Goal: Task Accomplishment & Management: Manage account settings

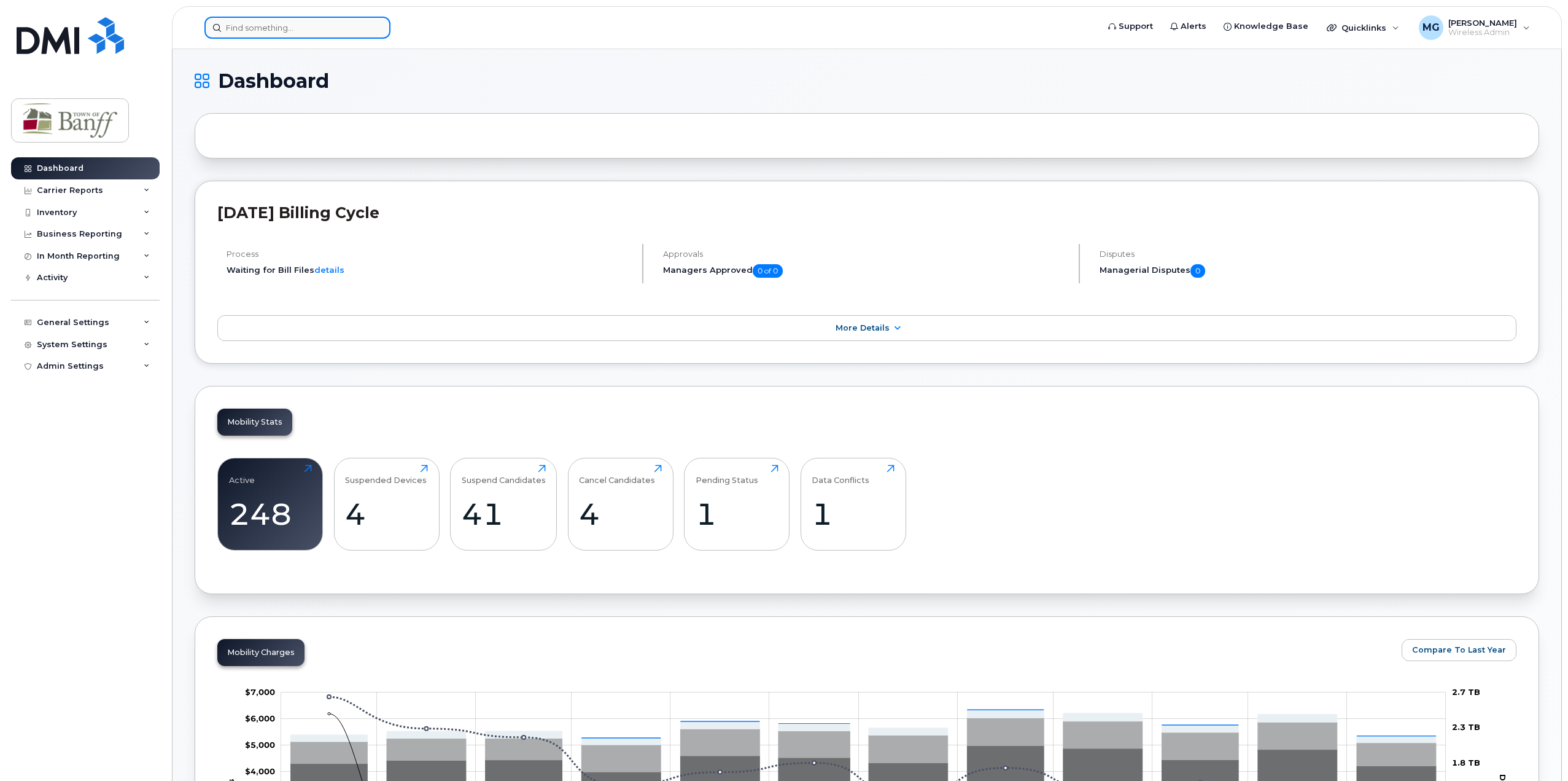
click at [294, 24] on input at bounding box center [298, 27] width 186 height 22
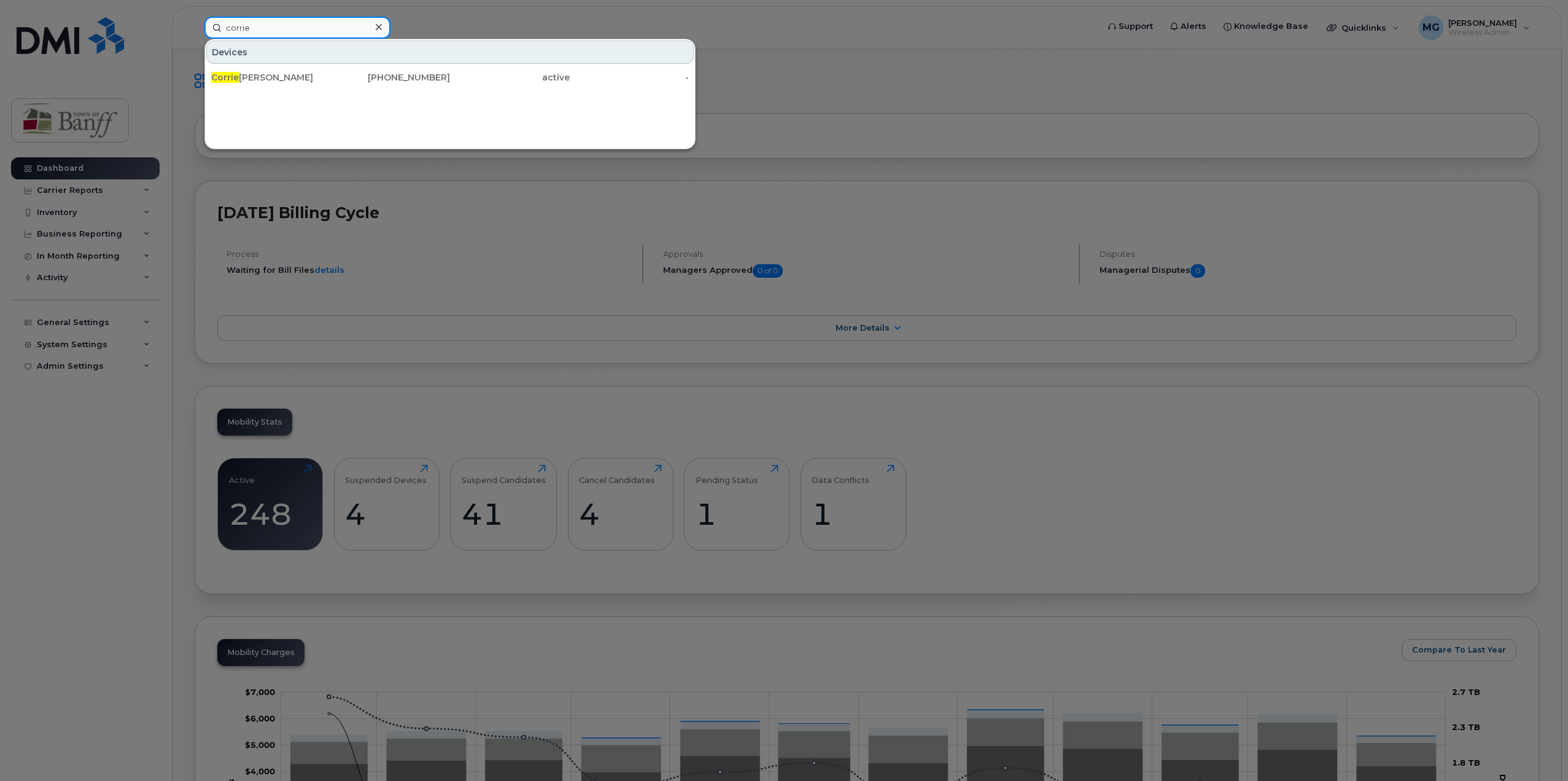
drag, startPoint x: 273, startPoint y: 35, endPoint x: 153, endPoint y: 21, distance: 120.8
click at [194, 21] on div "[PERSON_NAME] Devices [PERSON_NAME] [PHONE_NUMBER] active -" at bounding box center [647, 27] width 905 height 22
type input "4034310348"
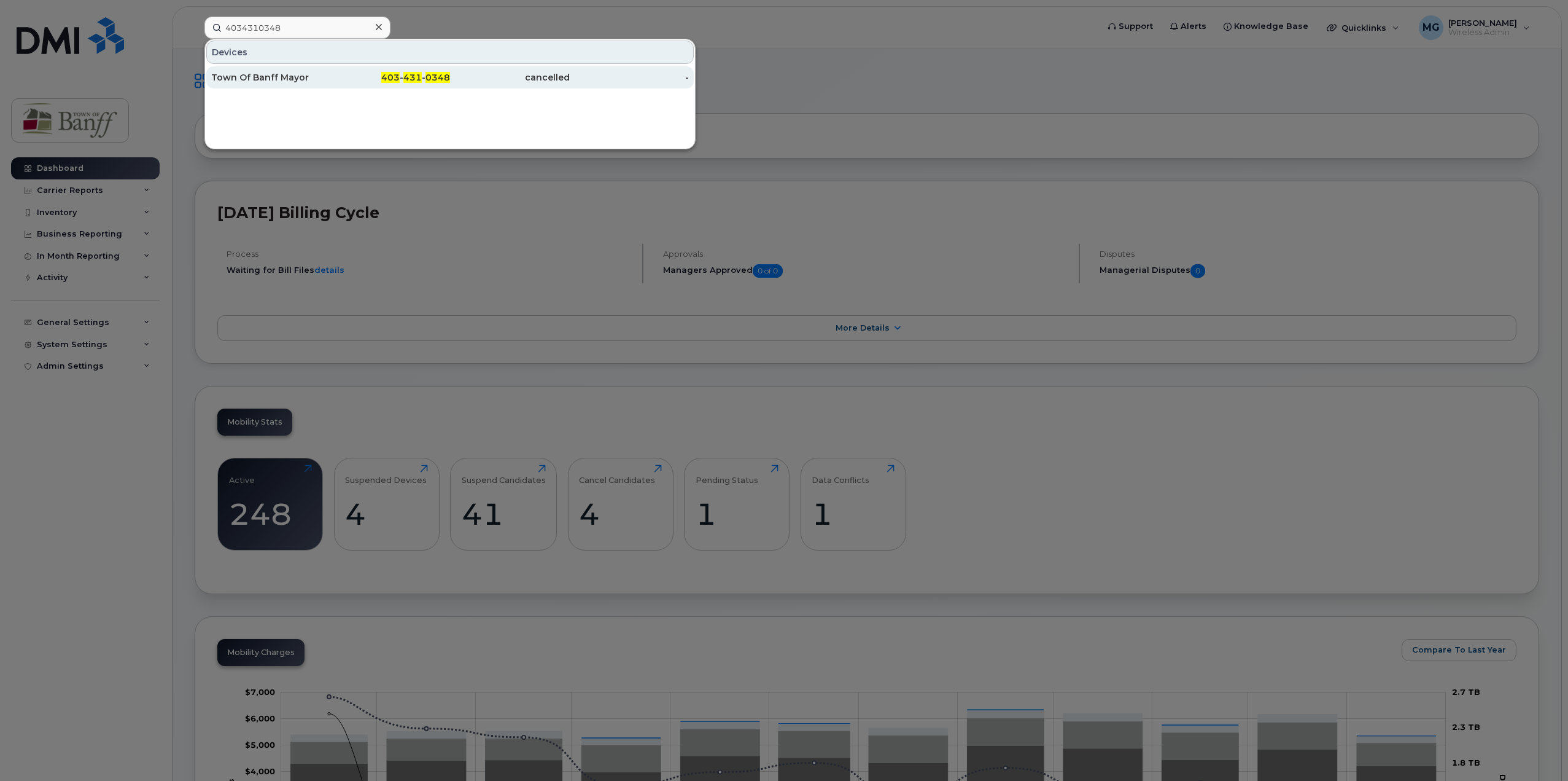
click at [448, 80] on span "0348" at bounding box center [438, 77] width 25 height 11
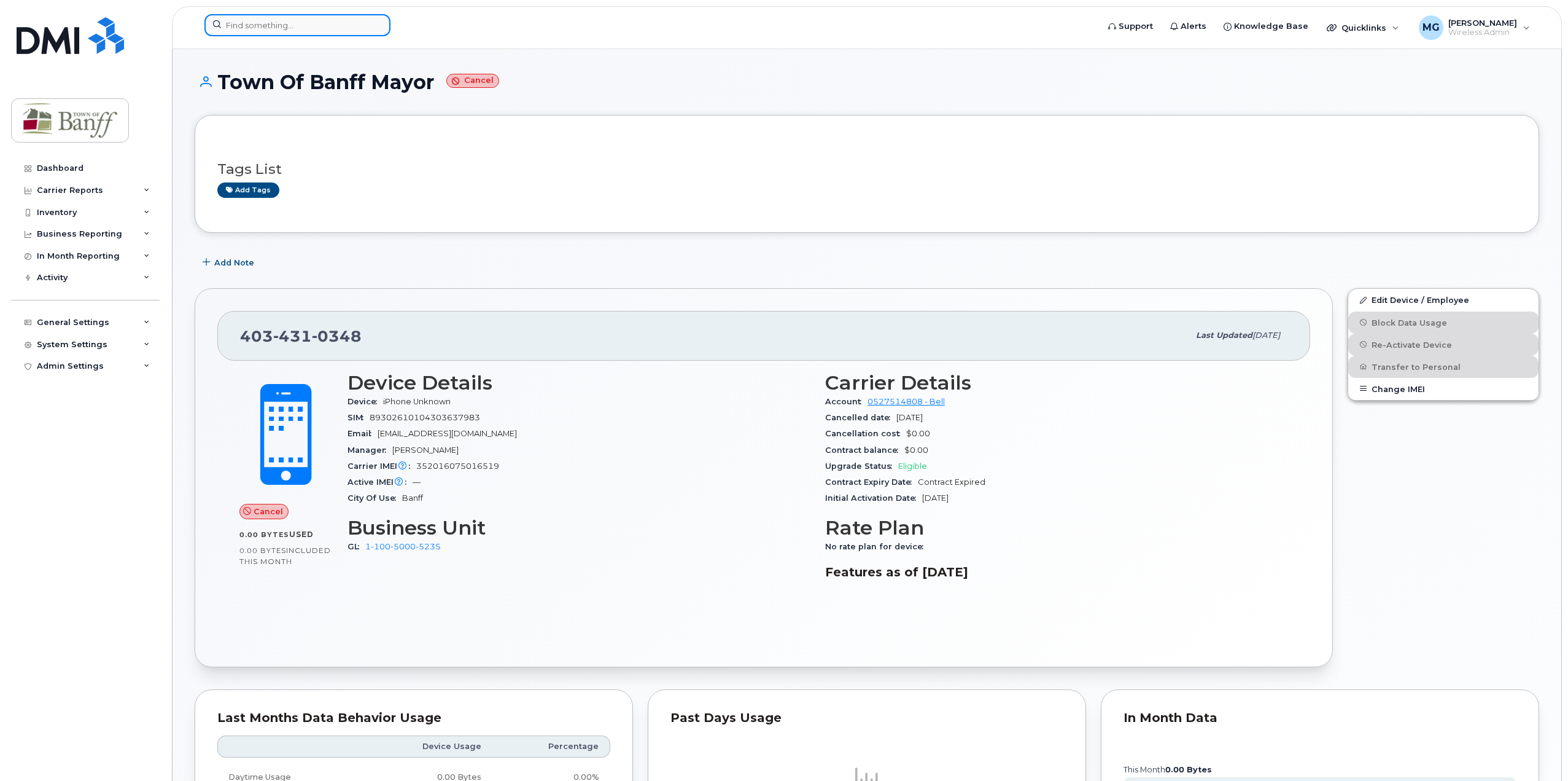
click at [337, 31] on input at bounding box center [298, 25] width 186 height 22
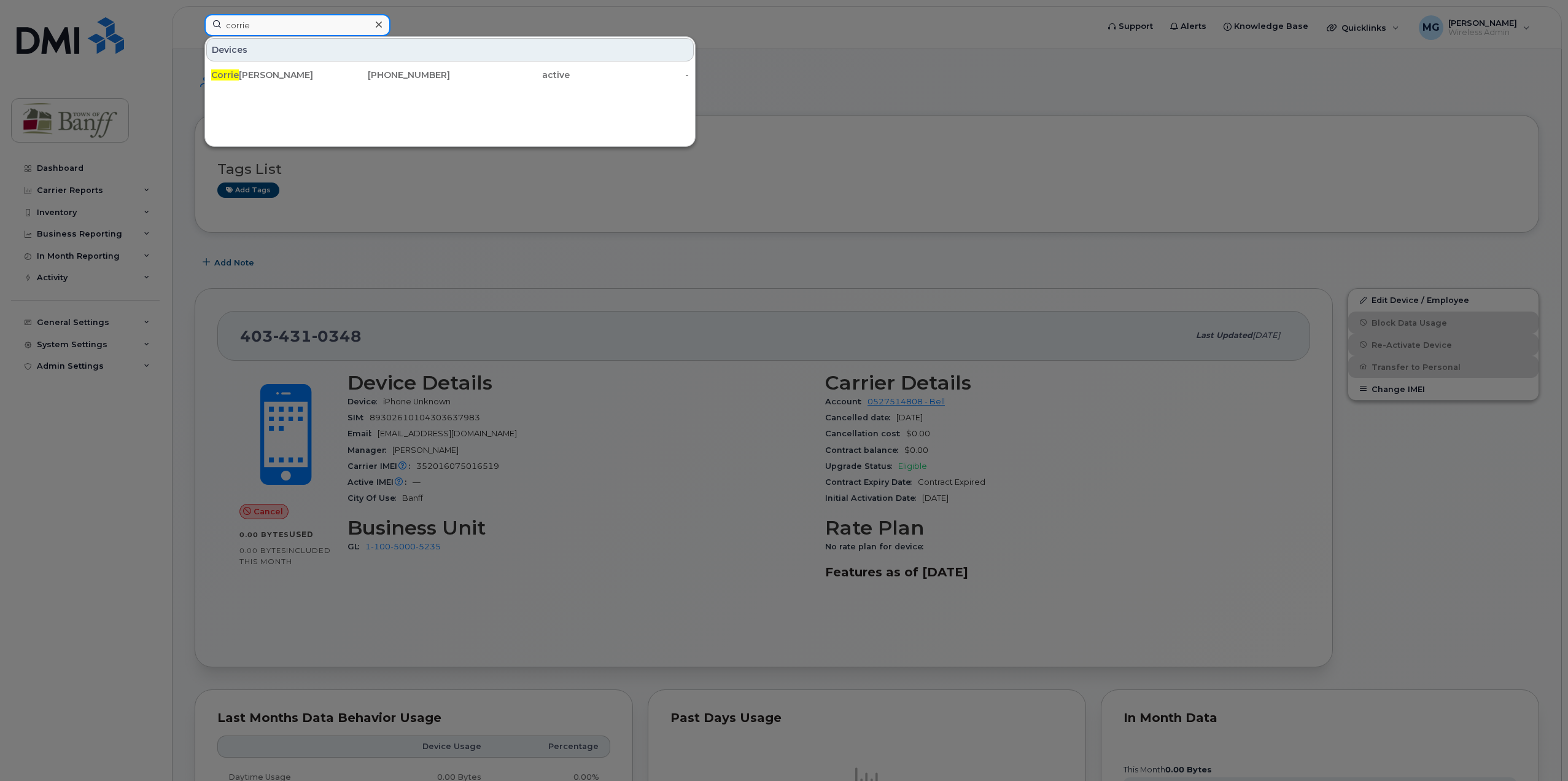
click at [290, 24] on input "corrie" at bounding box center [298, 25] width 186 height 22
drag, startPoint x: 290, startPoint y: 24, endPoint x: 120, endPoint y: 24, distance: 170.0
click at [194, 24] on div "corrie Devices Corrie Di Manno 403-763-1686 active -" at bounding box center [647, 27] width 905 height 27
type input "4034313216"
drag, startPoint x: 323, startPoint y: 70, endPoint x: 20, endPoint y: 173, distance: 320.0
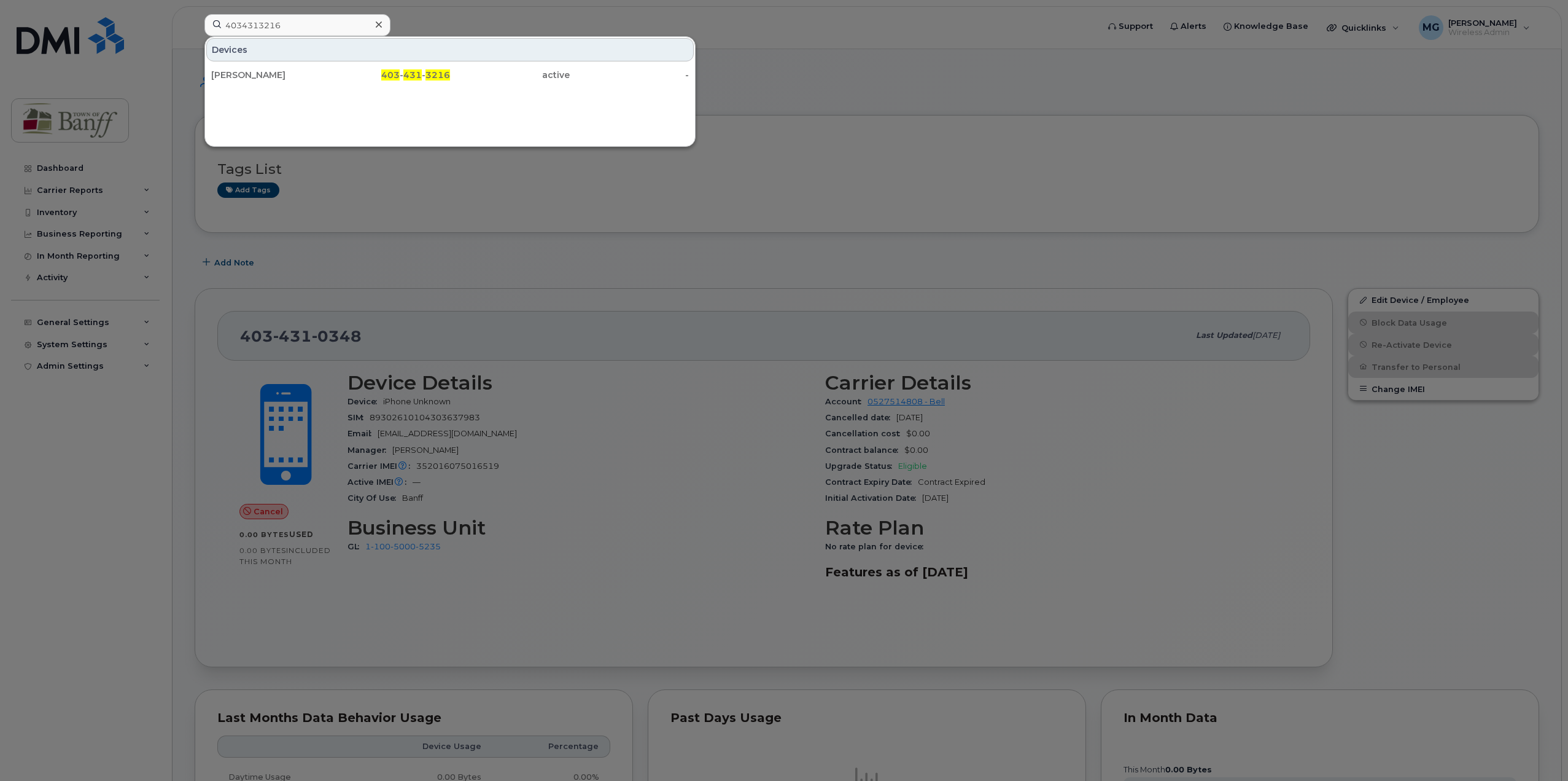
click at [323, 70] on div "Kenna Ozbick" at bounding box center [270, 75] width 120 height 12
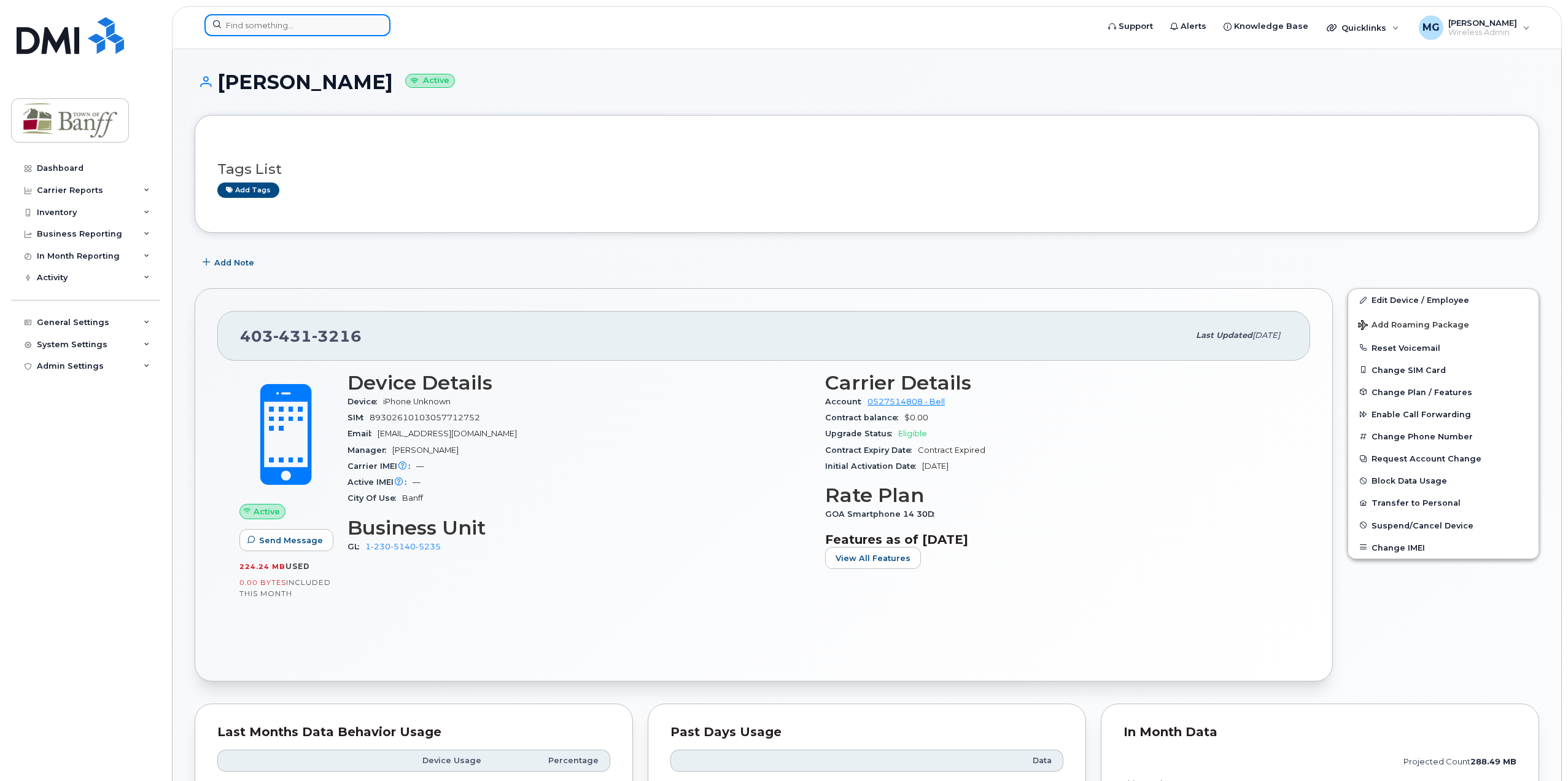
click at [340, 30] on input at bounding box center [298, 25] width 186 height 22
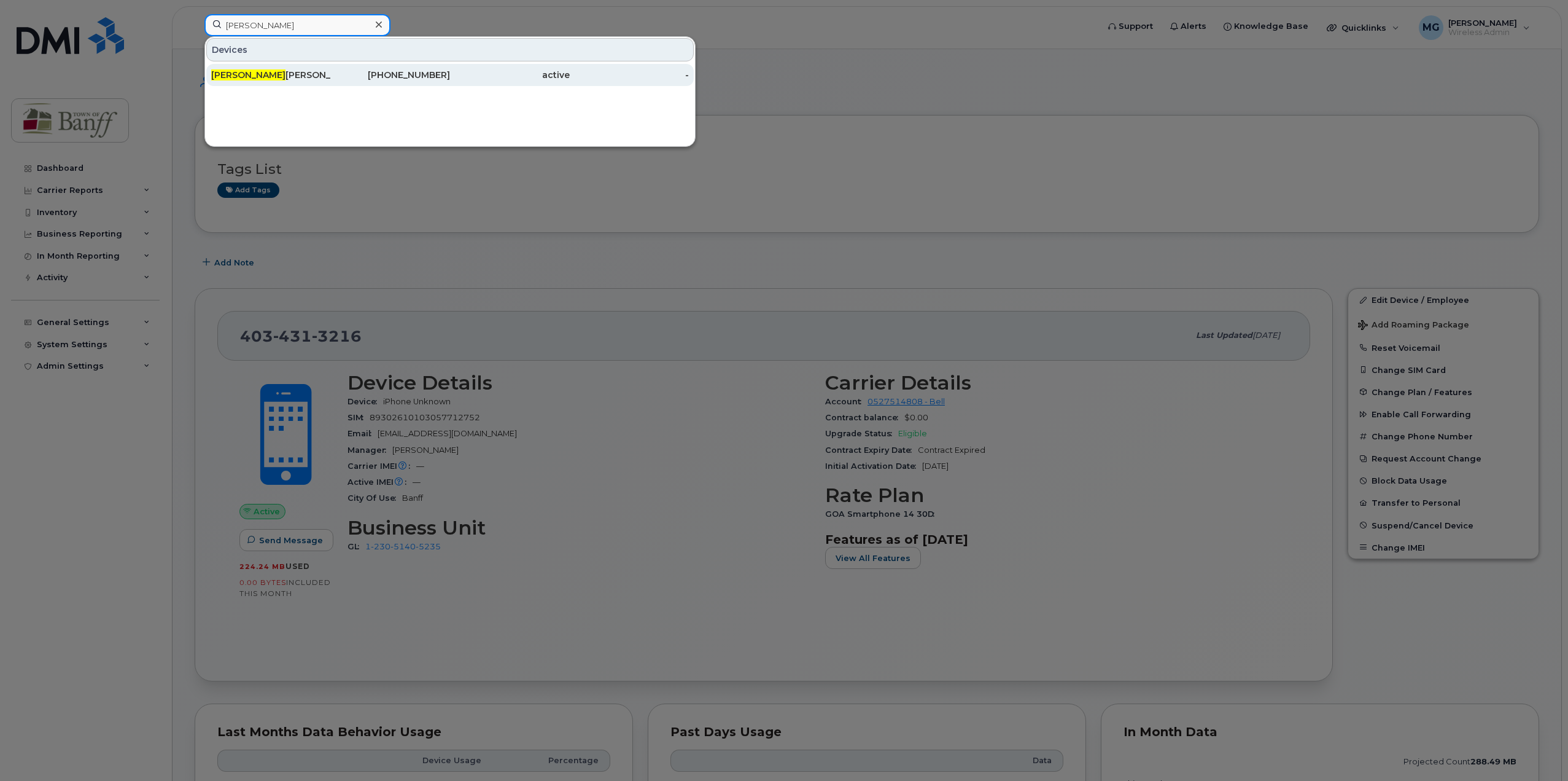
type input "dale"
drag, startPoint x: 300, startPoint y: 82, endPoint x: 4, endPoint y: 122, distance: 298.7
click at [300, 82] on div "Dale Einarson" at bounding box center [270, 75] width 120 height 22
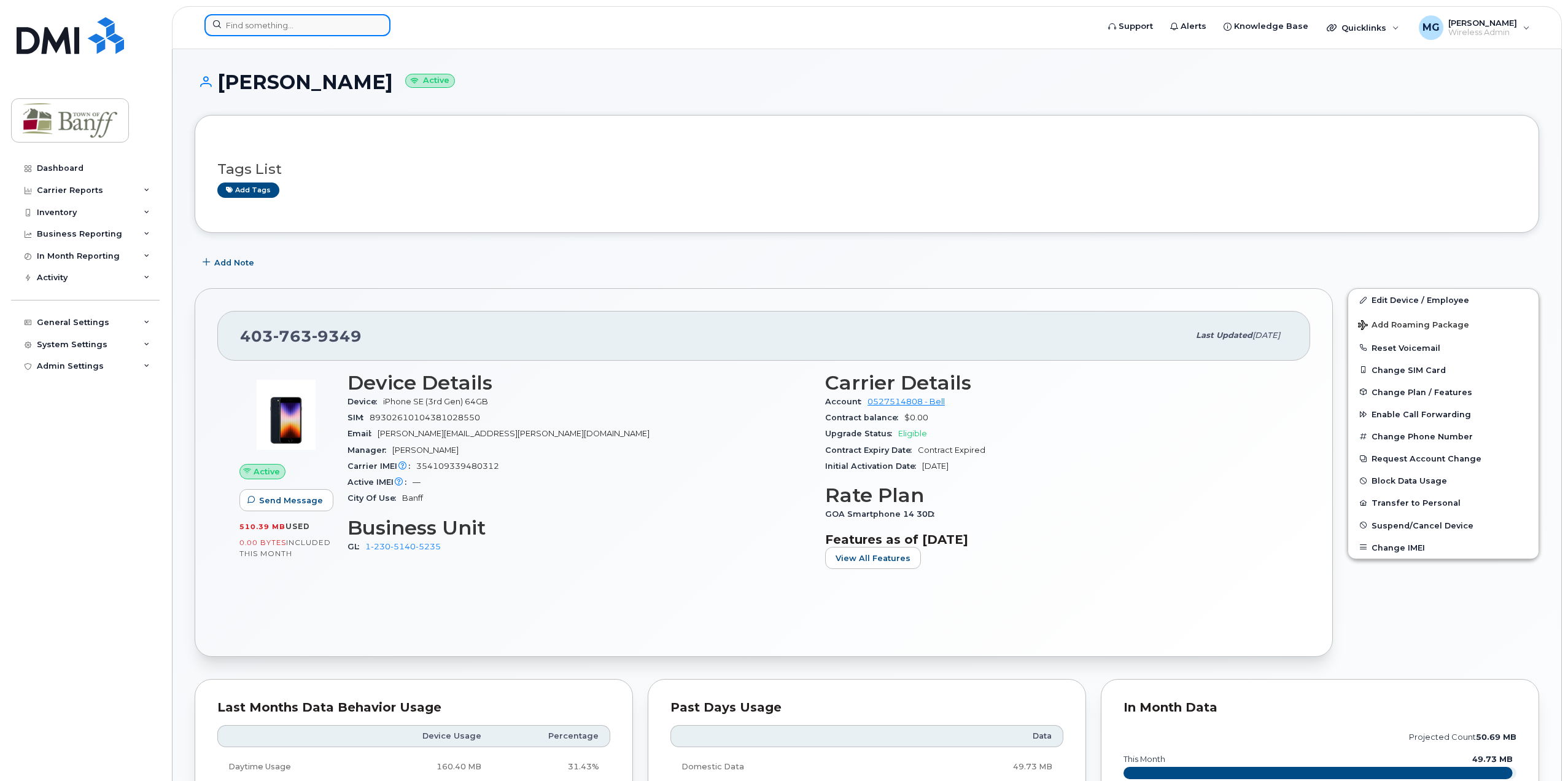
click at [282, 21] on input at bounding box center [298, 25] width 186 height 22
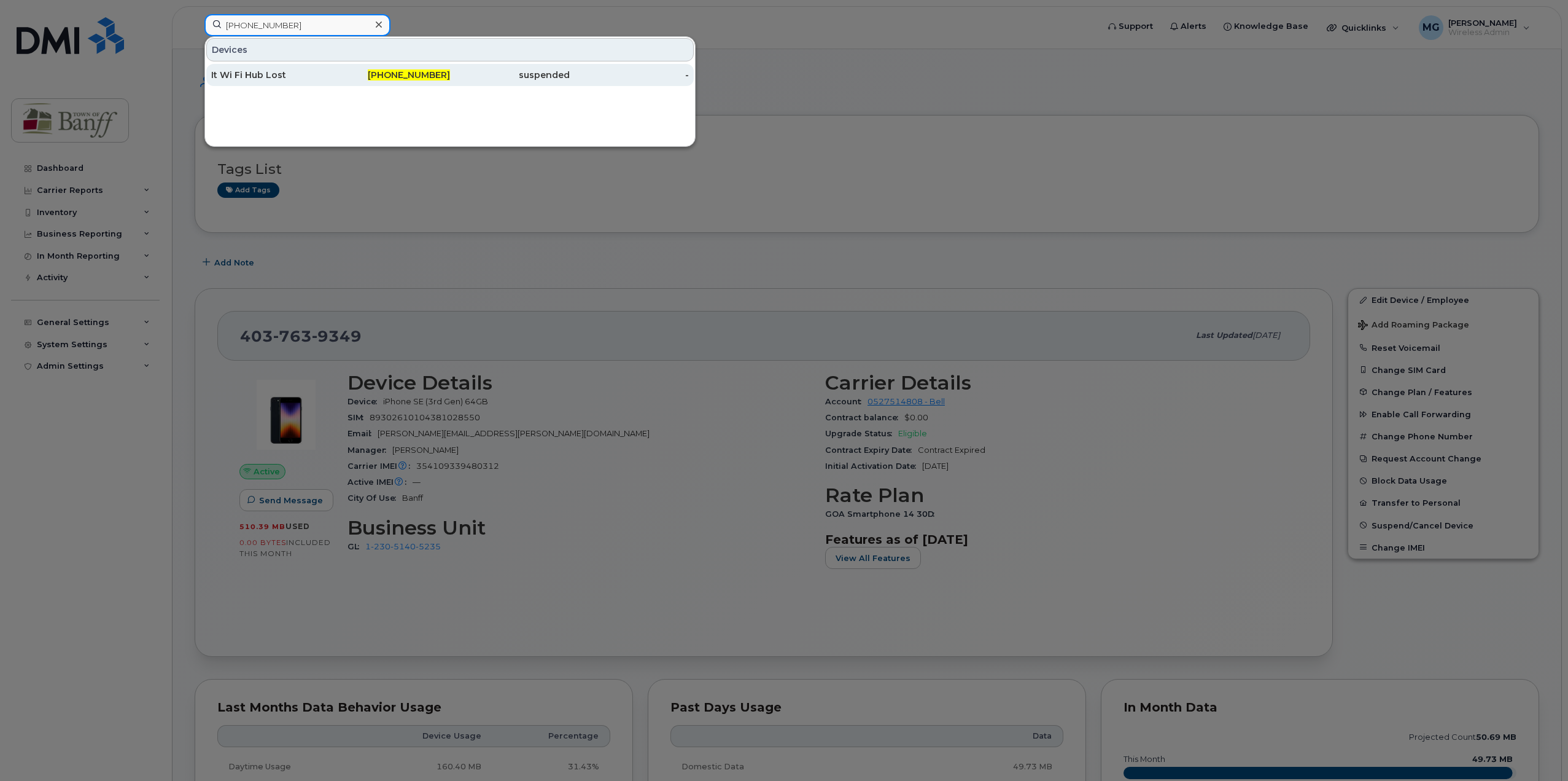
type input "403-497-4369"
click at [430, 78] on span "403-497-4369" at bounding box center [409, 75] width 82 height 11
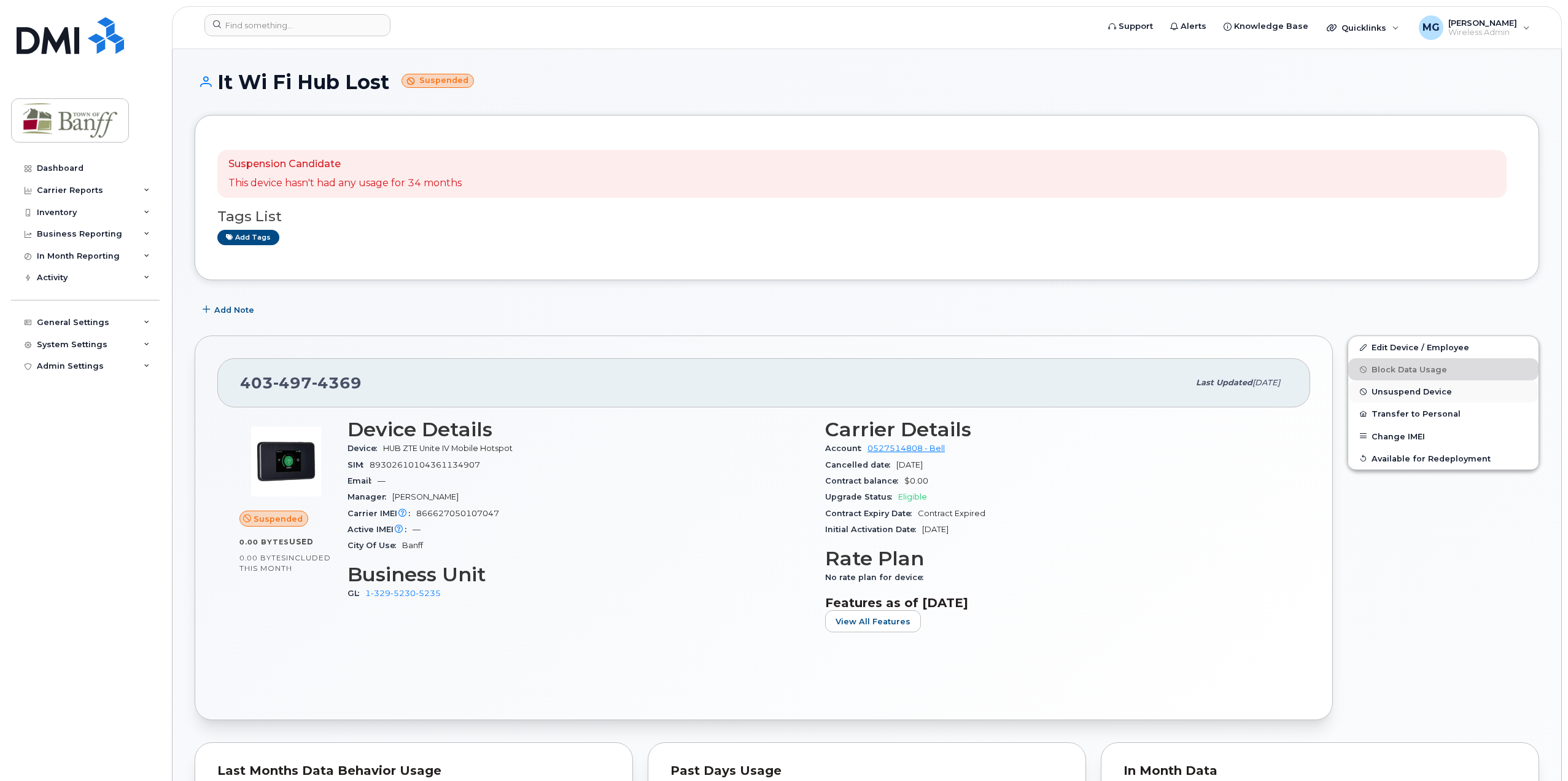
click at [1407, 393] on span "Unsuspend Device" at bounding box center [1411, 391] width 80 height 9
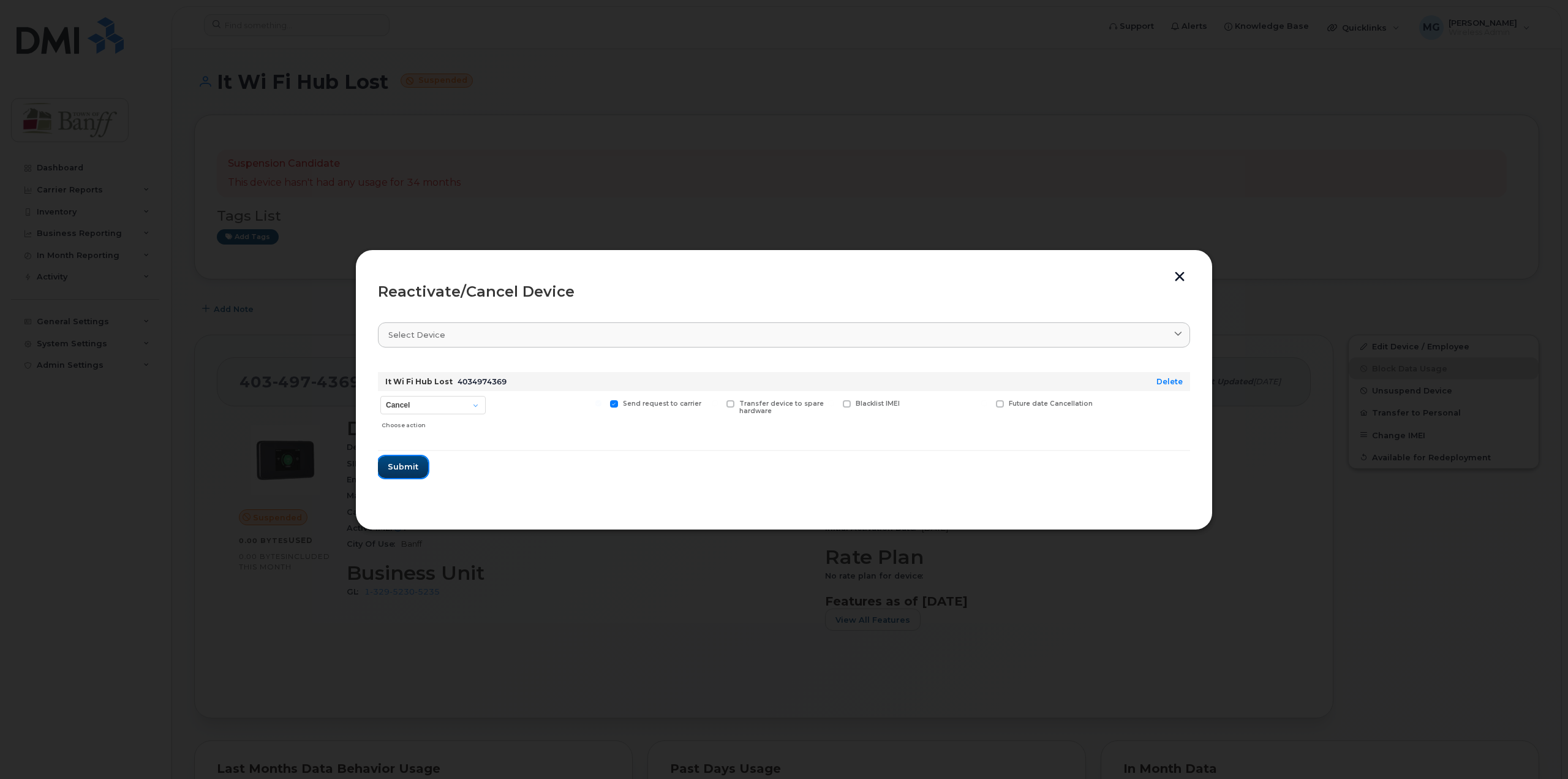
click at [392, 466] on span "Submit" at bounding box center [403, 466] width 31 height 12
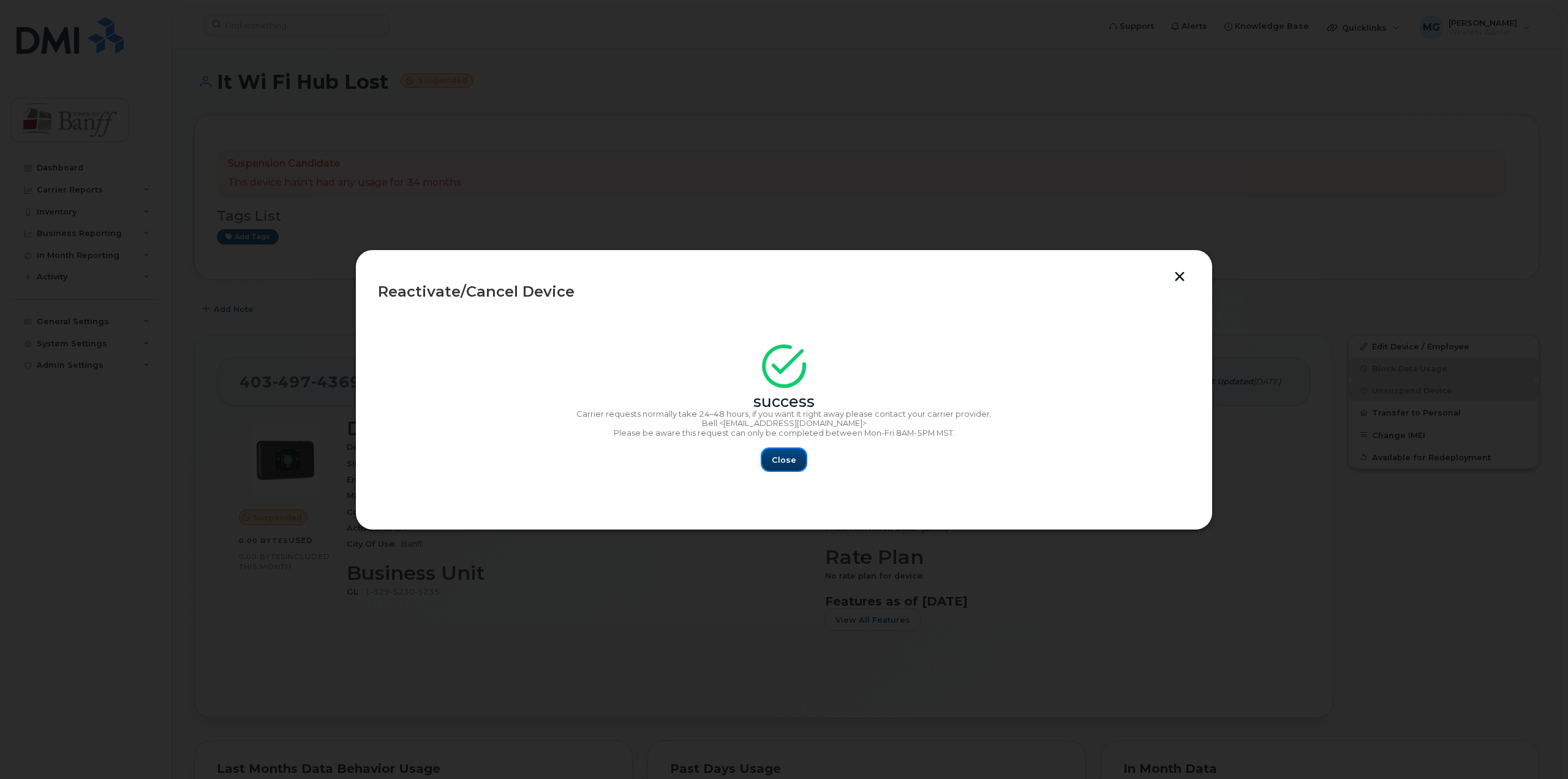
click at [780, 457] on span "Close" at bounding box center [784, 459] width 25 height 12
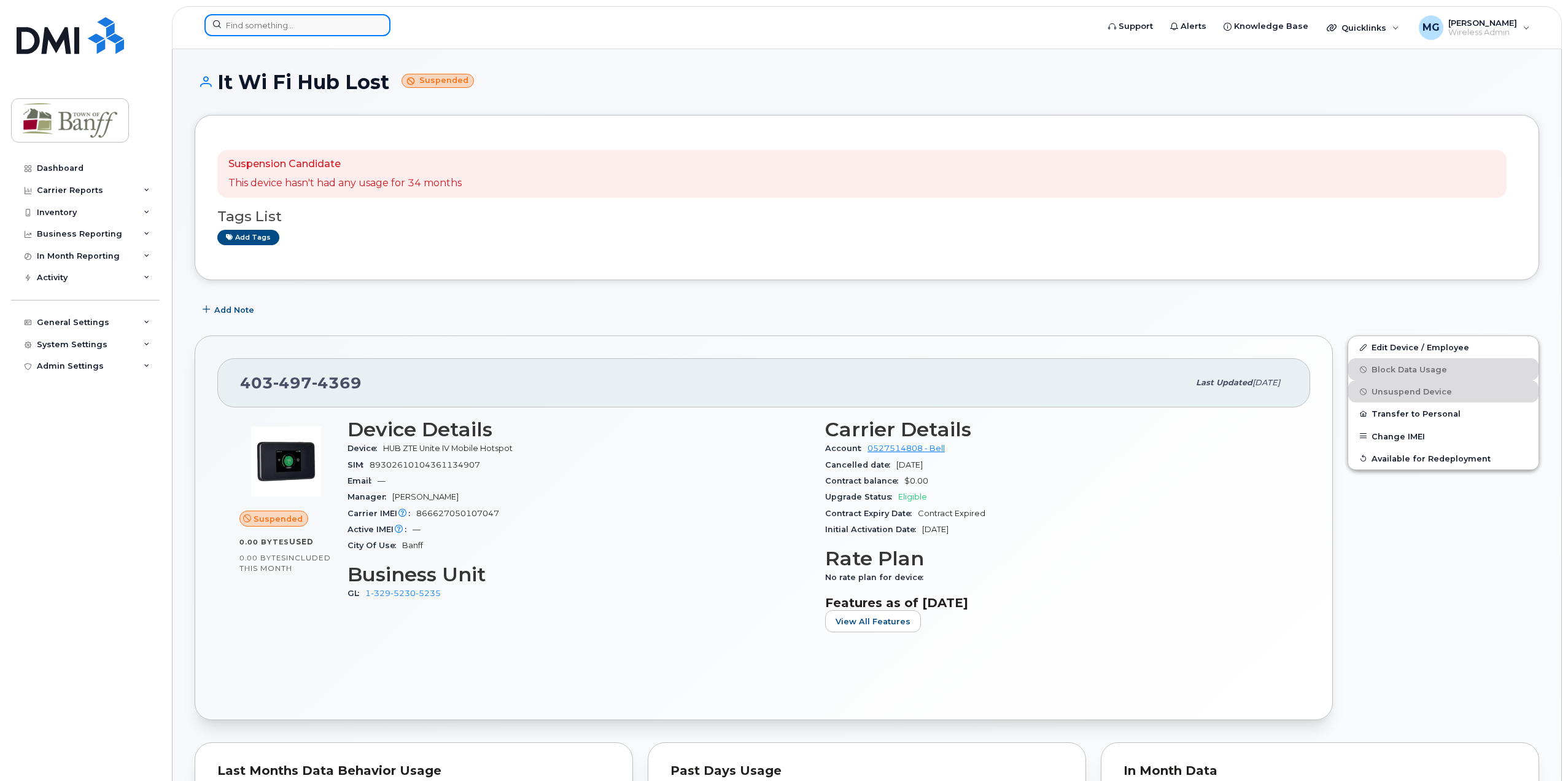
click at [247, 34] on input at bounding box center [298, 25] width 186 height 22
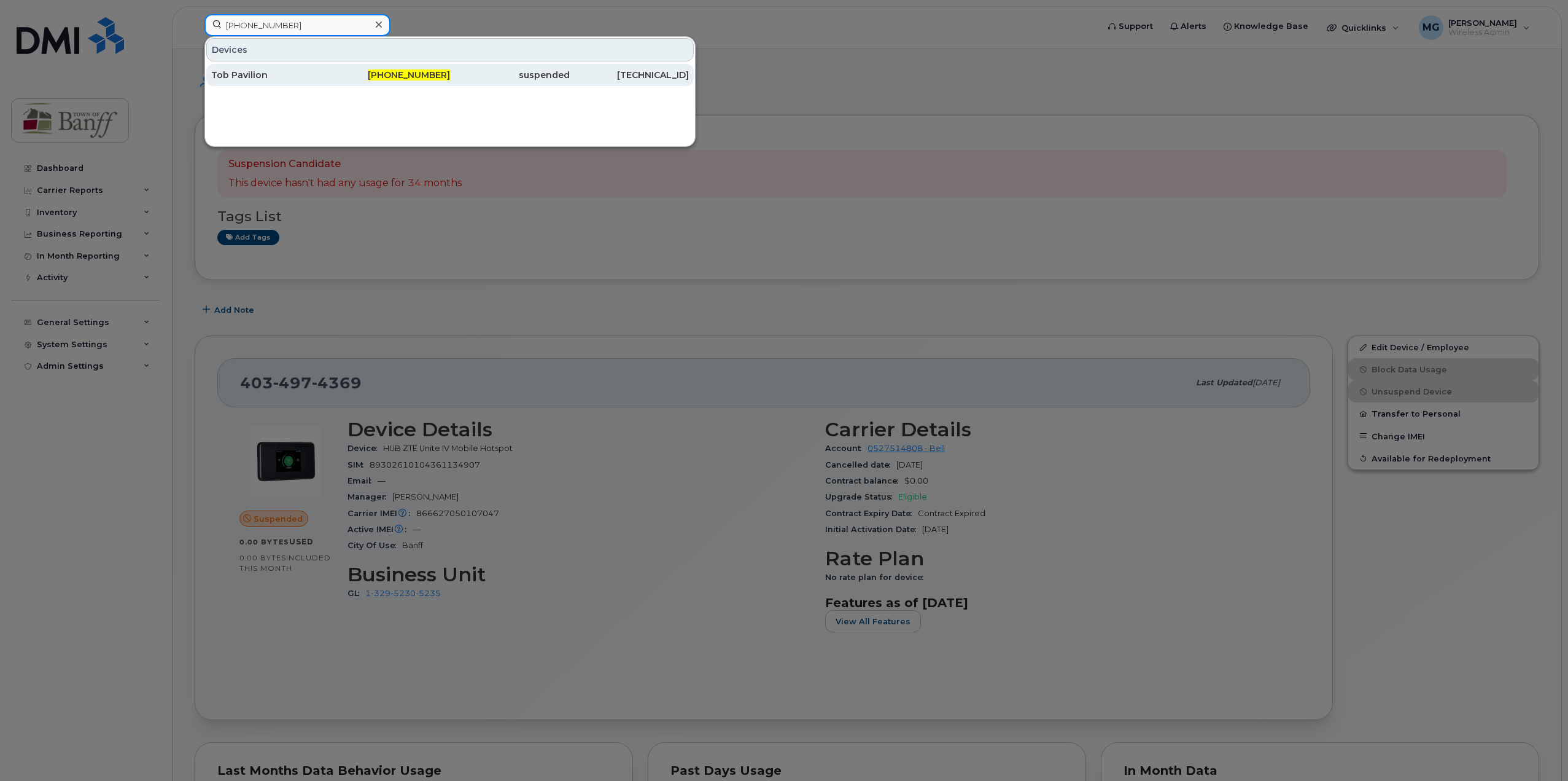
type input "403-497-4787"
click at [399, 68] on div "403-497-4787" at bounding box center [390, 75] width 120 height 22
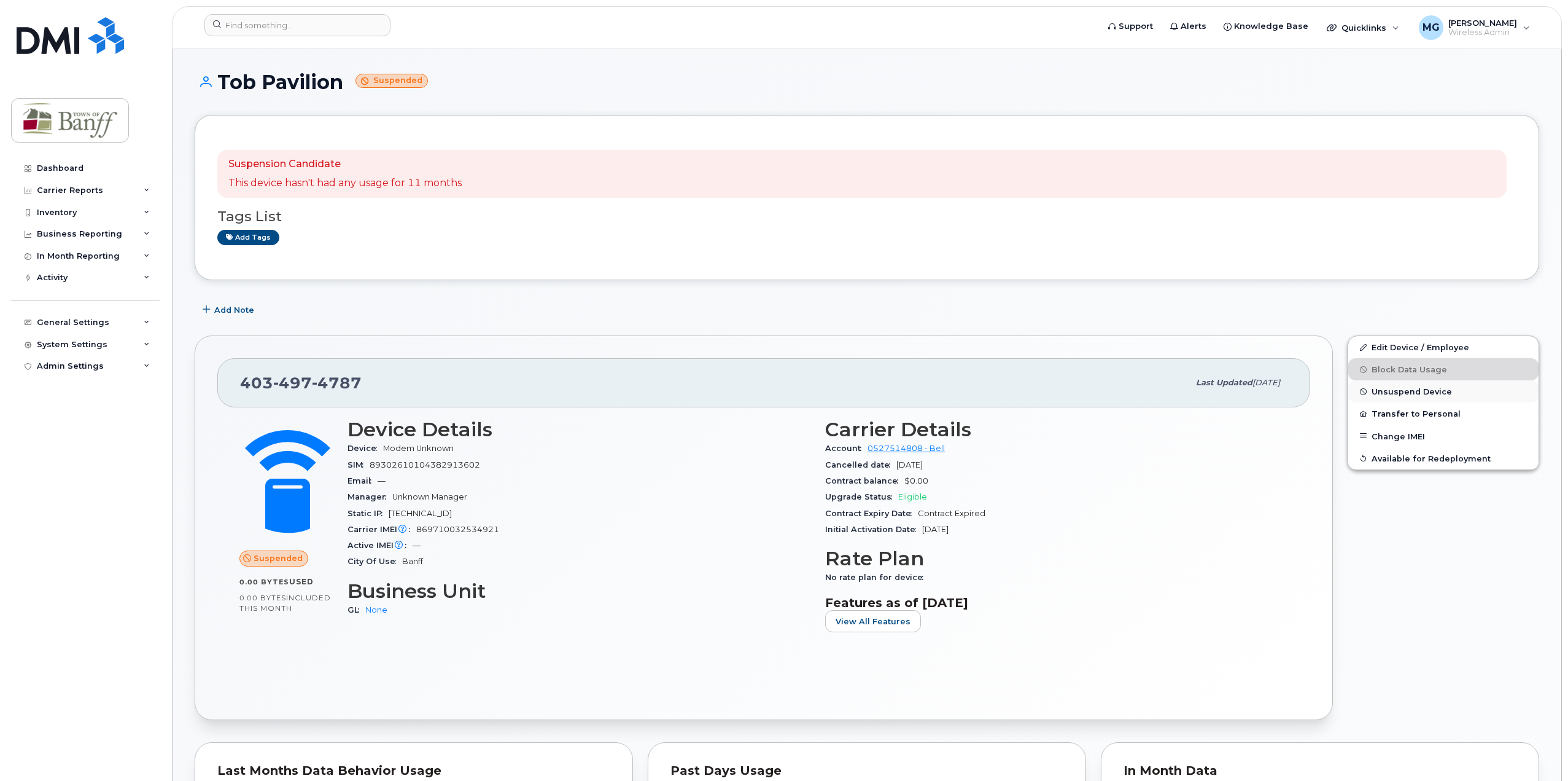
click at [1429, 395] on span "Unsuspend Device" at bounding box center [1411, 391] width 80 height 9
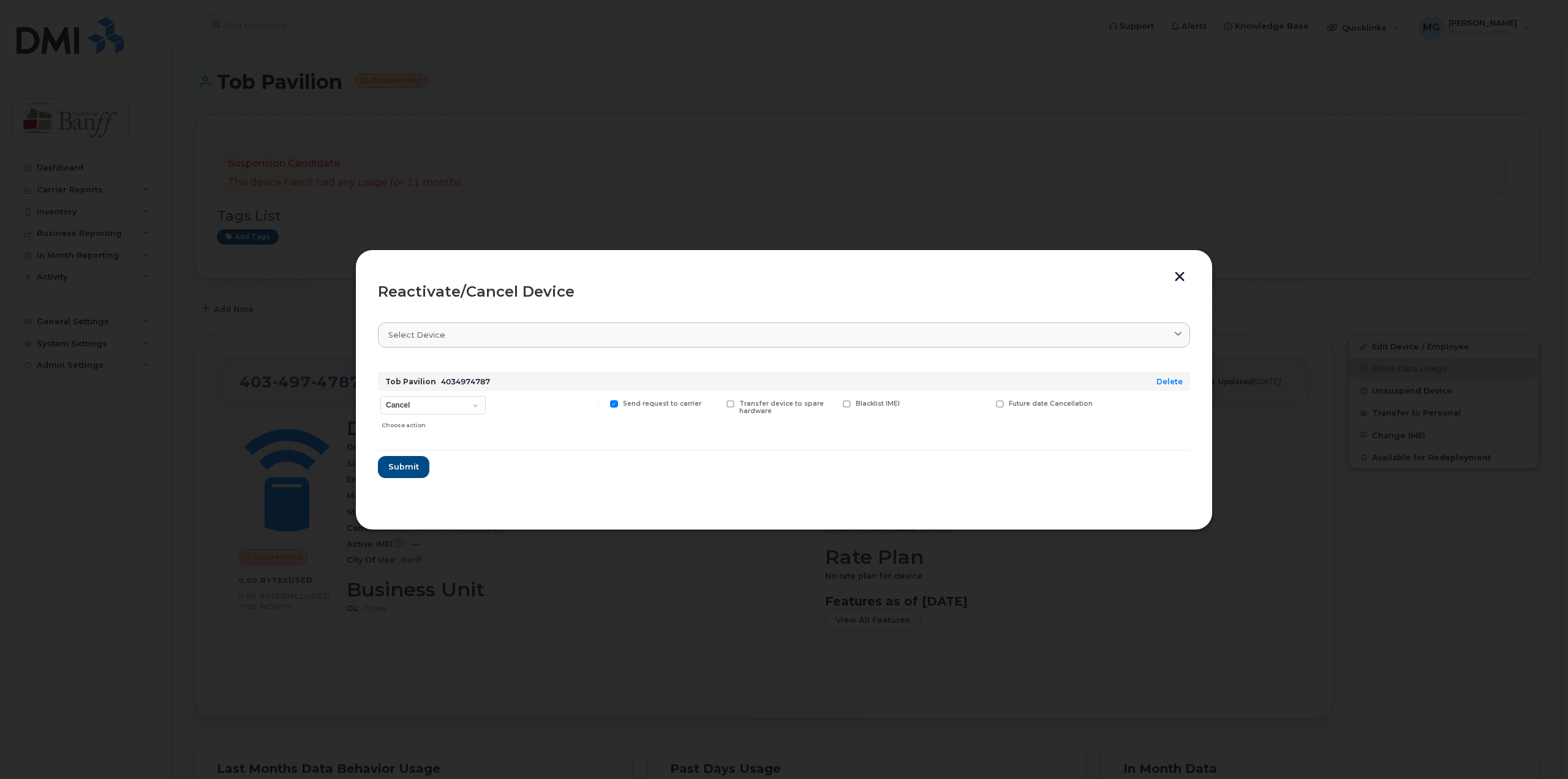
click at [1181, 278] on button "button" at bounding box center [1179, 277] width 18 height 13
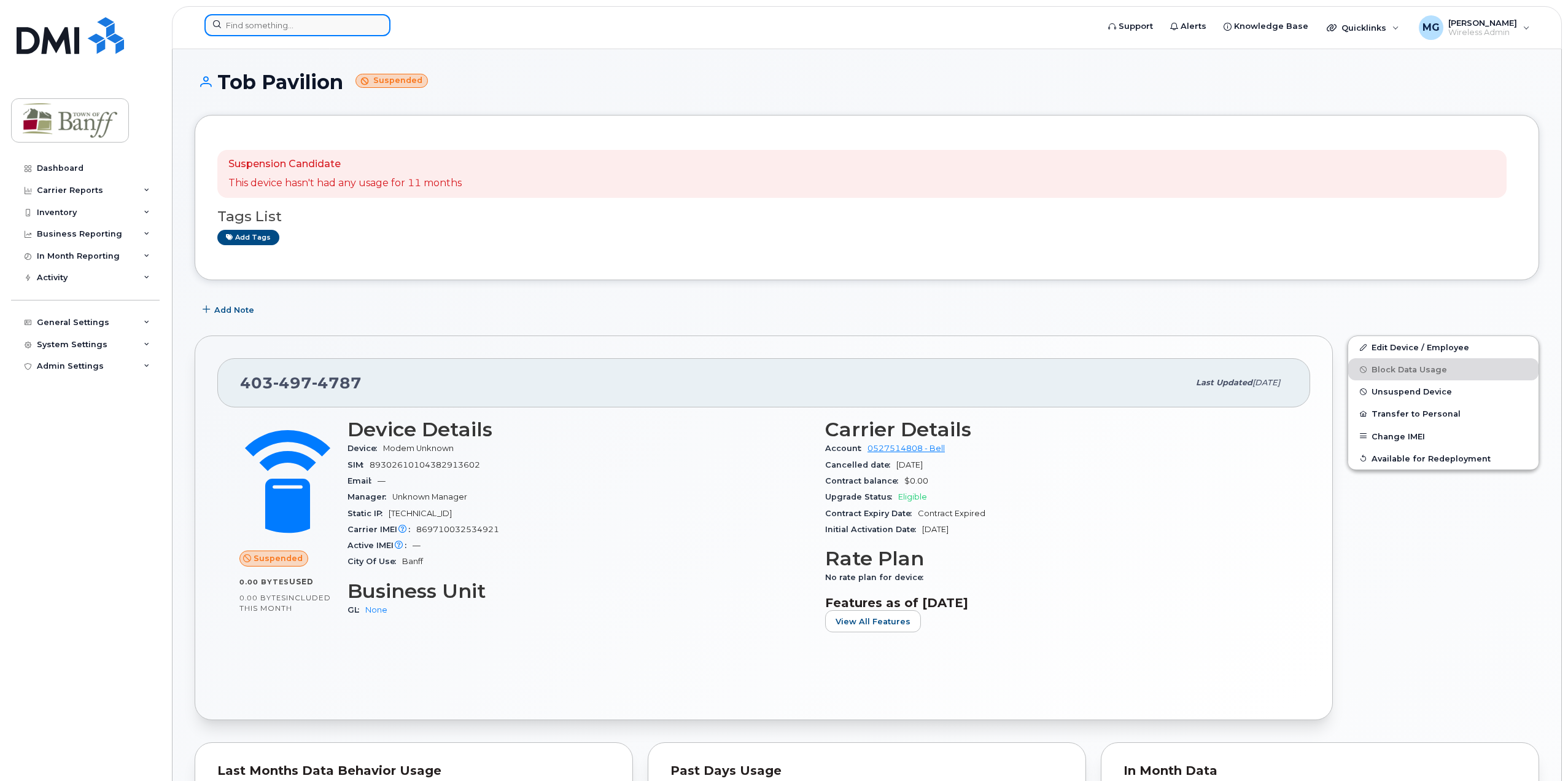
click at [273, 27] on input at bounding box center [298, 25] width 186 height 22
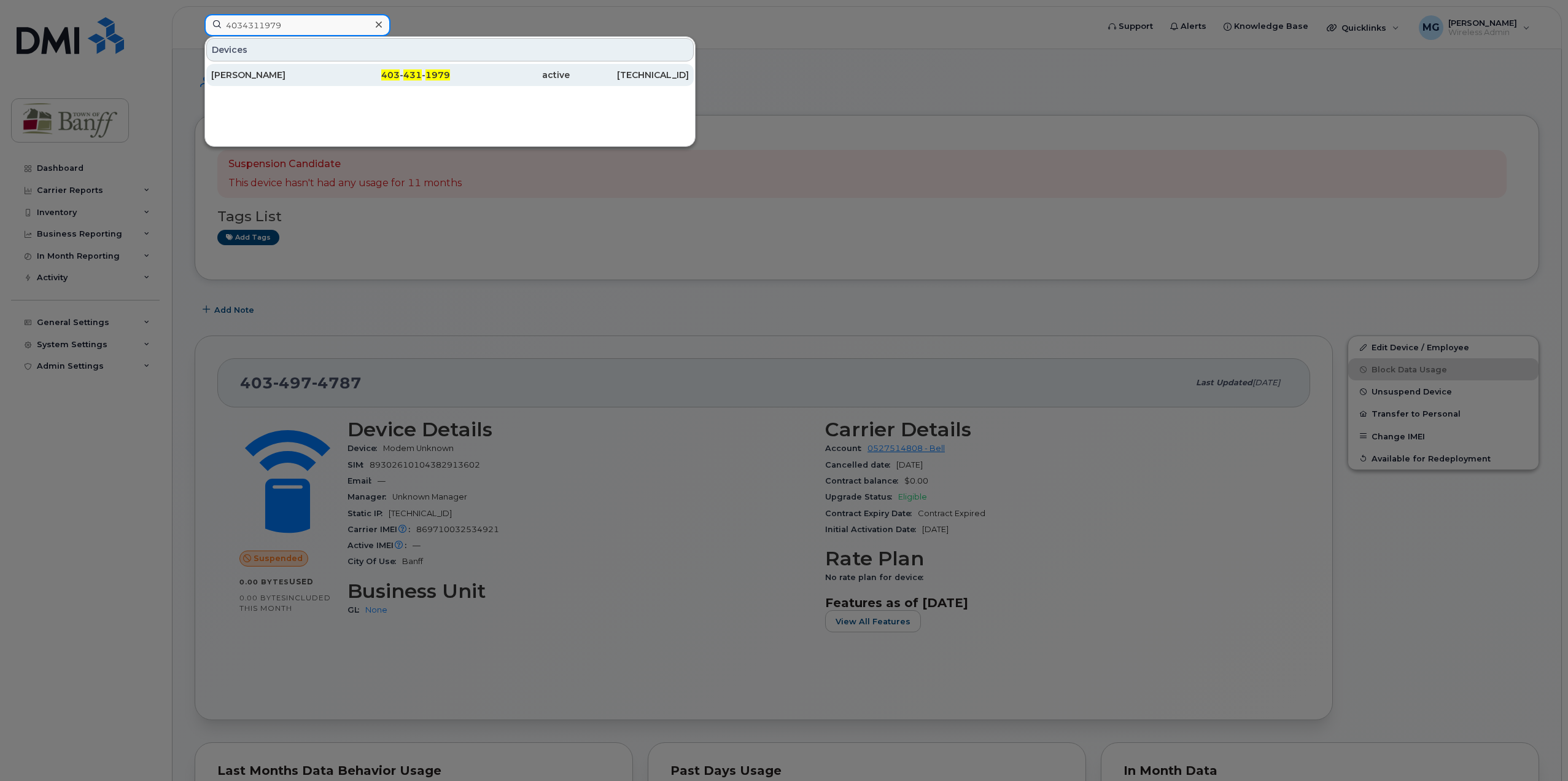
type input "4034311979"
drag, startPoint x: 257, startPoint y: 79, endPoint x: 33, endPoint y: 152, distance: 235.6
click at [257, 79] on div "Zachary Pennett" at bounding box center [270, 75] width 120 height 12
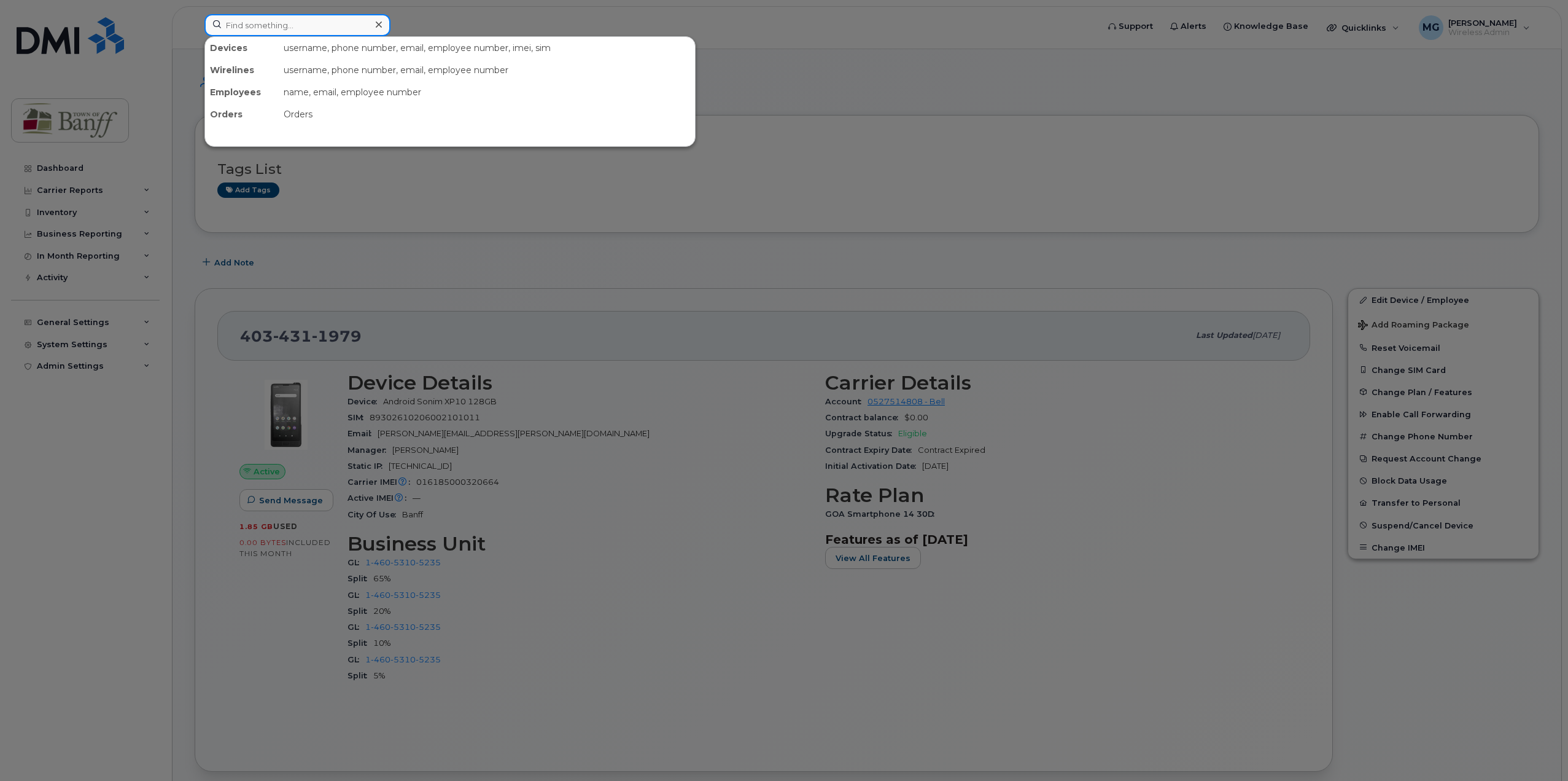
drag, startPoint x: 294, startPoint y: 14, endPoint x: 294, endPoint y: 21, distance: 7.0
click at [294, 16] on input at bounding box center [298, 25] width 186 height 22
paste input "4034976706"
type input "4034976706"
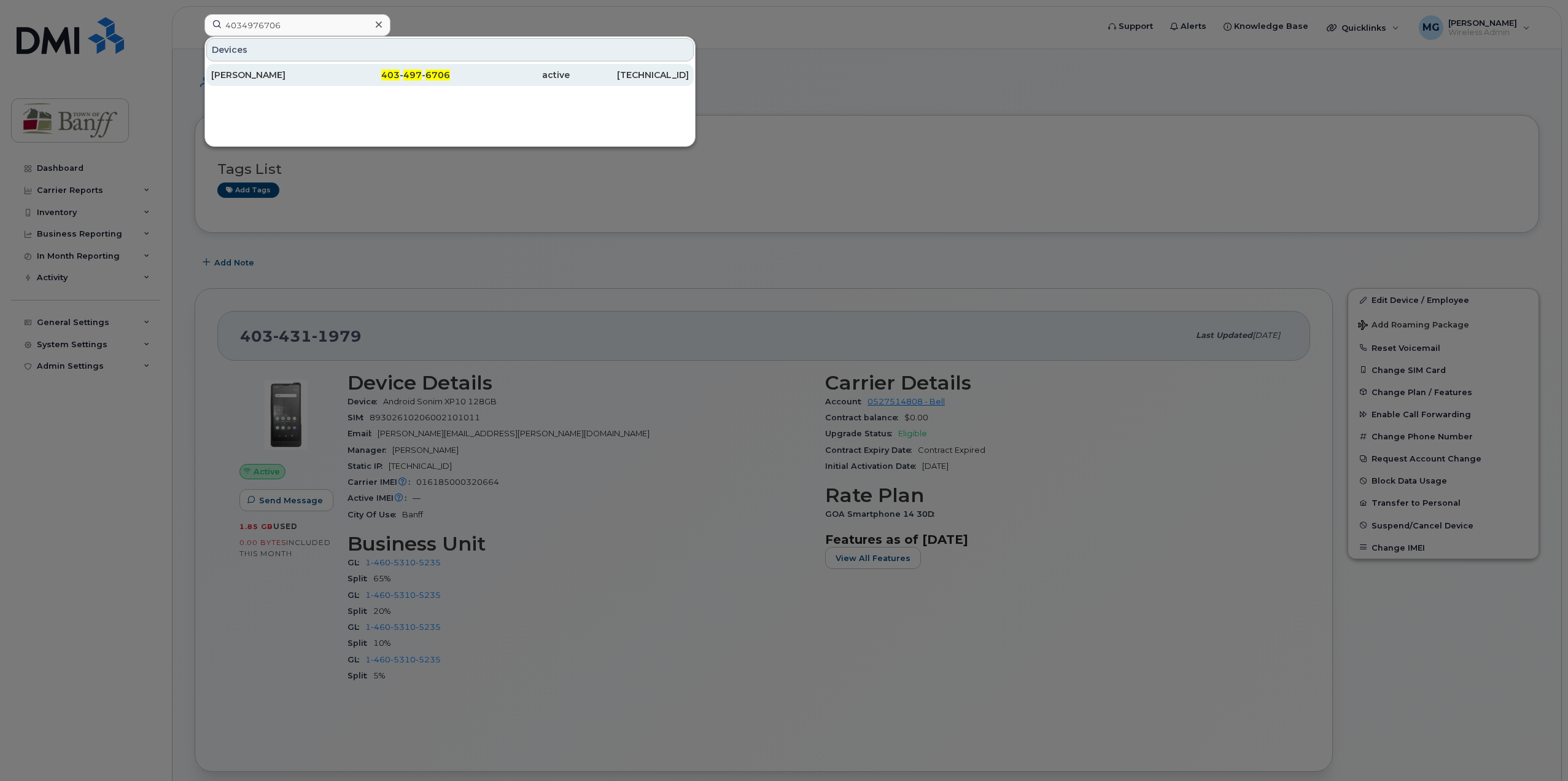
click at [400, 76] on span "403" at bounding box center [390, 75] width 18 height 11
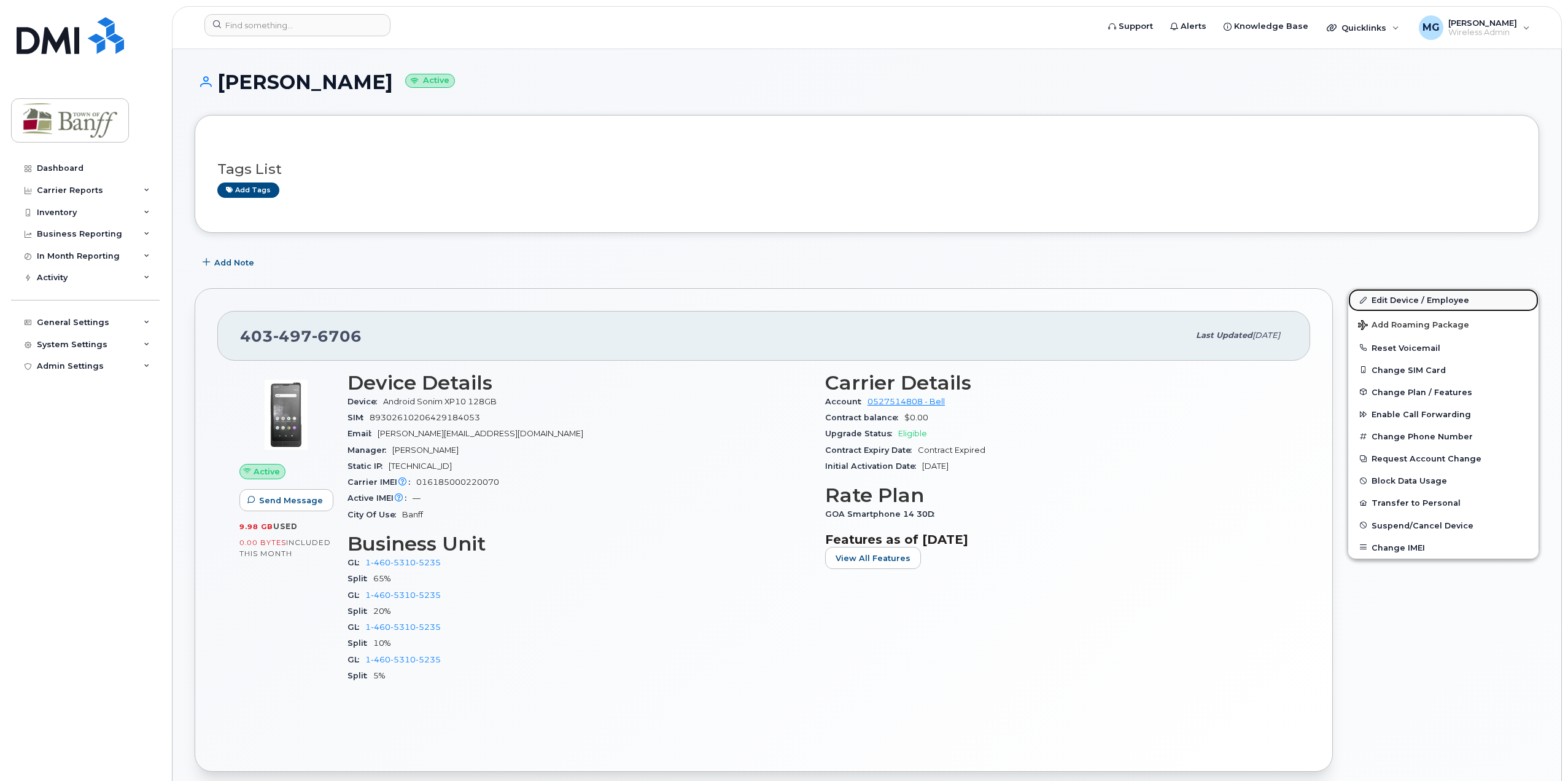
click at [1428, 303] on link "Edit Device / Employee" at bounding box center [1443, 299] width 190 height 22
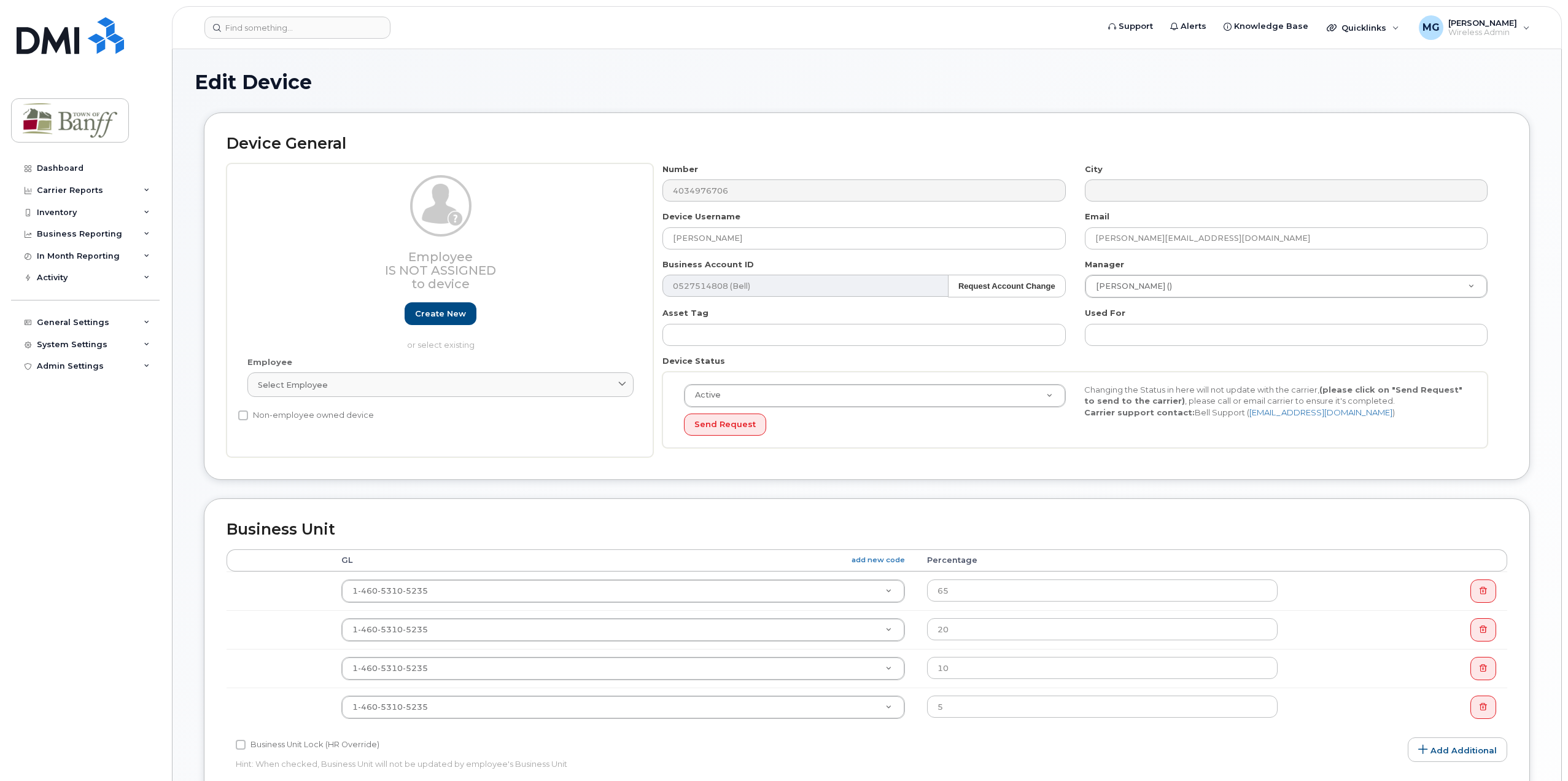
select select "7590737"
drag, startPoint x: 739, startPoint y: 240, endPoint x: 440, endPoint y: 232, distance: 299.1
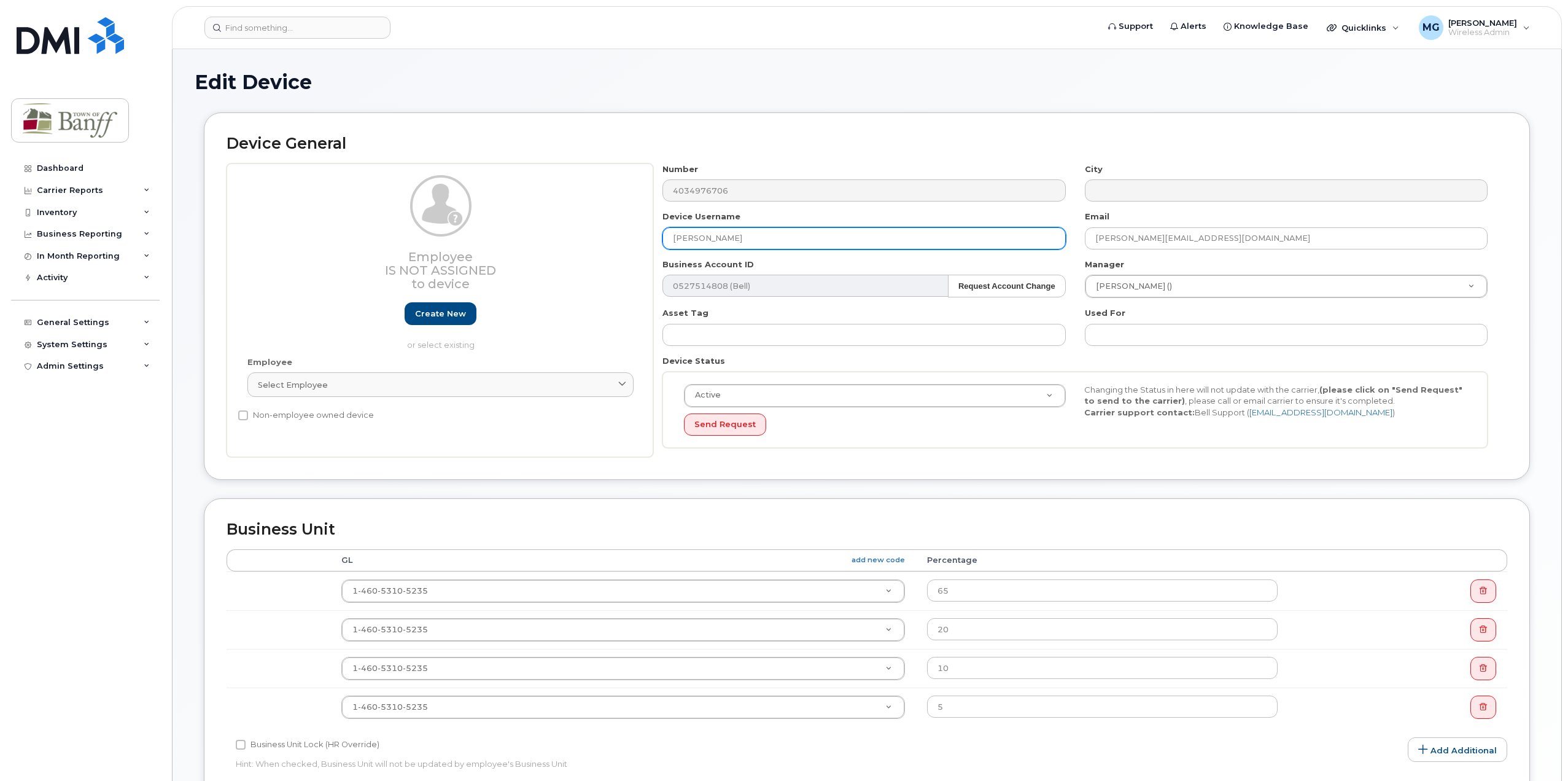
click at [440, 232] on div "Employee Is not assigned to device Create new or select existing Employee Selec…" at bounding box center [867, 310] width 1280 height 294
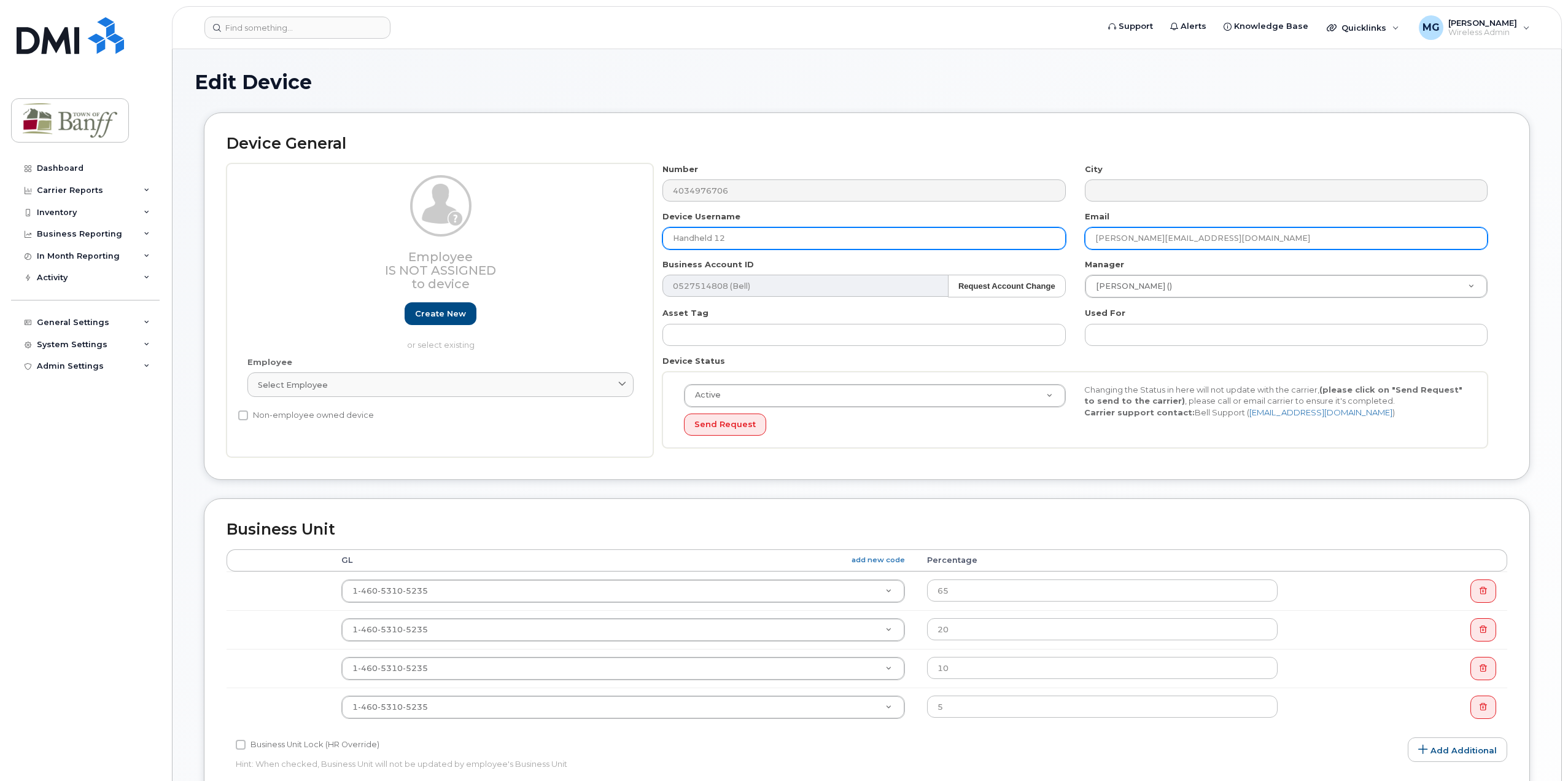
type input "Handheld 12"
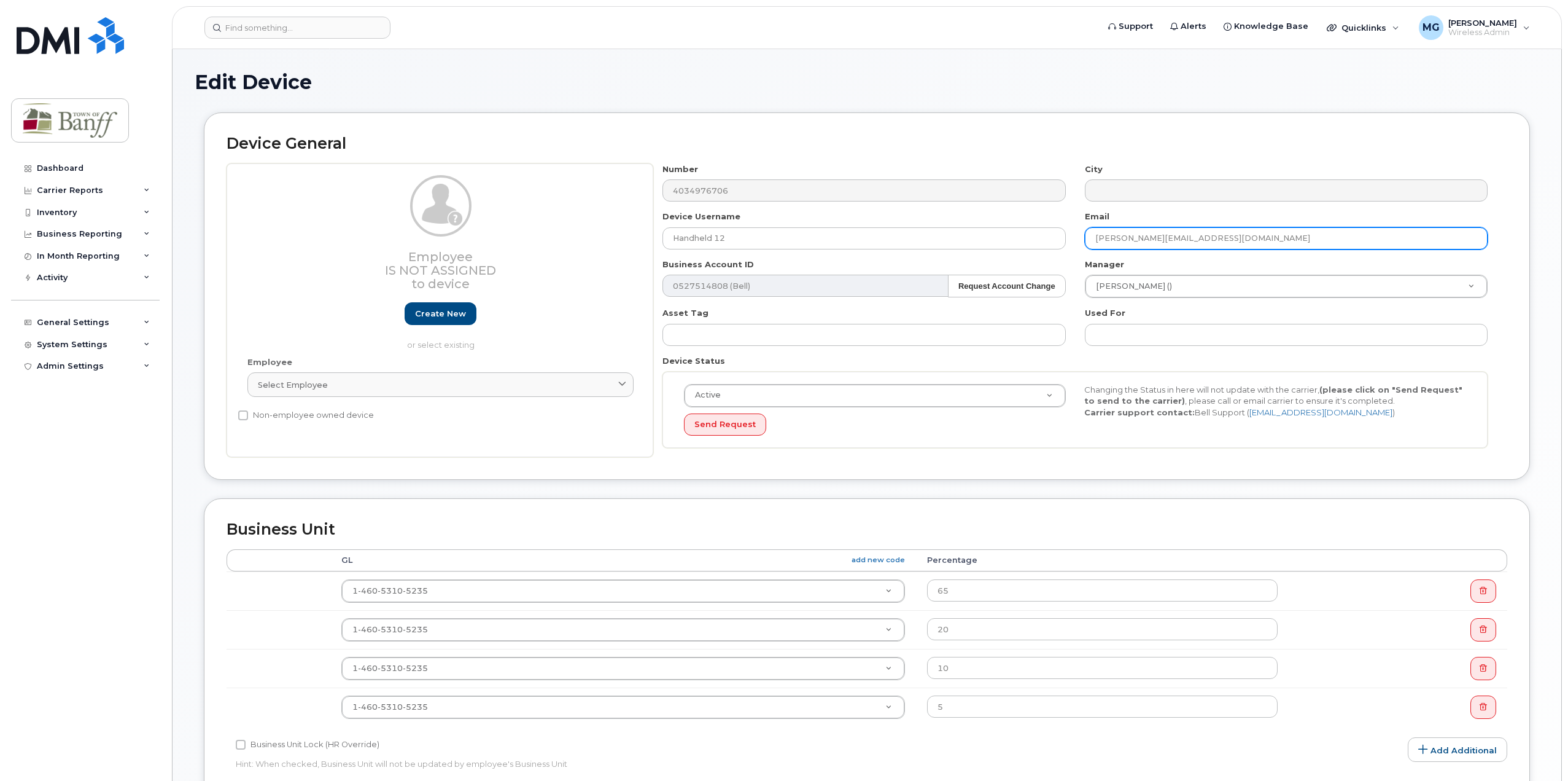
click at [1189, 234] on input "alex.stairs@banff.ca" at bounding box center [1286, 238] width 403 height 22
drag, startPoint x: 1140, startPoint y: 228, endPoint x: 842, endPoint y: 224, distance: 298.0
click at [842, 224] on div "Number 4034976706 City Device Username Handheld 12 Email alex.stairs@banff.ca B…" at bounding box center [1075, 310] width 844 height 294
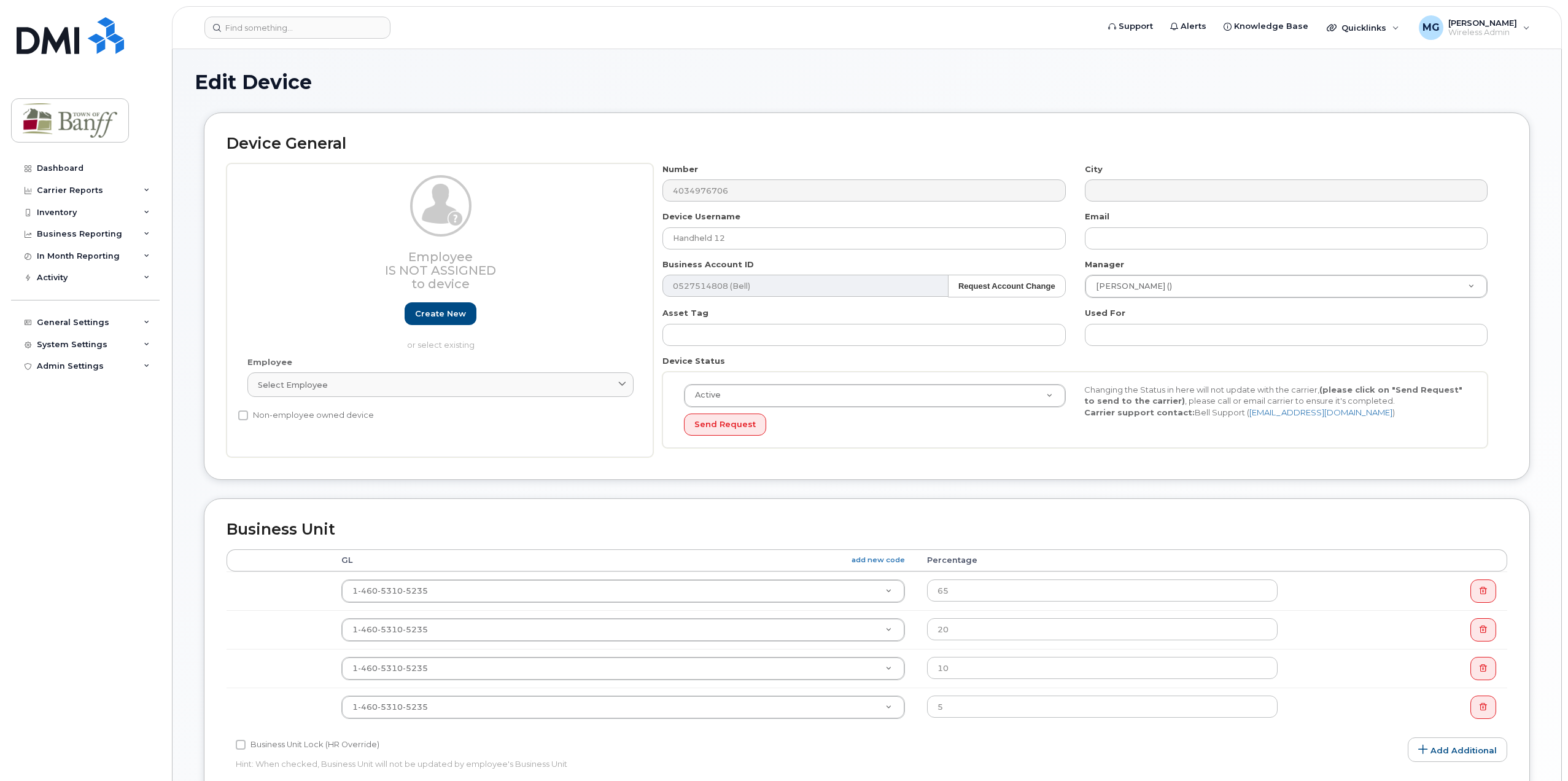
click at [818, 462] on div "Device General Employee Is not assigned to device Create new or select existing…" at bounding box center [867, 296] width 1326 height 367
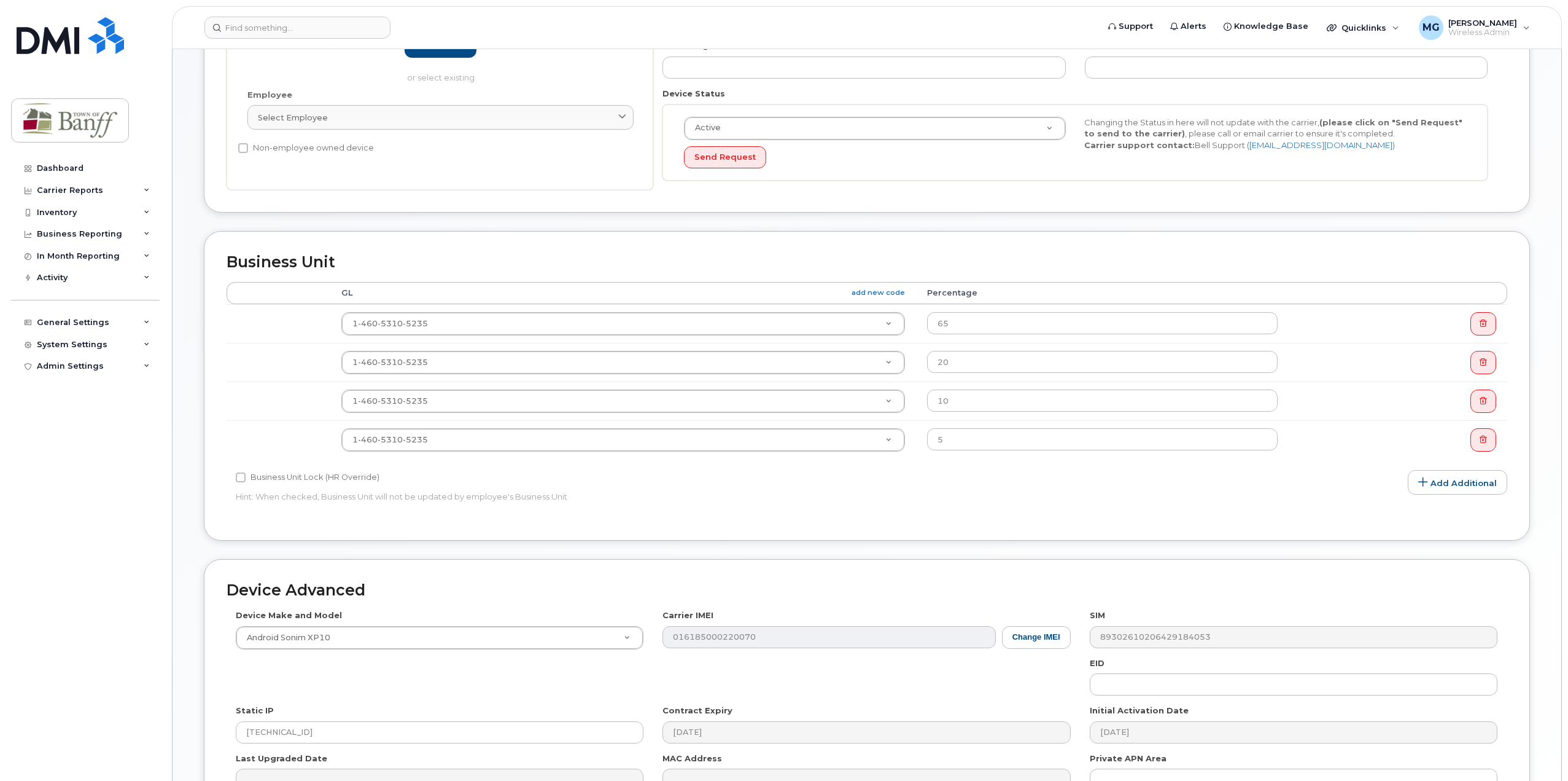
scroll to position [412, 0]
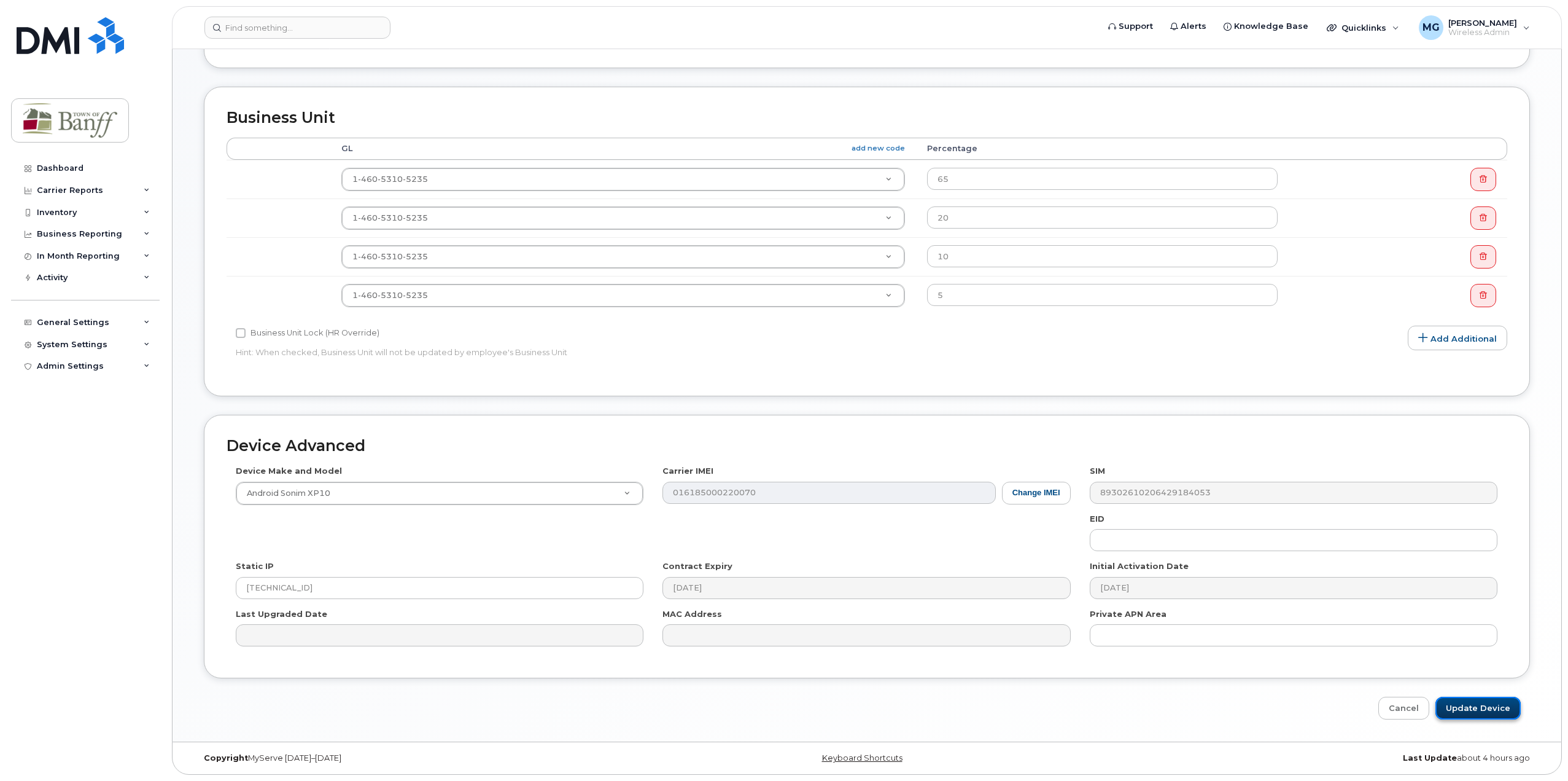
click at [1497, 714] on input "Update Device" at bounding box center [1478, 708] width 86 height 23
type input "Saving..."
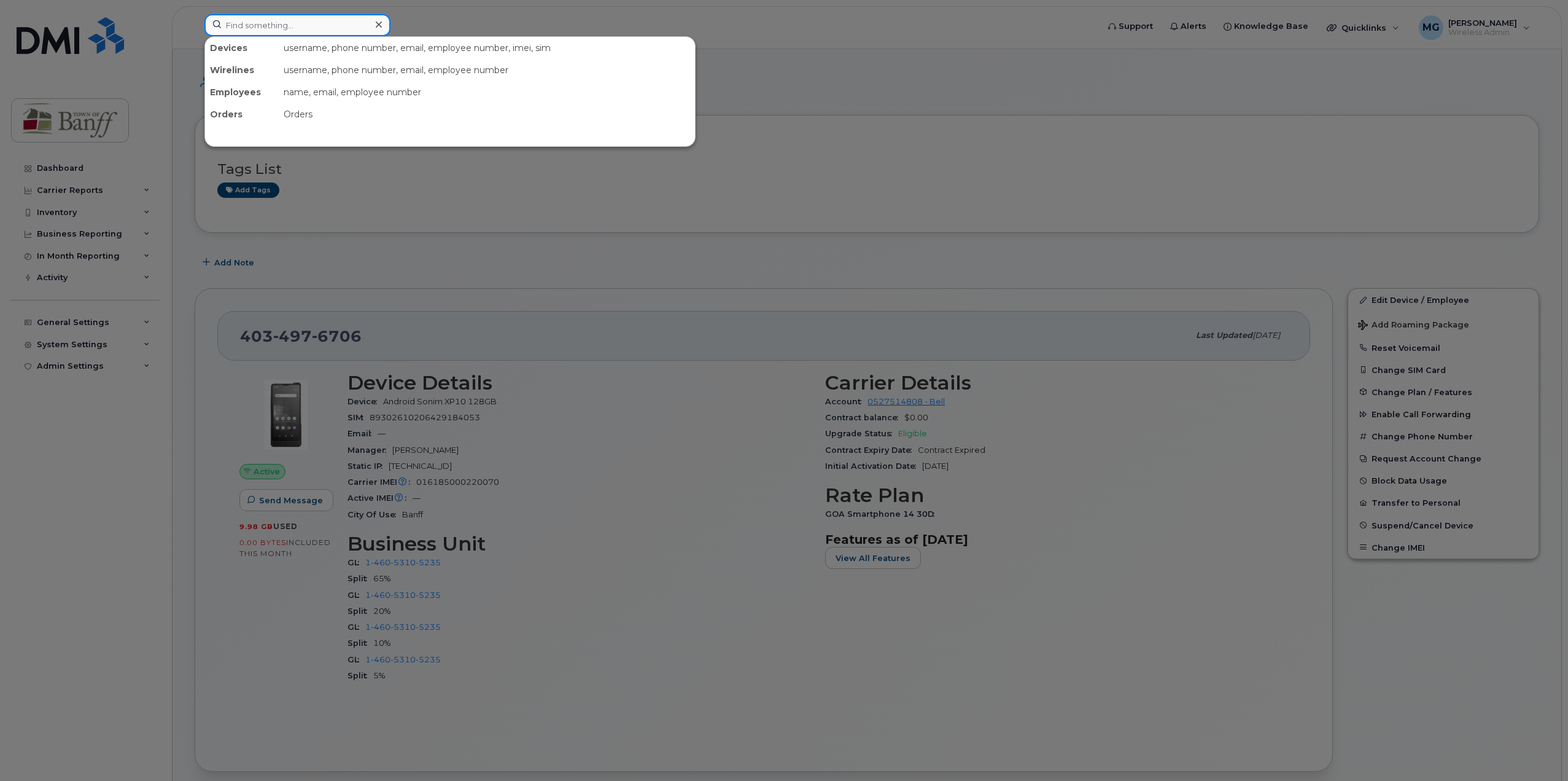
click at [330, 16] on input at bounding box center [298, 25] width 186 height 22
type input "b"
click at [297, 20] on input at bounding box center [298, 25] width 186 height 22
type input "4"
drag, startPoint x: 316, startPoint y: 25, endPoint x: 81, endPoint y: 25, distance: 235.0
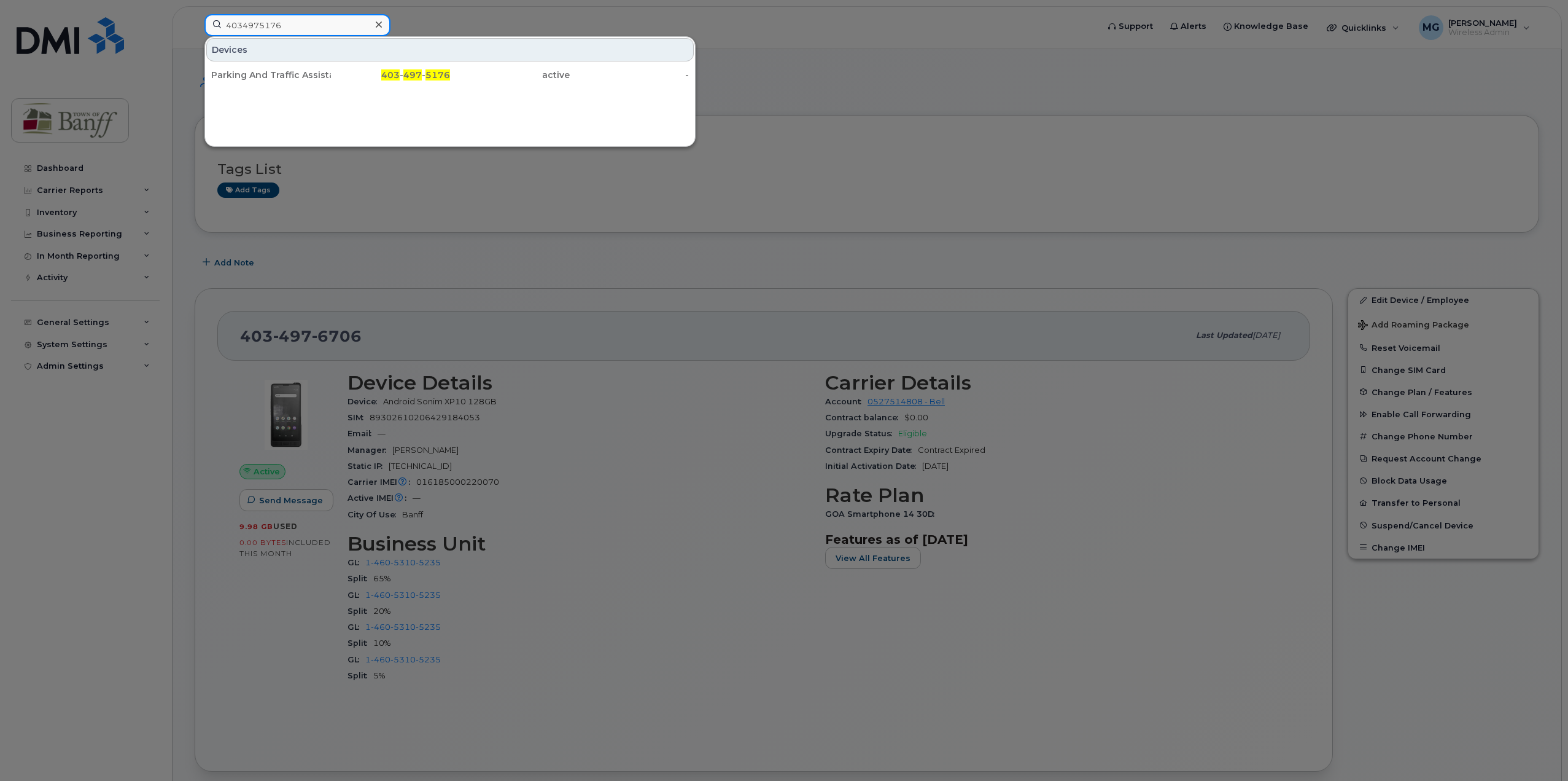
click at [194, 25] on div "4034975176 Devices Parking And Traffic Assistant 403 - 497 - 5176 active -" at bounding box center [647, 27] width 905 height 27
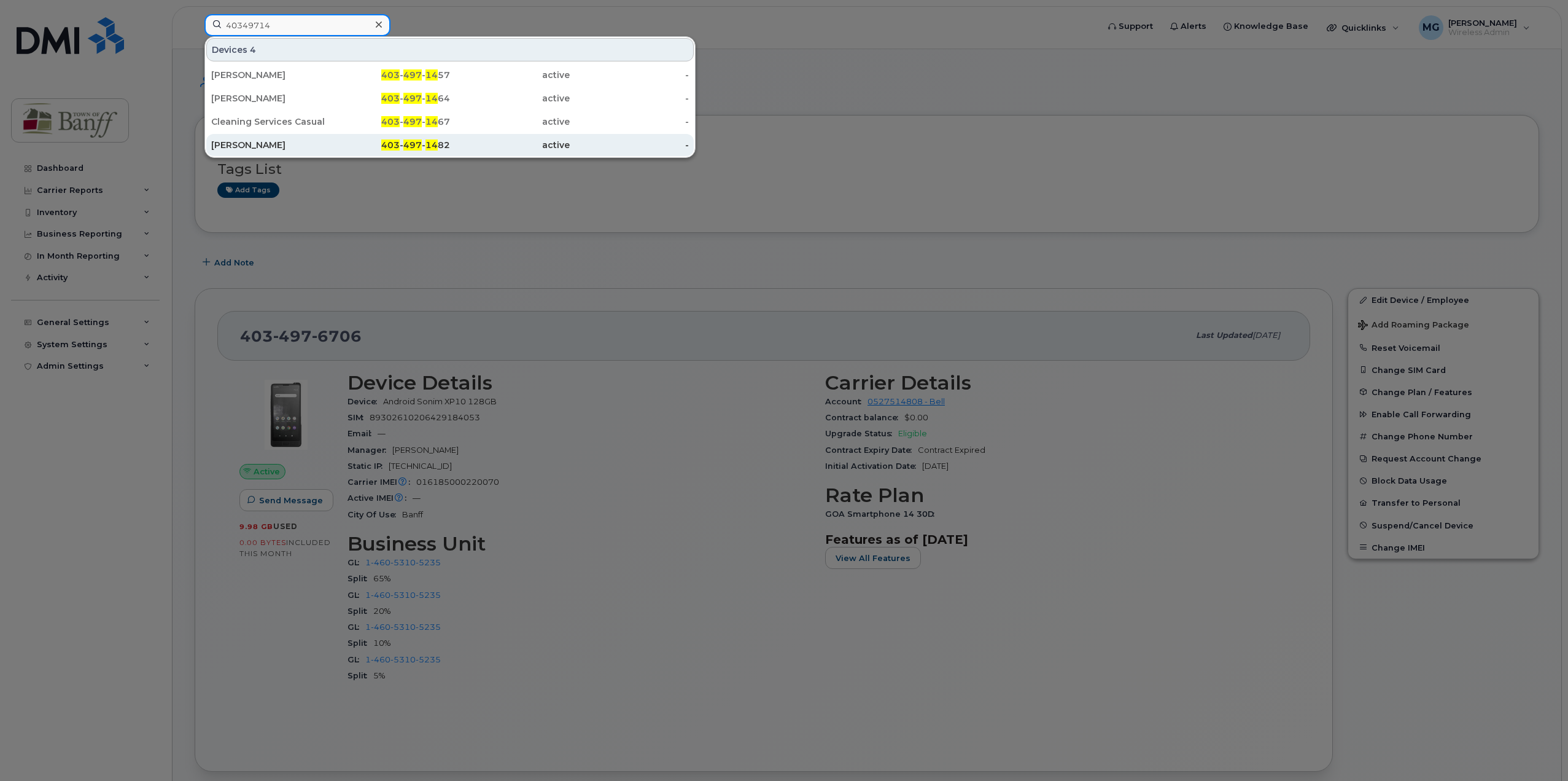
type input "40349714"
click at [251, 140] on div "Christoph Bruckeder" at bounding box center [270, 145] width 120 height 12
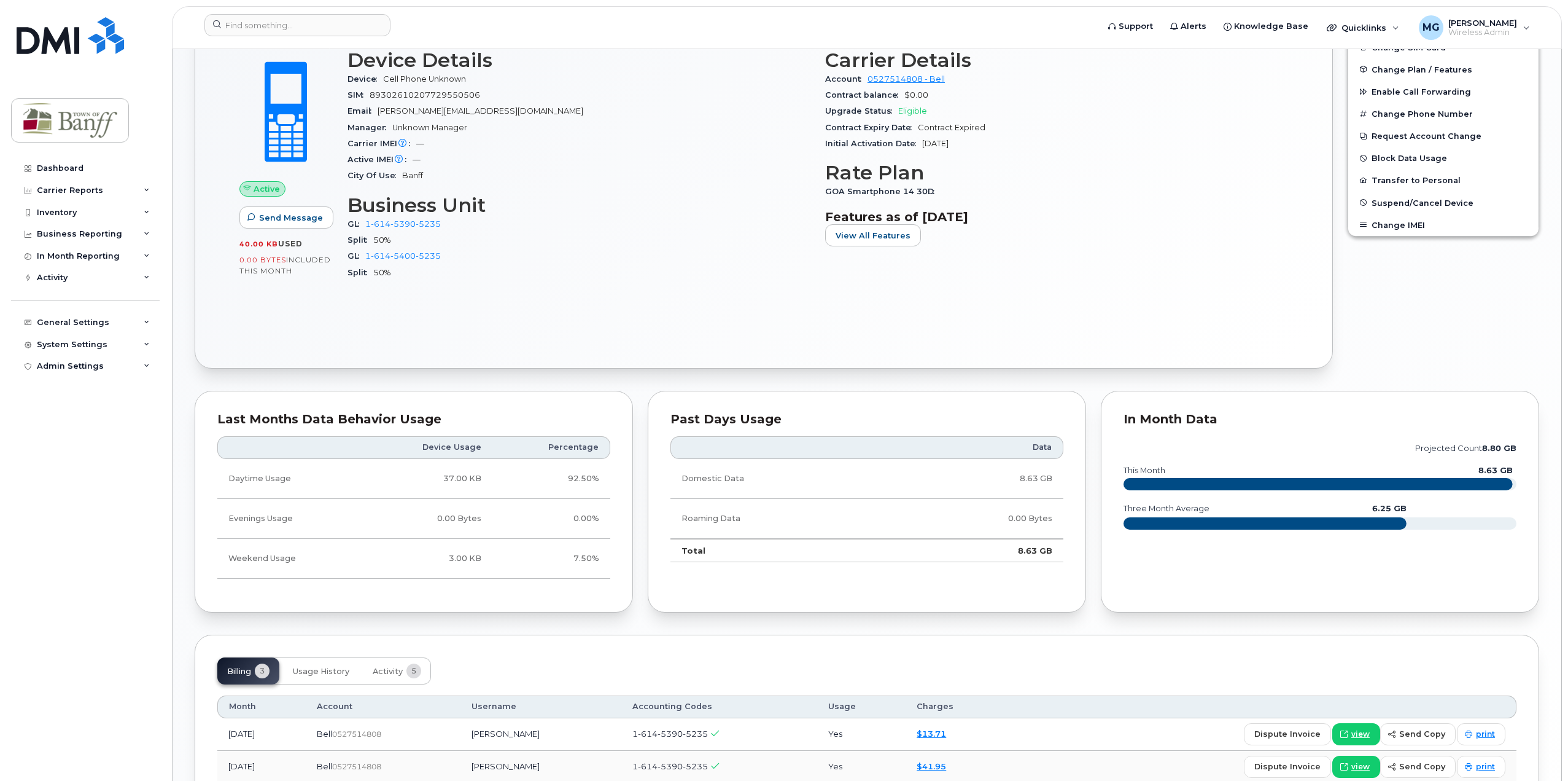
scroll to position [269, 0]
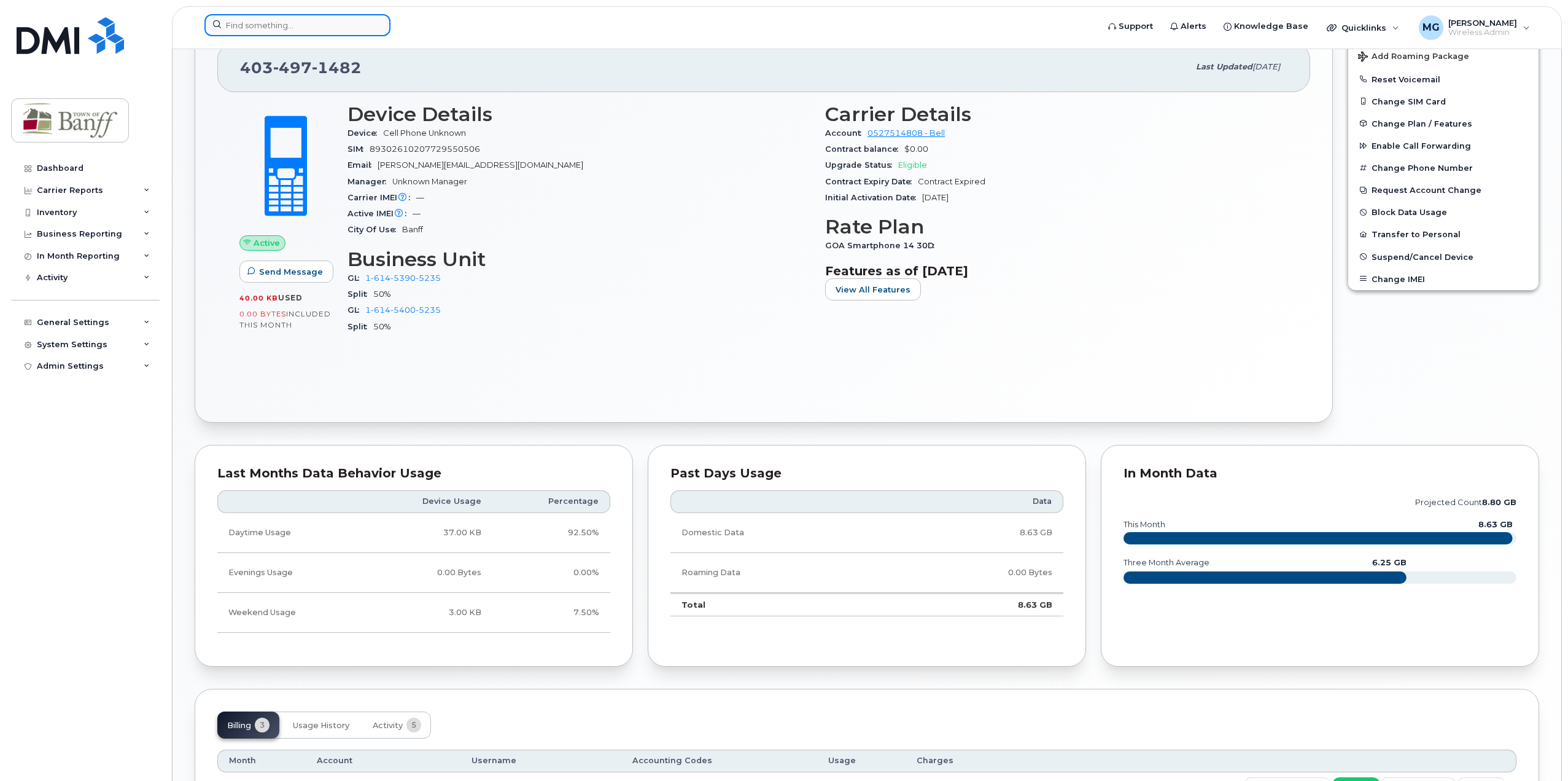
click at [257, 23] on input at bounding box center [298, 25] width 186 height 22
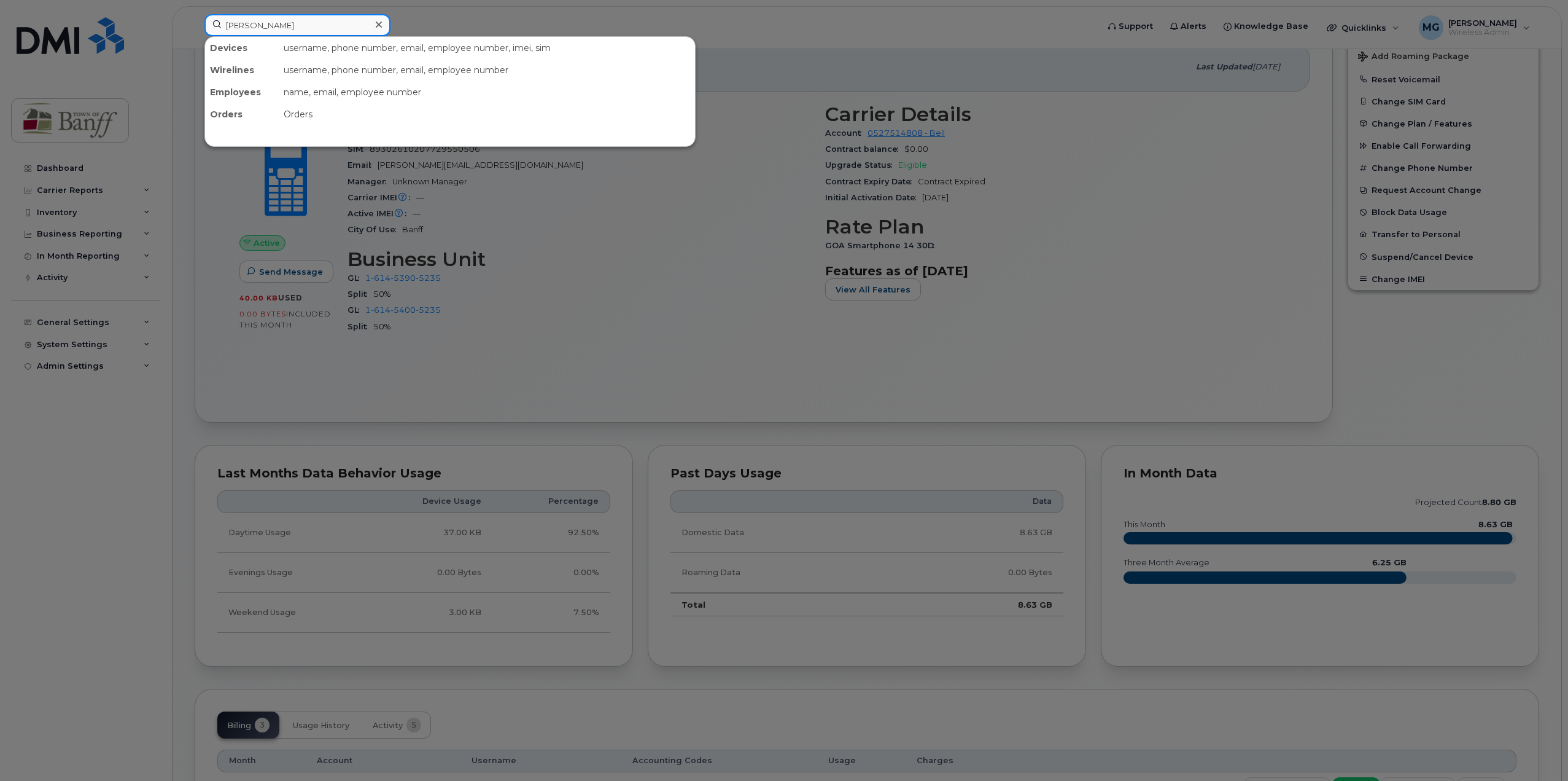
type input "travis"
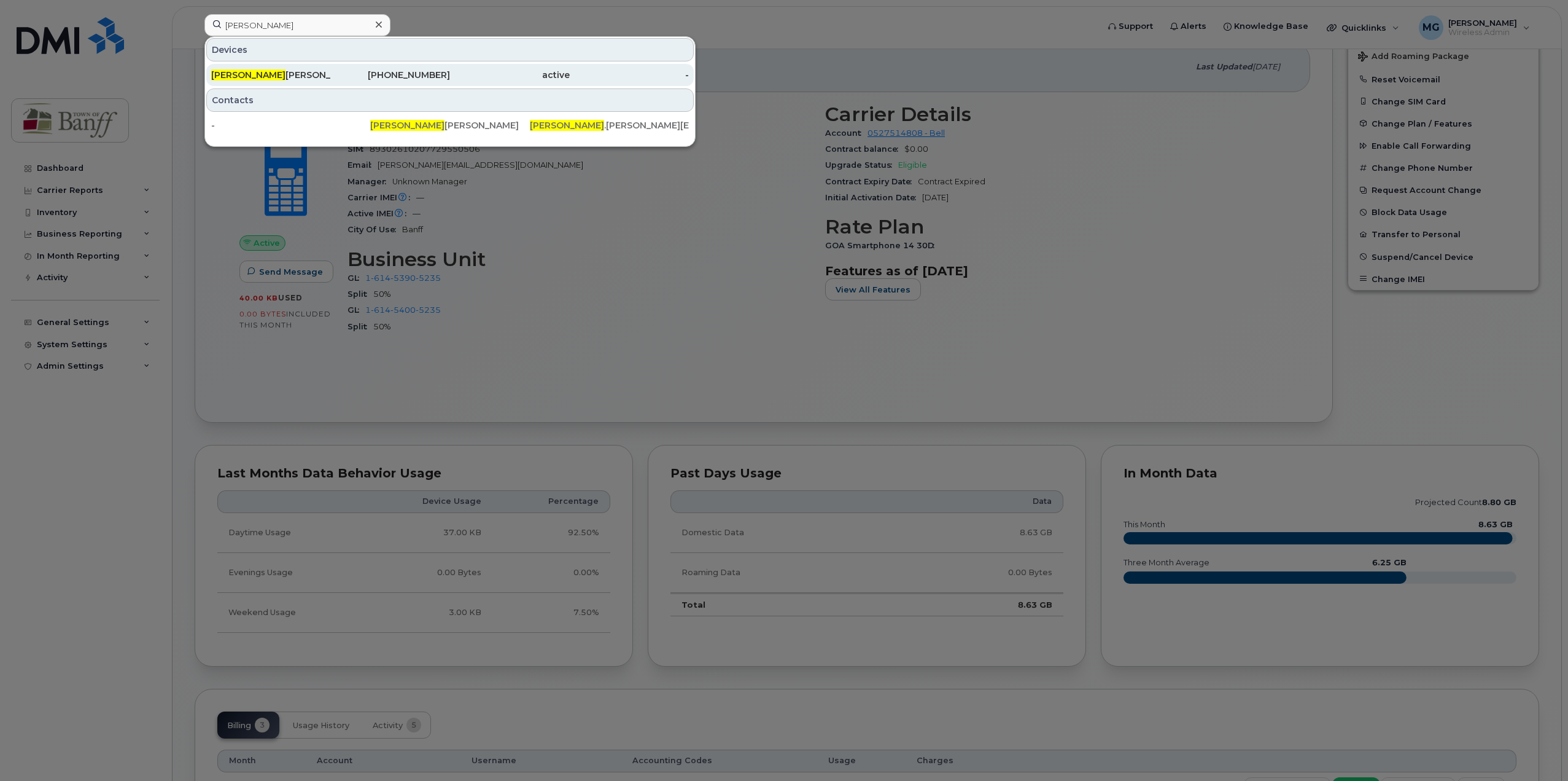
click at [233, 79] on span "Travis" at bounding box center [248, 75] width 74 height 11
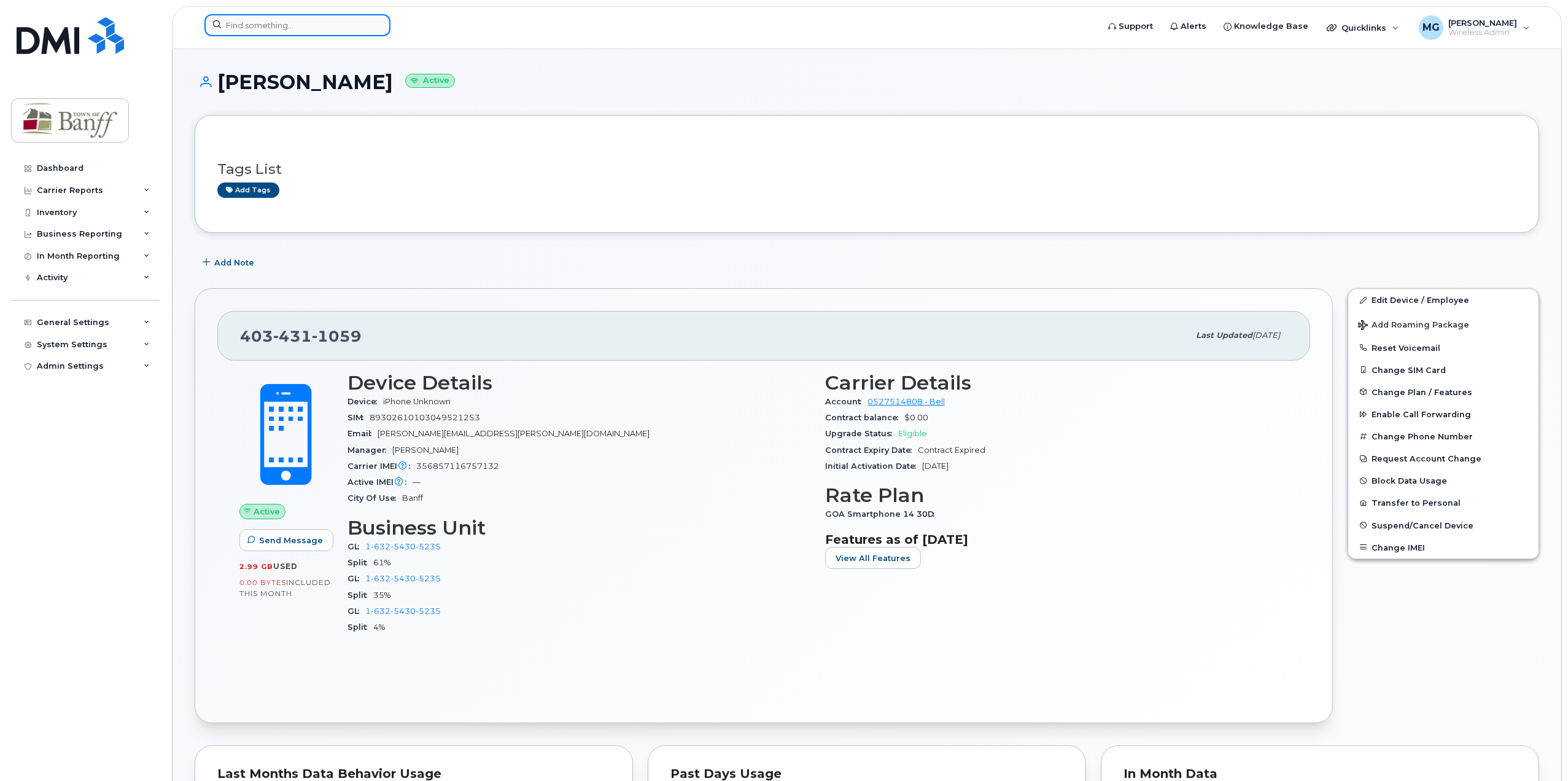
click at [268, 19] on input at bounding box center [298, 25] width 186 height 22
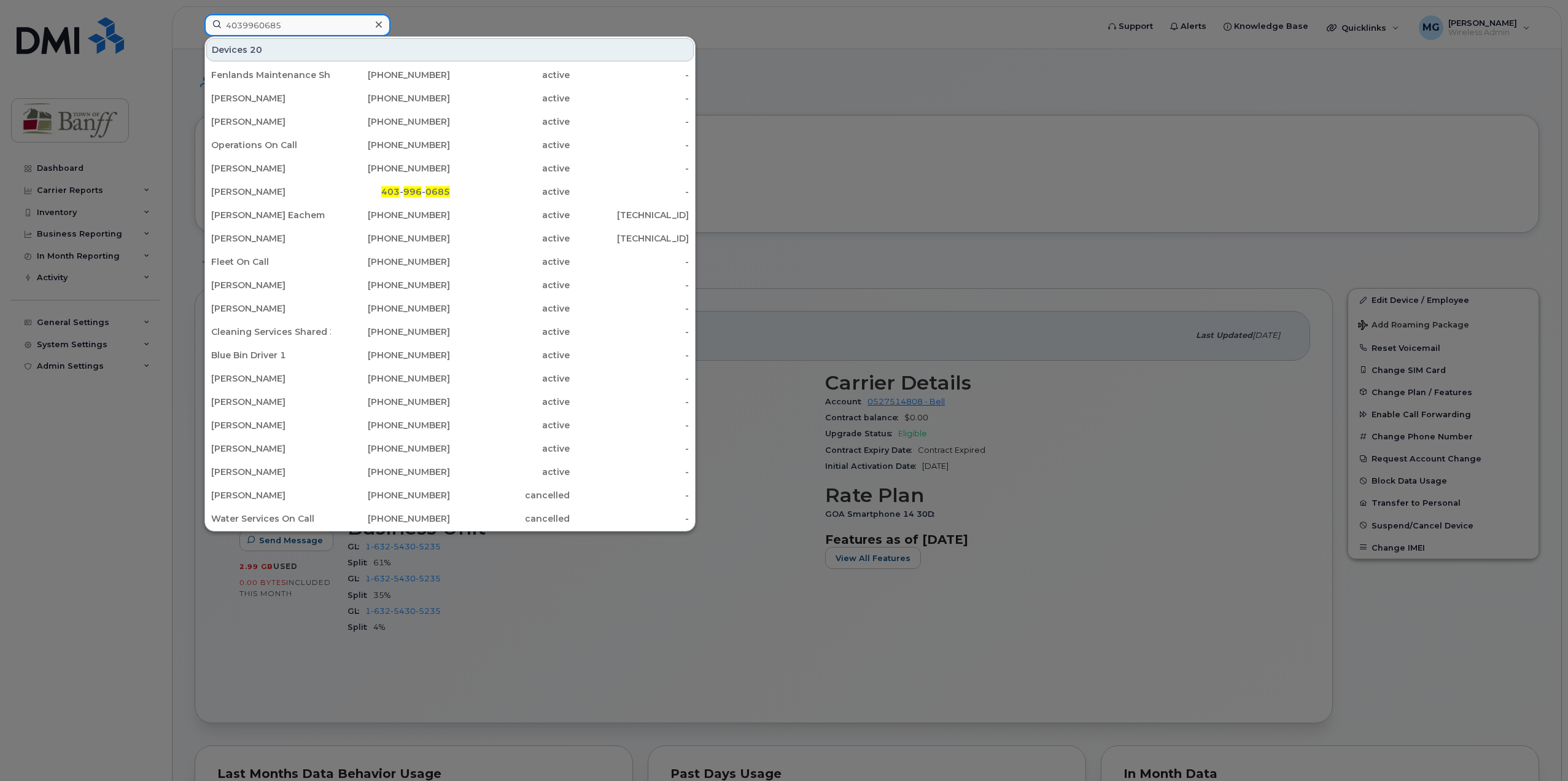
type input "4039960685"
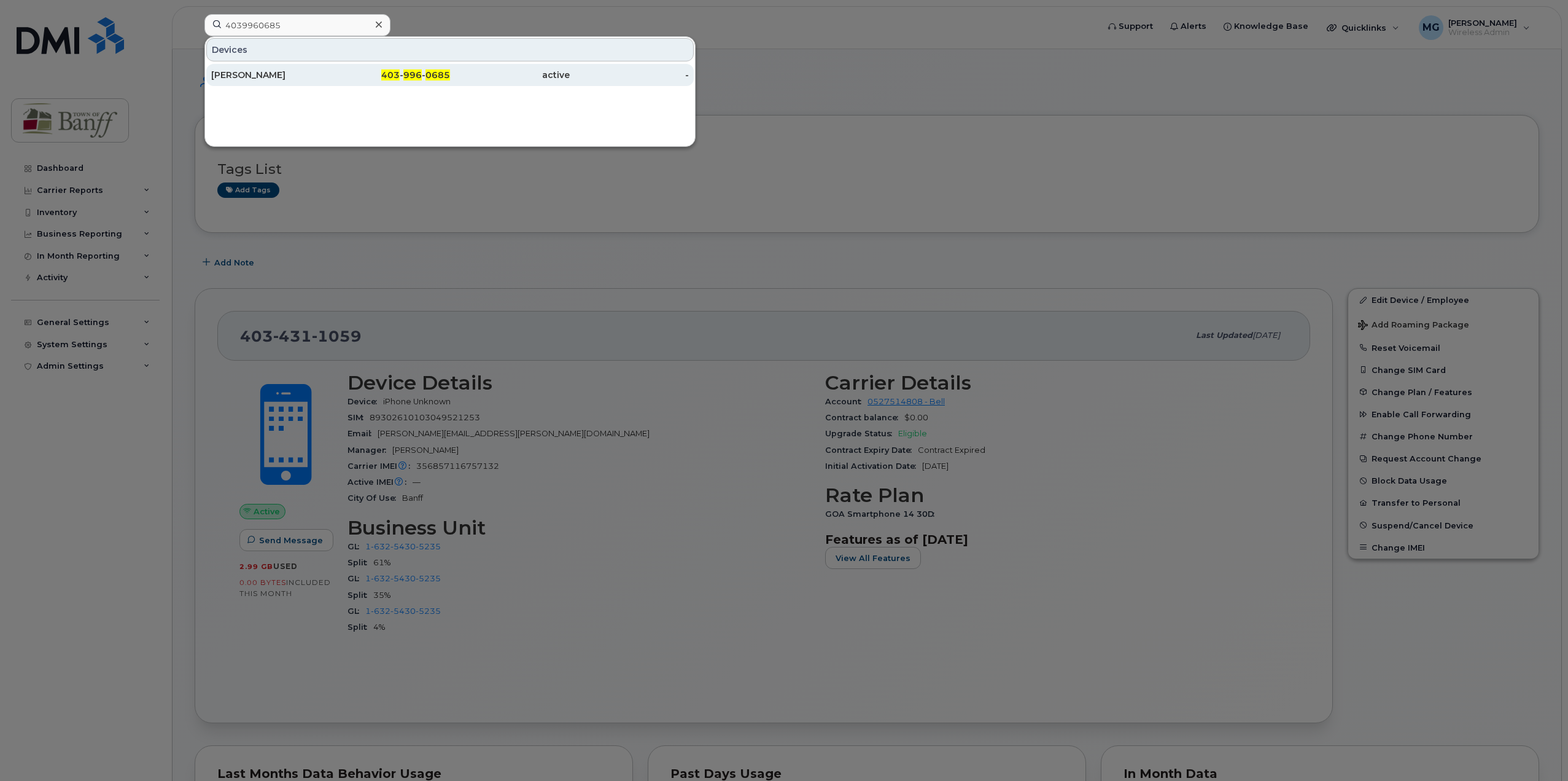
click at [375, 79] on div "403 - 996 - 0685" at bounding box center [390, 75] width 120 height 12
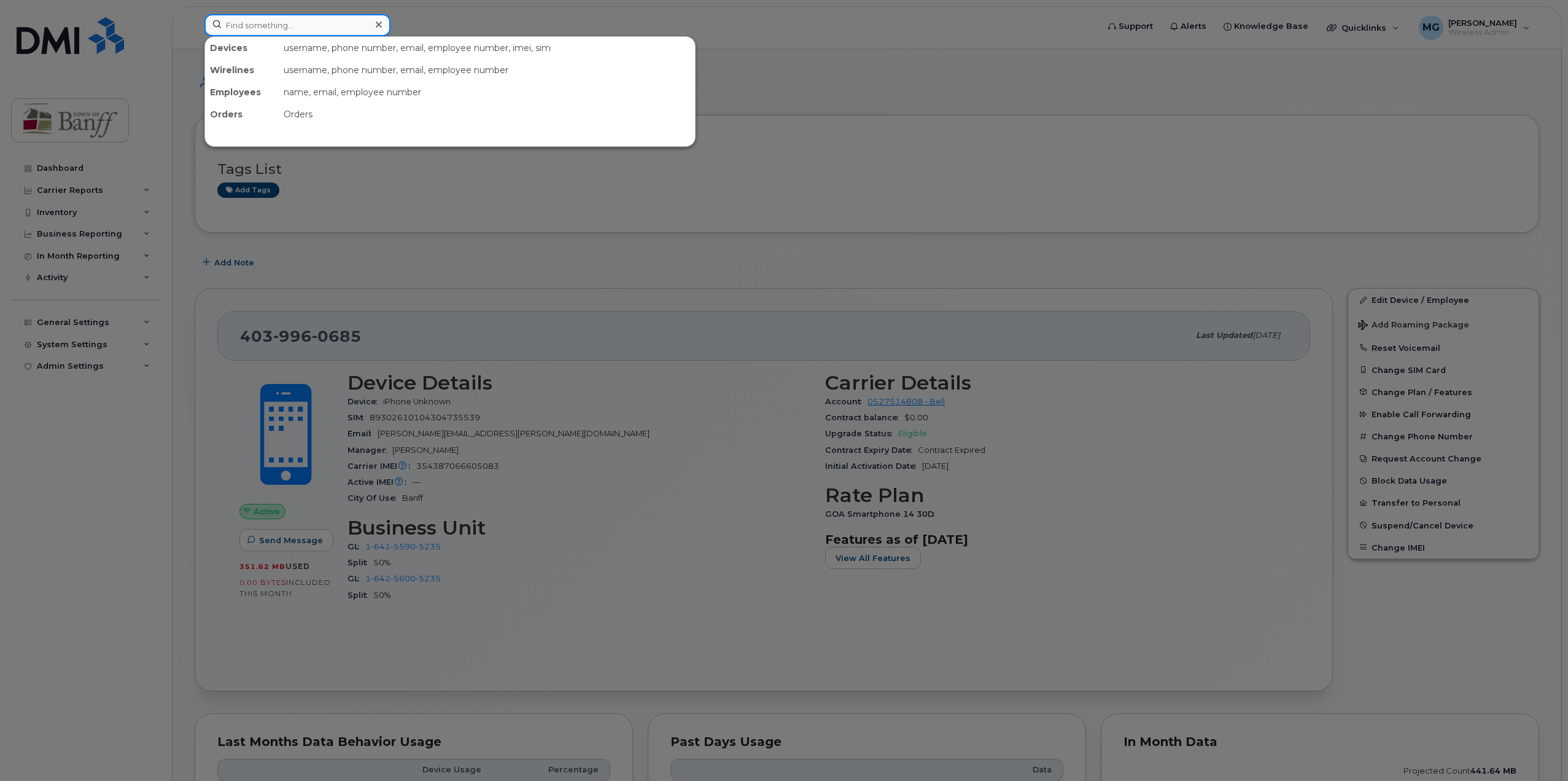
click at [309, 29] on input at bounding box center [298, 25] width 186 height 22
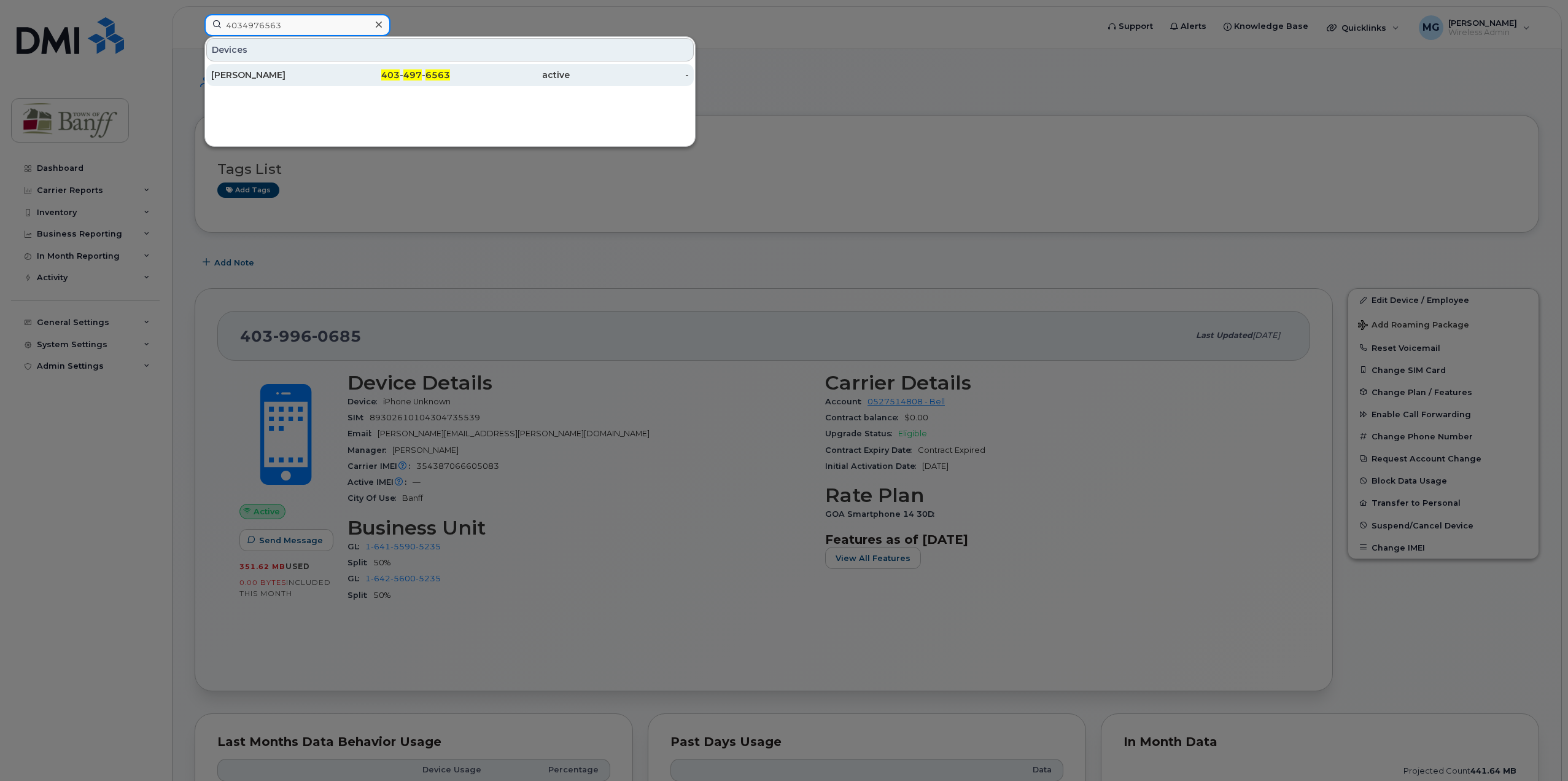
type input "4034976563"
click at [302, 83] on div "[PERSON_NAME]" at bounding box center [270, 75] width 120 height 22
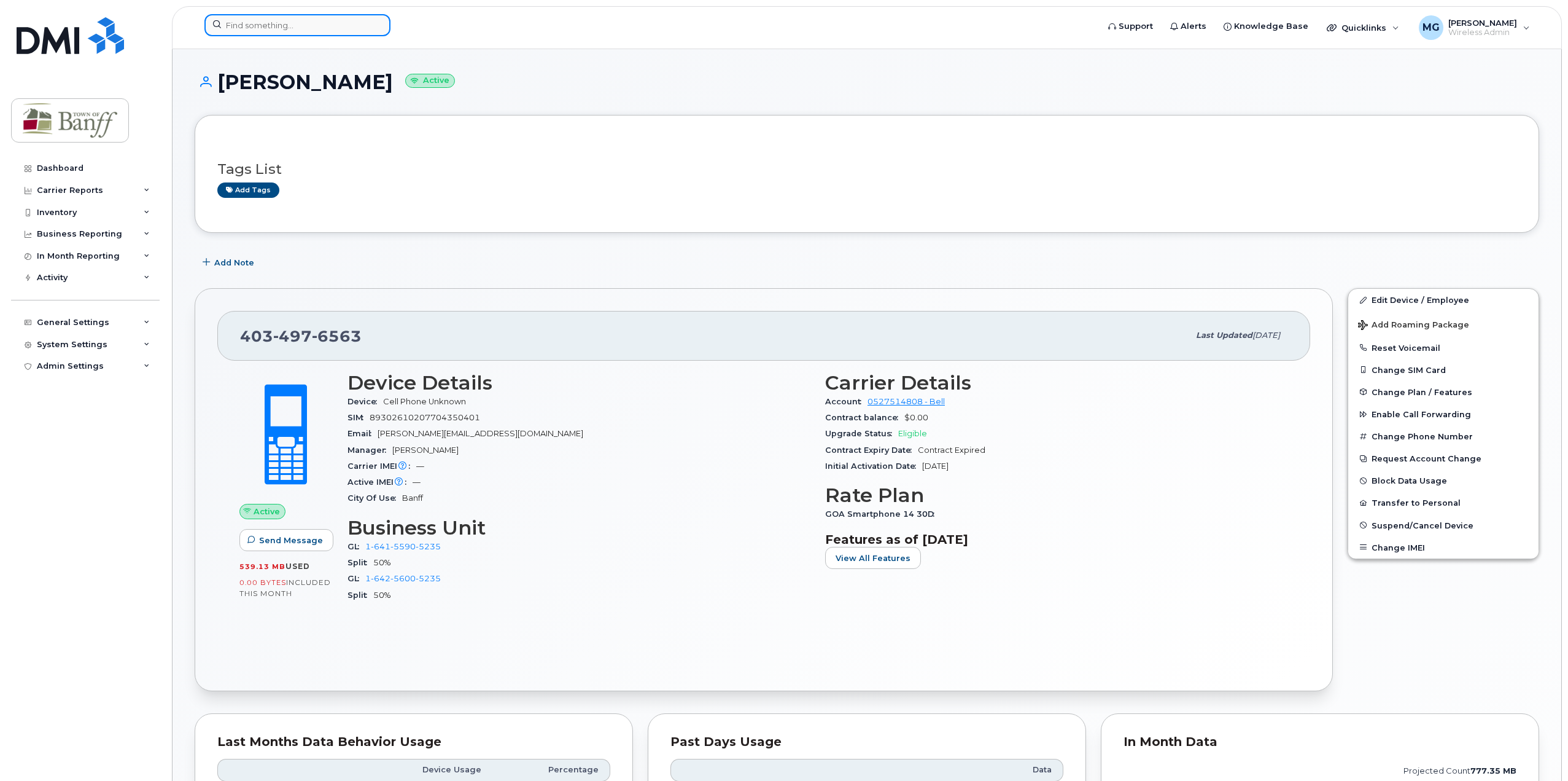
click at [263, 33] on input at bounding box center [298, 25] width 186 height 22
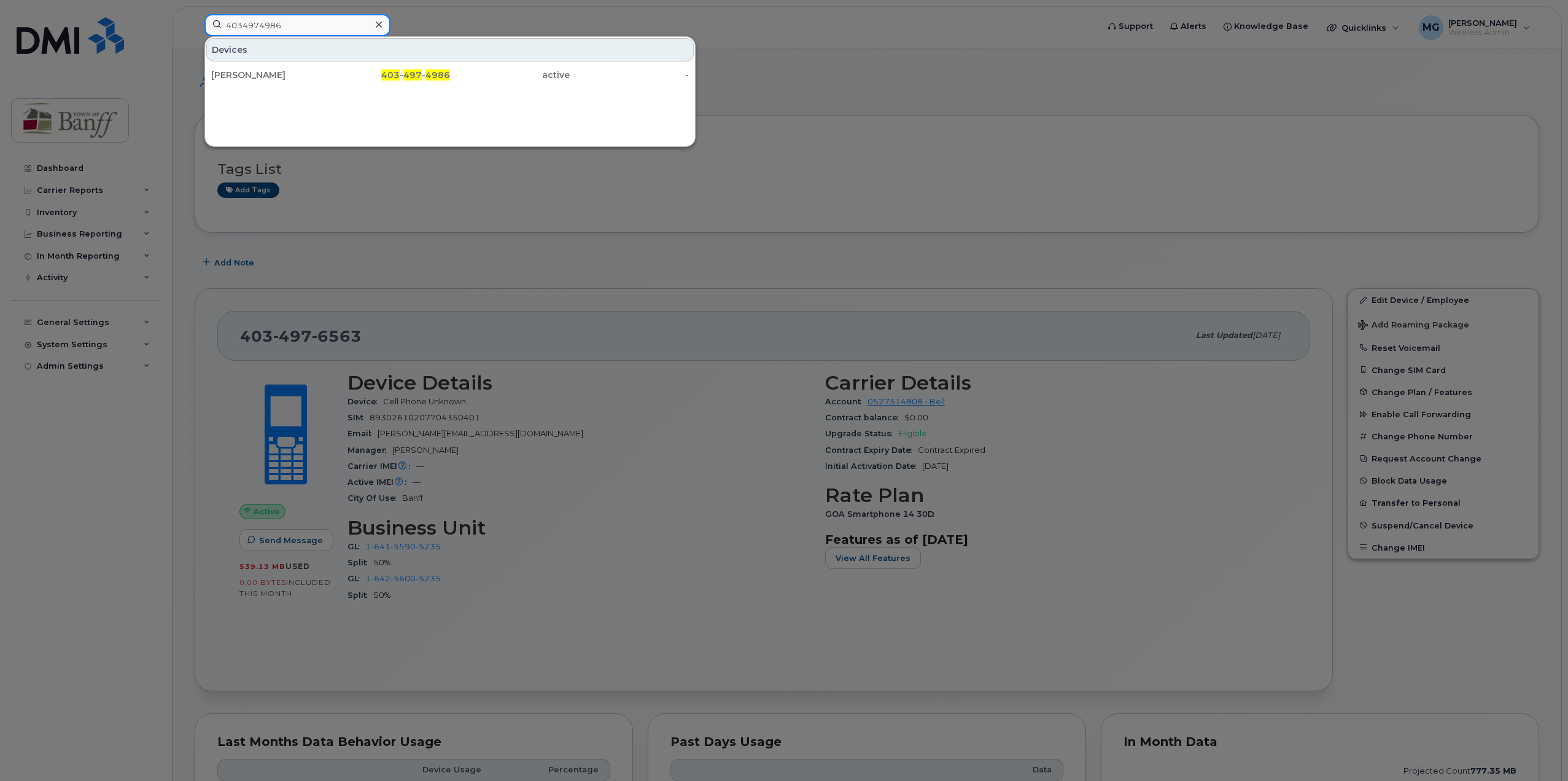
click at [331, 31] on input "4034974986" at bounding box center [298, 25] width 186 height 22
type input "4"
type input "4039960754"
click at [308, 80] on div "[PERSON_NAME]" at bounding box center [270, 75] width 120 height 12
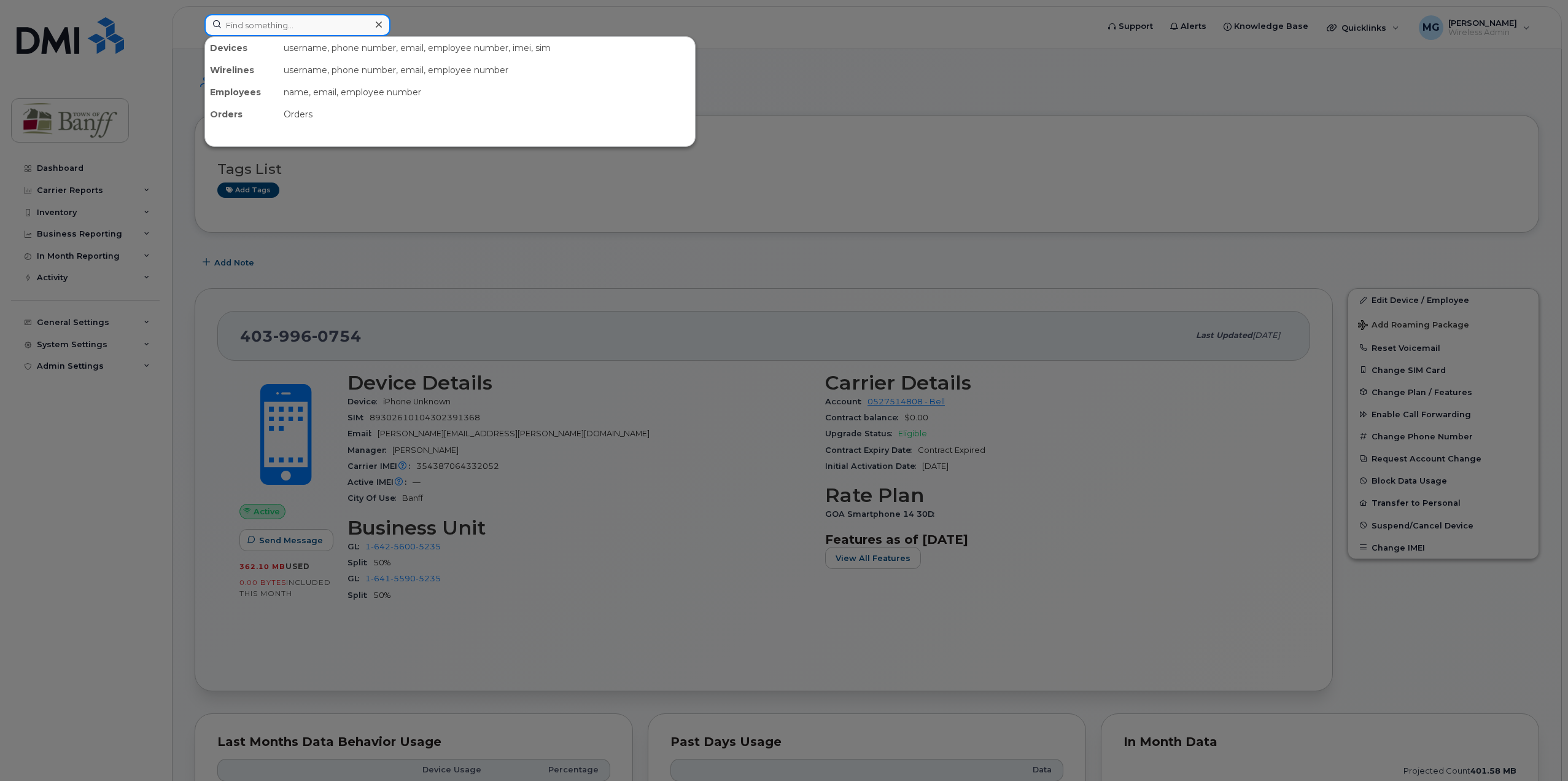
click at [264, 23] on input at bounding box center [298, 25] width 186 height 22
drag, startPoint x: 316, startPoint y: 27, endPoint x: -25, endPoint y: 25, distance: 341.0
drag, startPoint x: 312, startPoint y: 32, endPoint x: 159, endPoint y: 27, distance: 153.1
click at [194, 29] on div "4034971457 Devices Jack Carlin 403 - 497 - 1457 active -" at bounding box center [647, 27] width 905 height 27
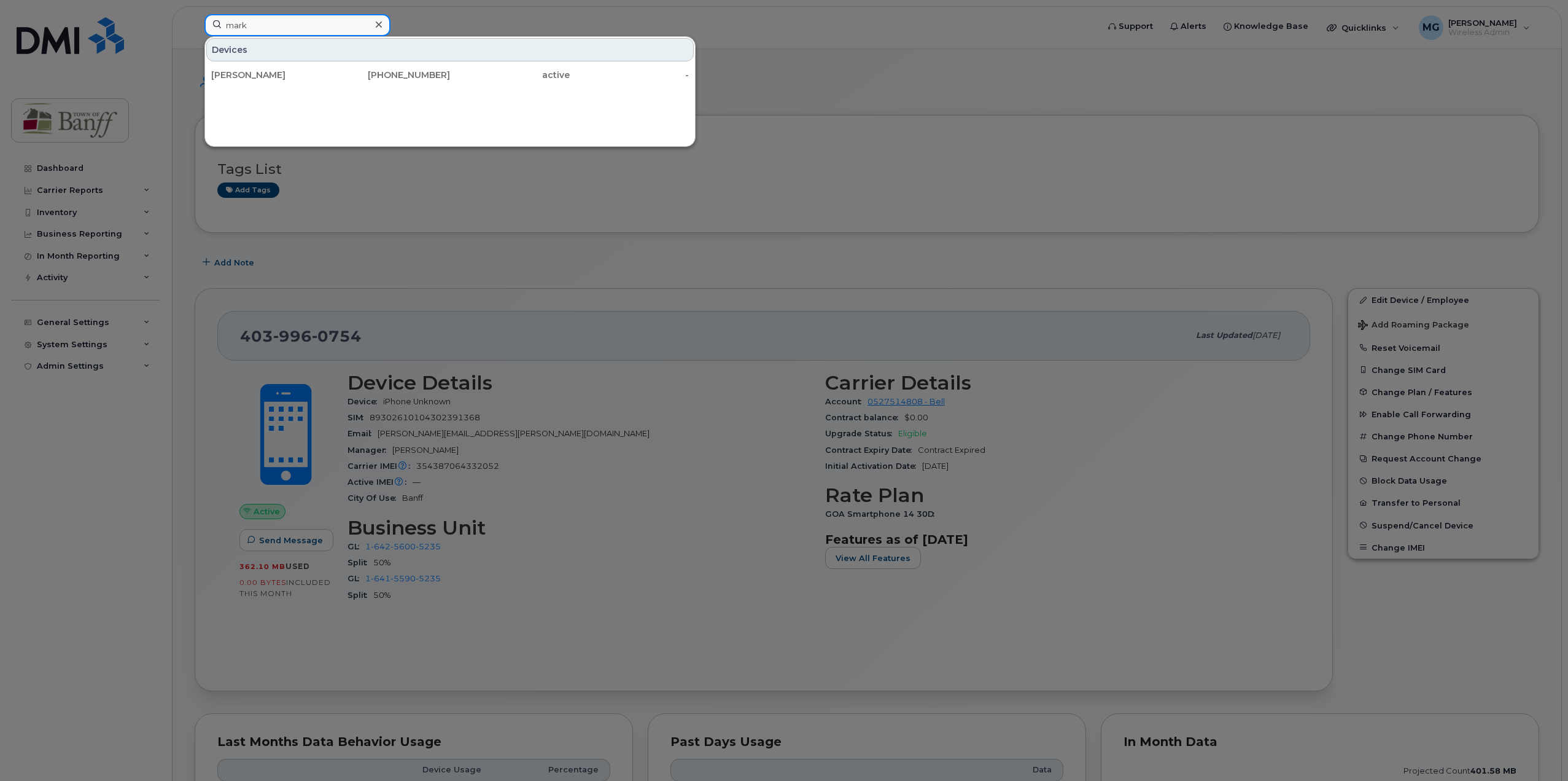
type input "mark"
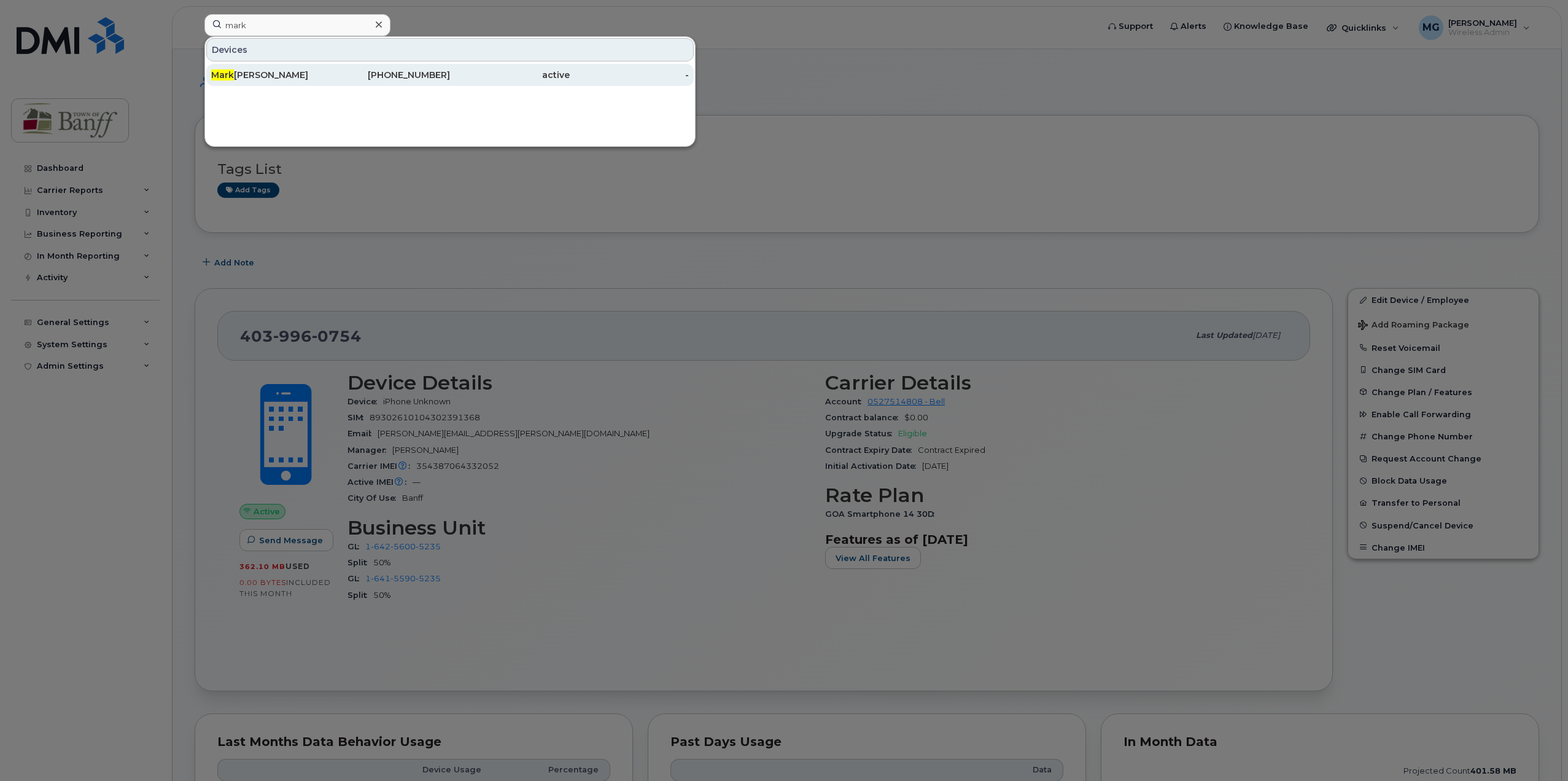
click at [302, 81] on div "Mark Goldsmith" at bounding box center [270, 75] width 120 height 22
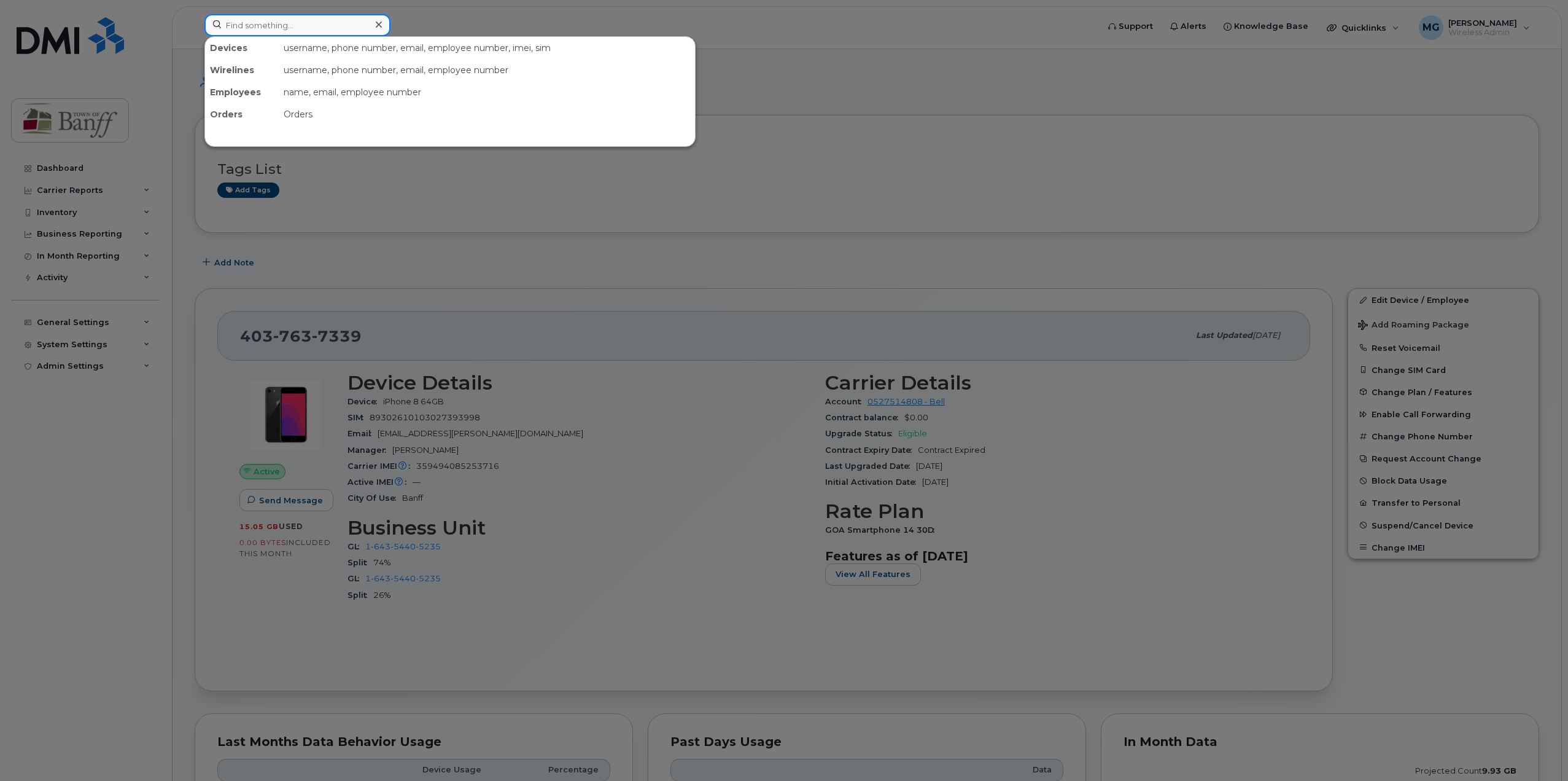
click at [252, 24] on input at bounding box center [298, 25] width 186 height 22
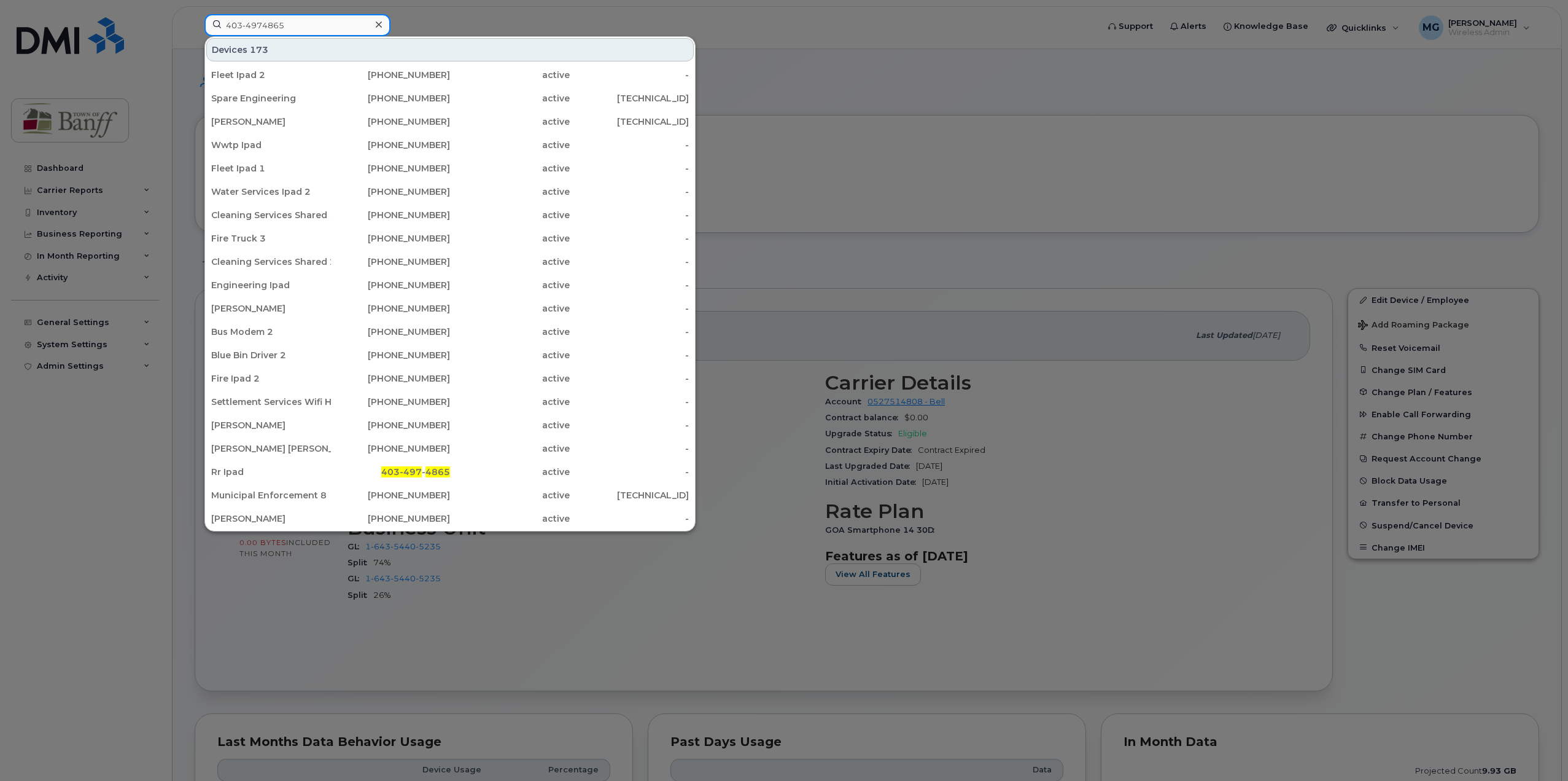
type input "403-4974865"
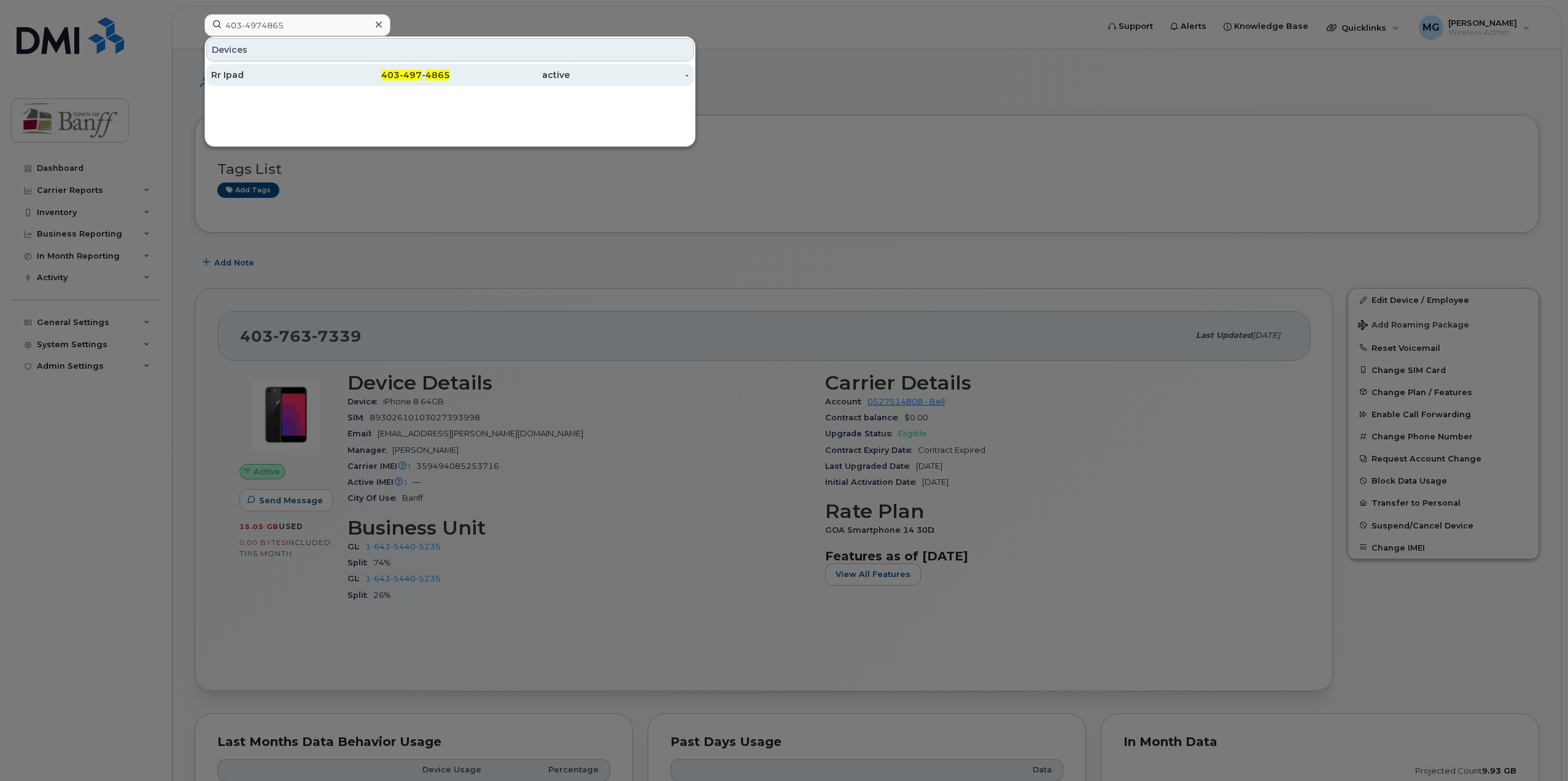
click at [396, 69] on div "403-497 - 4865" at bounding box center [390, 75] width 120 height 22
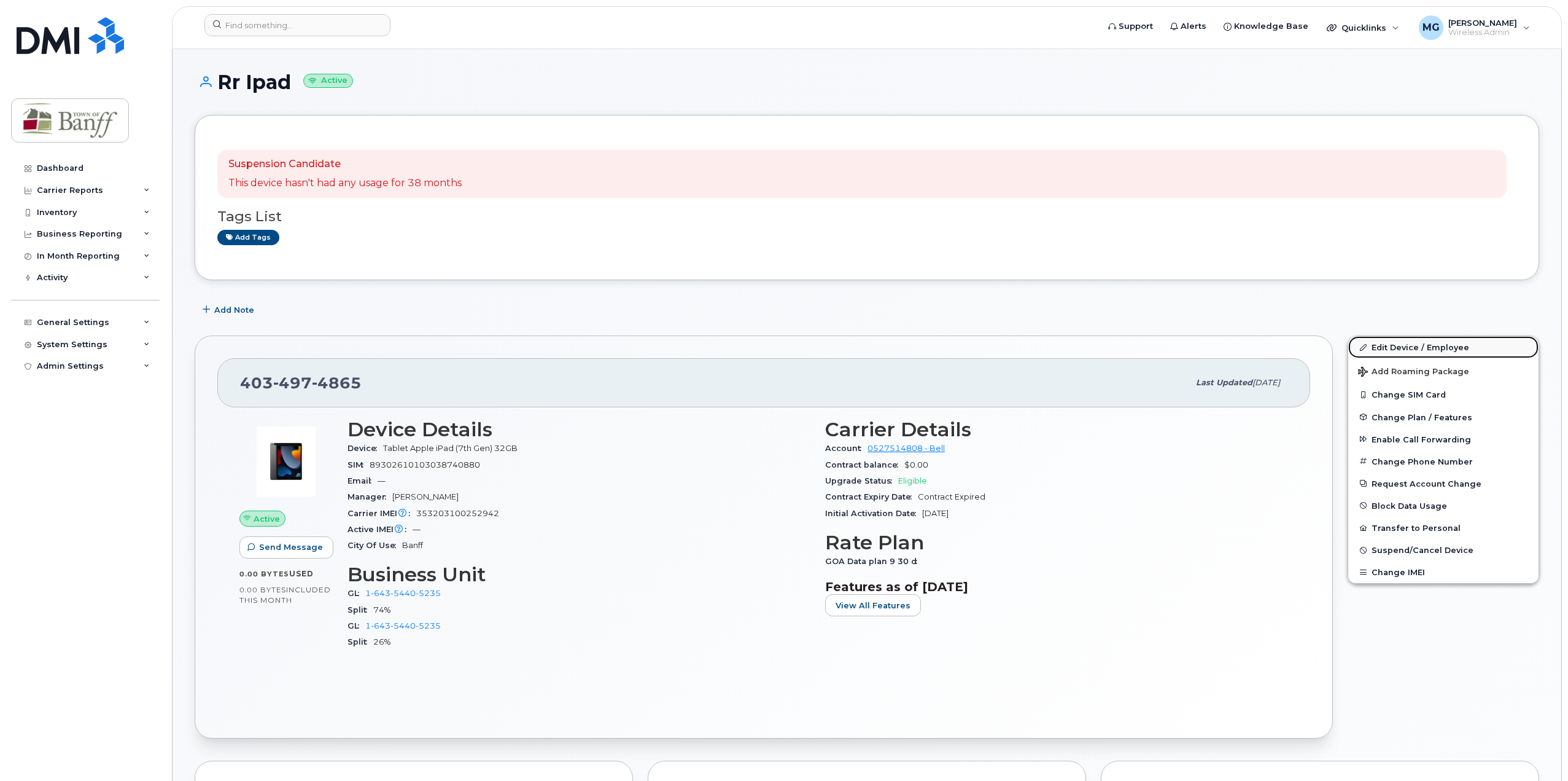
click at [1415, 352] on link "Edit Device / Employee" at bounding box center [1443, 347] width 190 height 22
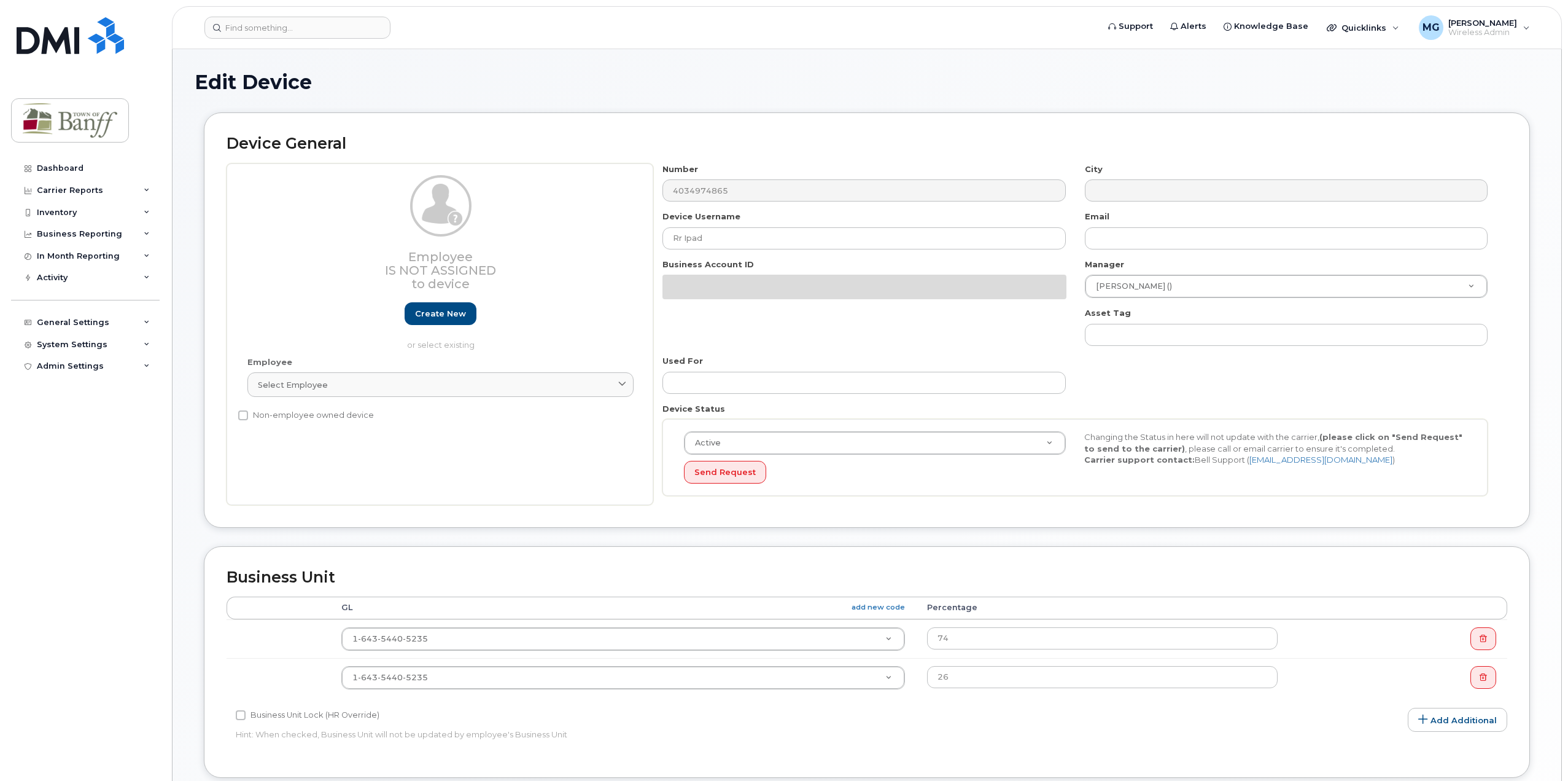
select select "7590682"
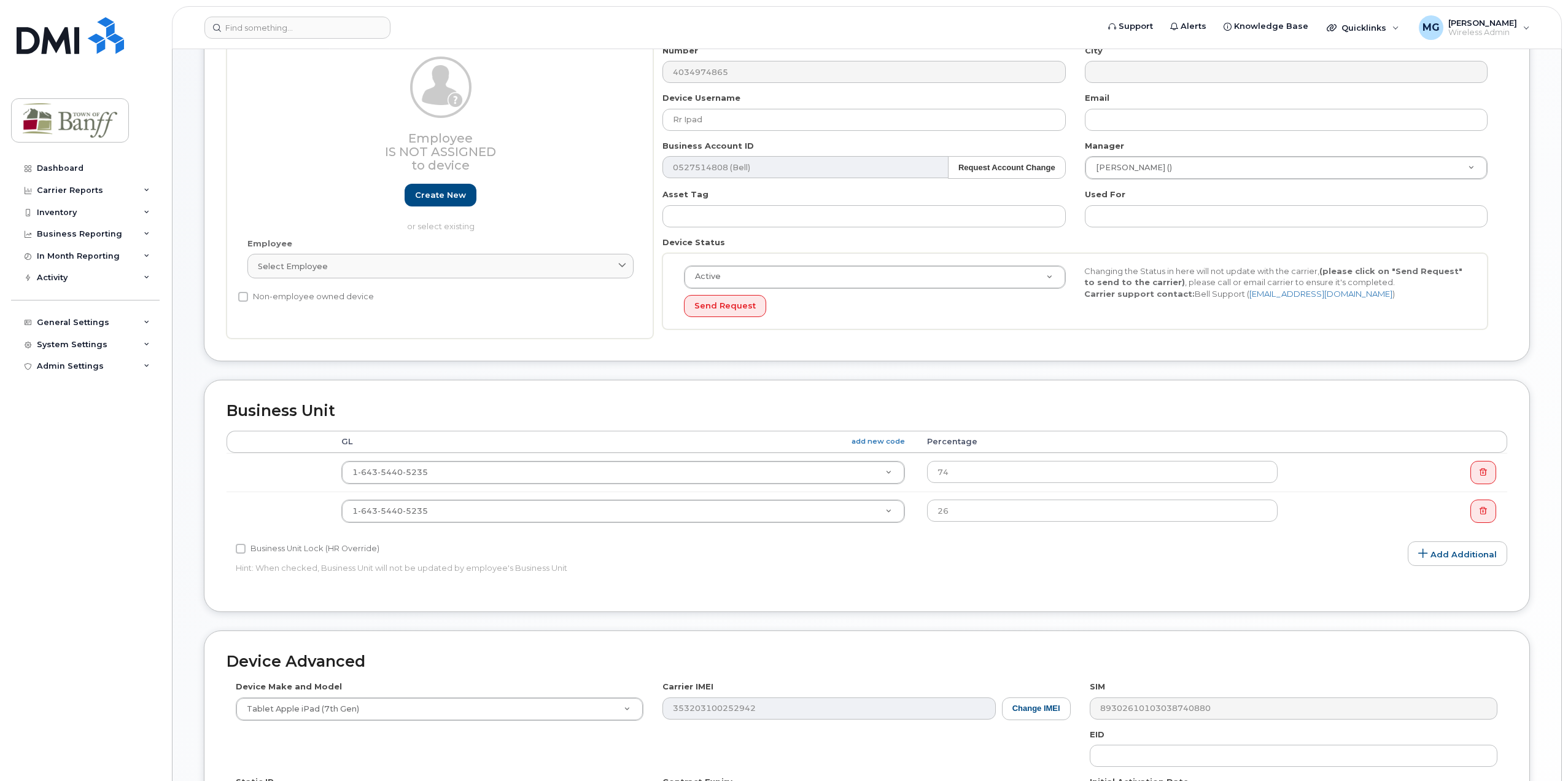
scroll to position [123, 0]
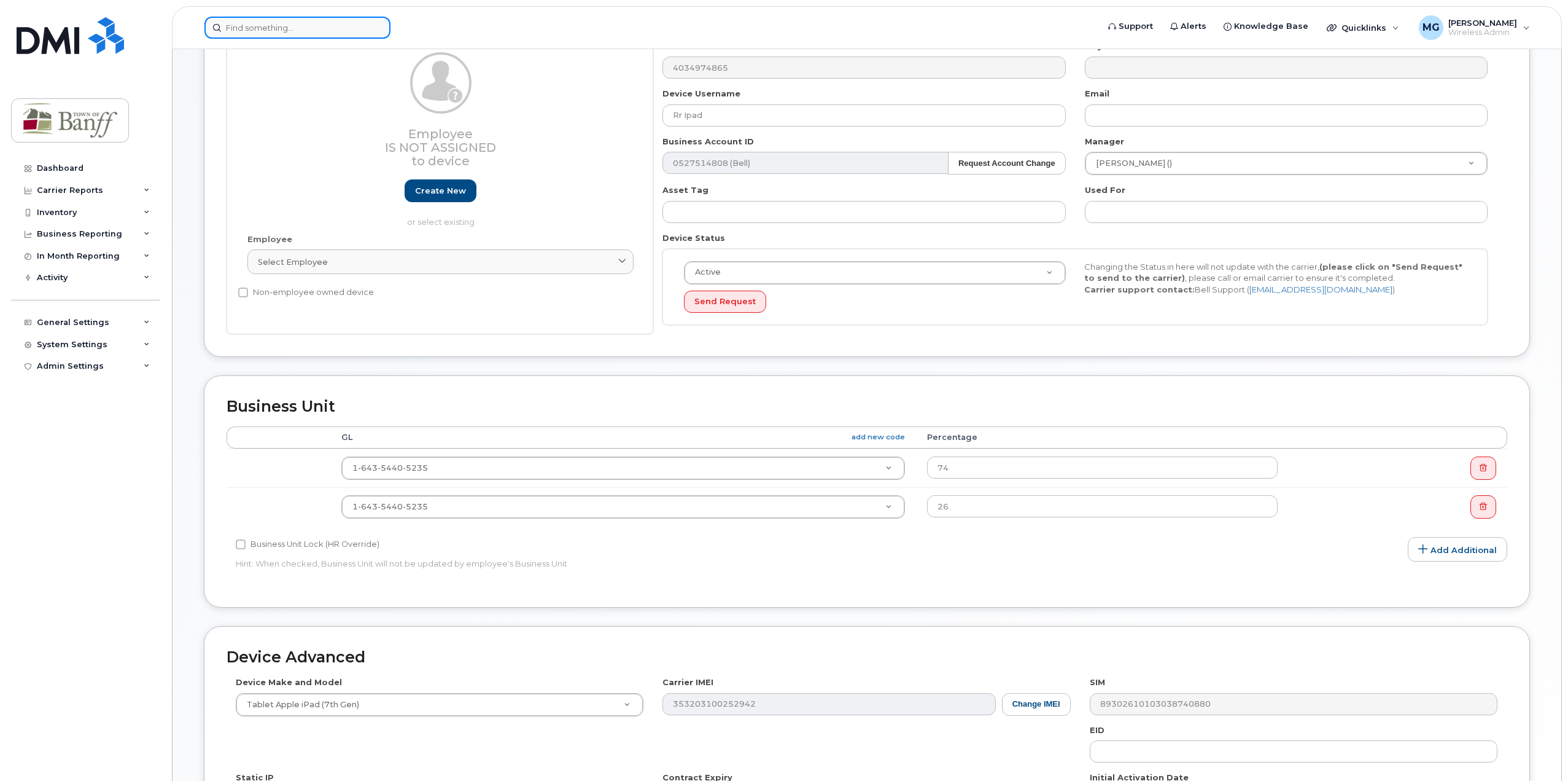
click at [357, 25] on input at bounding box center [298, 27] width 186 height 22
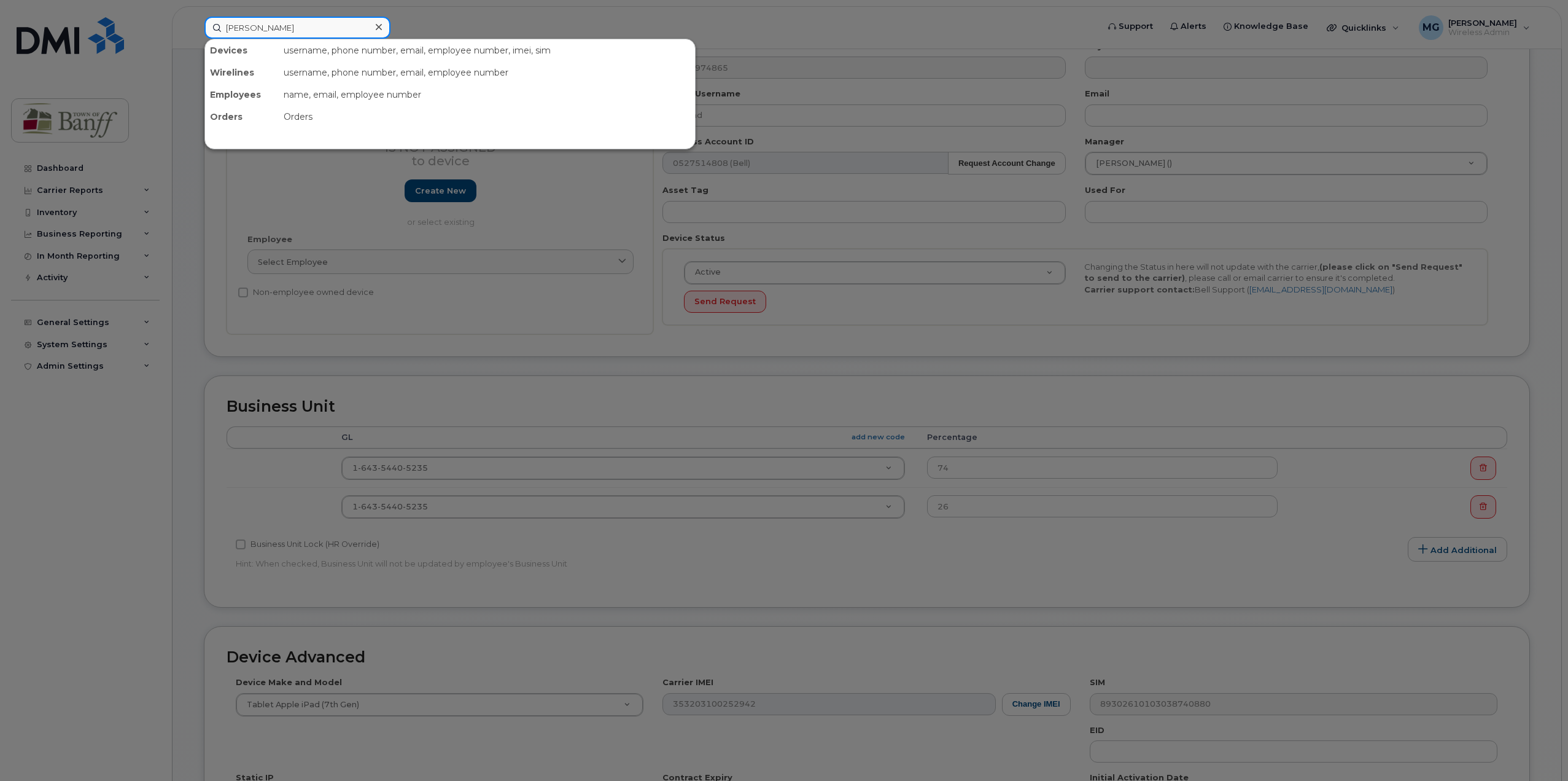
type input "agustina"
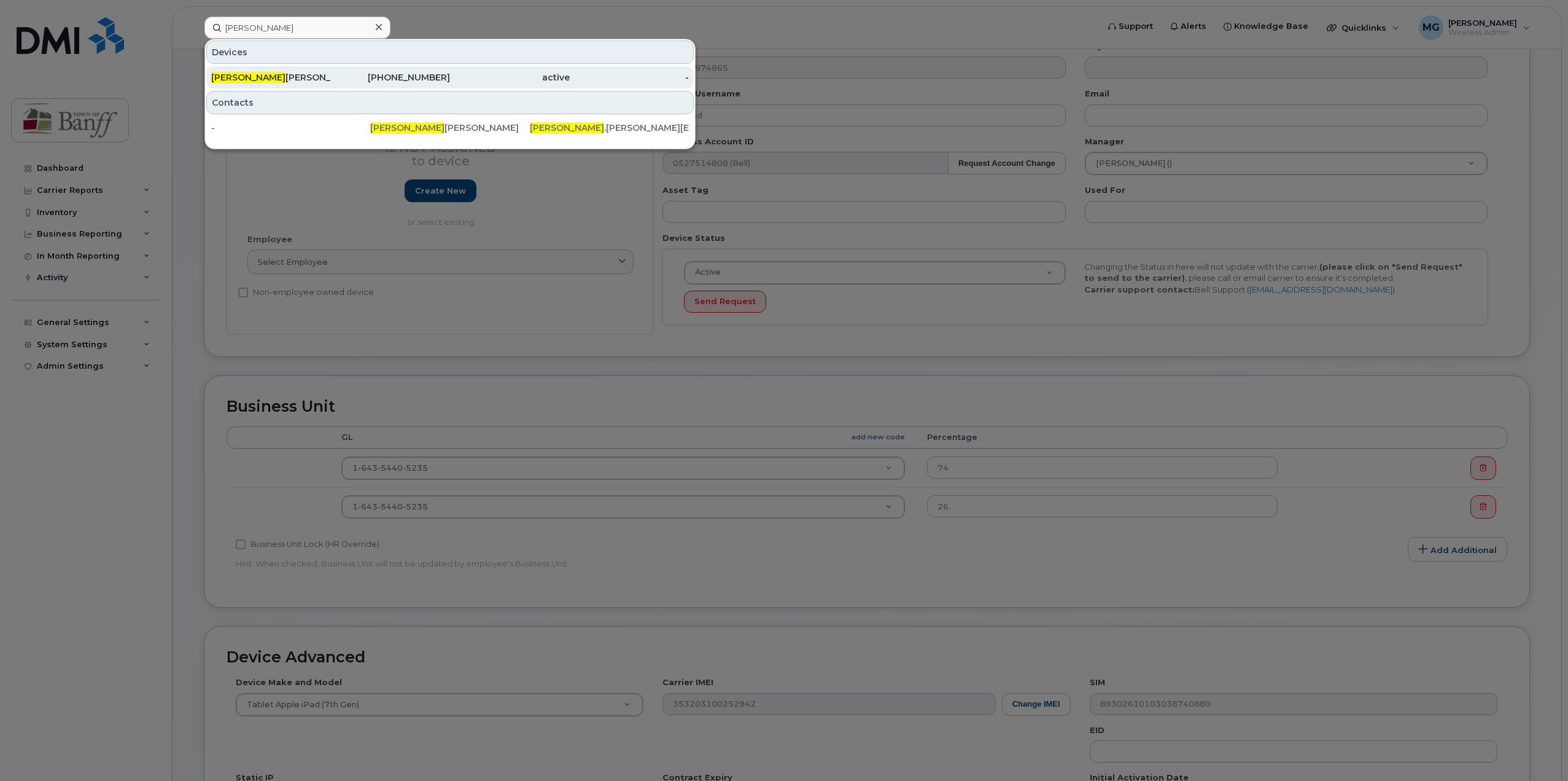
click at [362, 69] on div "403-497-6570" at bounding box center [390, 77] width 120 height 22
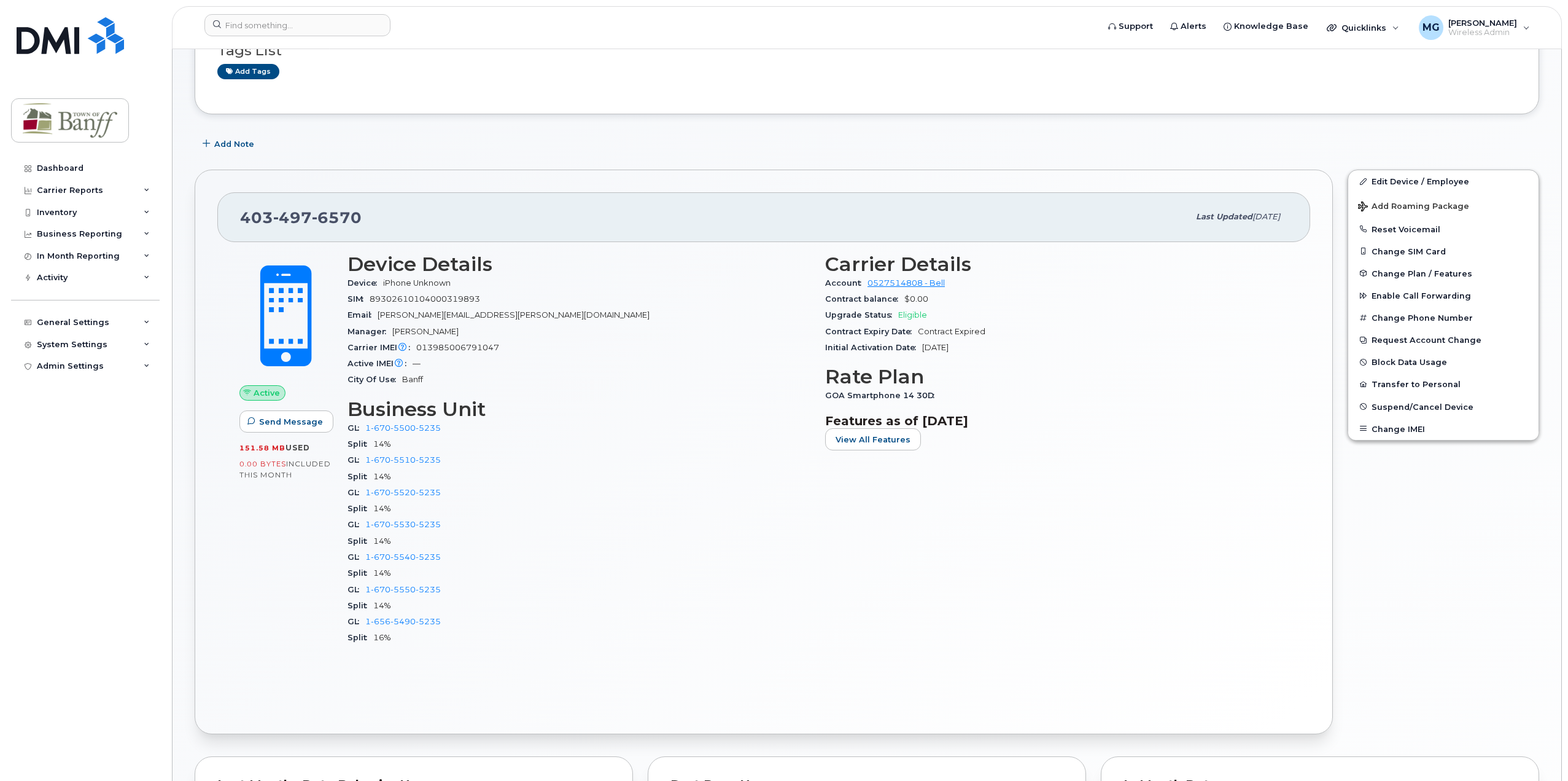
scroll to position [123, 0]
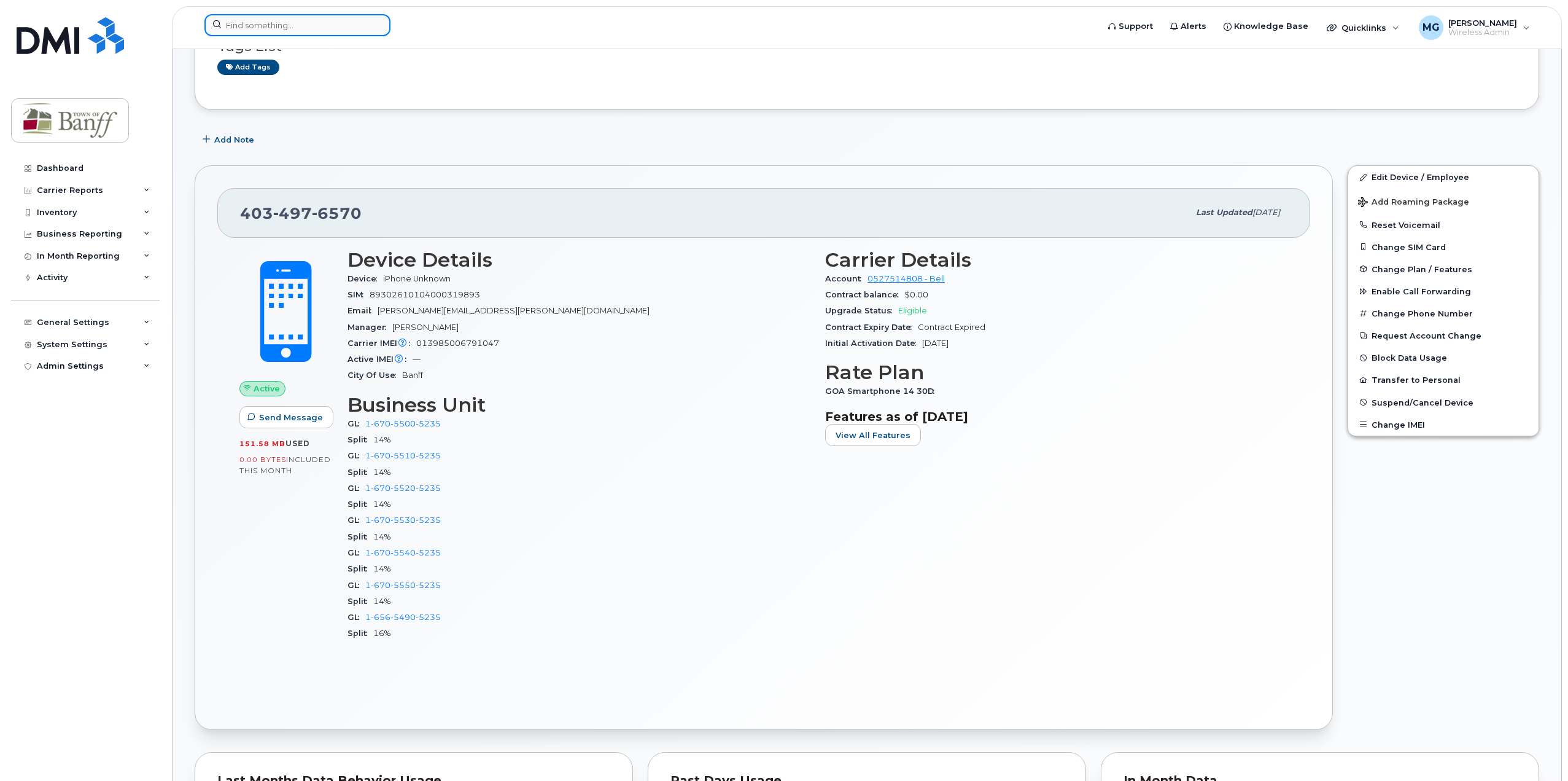
drag, startPoint x: 271, startPoint y: 25, endPoint x: 342, endPoint y: 25, distance: 71.0
click at [273, 25] on input at bounding box center [298, 25] width 186 height 22
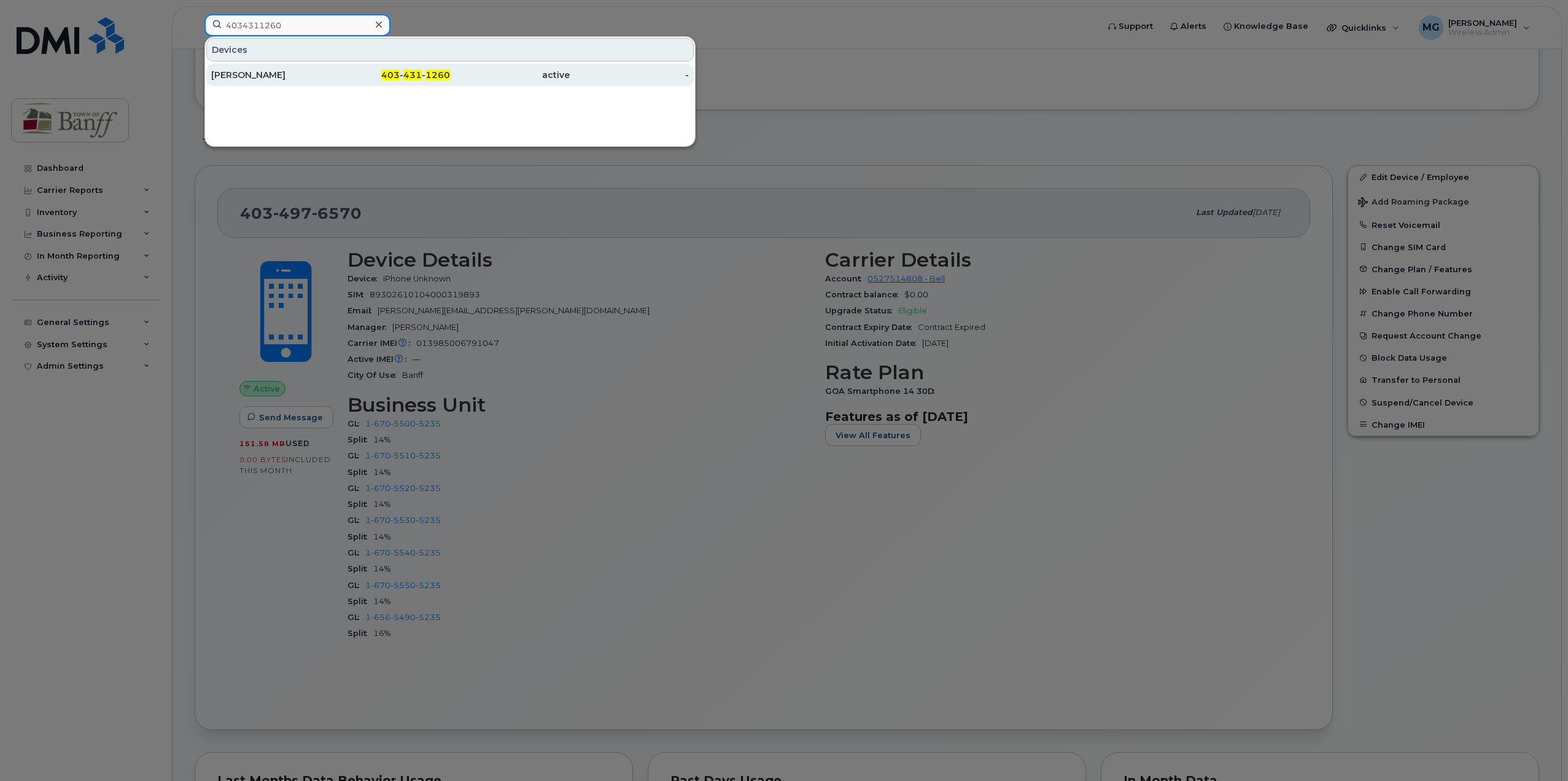
type input "4034311260"
drag, startPoint x: 318, startPoint y: 76, endPoint x: 73, endPoint y: 276, distance: 316.3
click at [318, 76] on div "Jack Carlin" at bounding box center [270, 75] width 120 height 12
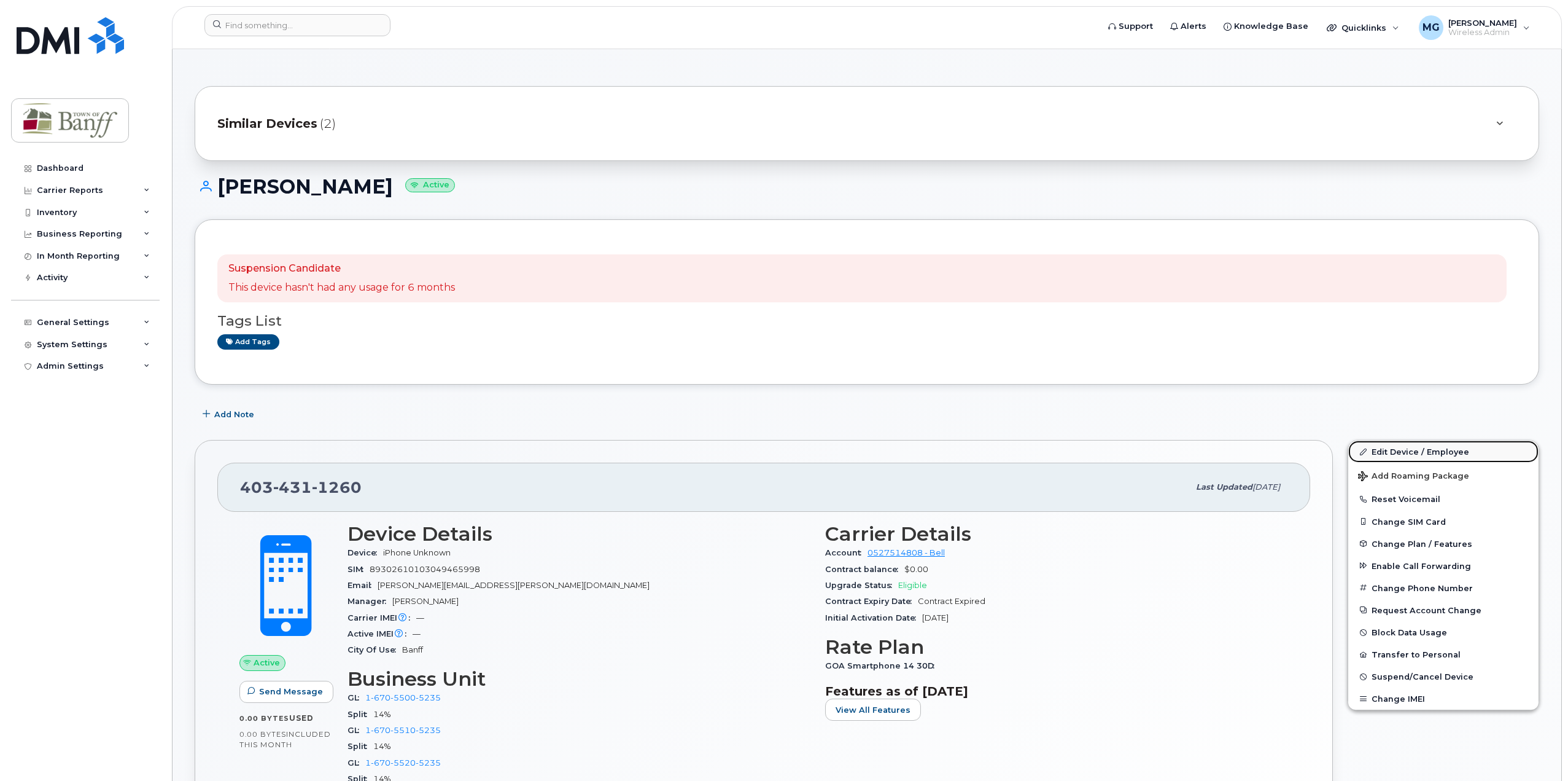
click at [1397, 450] on link "Edit Device / Employee" at bounding box center [1443, 451] width 190 height 22
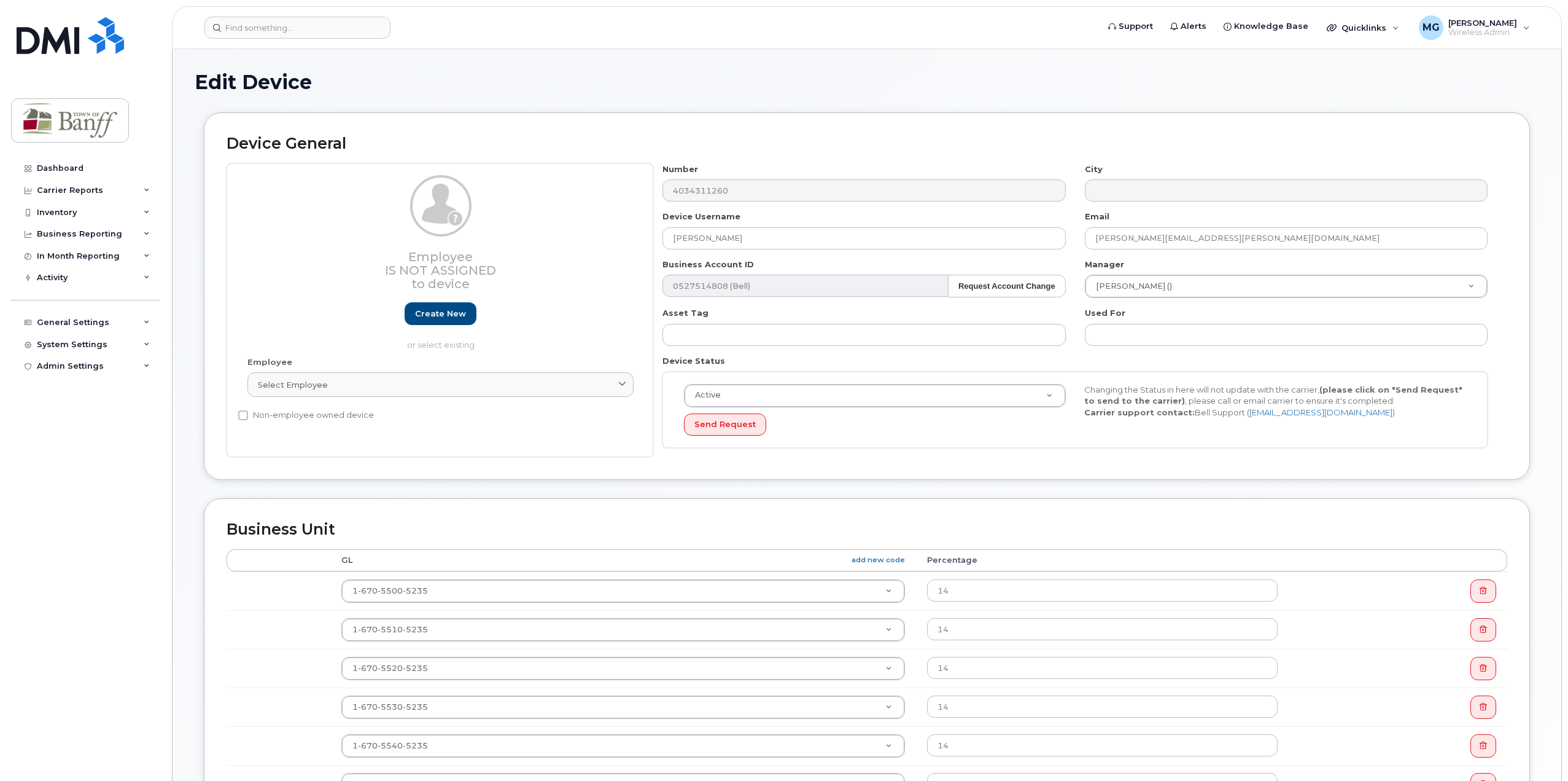
select select "7590677"
select select "7590723"
select select "7590724"
select select "7590732"
select select "7590725"
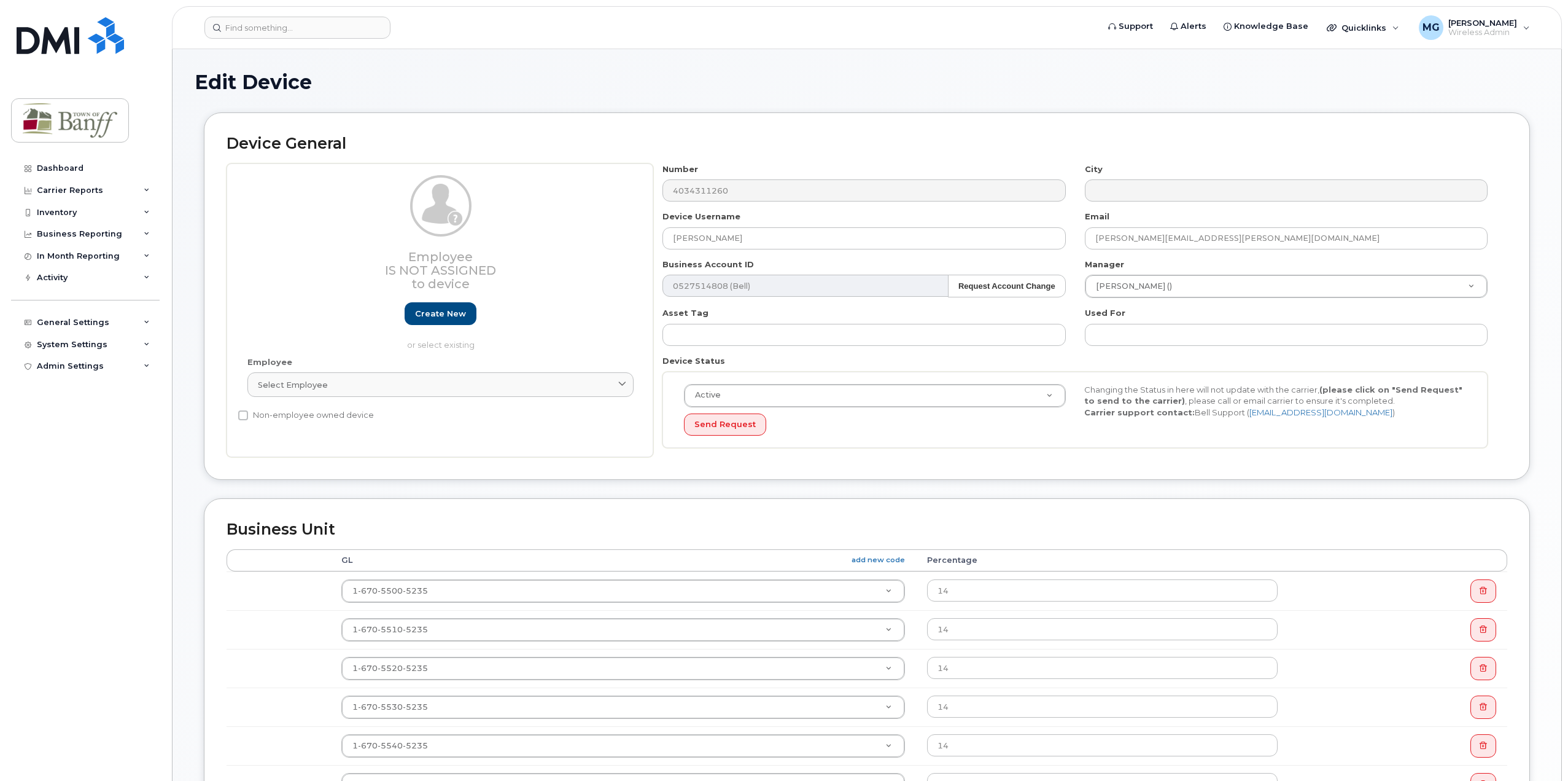
select select "7590726"
select select "7590699"
drag, startPoint x: 729, startPoint y: 238, endPoint x: 148, endPoint y: 190, distance: 583.0
click at [172, 190] on div "Support Alerts Knowledge Base Quicklinks Suspend / Cancel Device Change SIM Car…" at bounding box center [867, 659] width 1390 height 1220
type input "Vacant"
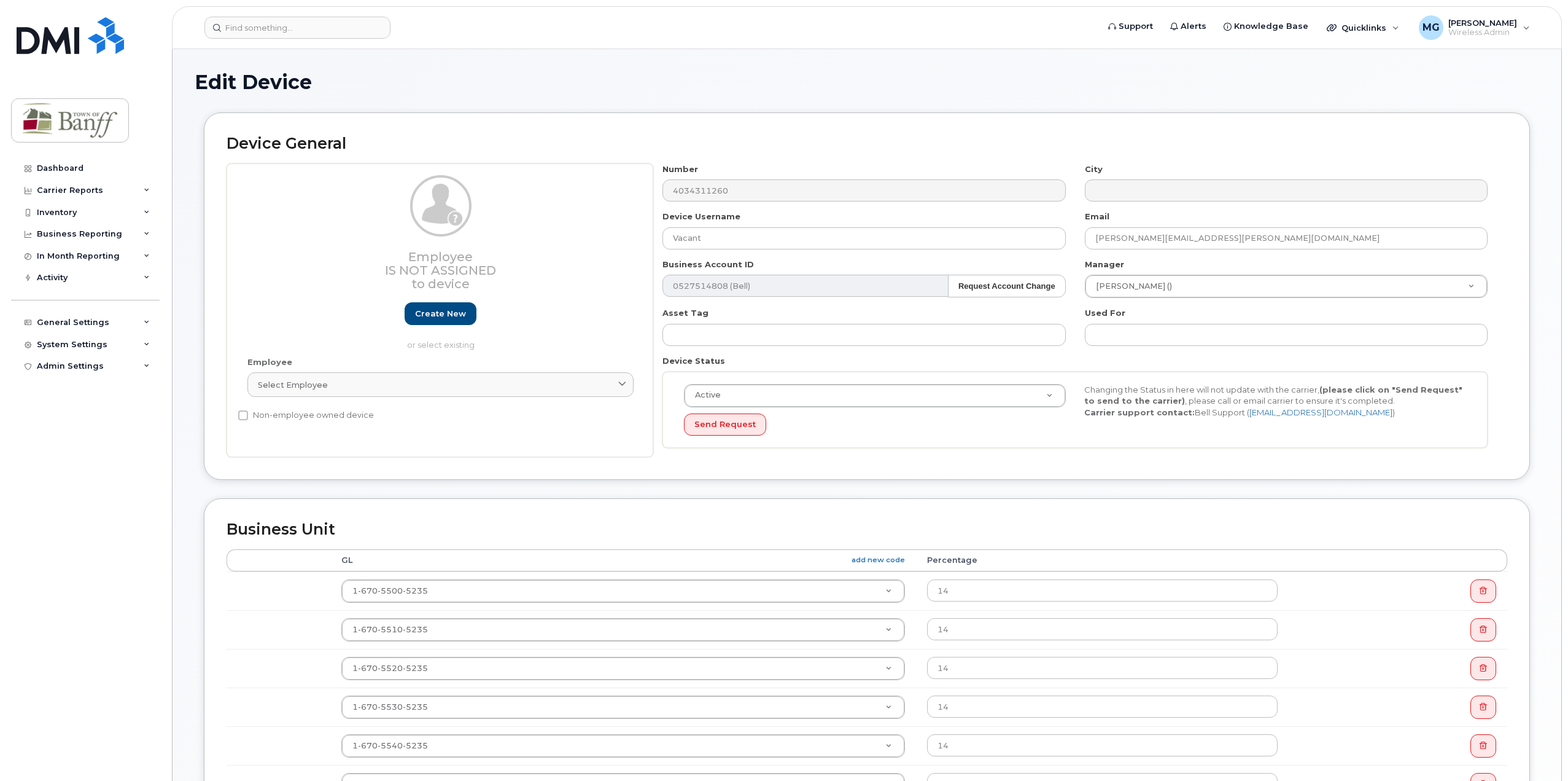
click at [1256, 251] on div "Number 4034311260 City Device Username Vacant Email [EMAIL_ADDRESS][PERSON_NAME…" at bounding box center [1075, 310] width 844 height 294
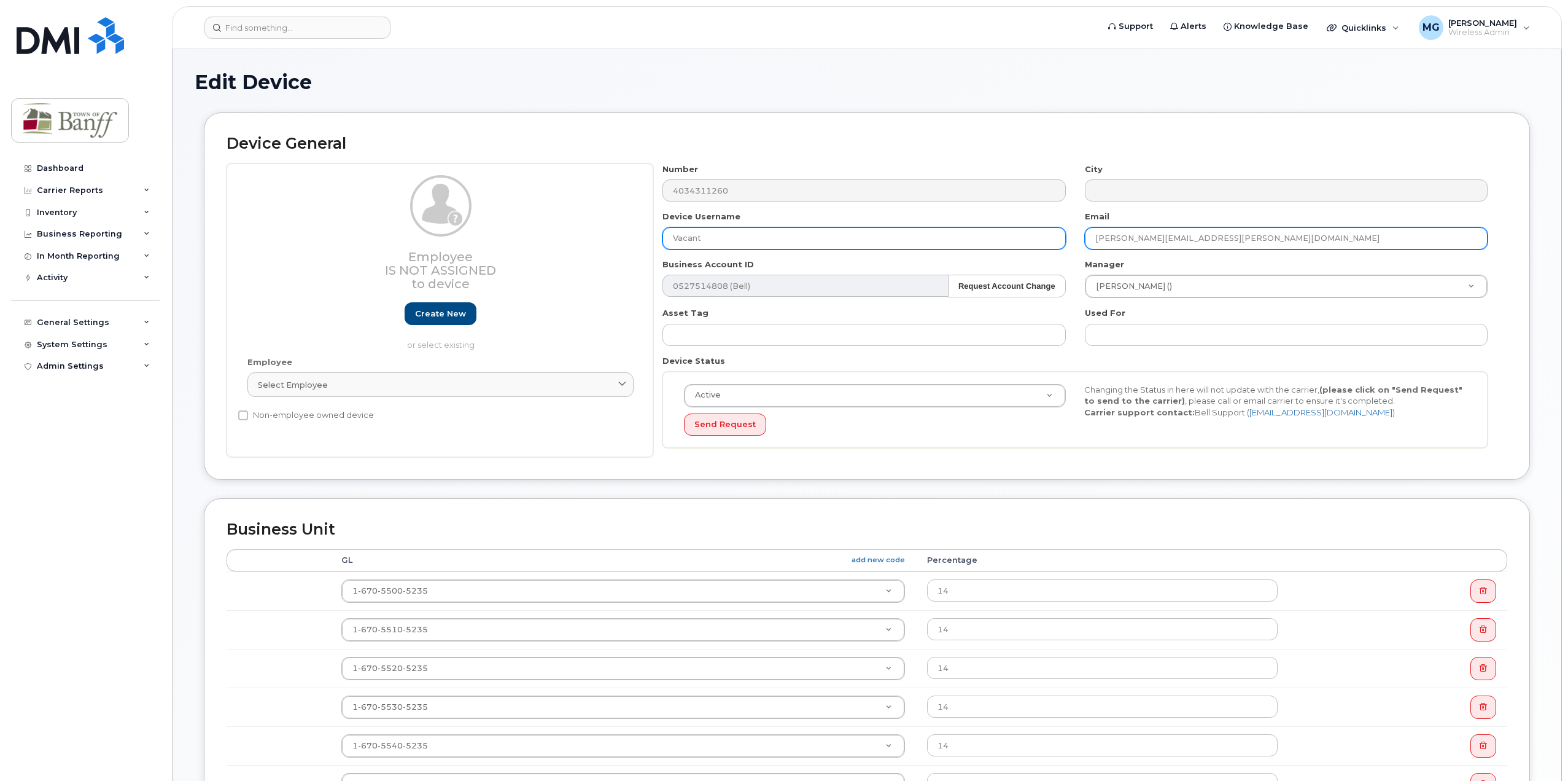
drag, startPoint x: 1253, startPoint y: 245, endPoint x: 785, endPoint y: 244, distance: 468.0
click at [785, 244] on div "Number 4034311260 City Device Username Vacant Email [EMAIL_ADDRESS][PERSON_NAME…" at bounding box center [1075, 310] width 844 height 294
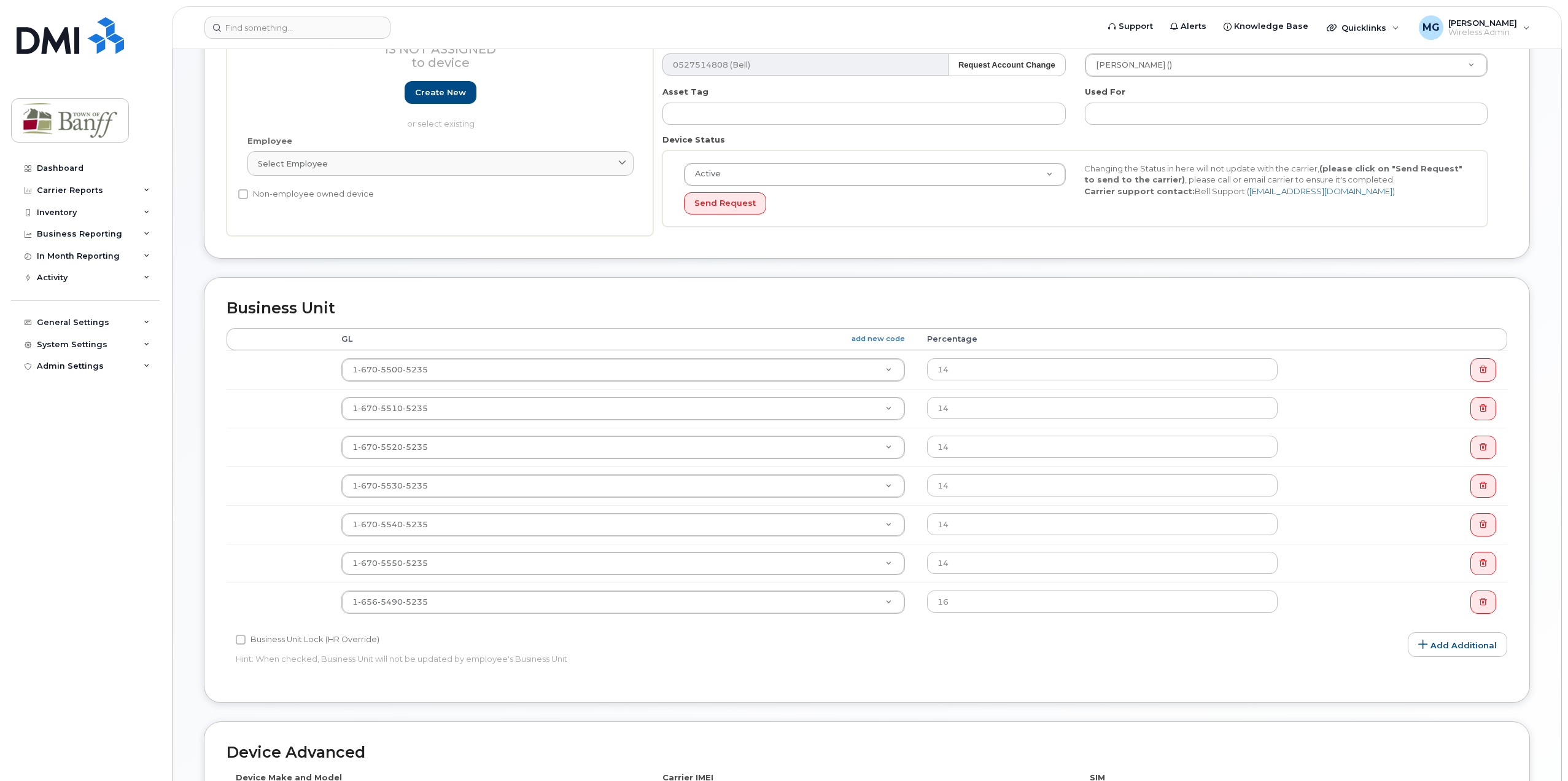
scroll to position [528, 0]
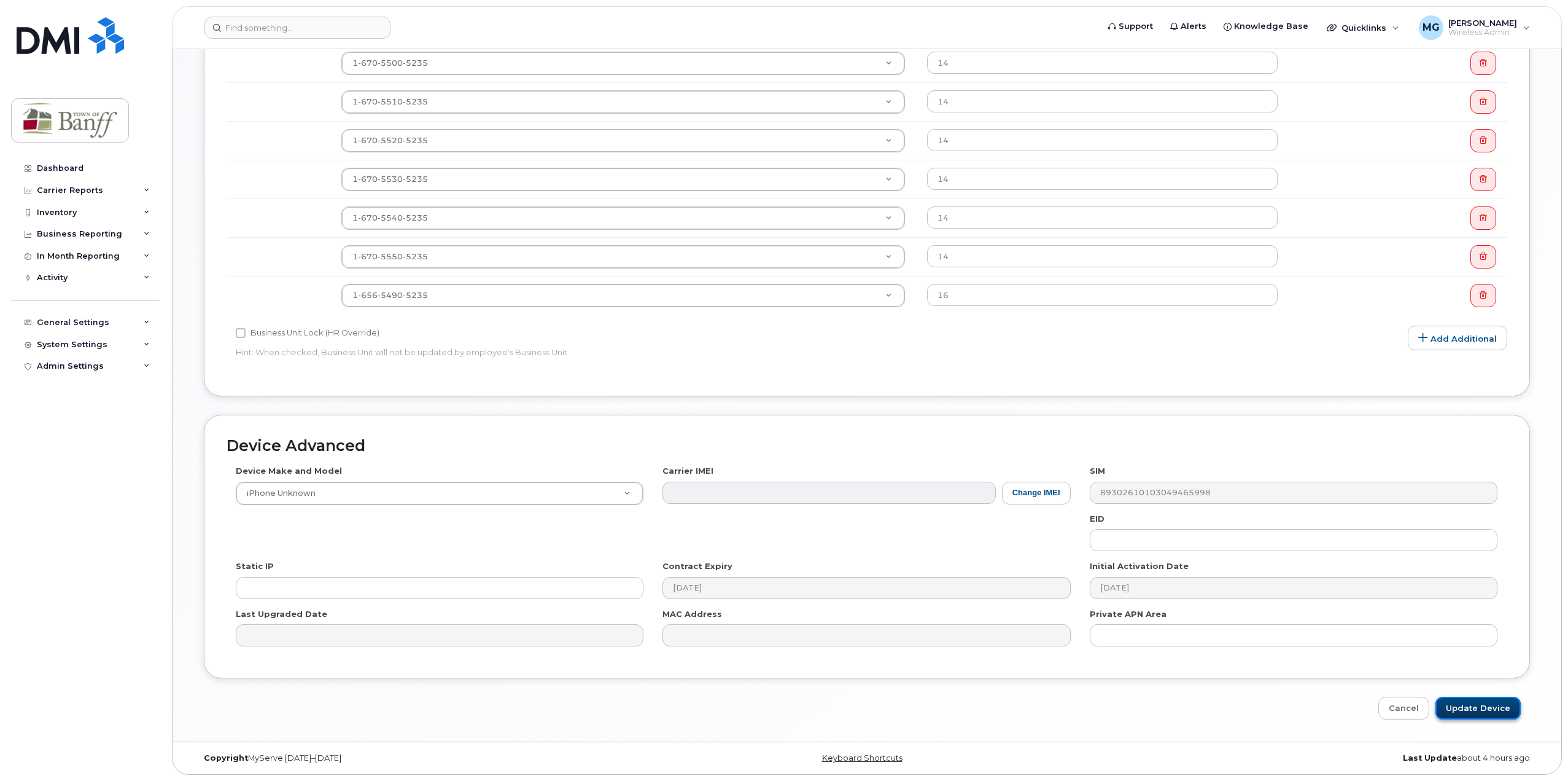
click at [1490, 704] on input "Update Device" at bounding box center [1478, 708] width 86 height 23
type input "Saving..."
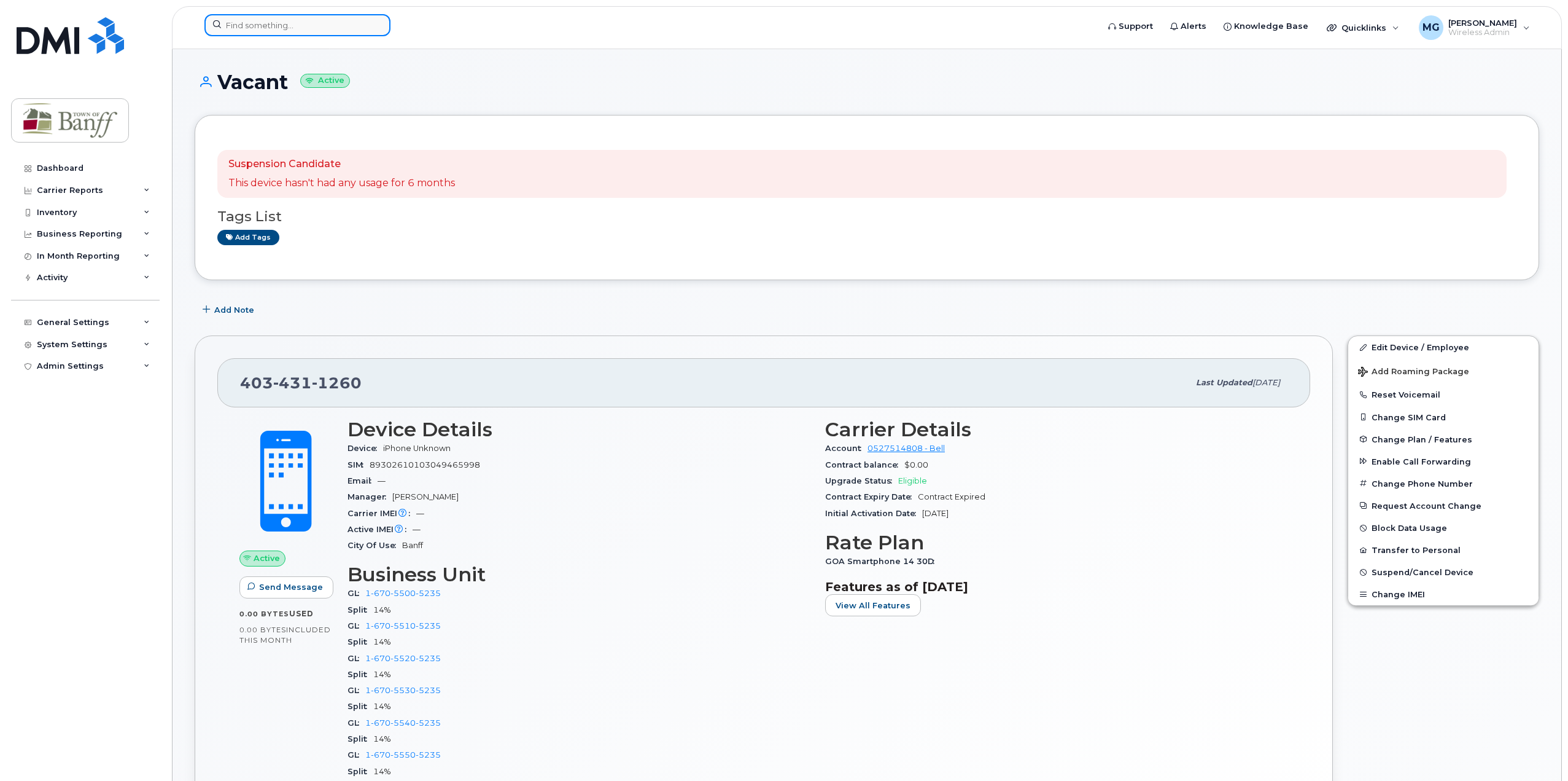
click at [238, 27] on input at bounding box center [298, 25] width 186 height 22
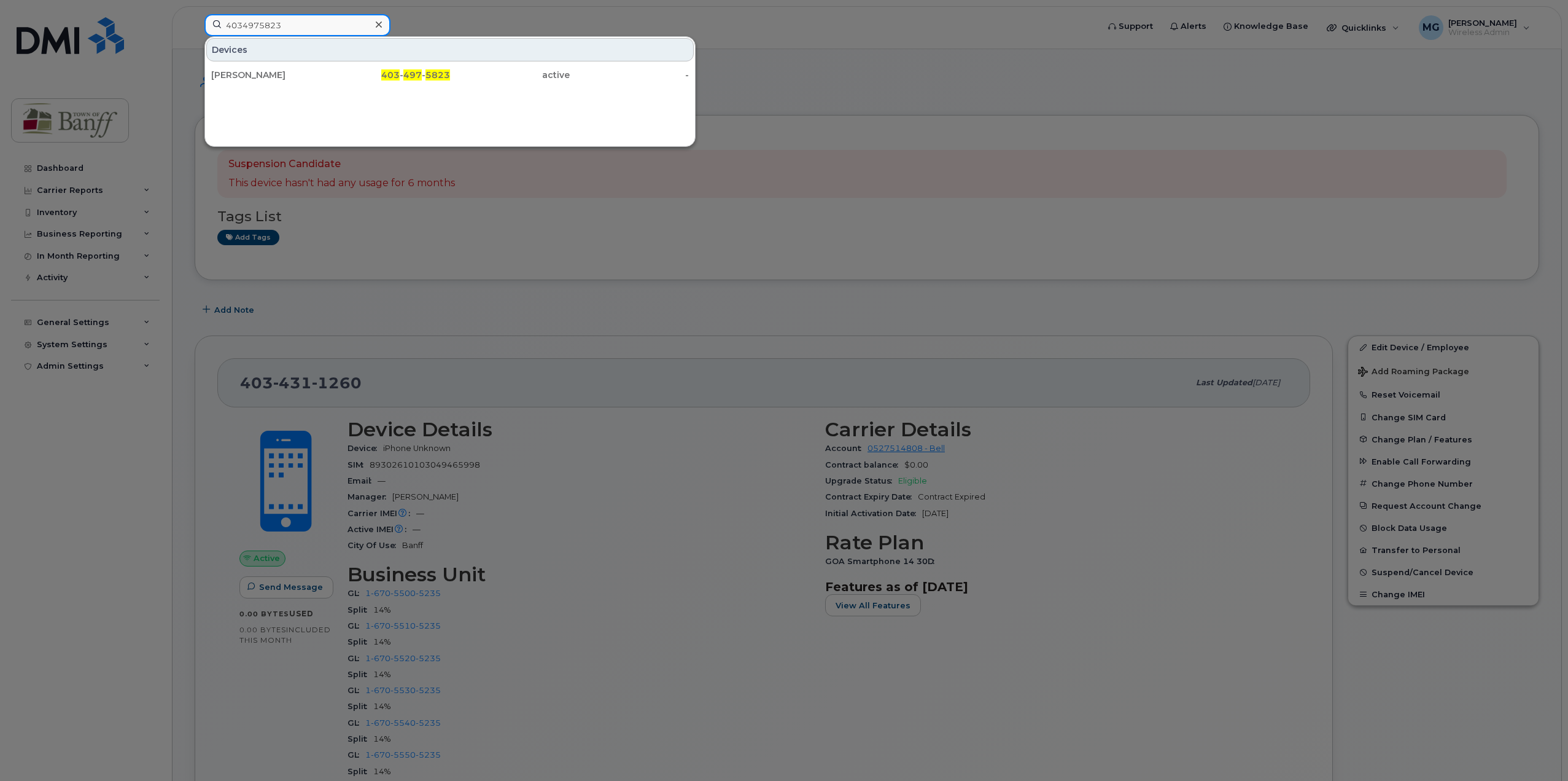
click at [323, 27] on input "4034975823" at bounding box center [298, 25] width 186 height 22
drag, startPoint x: 318, startPoint y: 27, endPoint x: 86, endPoint y: 27, distance: 232.0
click at [194, 27] on div "4034975823 Devices [PERSON_NAME] 403 - 497 - 5823 active -" at bounding box center [647, 27] width 905 height 27
paste input "6474"
type input "4034976474"
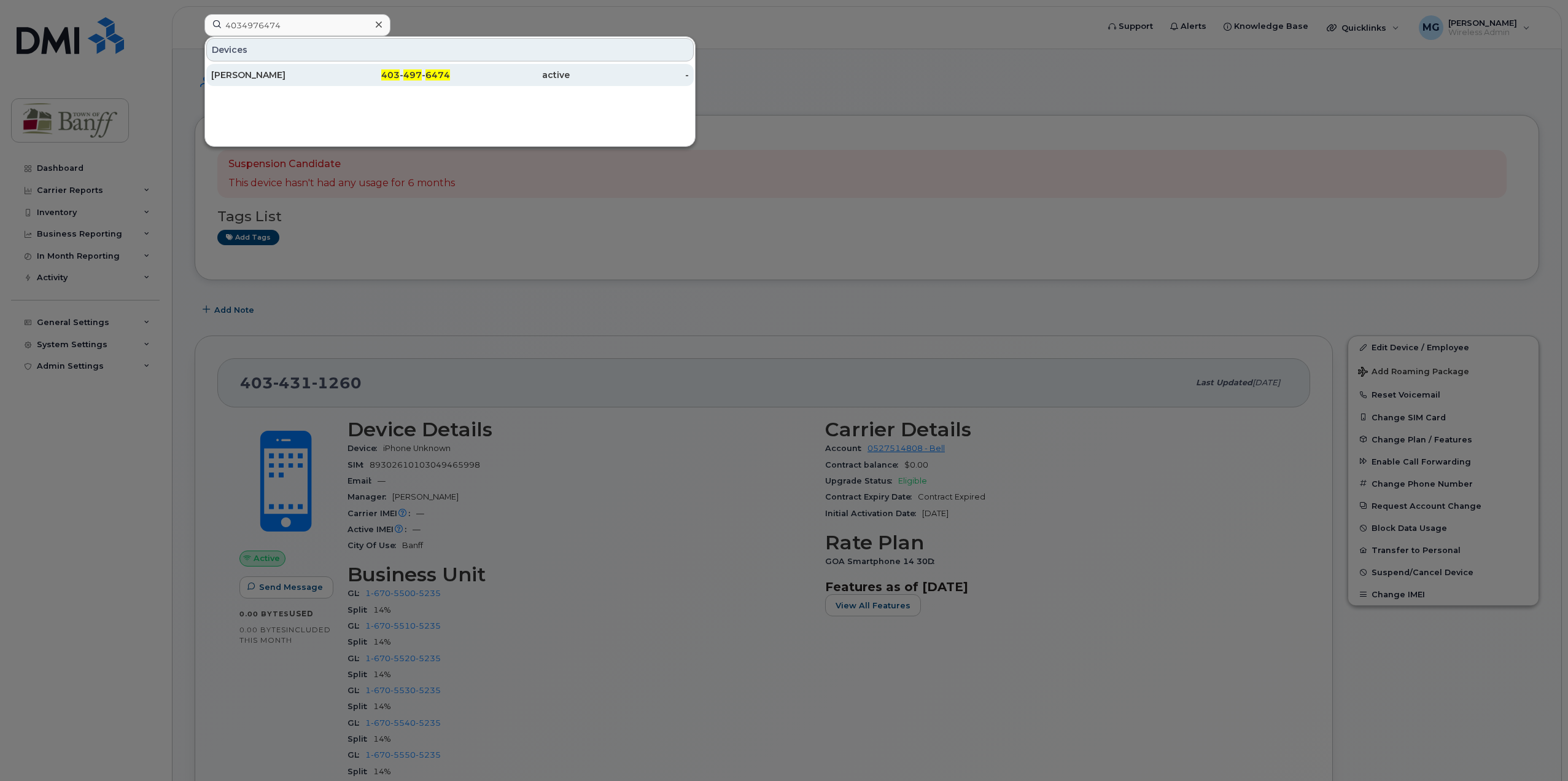
click at [445, 74] on span "6474" at bounding box center [438, 75] width 25 height 11
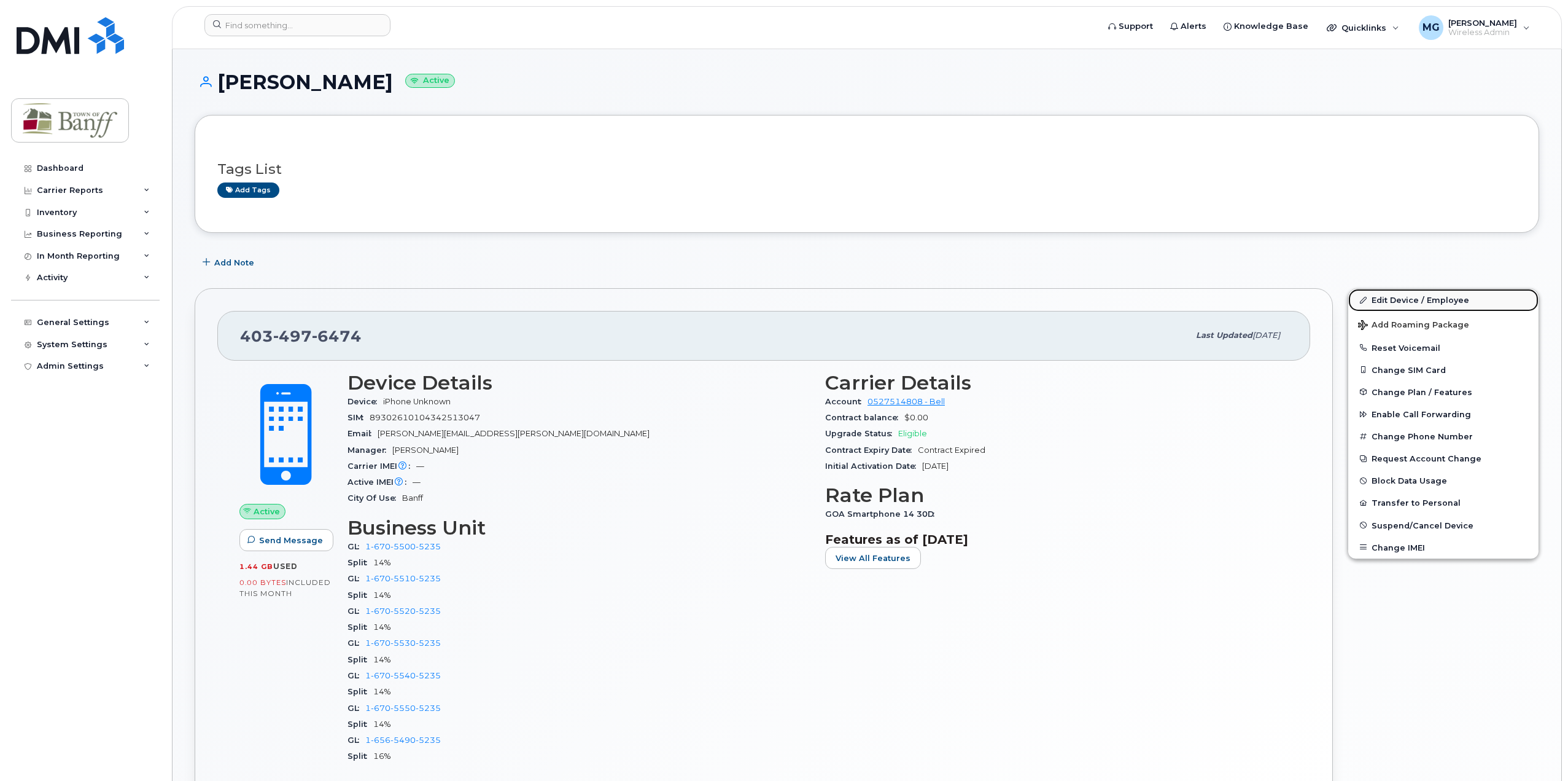
click at [1419, 306] on link "Edit Device / Employee" at bounding box center [1443, 299] width 190 height 22
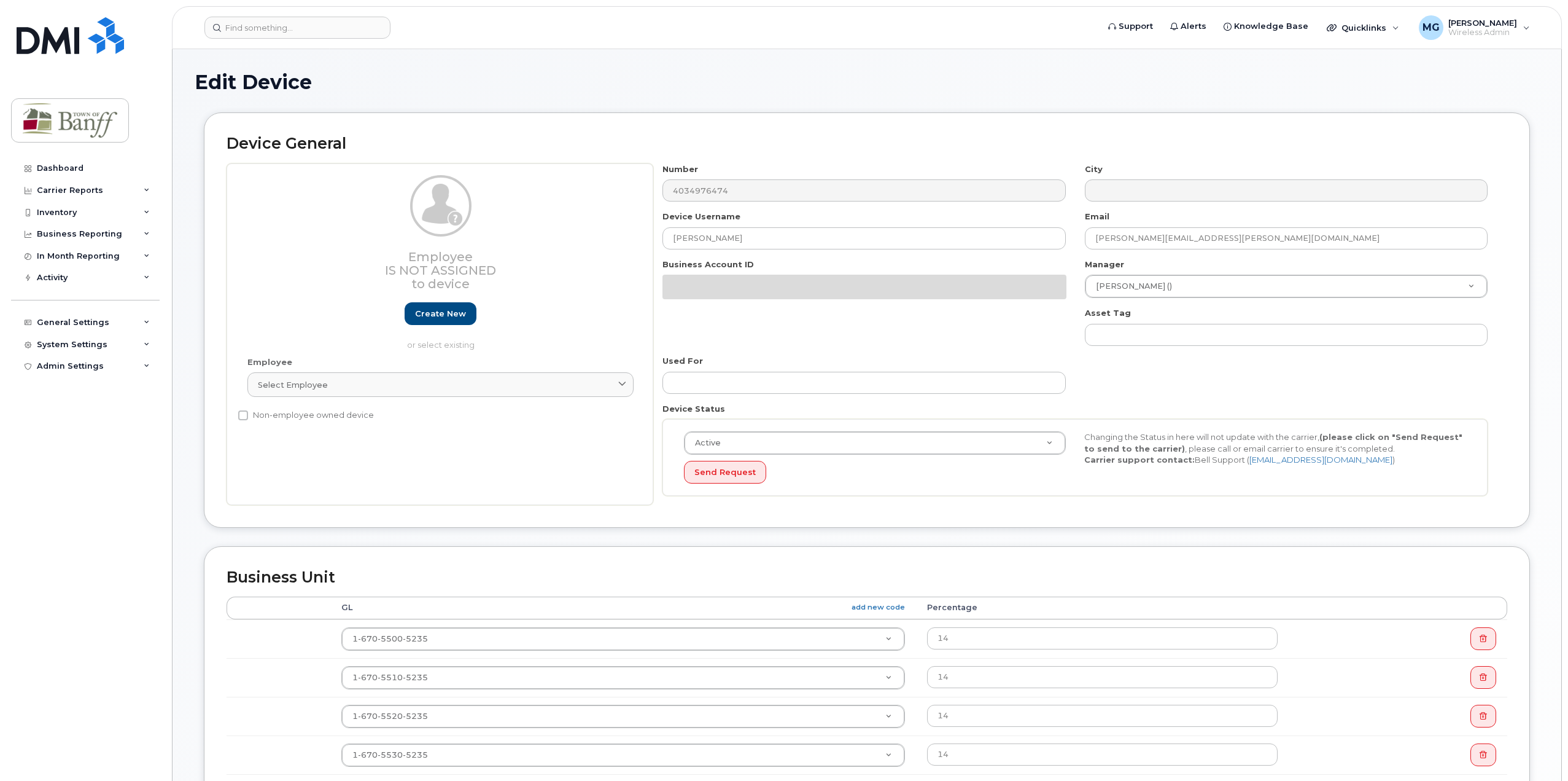
select select "7590677"
select select "7590723"
select select "7590724"
select select "7590732"
select select "7590725"
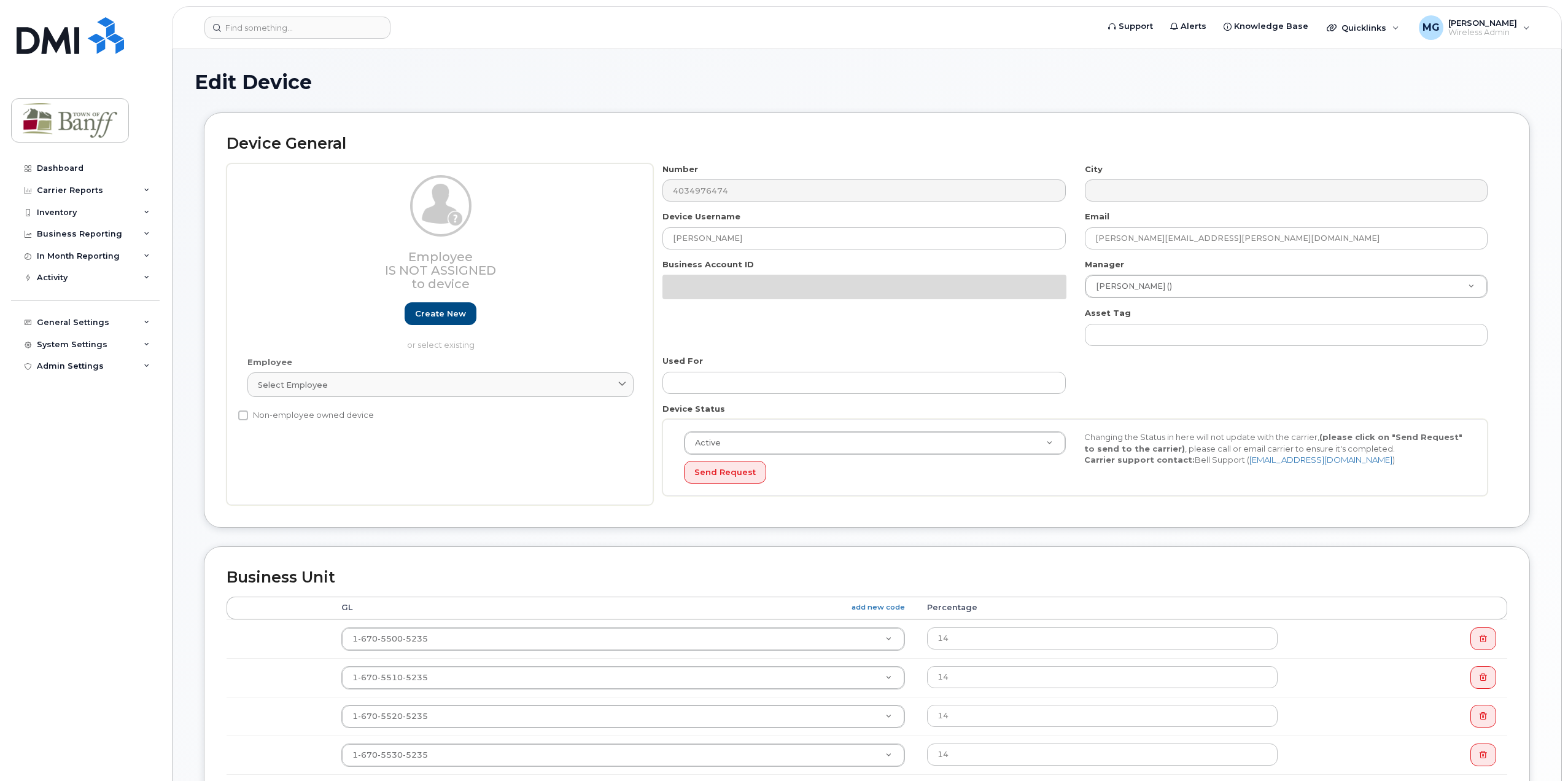
select select "7590726"
select select "7590699"
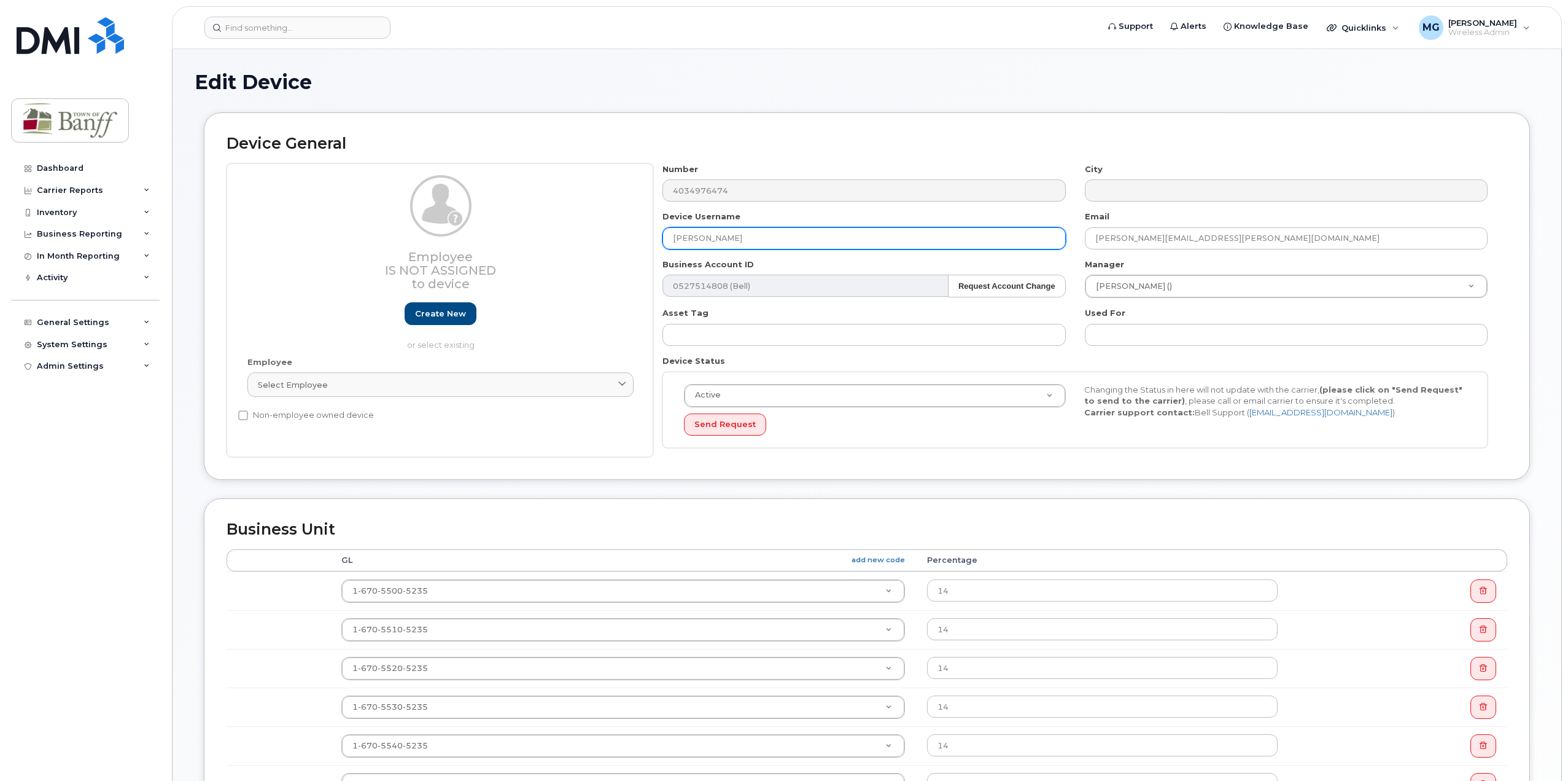
drag, startPoint x: 108, startPoint y: 240, endPoint x: -19, endPoint y: 240, distance: 127.0
click at [0, 240] on html "Support Alerts Knowledge Base Quicklinks Suspend / Cancel Device Change SIM Car…" at bounding box center [784, 654] width 1568 height 1309
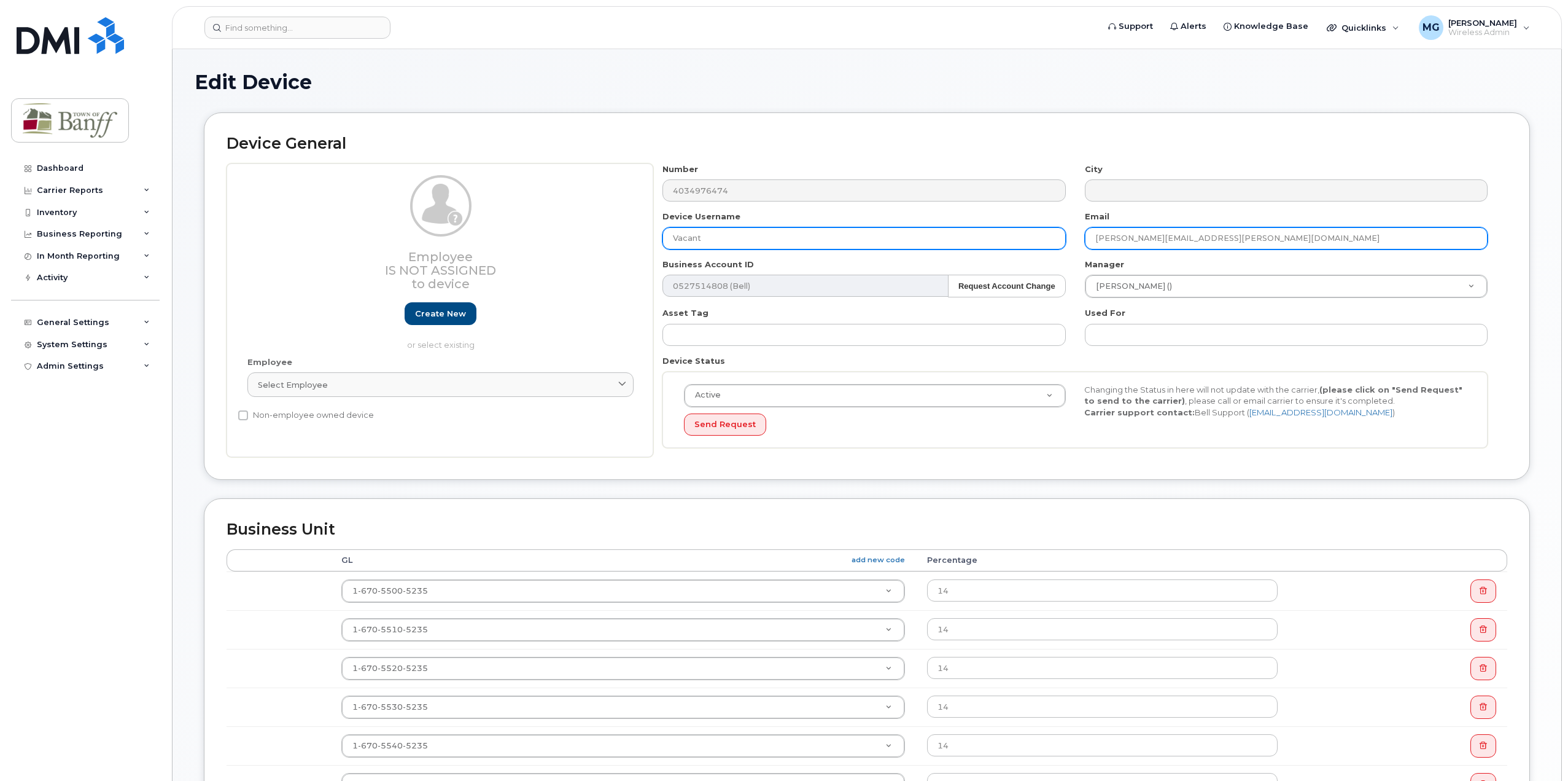
type input "Vacant"
click at [1191, 240] on input "[PERSON_NAME][EMAIL_ADDRESS][PERSON_NAME][DOMAIN_NAME]" at bounding box center [1286, 238] width 403 height 22
drag, startPoint x: 1191, startPoint y: 240, endPoint x: 732, endPoint y: 232, distance: 459.1
click at [732, 232] on div "Number 4034976474 City Device Username Vacant Email [PERSON_NAME][EMAIL_ADDRESS…" at bounding box center [1075, 310] width 844 height 294
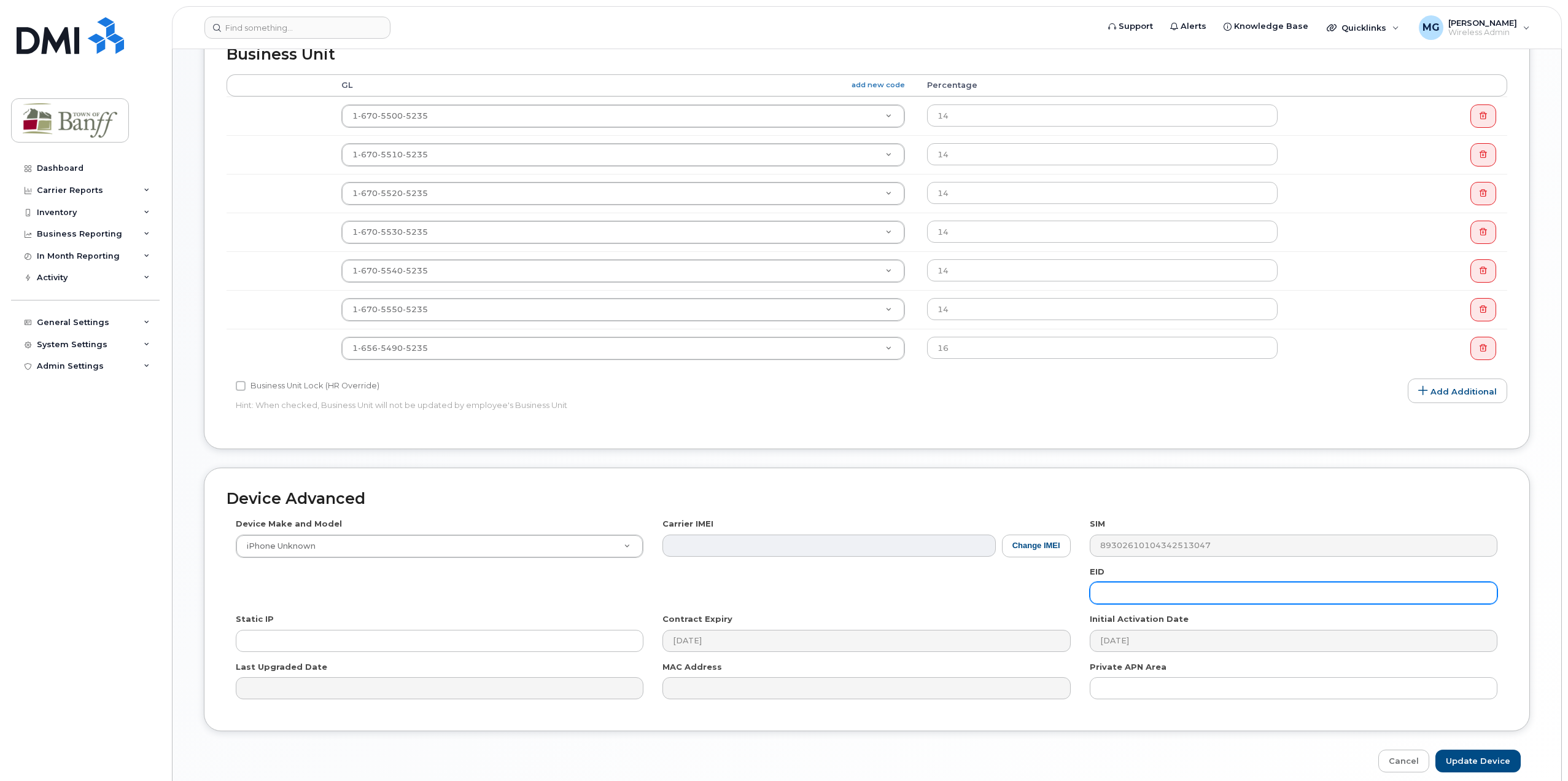
scroll to position [528, 0]
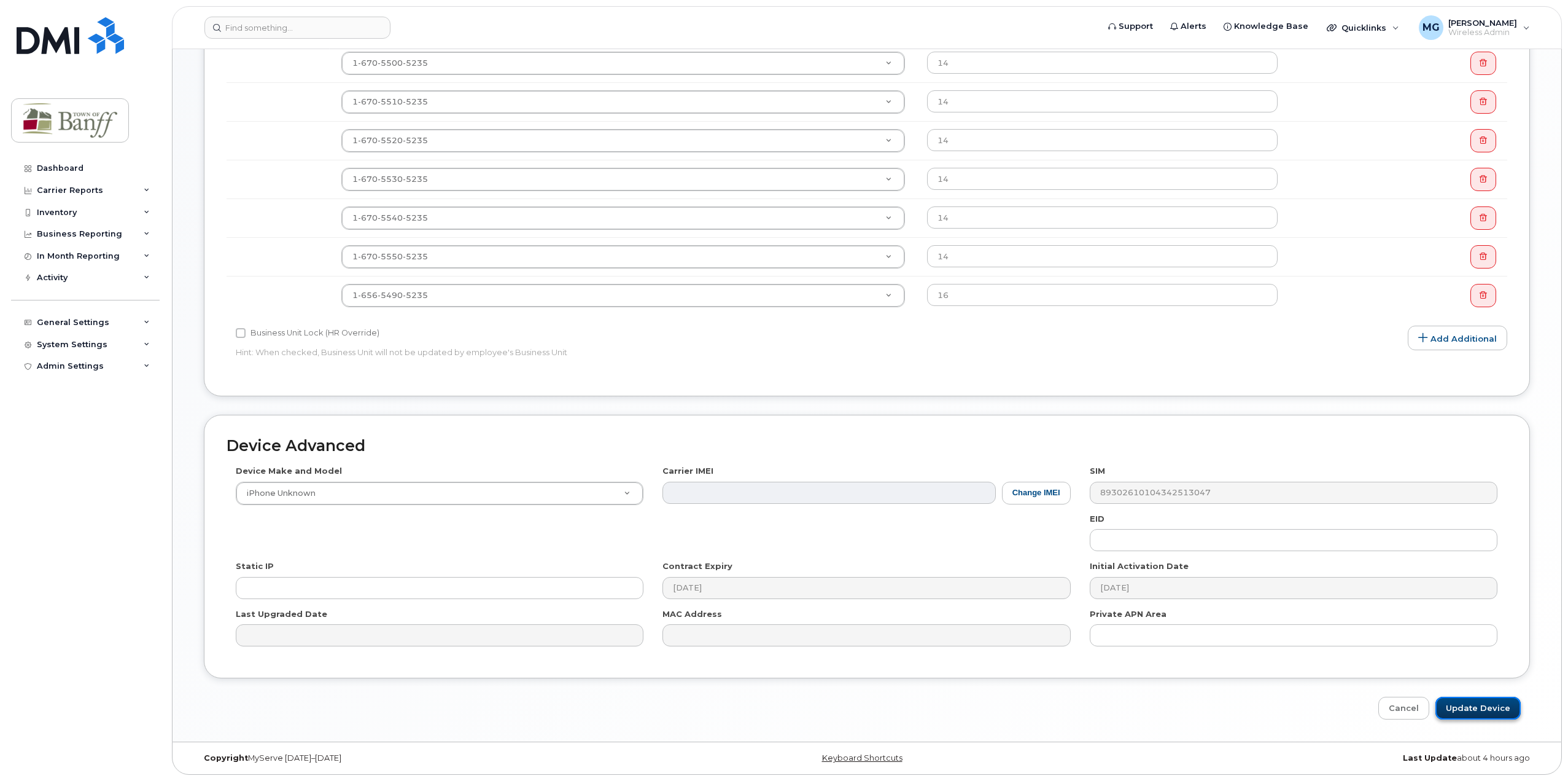
click at [1466, 708] on input "Update Device" at bounding box center [1478, 708] width 86 height 23
type input "Saving..."
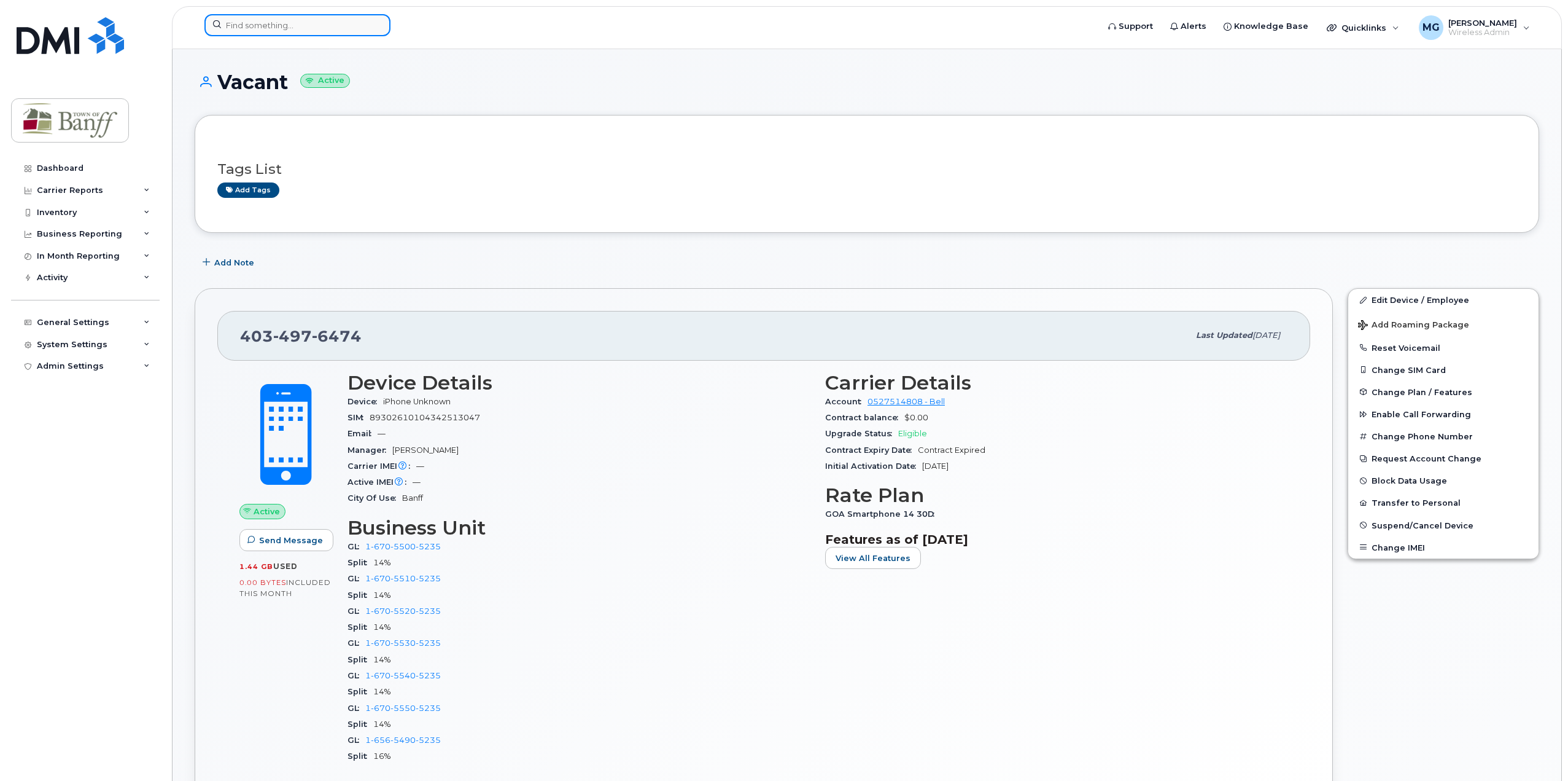
click at [237, 17] on input at bounding box center [298, 25] width 186 height 22
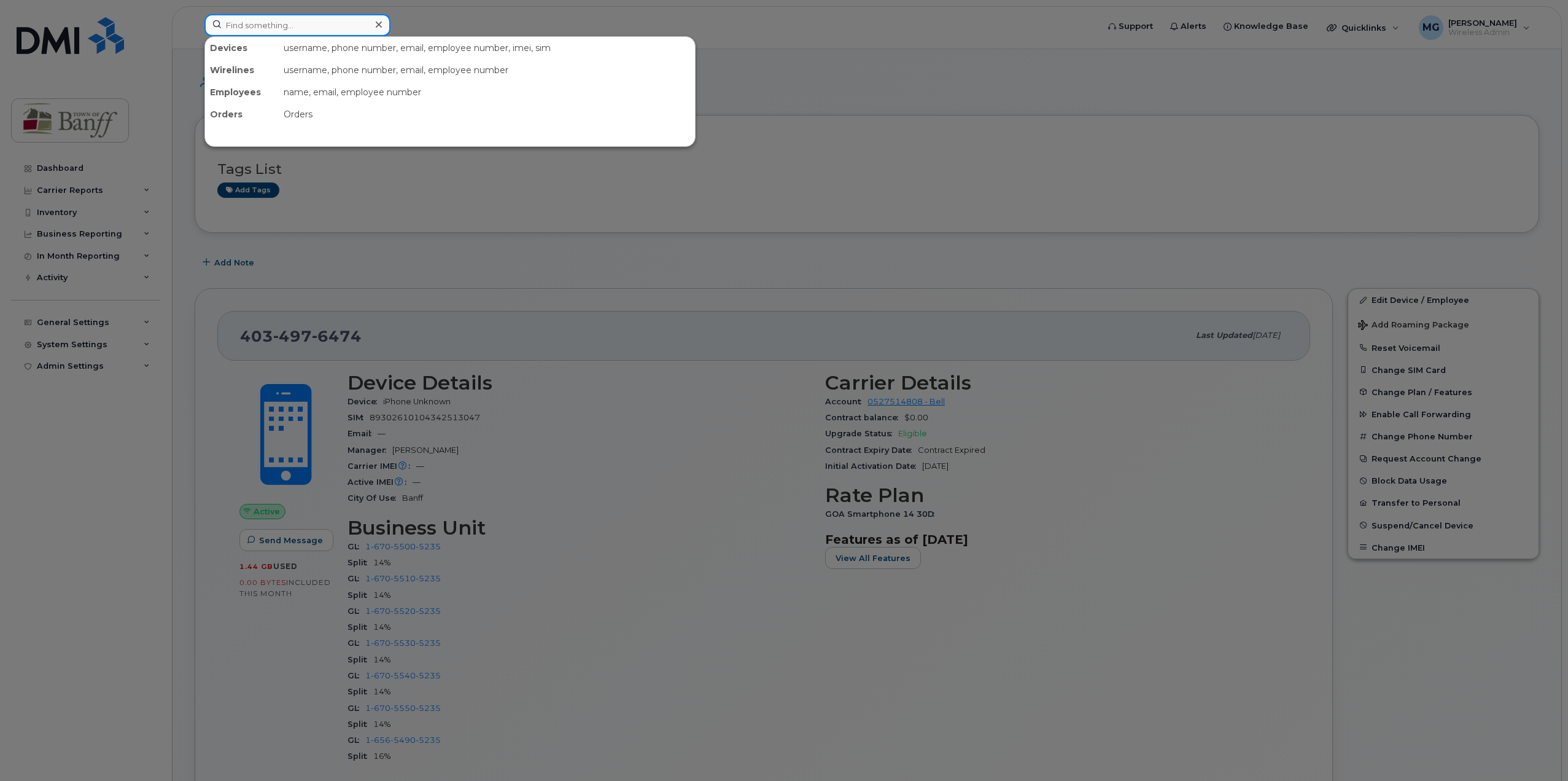
paste input "4034976581"
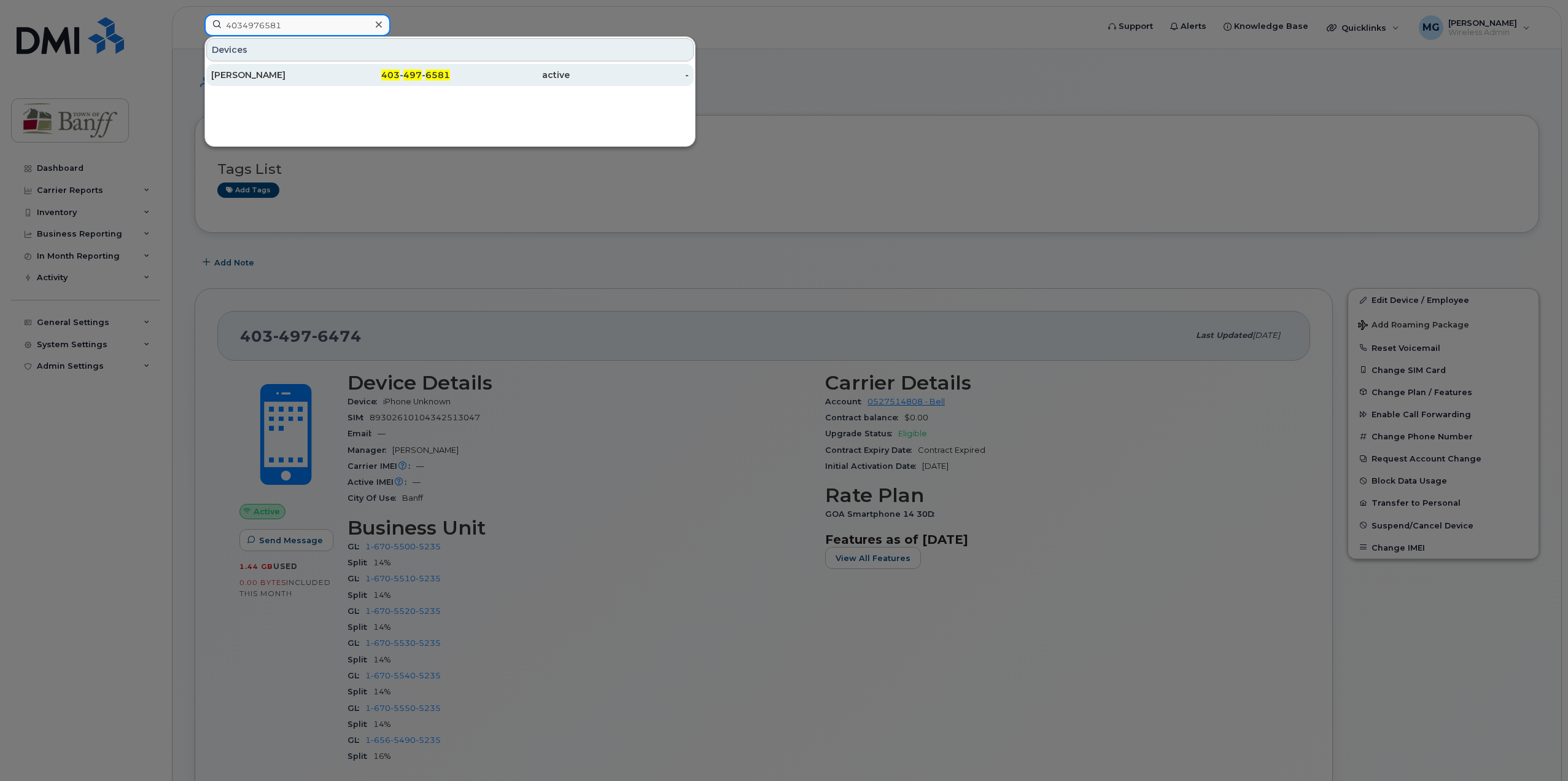
type input "4034976581"
click at [403, 71] on div "403 - 497 - 6581" at bounding box center [390, 75] width 120 height 12
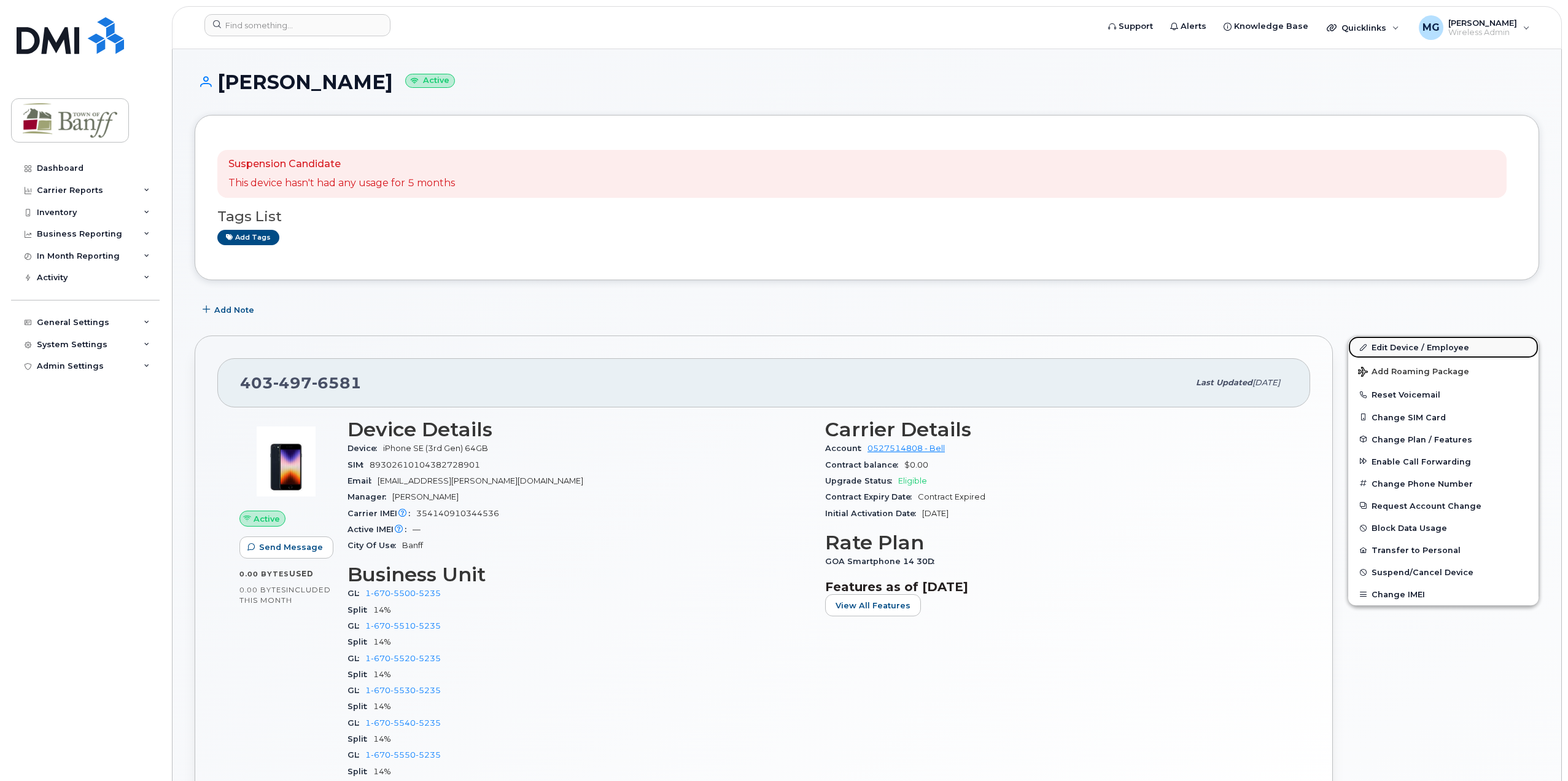
click at [1377, 347] on link "Edit Device / Employee" at bounding box center [1443, 347] width 190 height 22
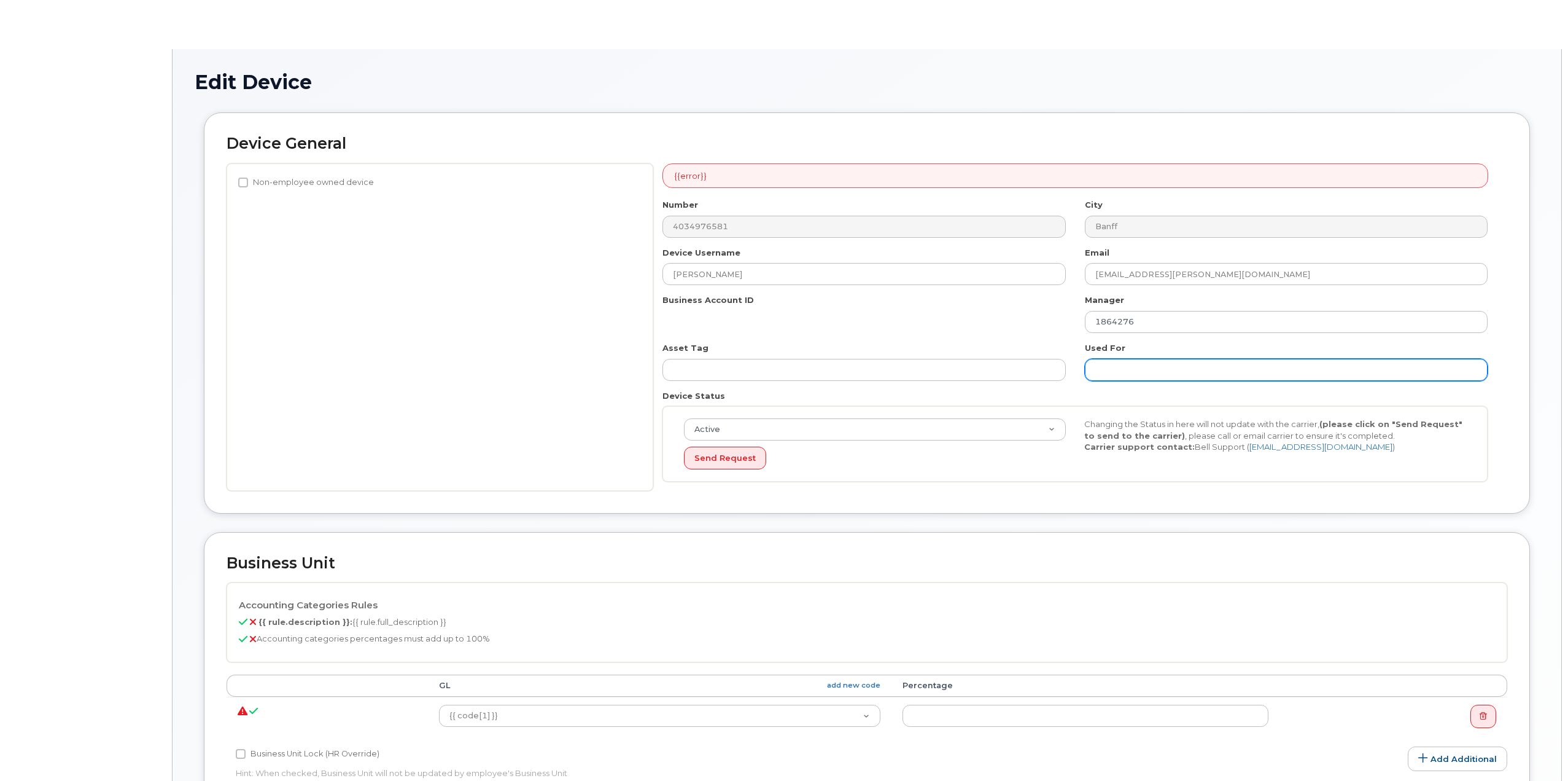
select select "7590677"
select select "7590723"
select select "7590724"
select select "7590732"
select select "7590725"
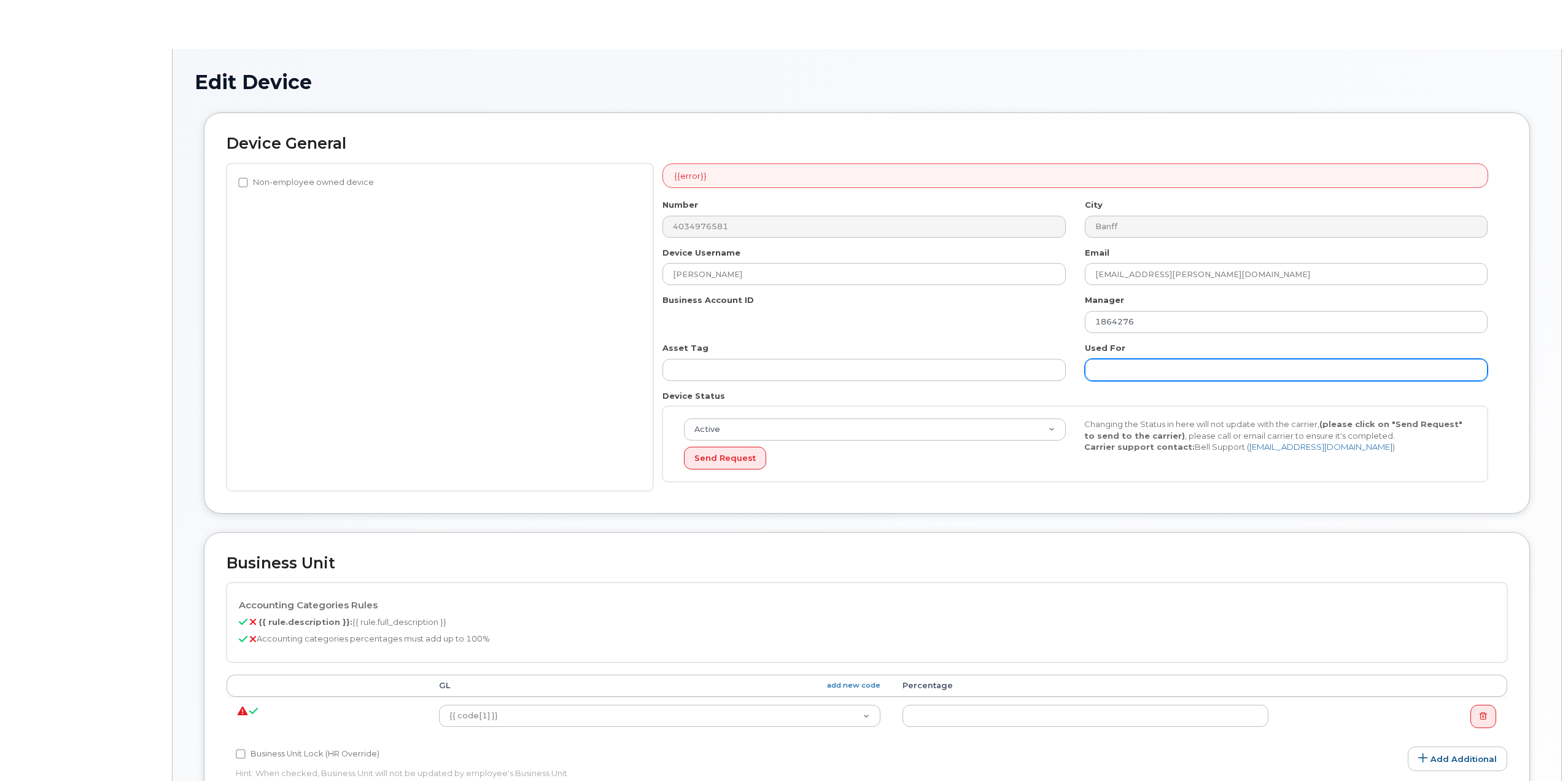
select select "7590726"
select select "7590699"
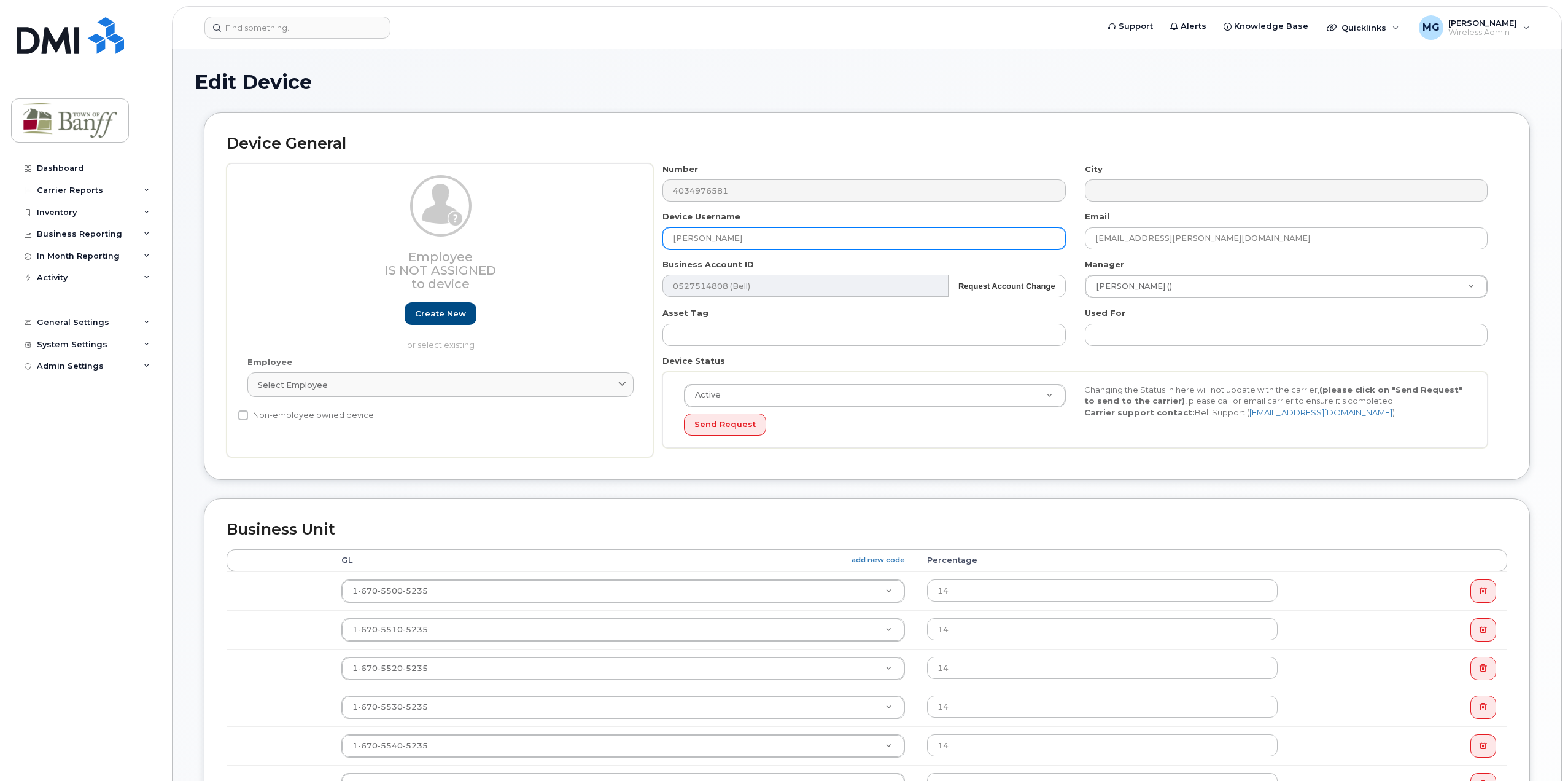
drag, startPoint x: 761, startPoint y: 245, endPoint x: 299, endPoint y: 239, distance: 462.0
click at [299, 239] on div "Employee Is not assigned to device Create new or select existing Employee Selec…" at bounding box center [867, 310] width 1280 height 294
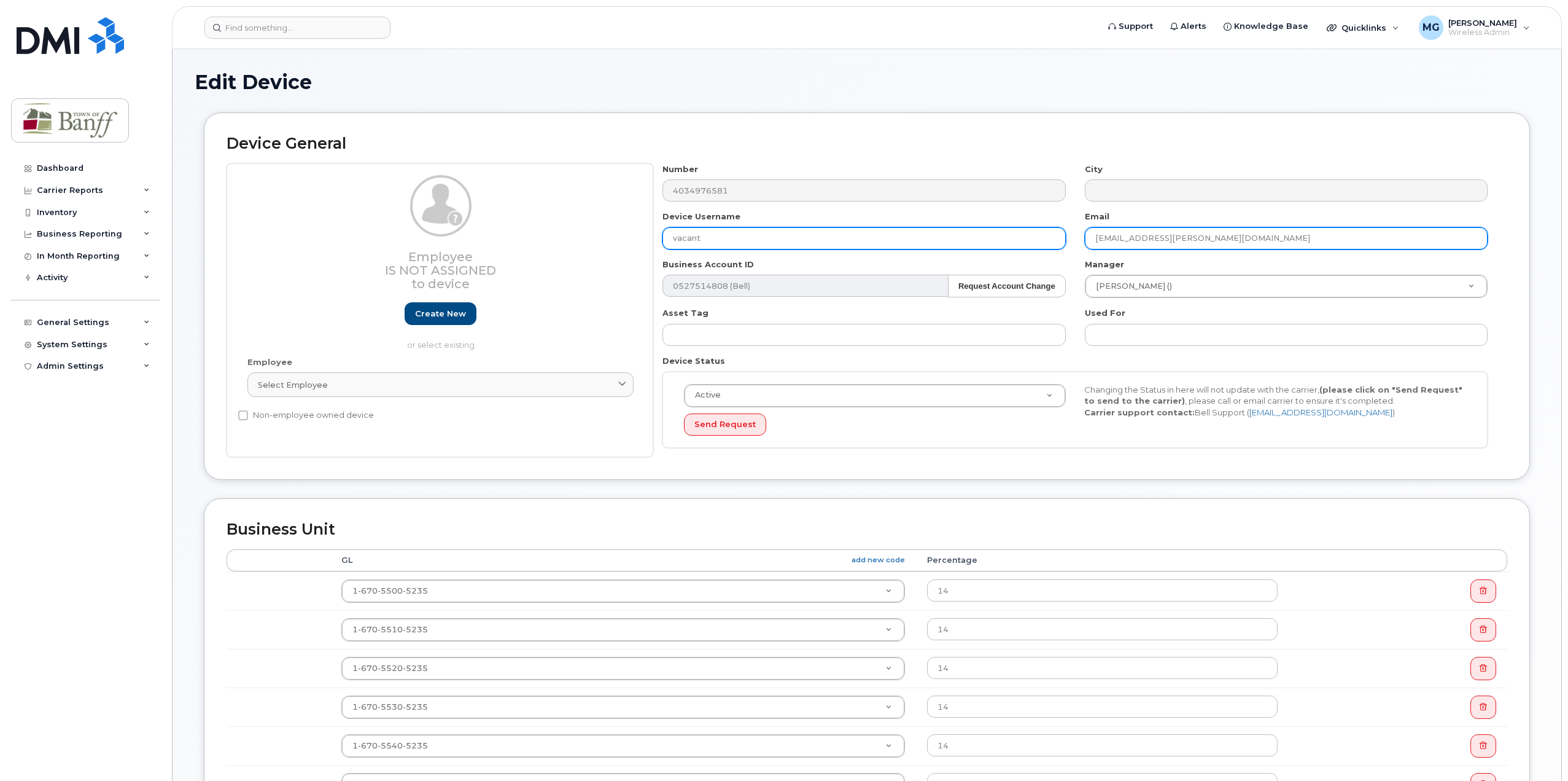
type input "vacant"
drag, startPoint x: 1230, startPoint y: 245, endPoint x: 675, endPoint y: 240, distance: 555.0
click at [675, 240] on div "Number 4034976581 City Device Username vacant Email alexan.howarth@banff.ca Bus…" at bounding box center [1075, 310] width 844 height 294
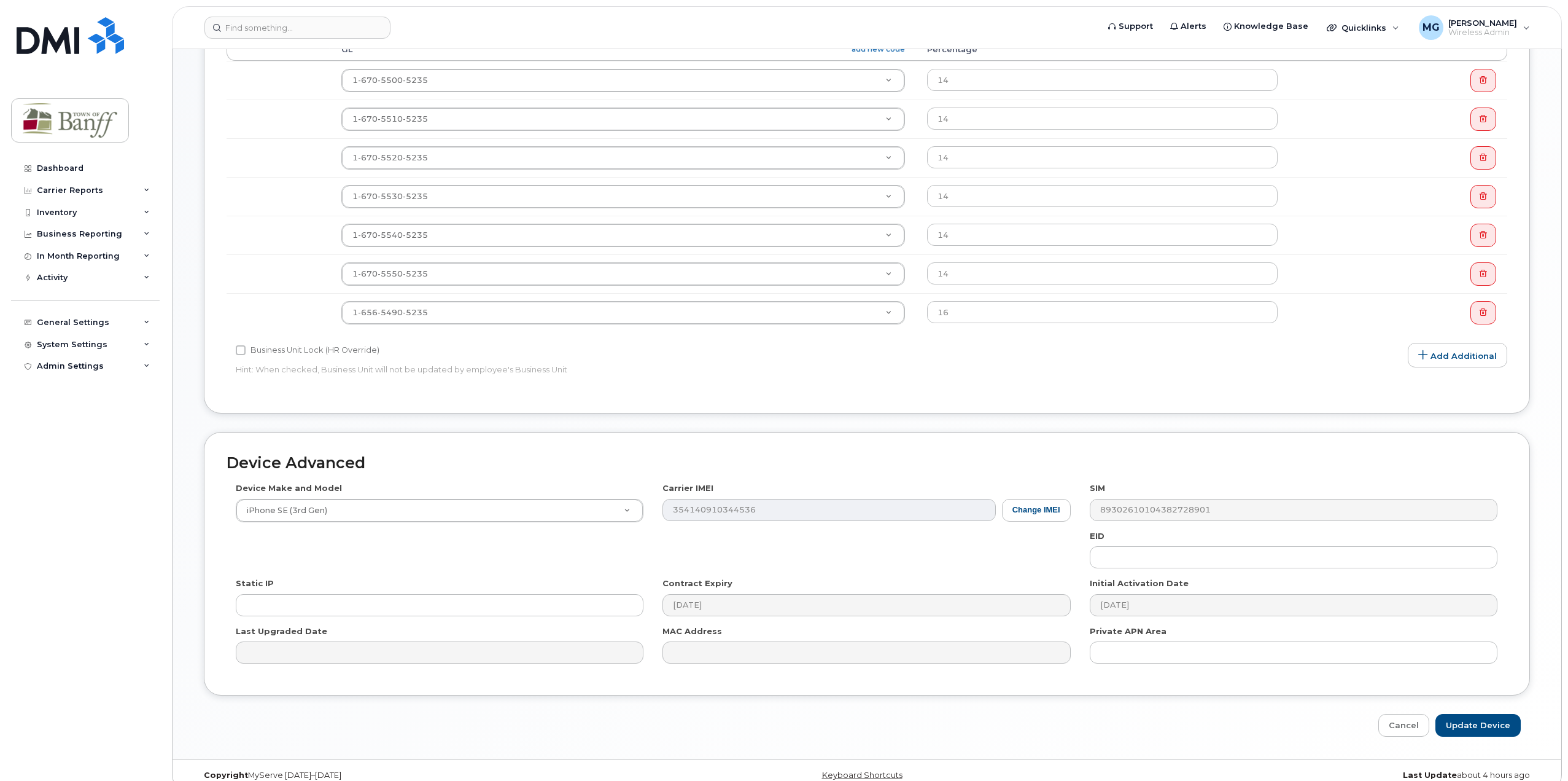
scroll to position [528, 0]
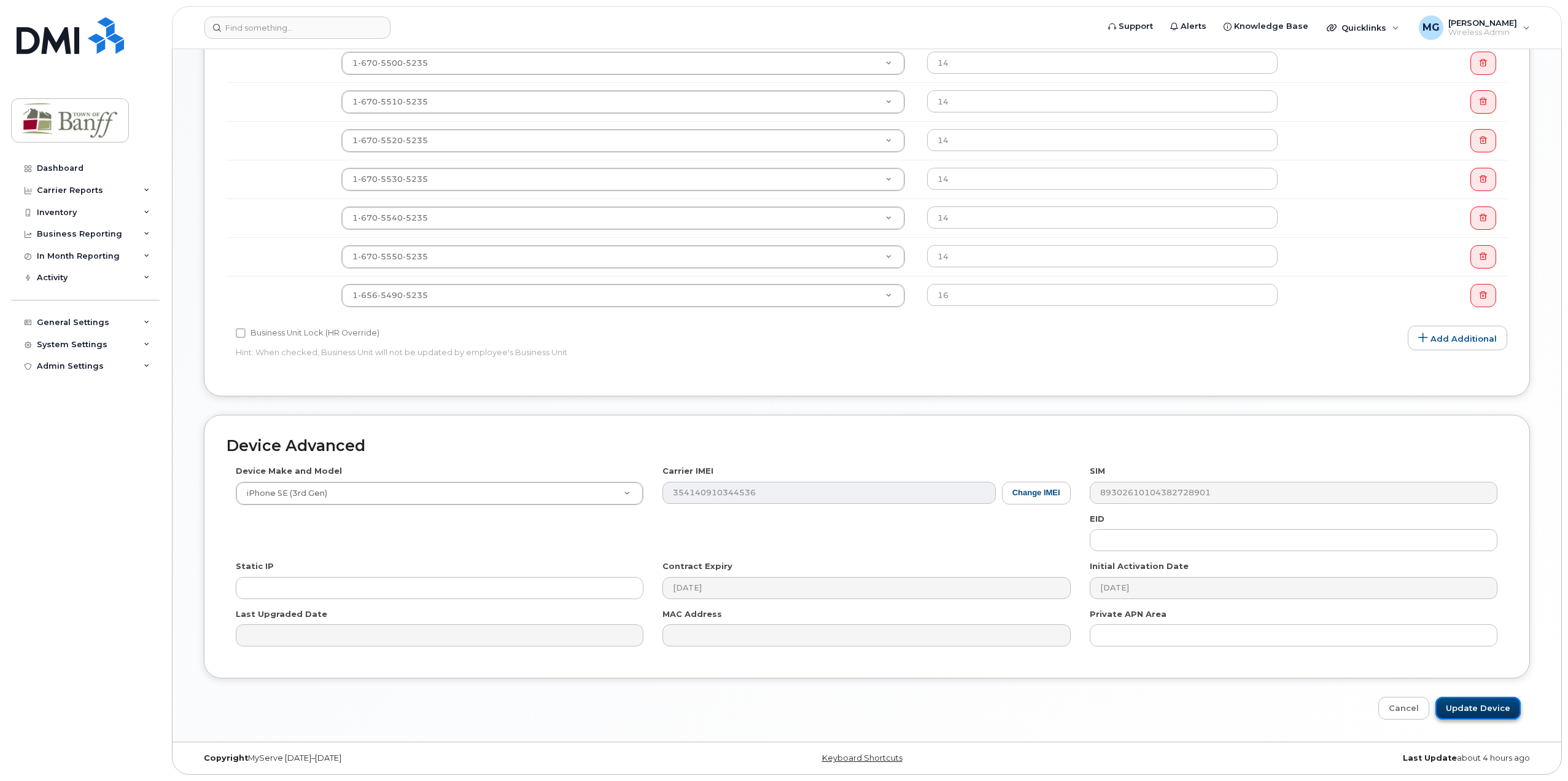
drag, startPoint x: 1476, startPoint y: 706, endPoint x: 85, endPoint y: 708, distance: 1391.0
click at [1474, 706] on input "Update Device" at bounding box center [1478, 708] width 86 height 23
type input "Saving..."
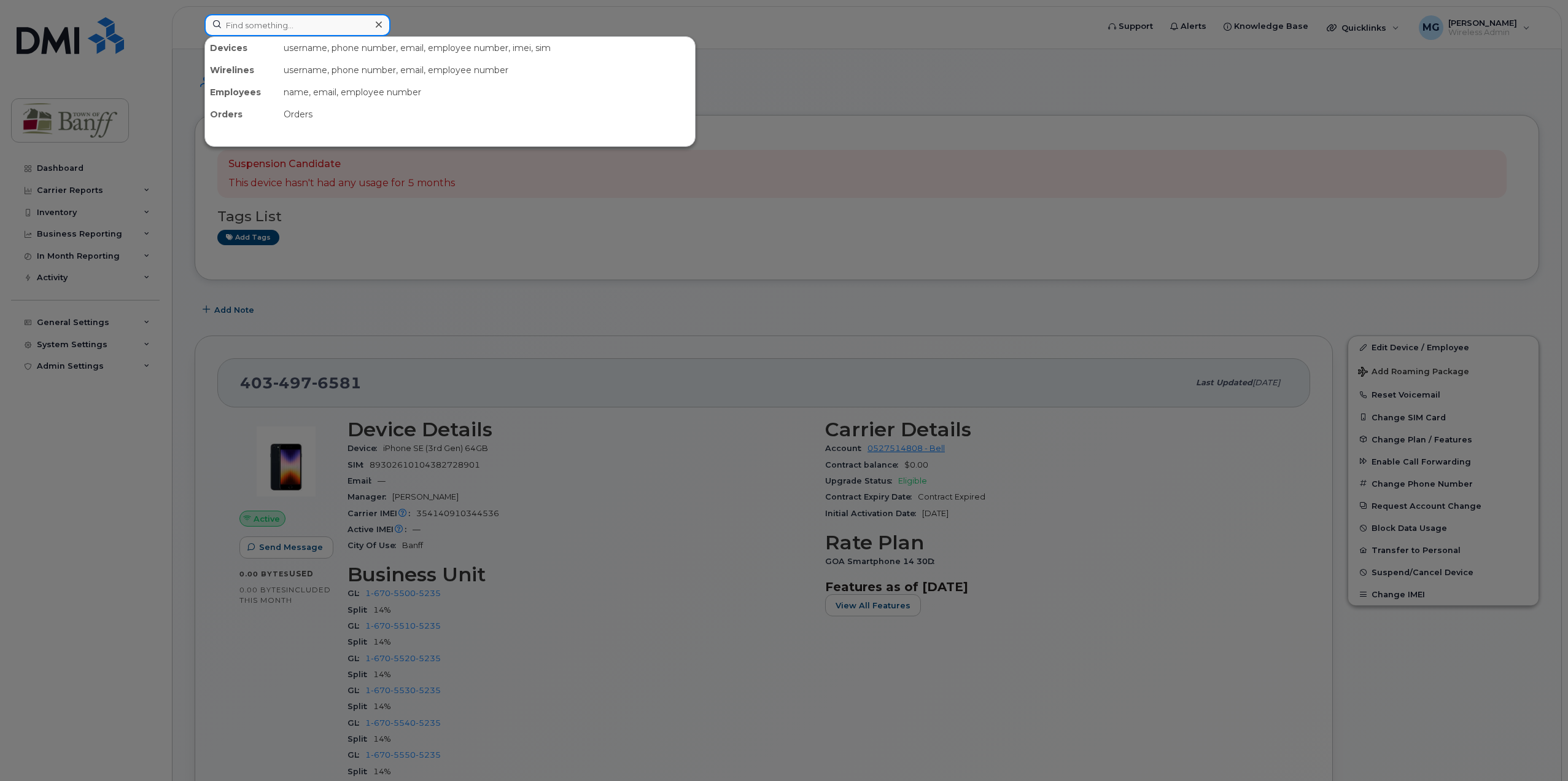
click at [291, 29] on input at bounding box center [298, 25] width 186 height 22
paste input "[PHONE_NUMBER]"
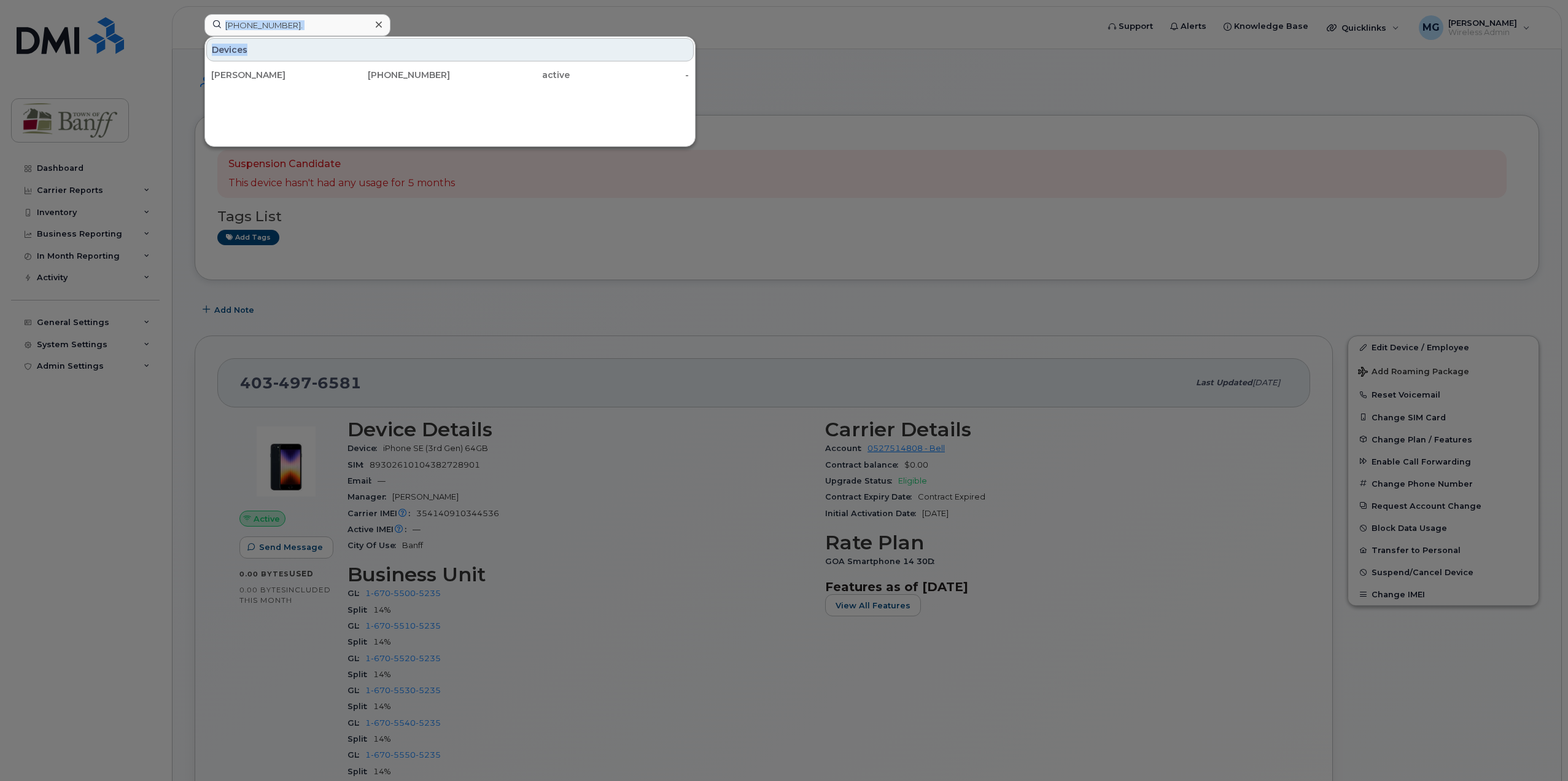
drag, startPoint x: 591, startPoint y: 36, endPoint x: 551, endPoint y: 36, distance: 40.0
click at [552, 36] on div "403-497-6478. Devices Reid Smith 403-497-6478 active -" at bounding box center [647, 27] width 905 height 27
click at [336, 18] on input "403-497-6478." at bounding box center [298, 25] width 186 height 22
drag, startPoint x: 336, startPoint y: 15, endPoint x: -10, endPoint y: 25, distance: 346.1
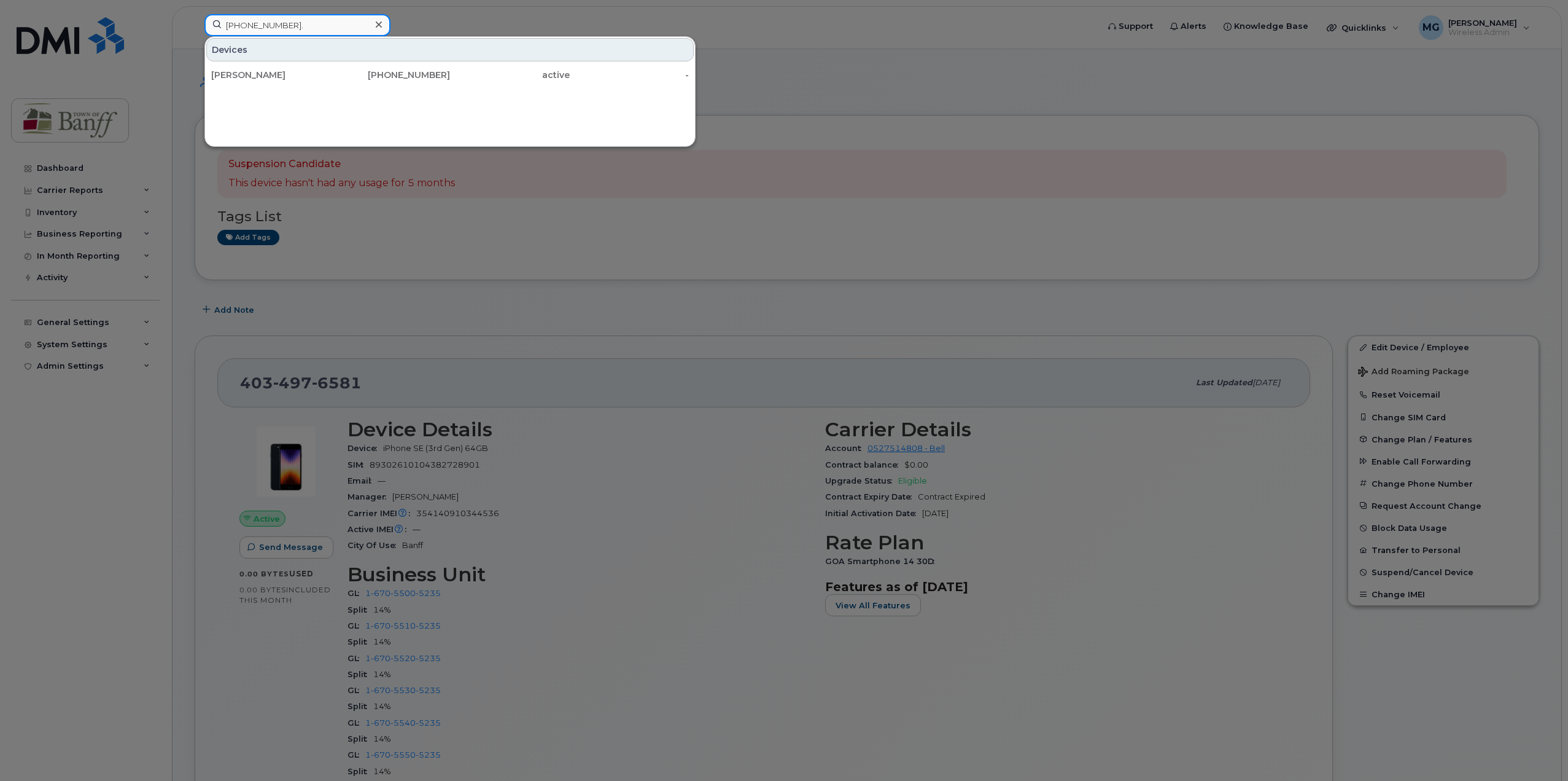
paste input "768"
click at [310, 21] on input "403-497-6768" at bounding box center [298, 25] width 186 height 22
drag, startPoint x: 310, startPoint y: 25, endPoint x: 27, endPoint y: 26, distance: 283.0
click at [194, 26] on div "403-497-6768 Devices Jack Schmidt 403-497-6768 active -" at bounding box center [647, 27] width 905 height 27
paste input "5927"
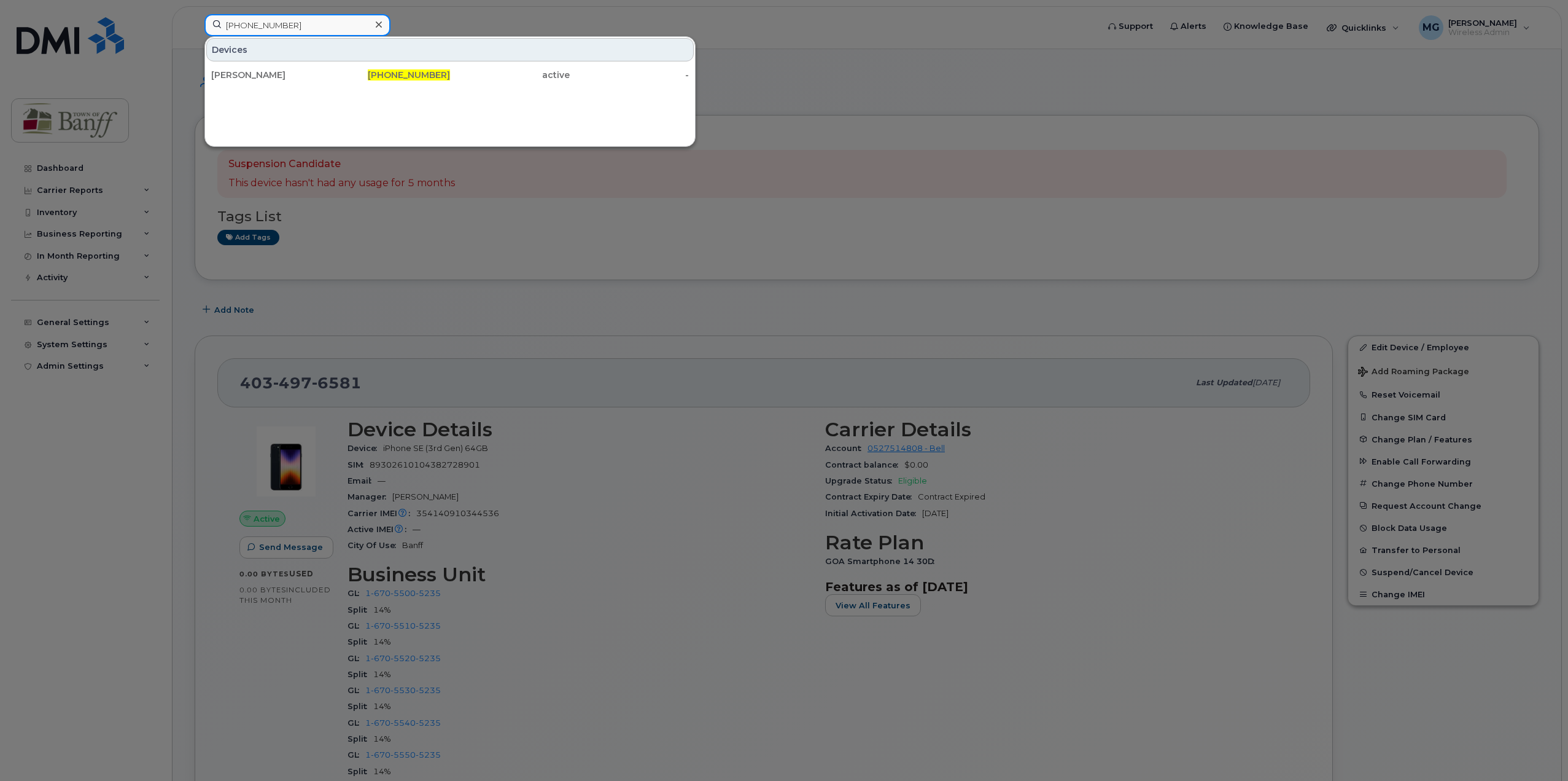
click at [312, 36] on input "403-497-5927" at bounding box center [298, 25] width 186 height 22
drag, startPoint x: 314, startPoint y: 32, endPoint x: 53, endPoint y: 28, distance: 261.0
click at [194, 28] on div "403-497-5927 Devices Alex Kennett 403-497-5927 active -" at bounding box center [647, 27] width 905 height 27
paste input "763-9268"
type input "403-763-9268"
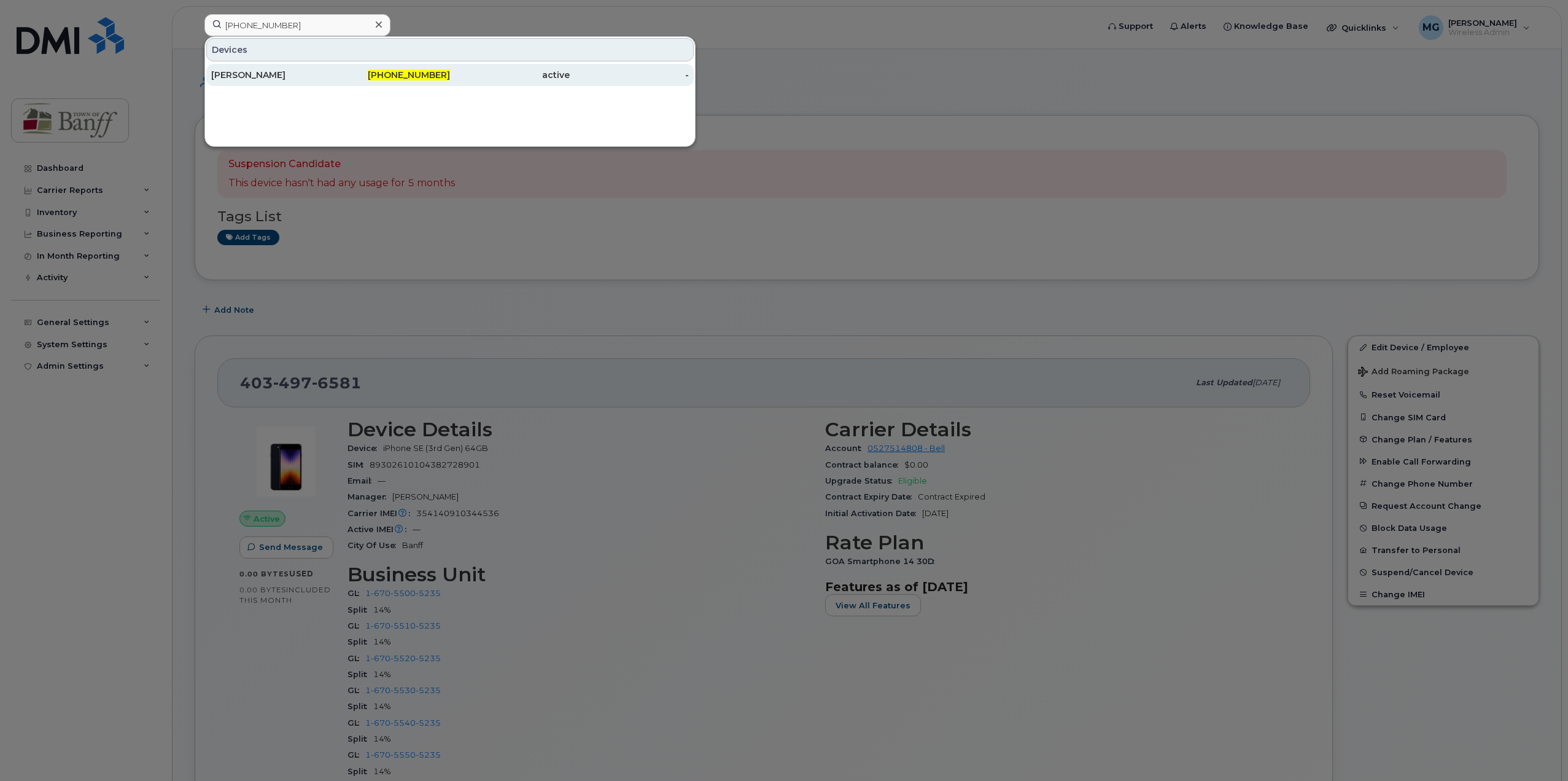
click at [351, 76] on div "403-763-9268" at bounding box center [390, 75] width 120 height 12
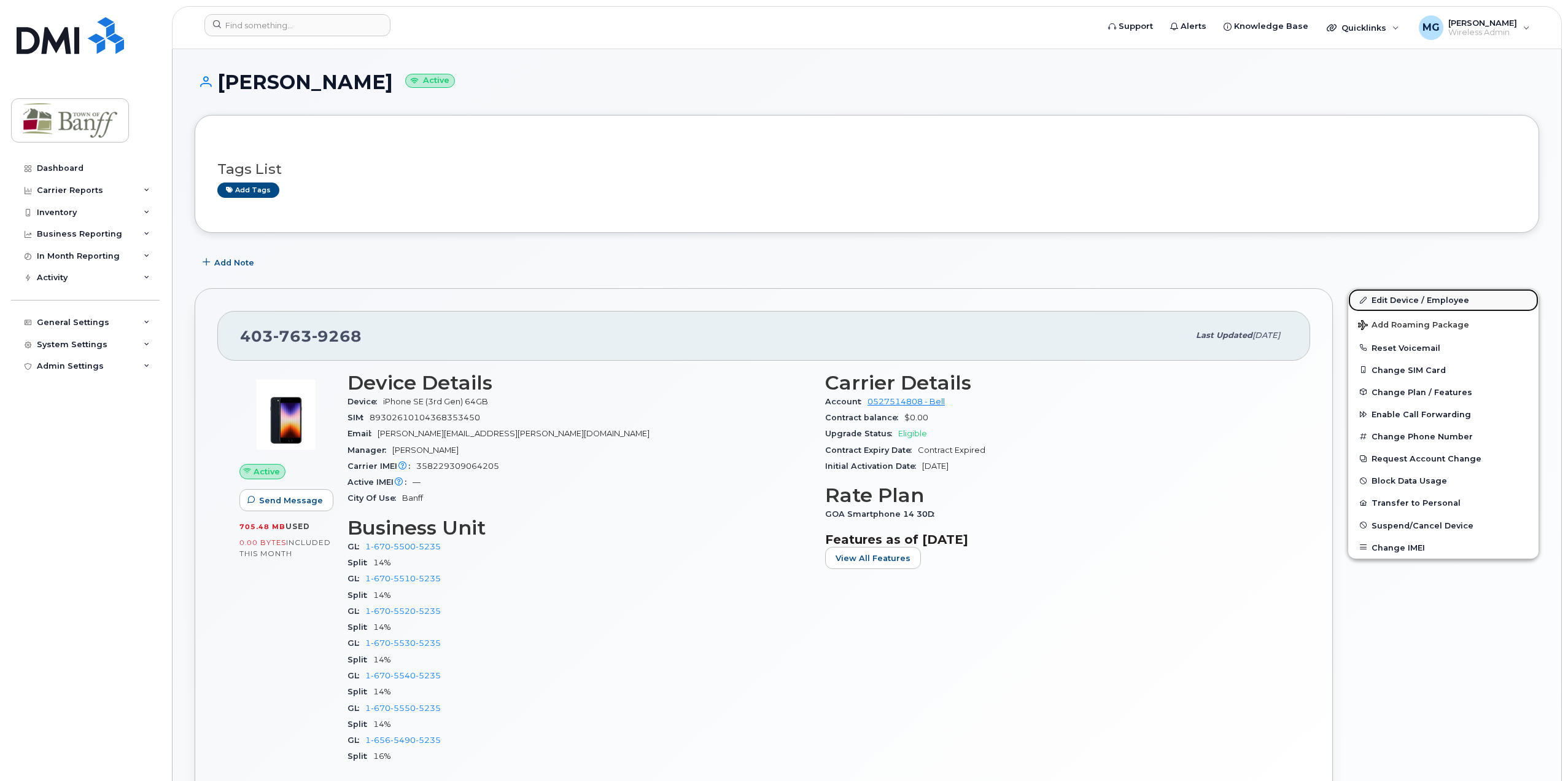
click at [1404, 301] on link "Edit Device / Employee" at bounding box center [1443, 299] width 190 height 22
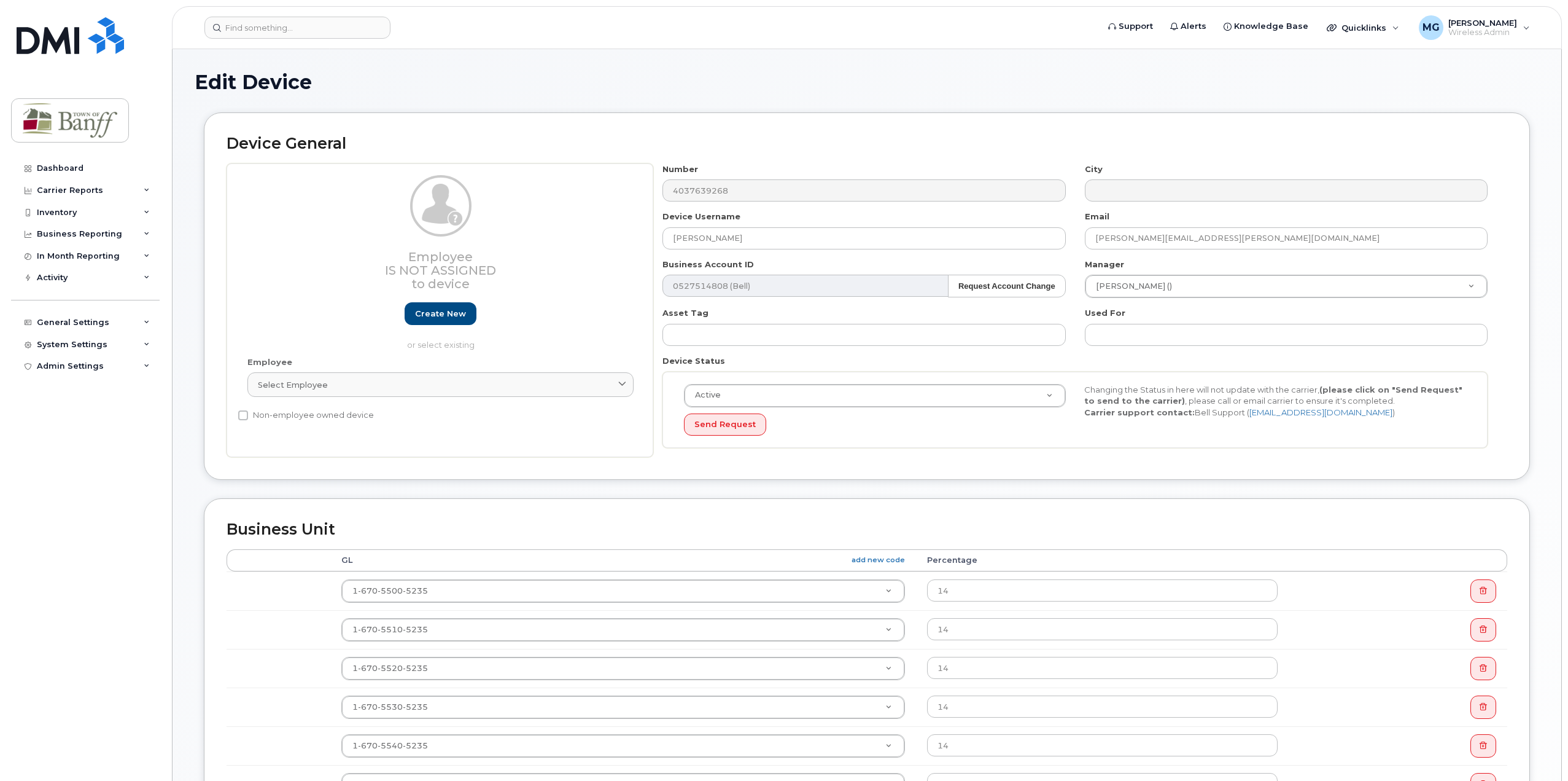
select select "7590677"
select select "7590723"
select select "7590724"
select select "7590732"
select select "7590725"
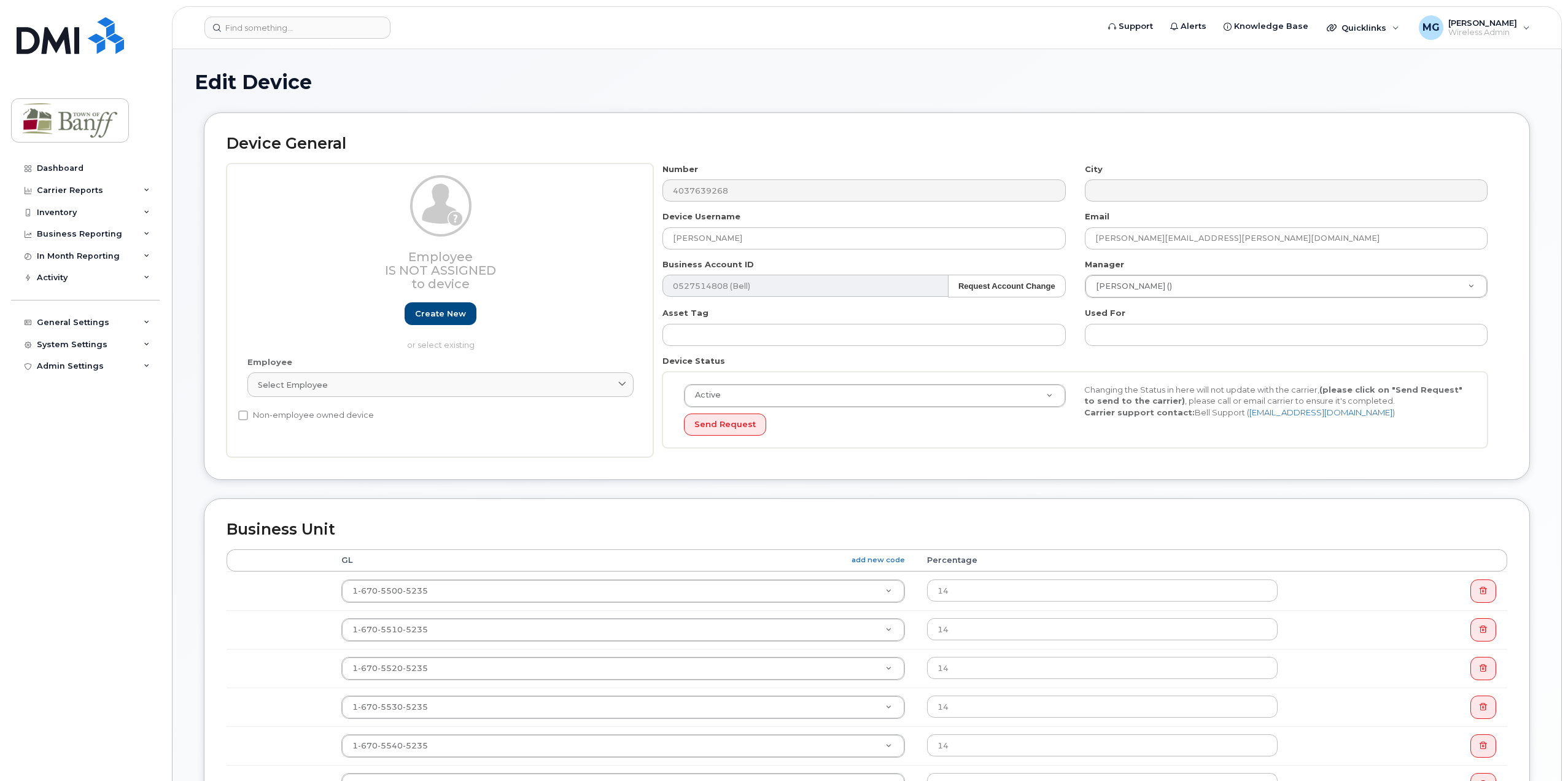
select select "7590726"
select select "7590699"
drag, startPoint x: 770, startPoint y: 235, endPoint x: 75, endPoint y: 235, distance: 695.0
click at [172, 235] on div "Support Alerts Knowledge Base Quicklinks Suspend / Cancel Device Change SIM Car…" at bounding box center [867, 659] width 1390 height 1220
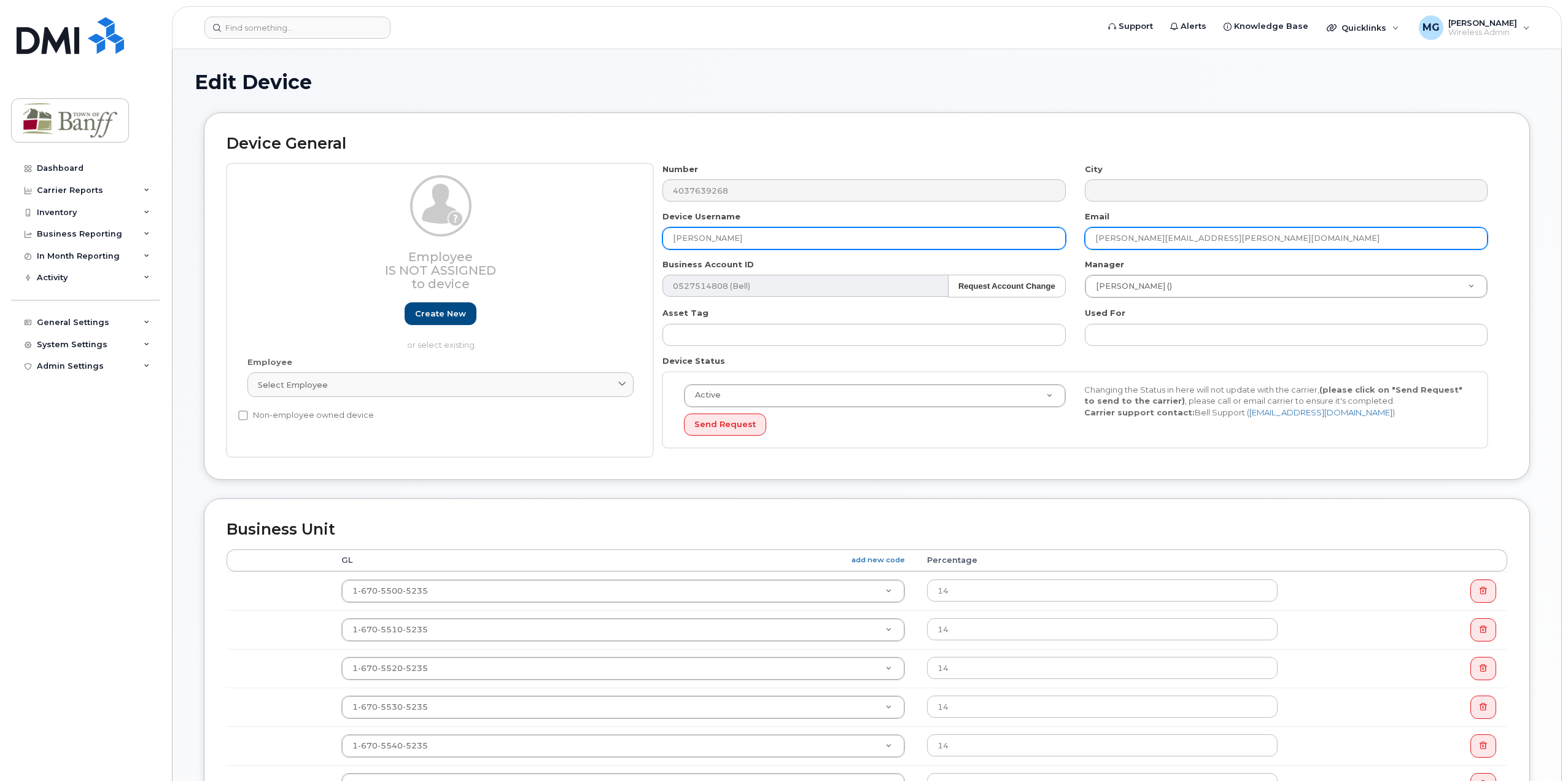
type input "Ryan Kort"
drag, startPoint x: 1257, startPoint y: 246, endPoint x: 671, endPoint y: 260, distance: 586.2
click at [671, 260] on div "Number 4037639268 City Device Username Ryan Kort Email emily.henderson@banff.ca…" at bounding box center [1075, 310] width 844 height 294
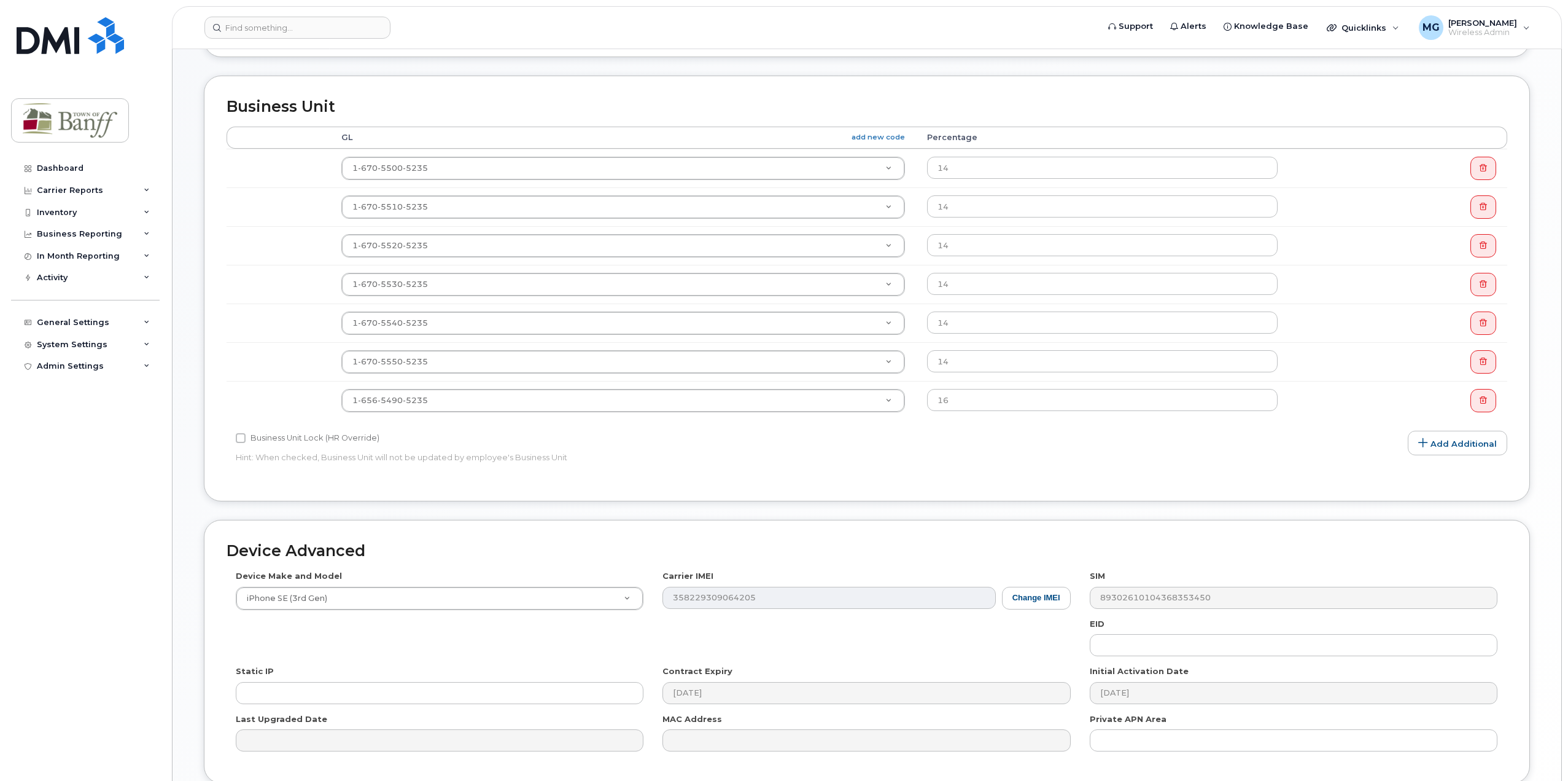
scroll to position [528, 0]
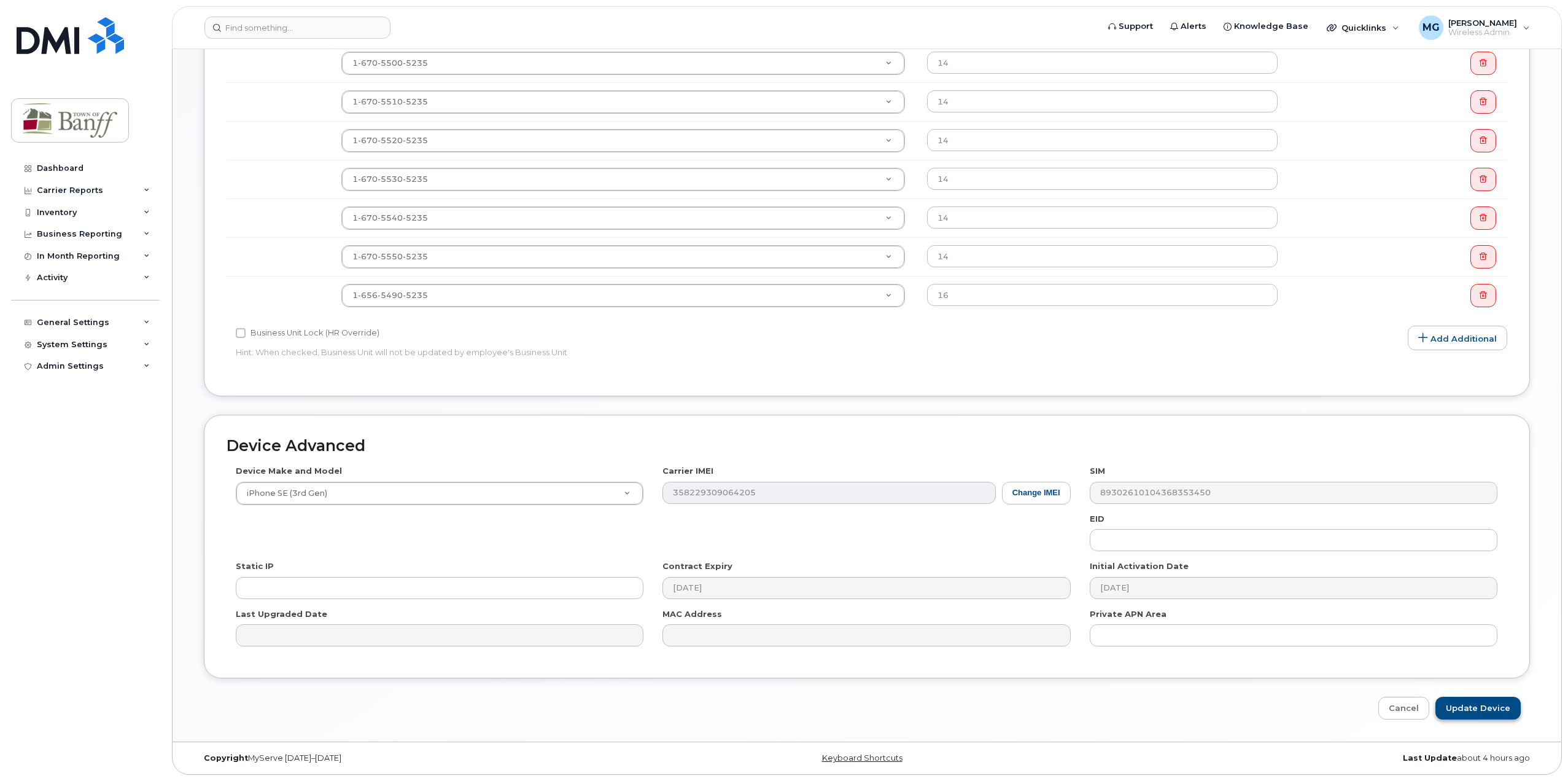
type input "ryan.kort@banff.ca"
click at [1499, 713] on input "Update Device" at bounding box center [1478, 708] width 86 height 23
type input "Saving..."
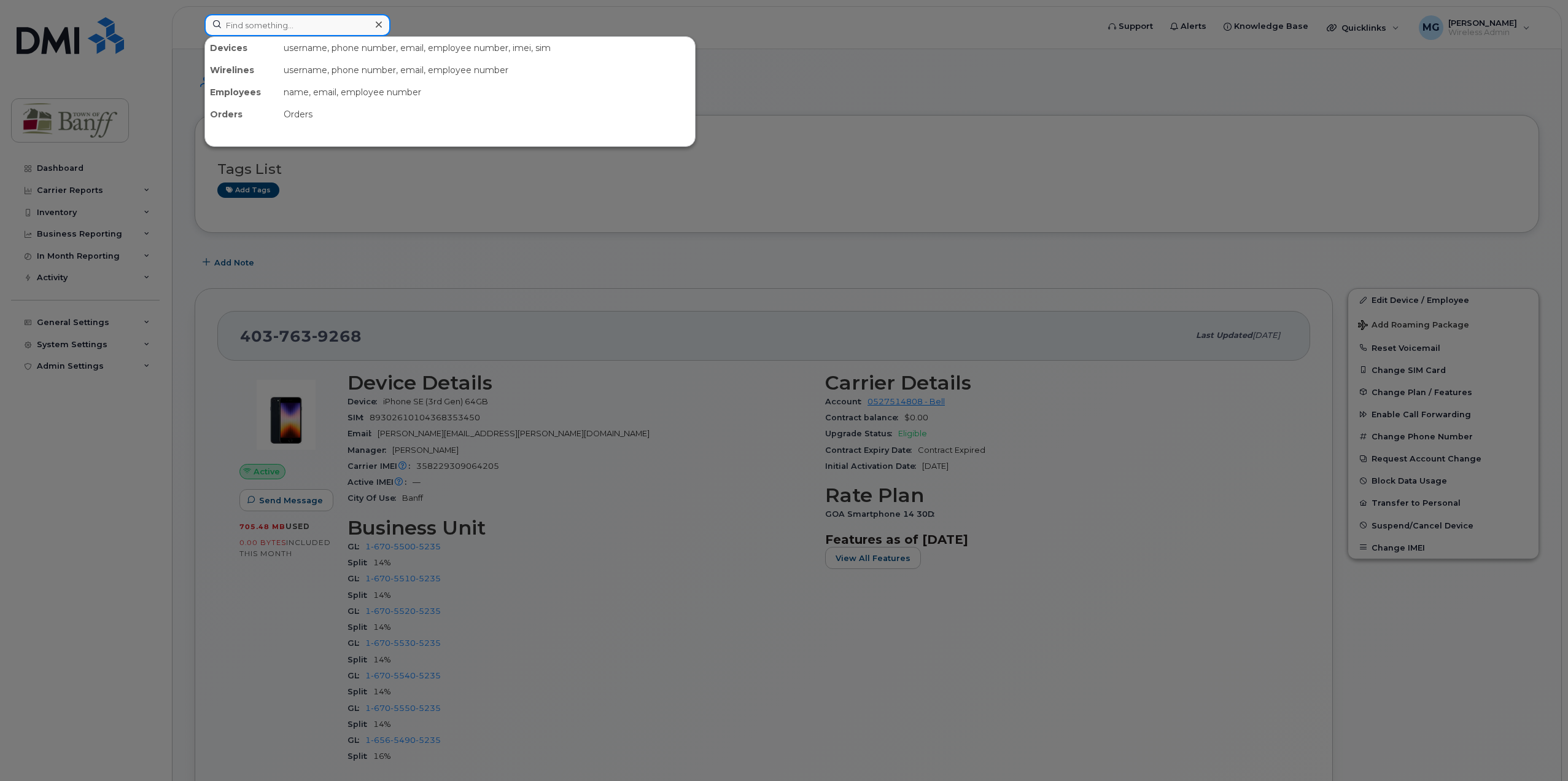
click at [262, 21] on input at bounding box center [298, 25] width 186 height 22
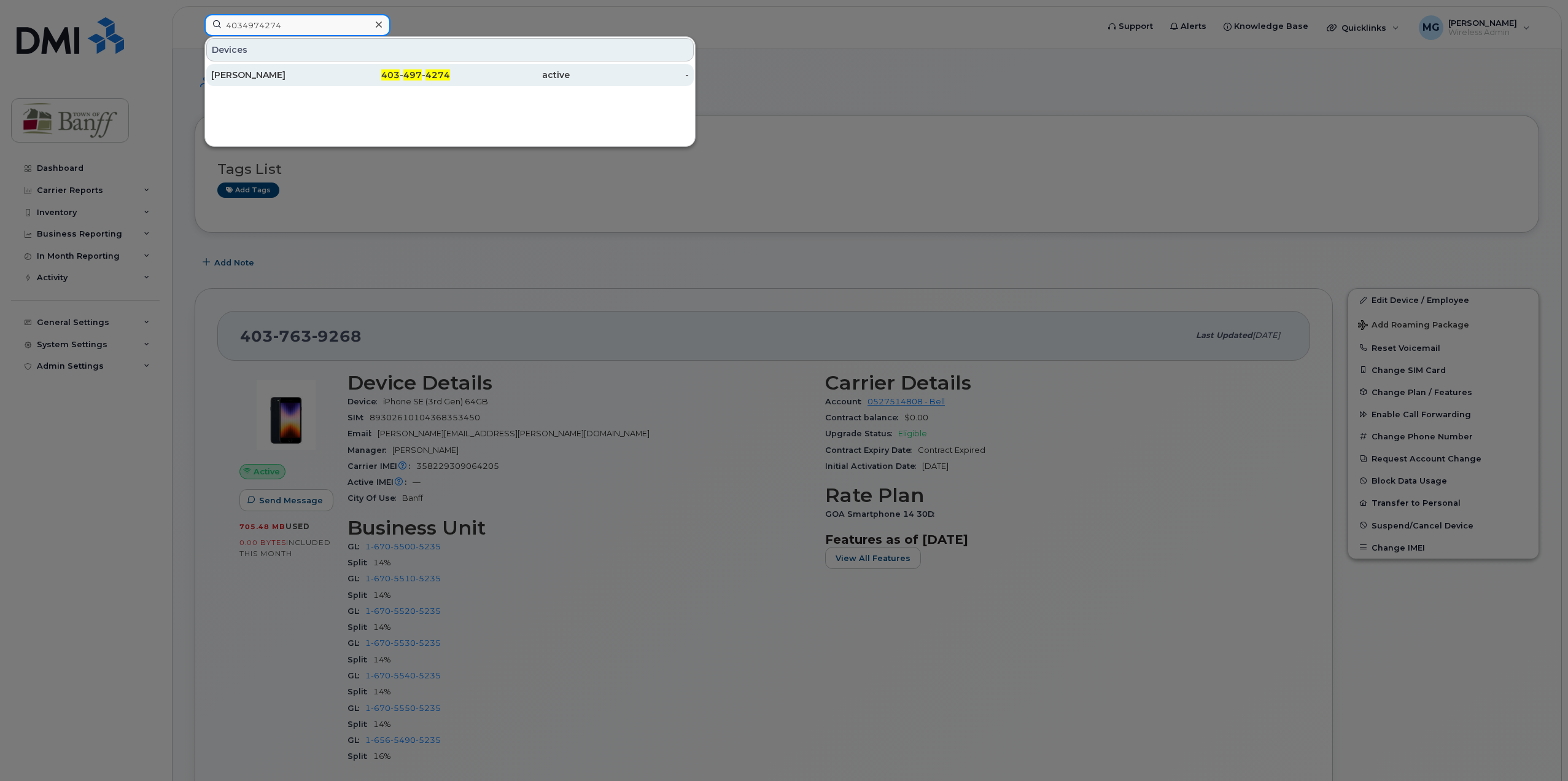
type input "4034974274"
click at [353, 83] on div "403 - 497 - 4274" at bounding box center [390, 75] width 120 height 22
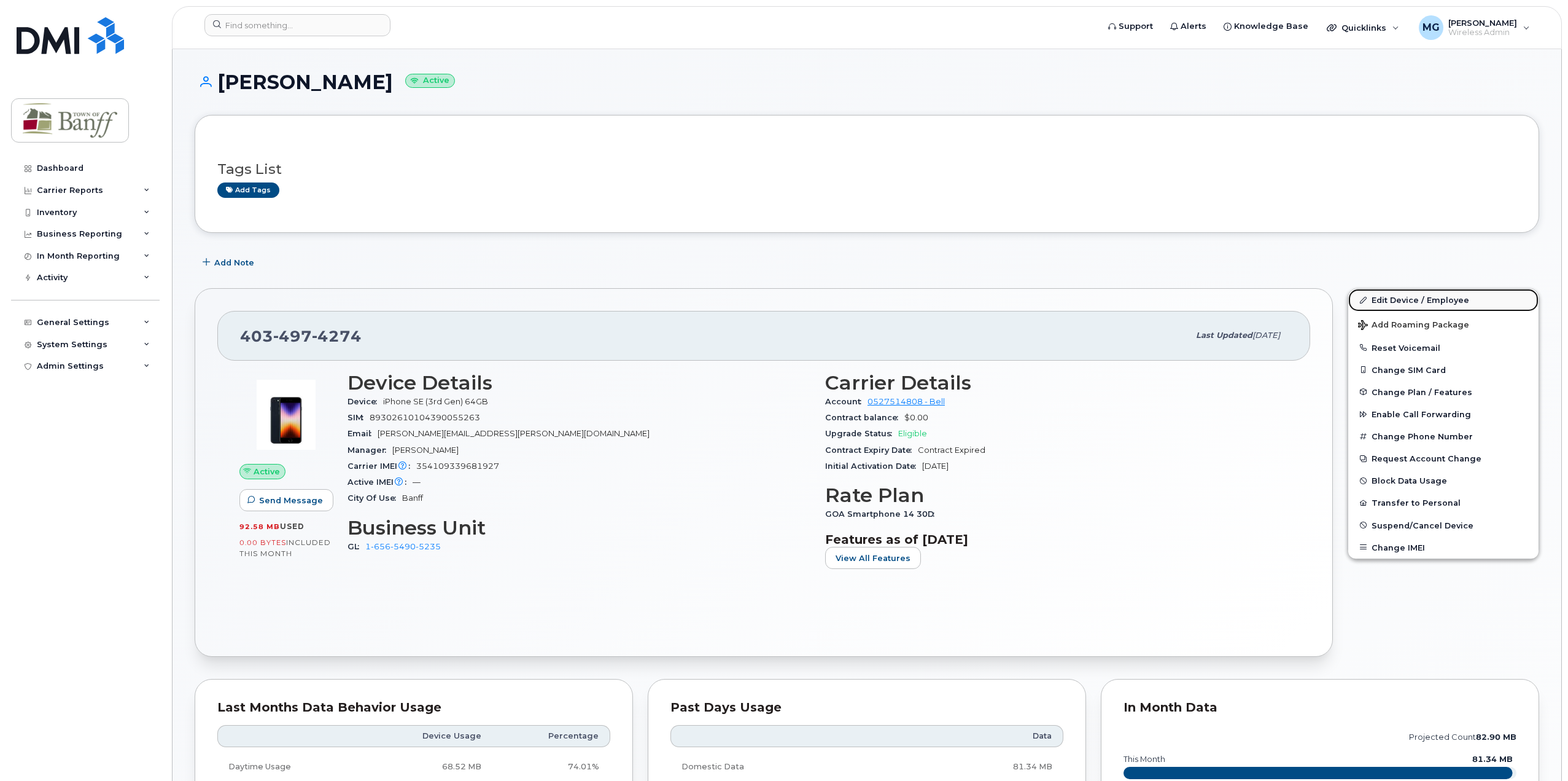
click at [1398, 299] on link "Edit Device / Employee" at bounding box center [1443, 299] width 190 height 22
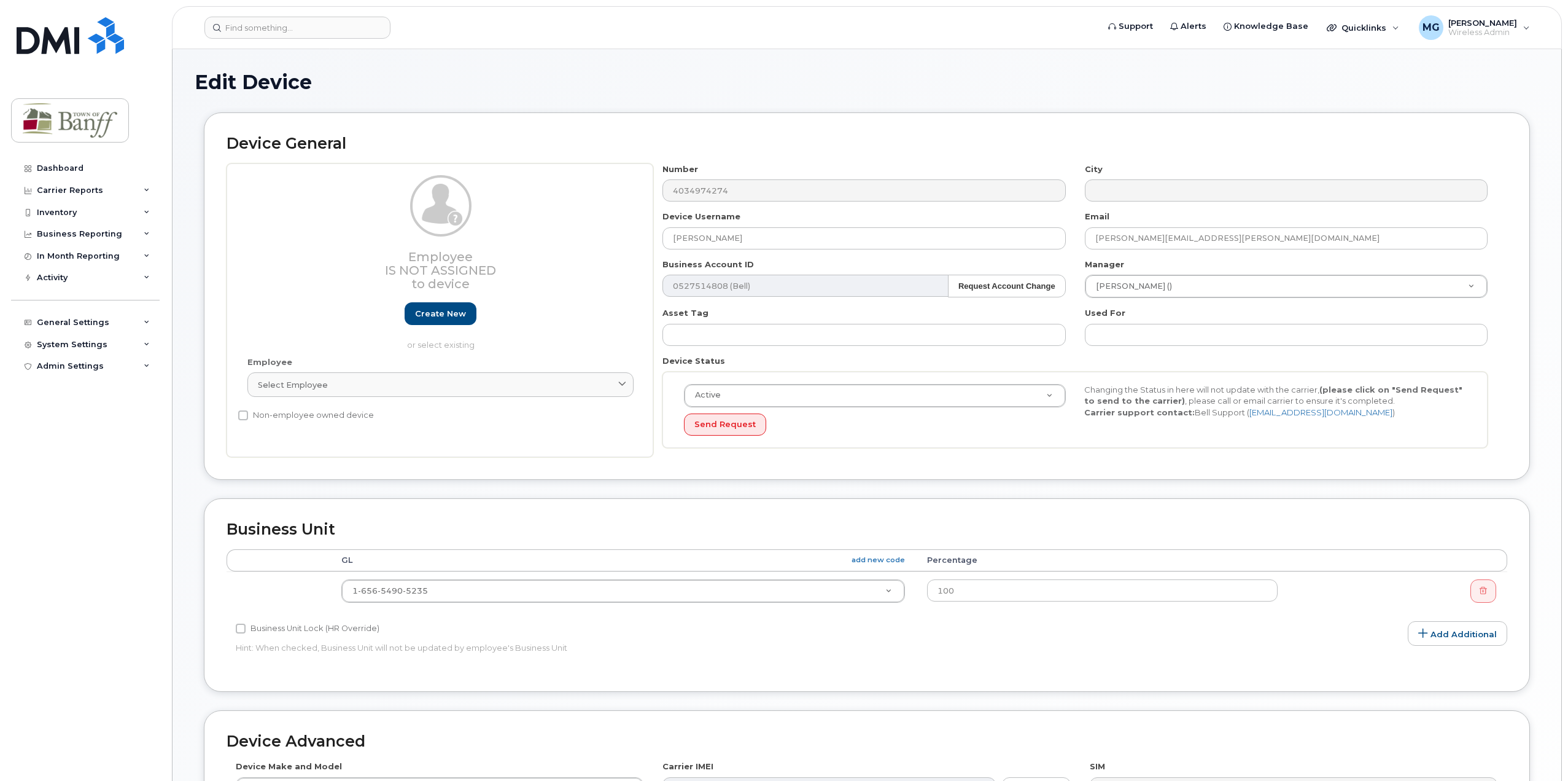
select select "7590699"
drag, startPoint x: 735, startPoint y: 236, endPoint x: -24, endPoint y: 194, distance: 760.2
click at [0, 194] on html "Support Alerts Knowledge Base Quicklinks Suspend / Cancel Device Change SIM Car…" at bounding box center [784, 538] width 1568 height 1076
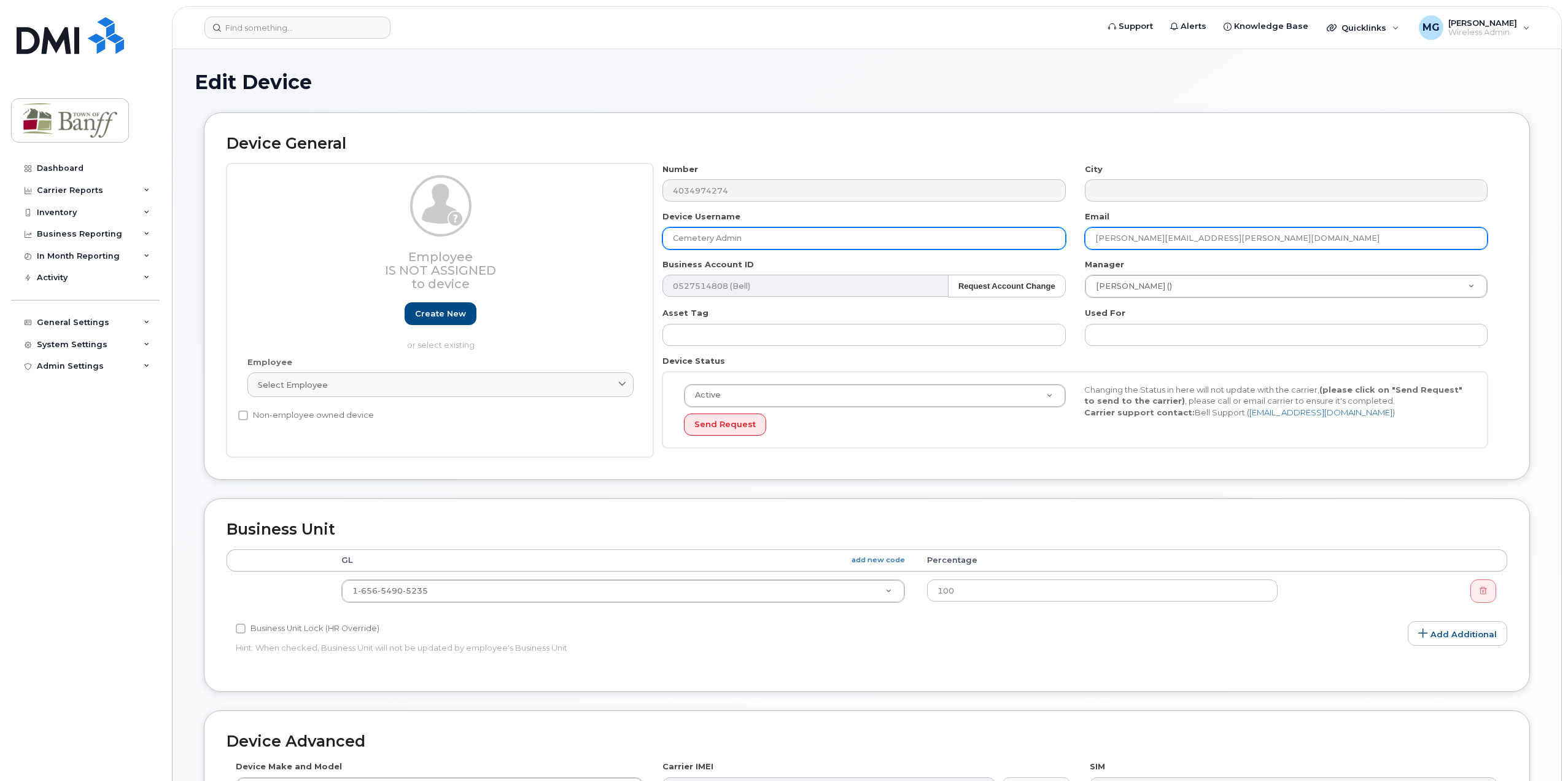
type input "Cemetery Admin"
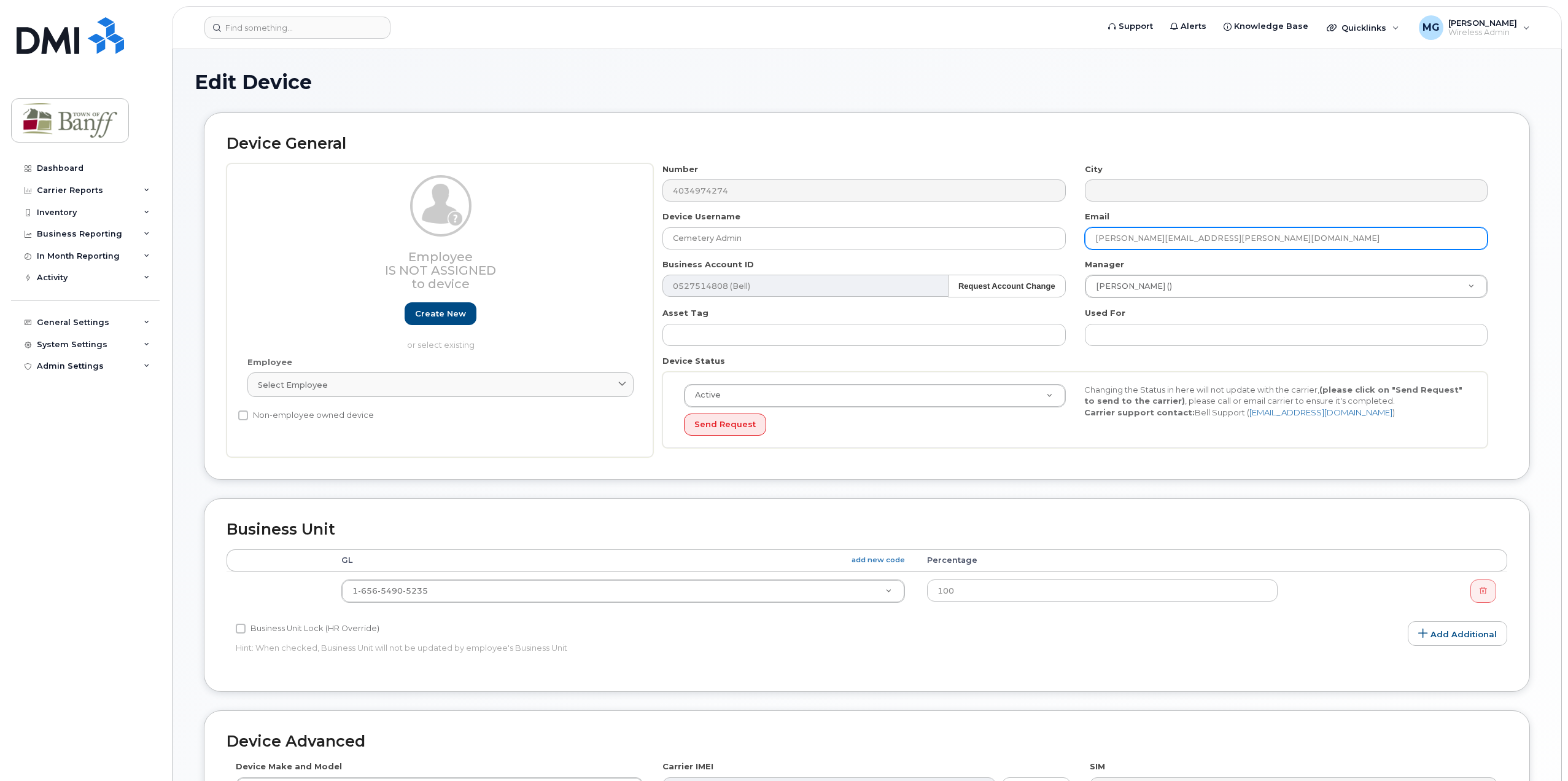
click at [1208, 242] on input "Ethan.Elliott@banff.ca" at bounding box center [1286, 238] width 403 height 22
drag, startPoint x: 1201, startPoint y: 236, endPoint x: 720, endPoint y: 226, distance: 481.1
click at [720, 226] on div "Number 4034974274 City Device Username Cemetery Admin Email Ethan.Elliott@banff…" at bounding box center [1075, 310] width 844 height 294
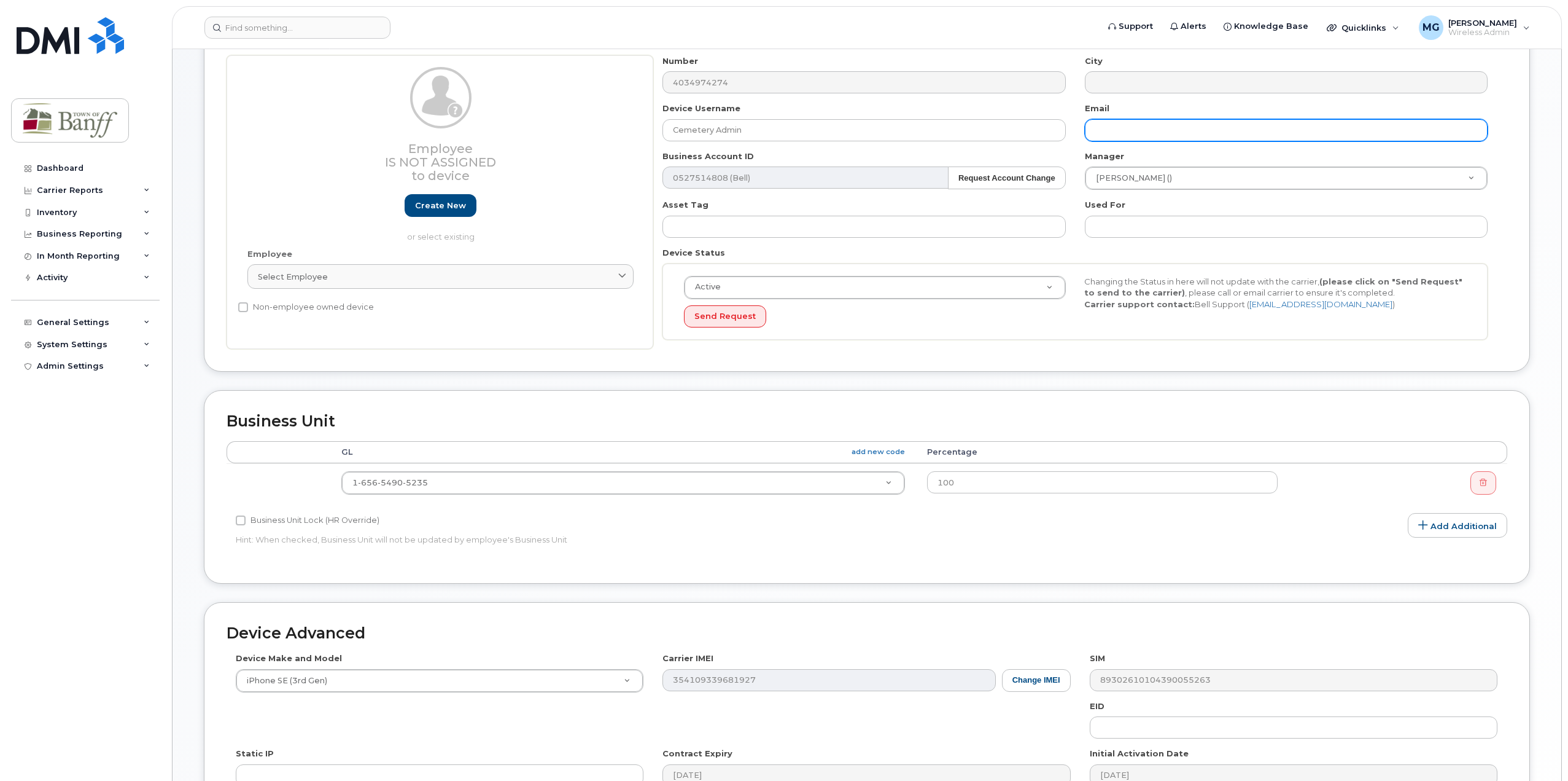
scroll to position [295, 0]
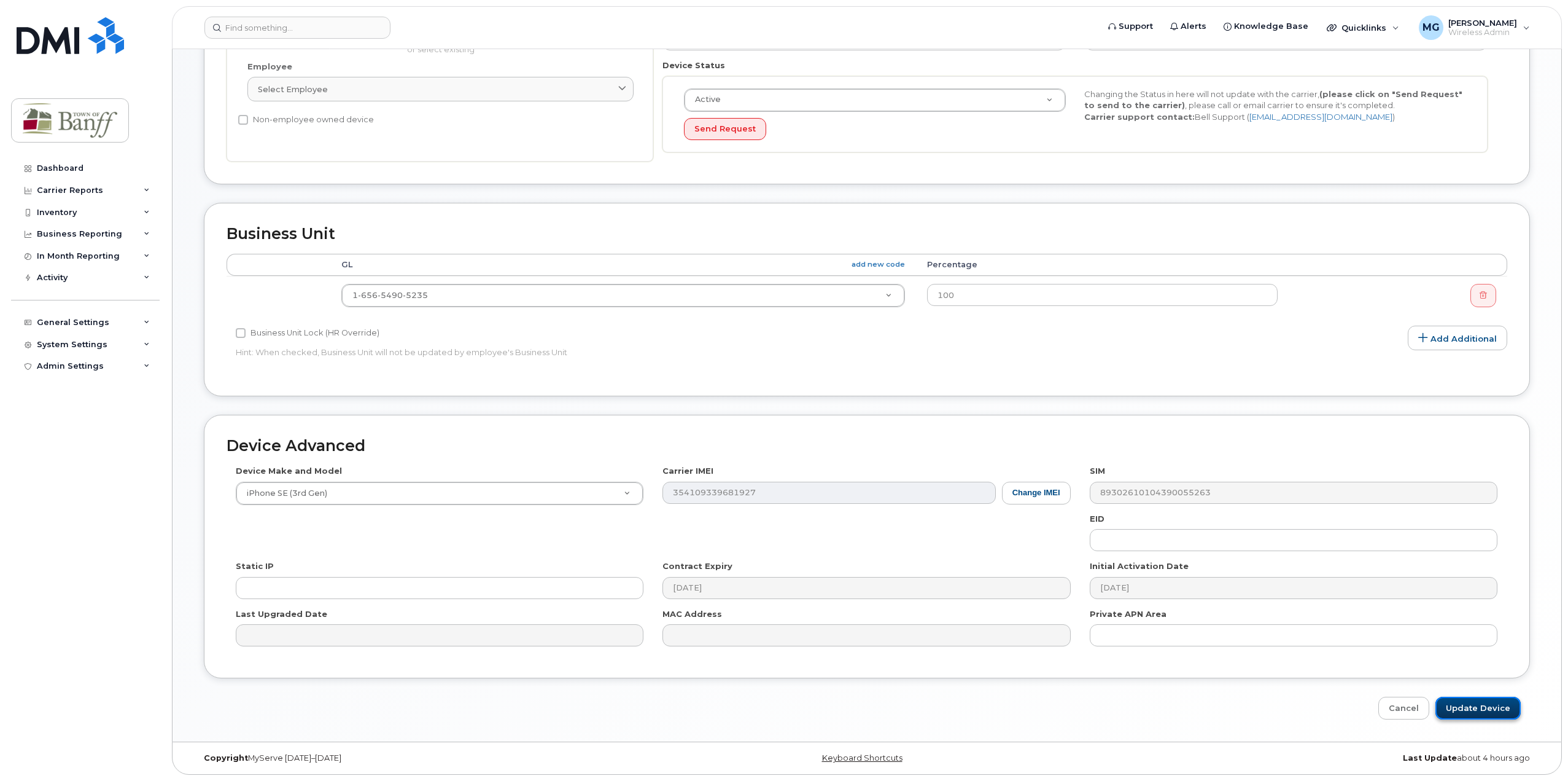
click at [1466, 708] on input "Update Device" at bounding box center [1478, 708] width 86 height 23
type input "Saving..."
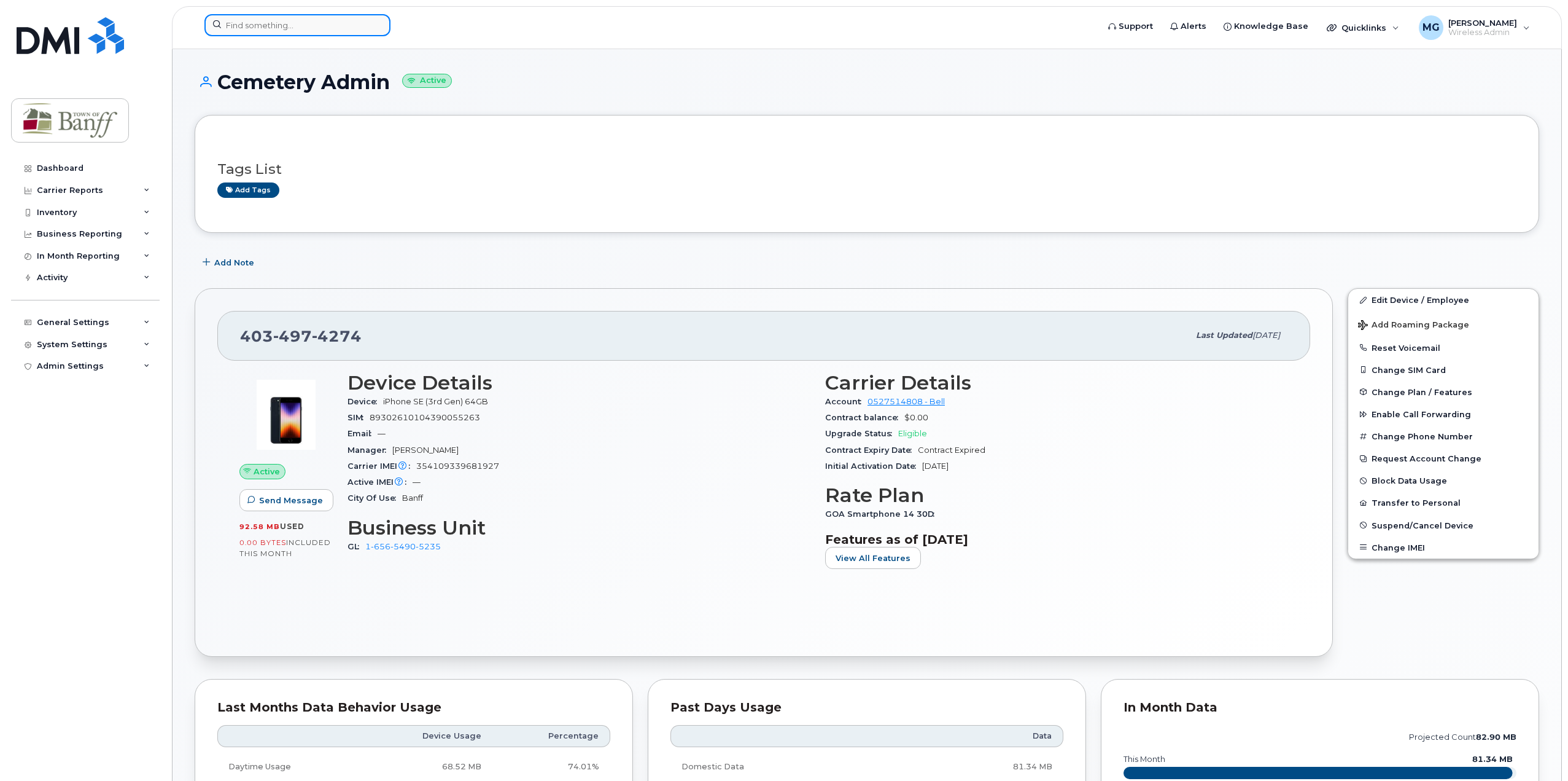
click at [305, 27] on input at bounding box center [298, 25] width 186 height 22
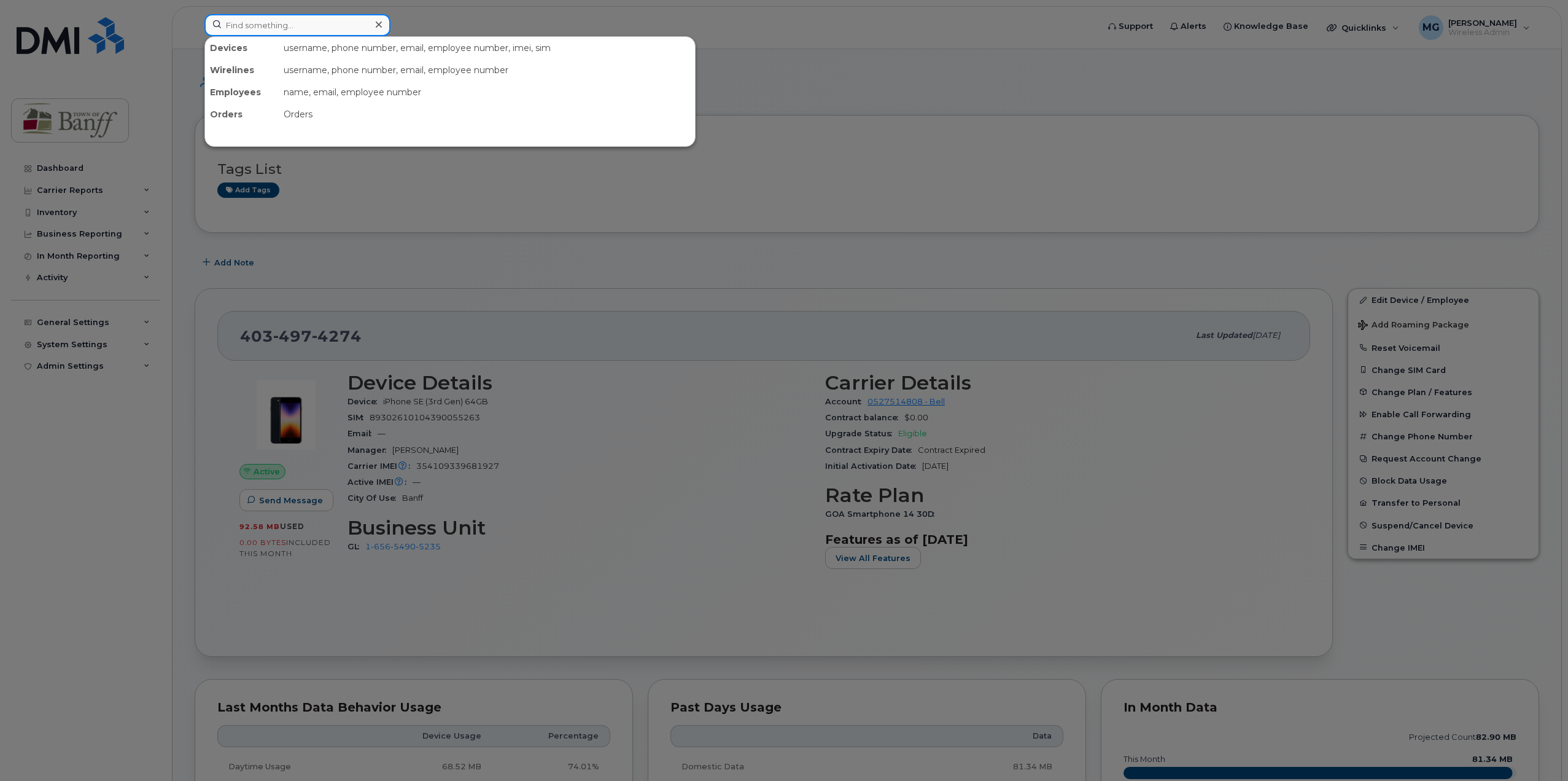
paste input "4034976099"
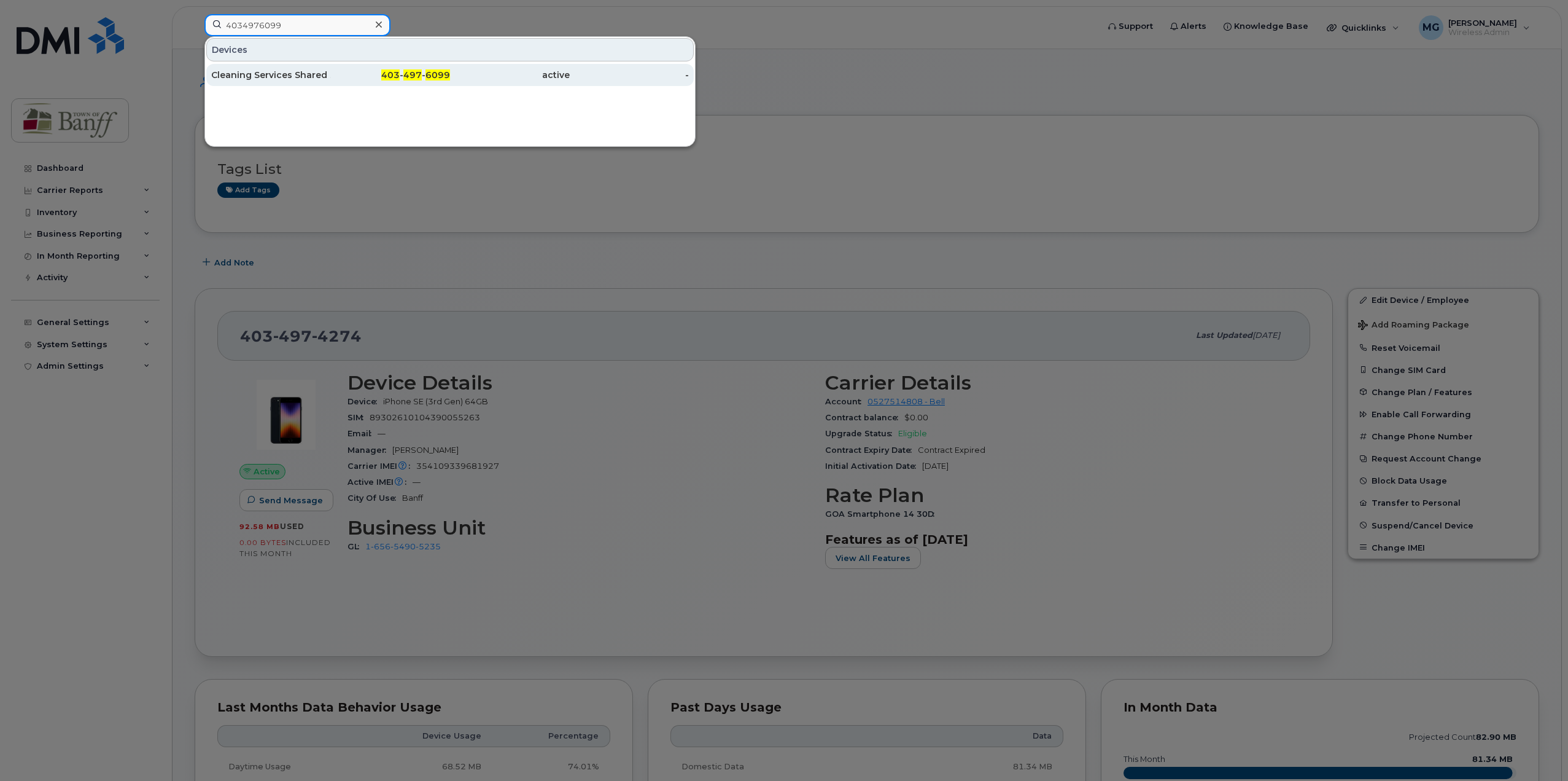
type input "4034976099"
click at [306, 78] on div "Cleaning Services Shared 1" at bounding box center [270, 75] width 120 height 12
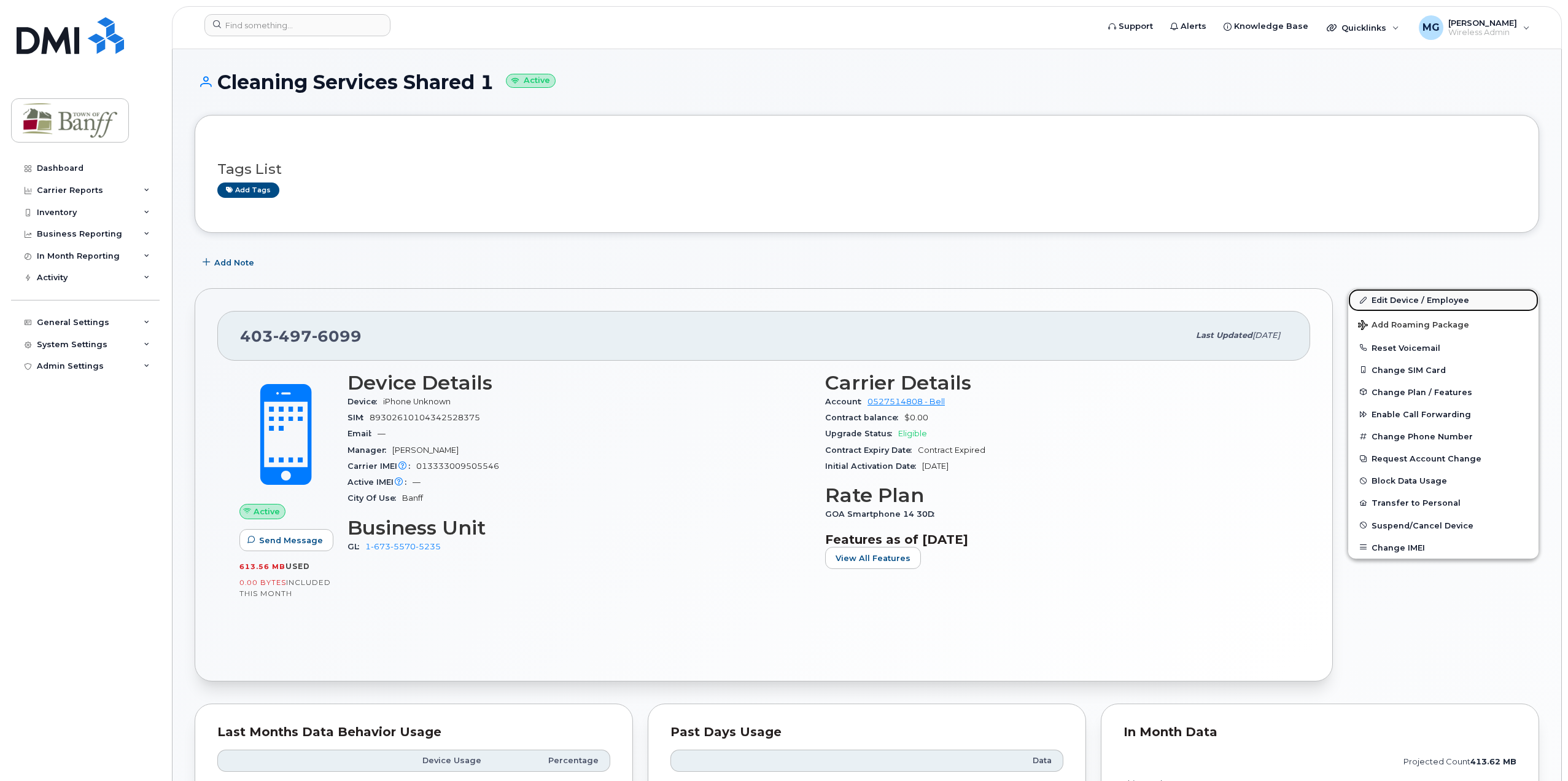
click at [1402, 299] on link "Edit Device / Employee" at bounding box center [1443, 299] width 190 height 22
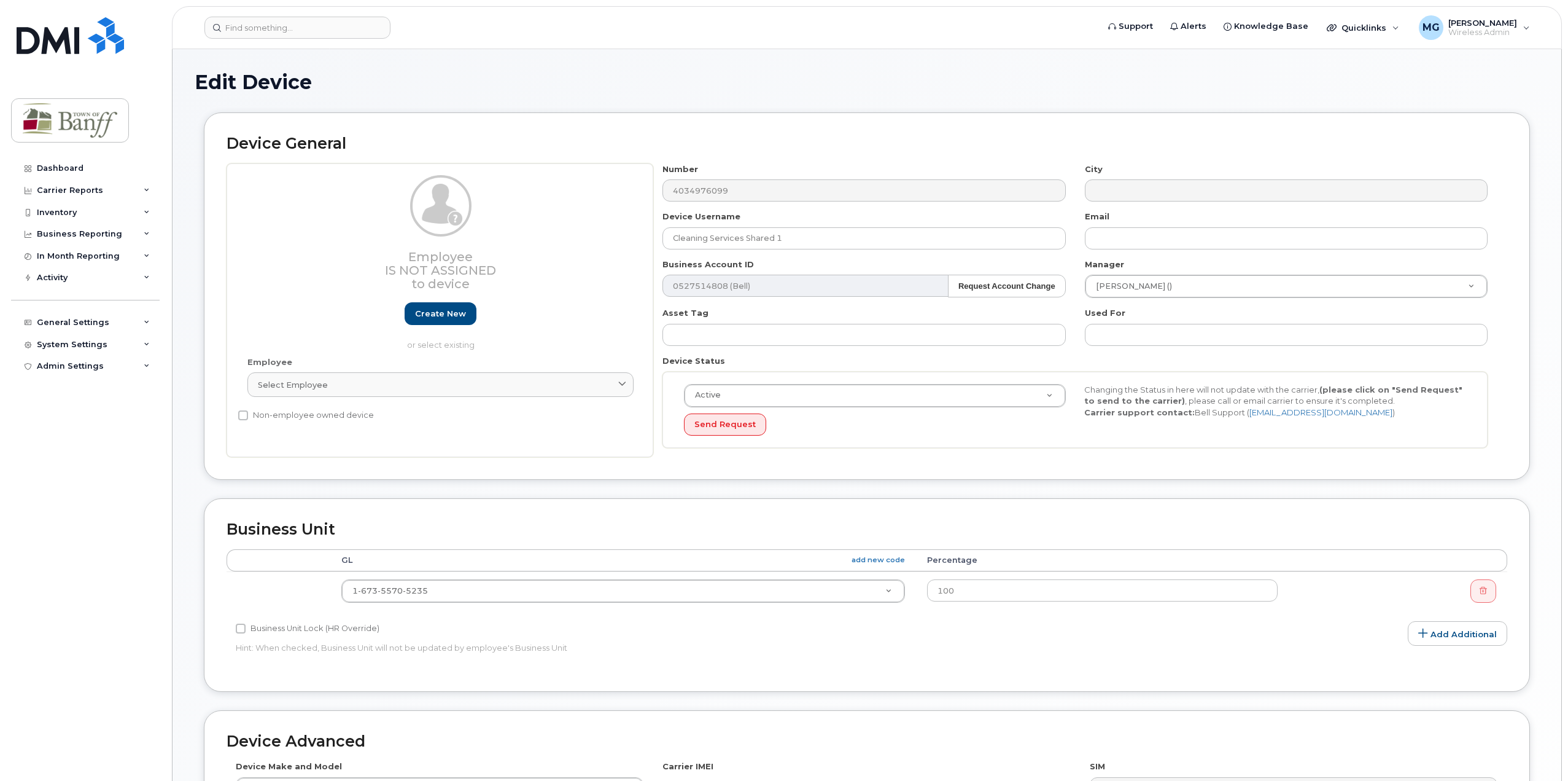
select select "7590698"
drag, startPoint x: 795, startPoint y: 235, endPoint x: 161, endPoint y: 217, distance: 634.3
click at [172, 217] on div "Support Alerts Knowledge Base Quicklinks Suspend / Cancel Device Change SIM Car…" at bounding box center [867, 543] width 1390 height 988
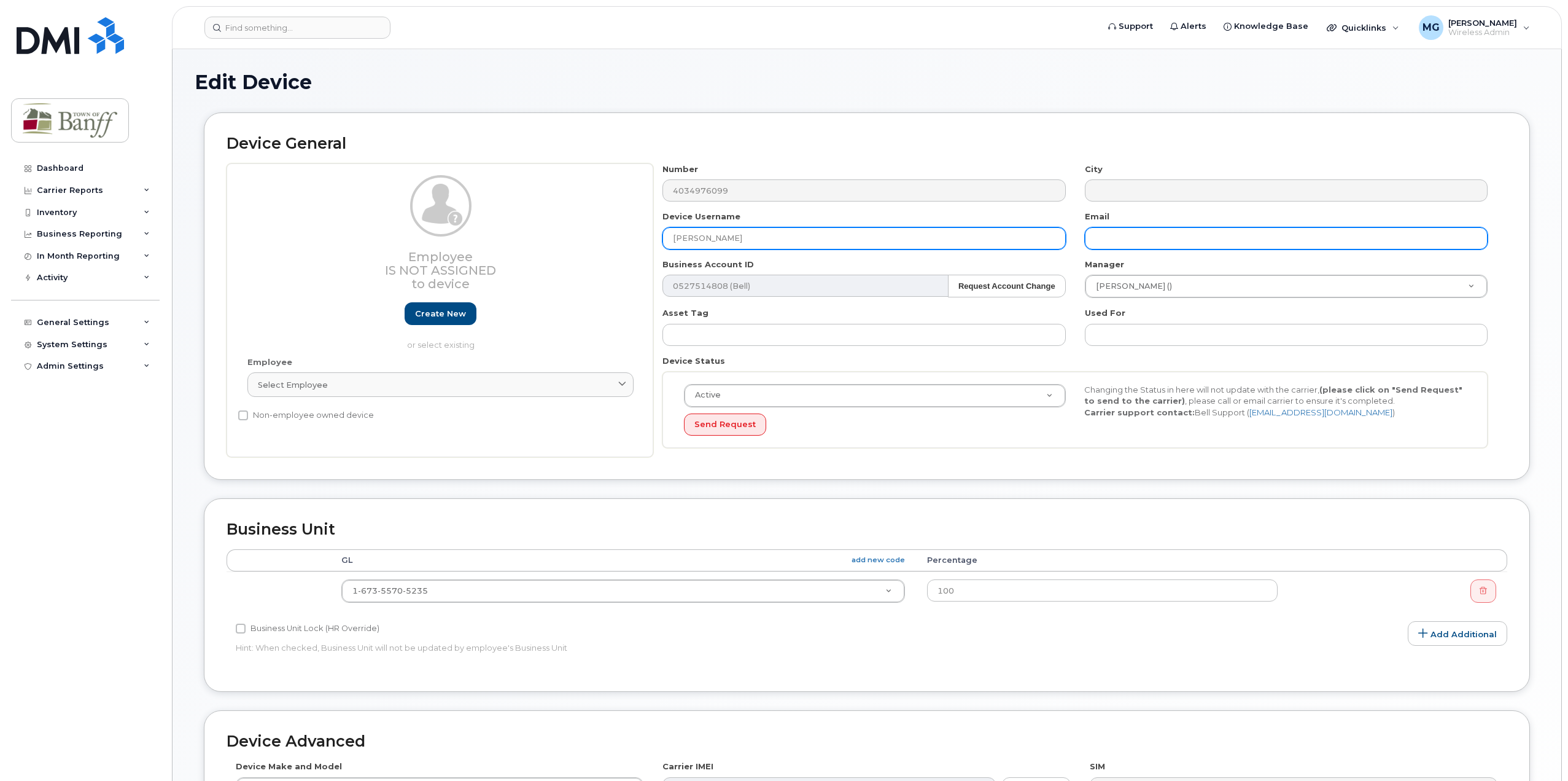
type input "[PERSON_NAME]"
click at [1139, 239] on input "text" at bounding box center [1286, 238] width 403 height 22
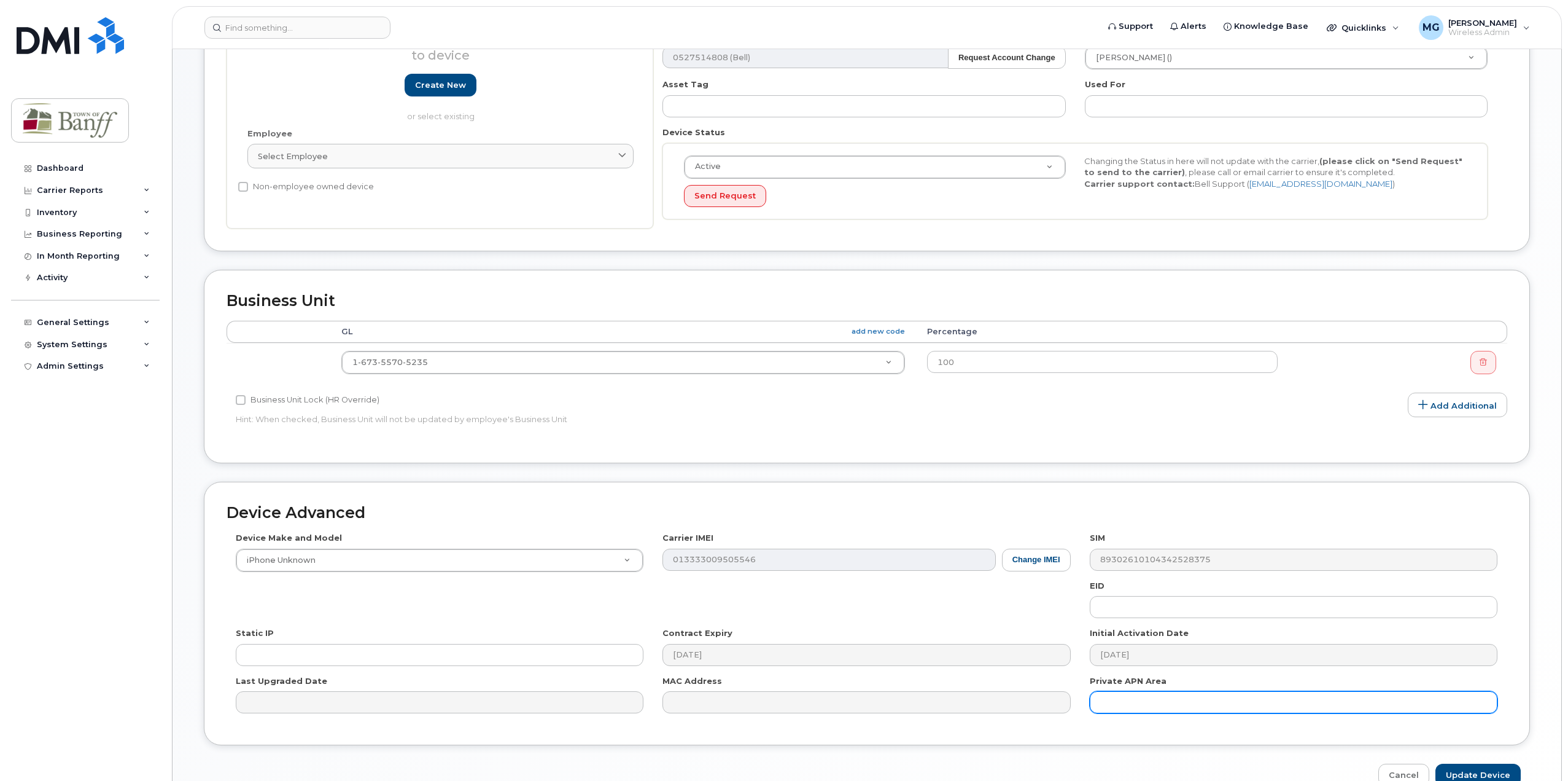
scroll to position [295, 0]
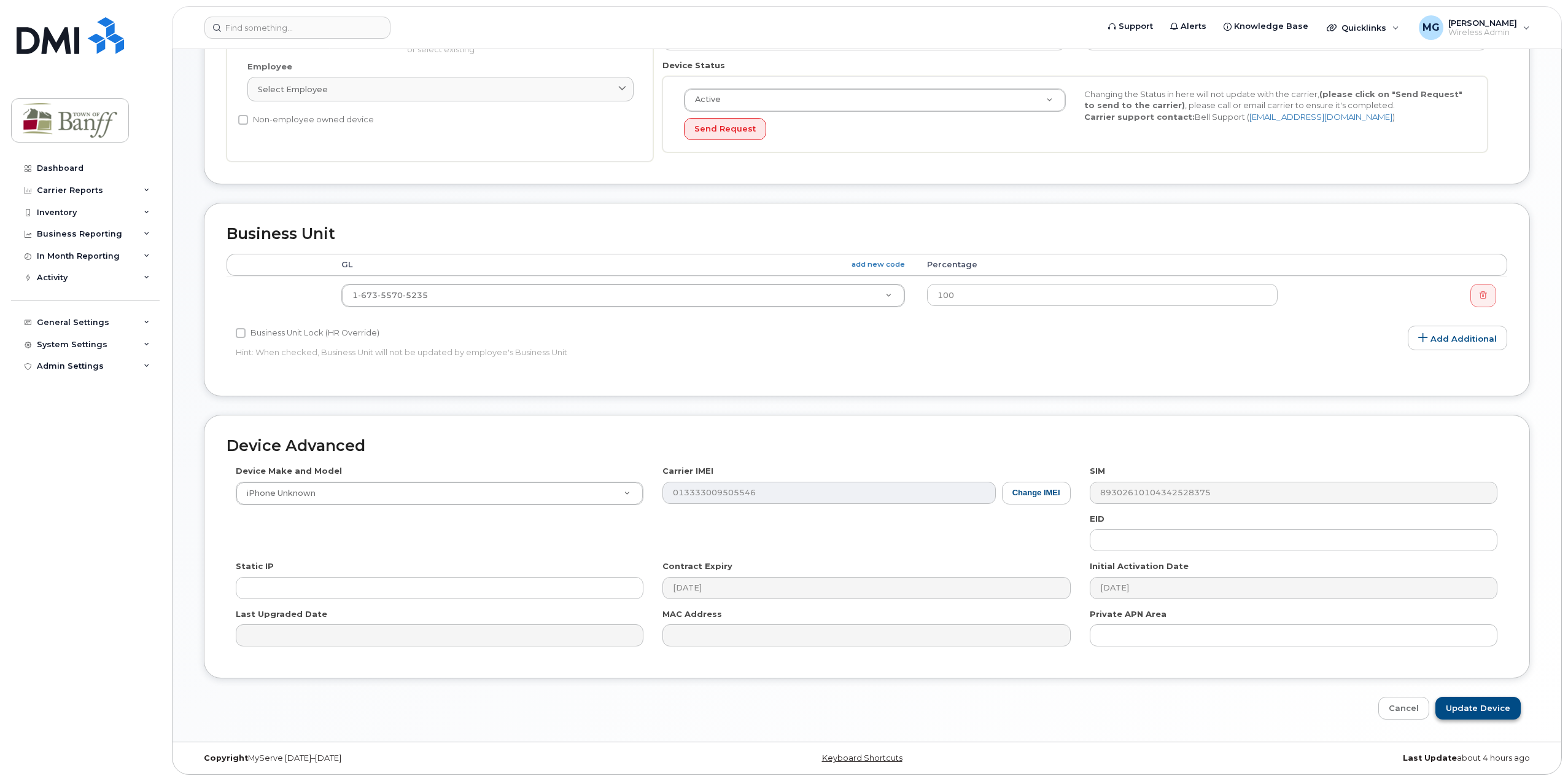
type input "[PERSON_NAME][EMAIL_ADDRESS][DOMAIN_NAME]"
click at [1473, 716] on input "Update Device" at bounding box center [1478, 708] width 86 height 23
type input "Saving..."
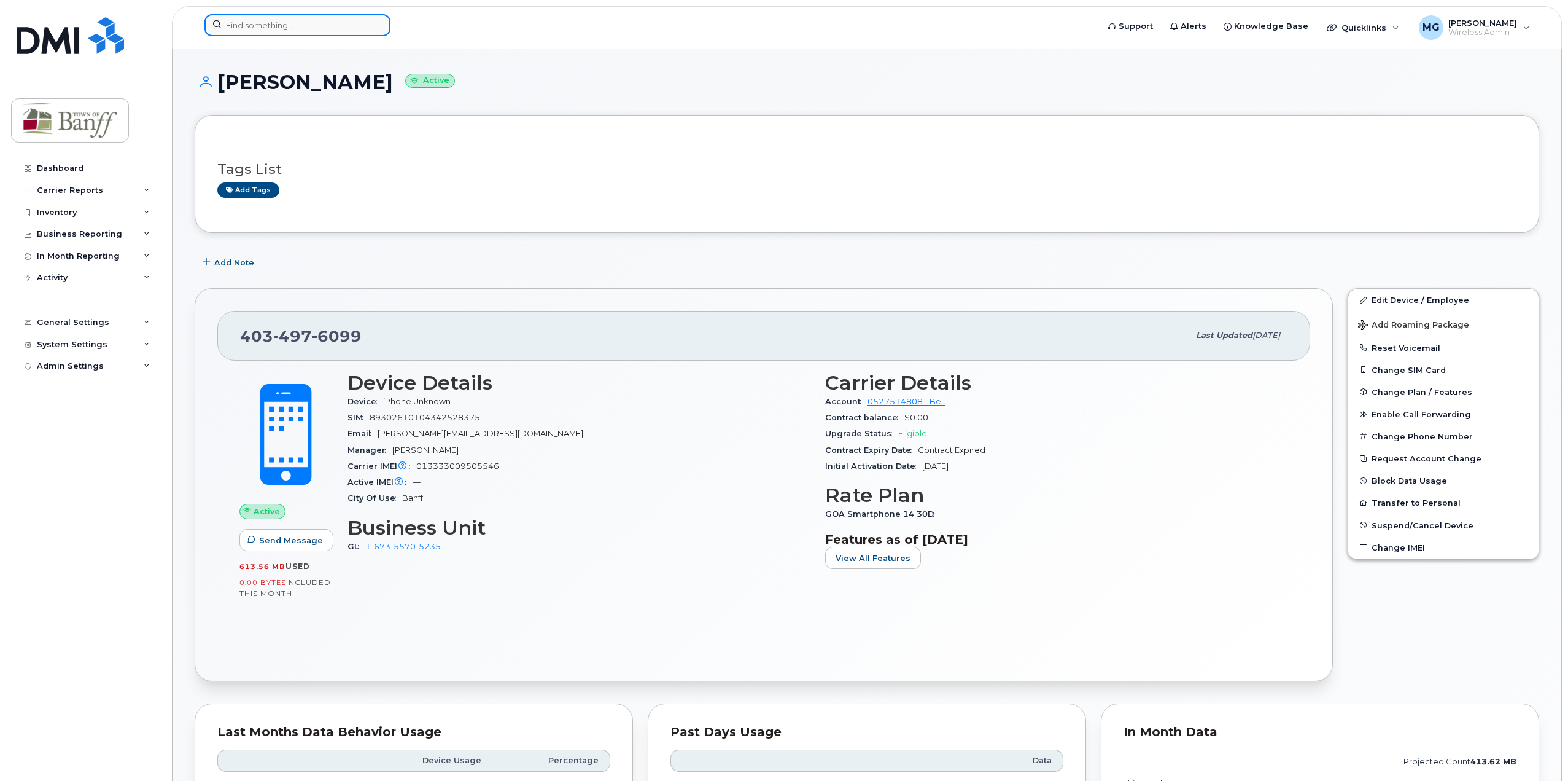
click at [312, 27] on input at bounding box center [298, 25] width 186 height 22
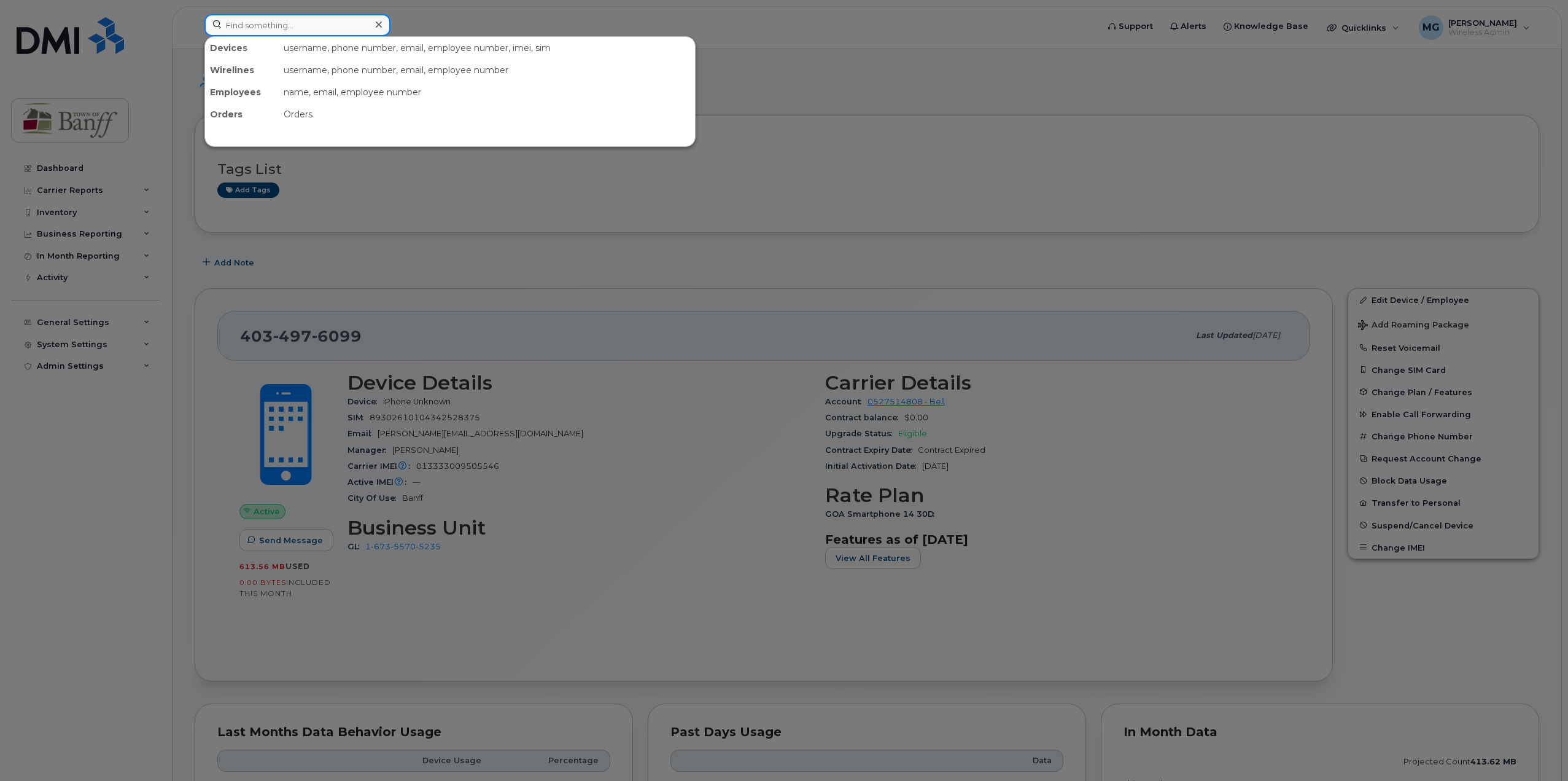
paste input "403-497-4586"
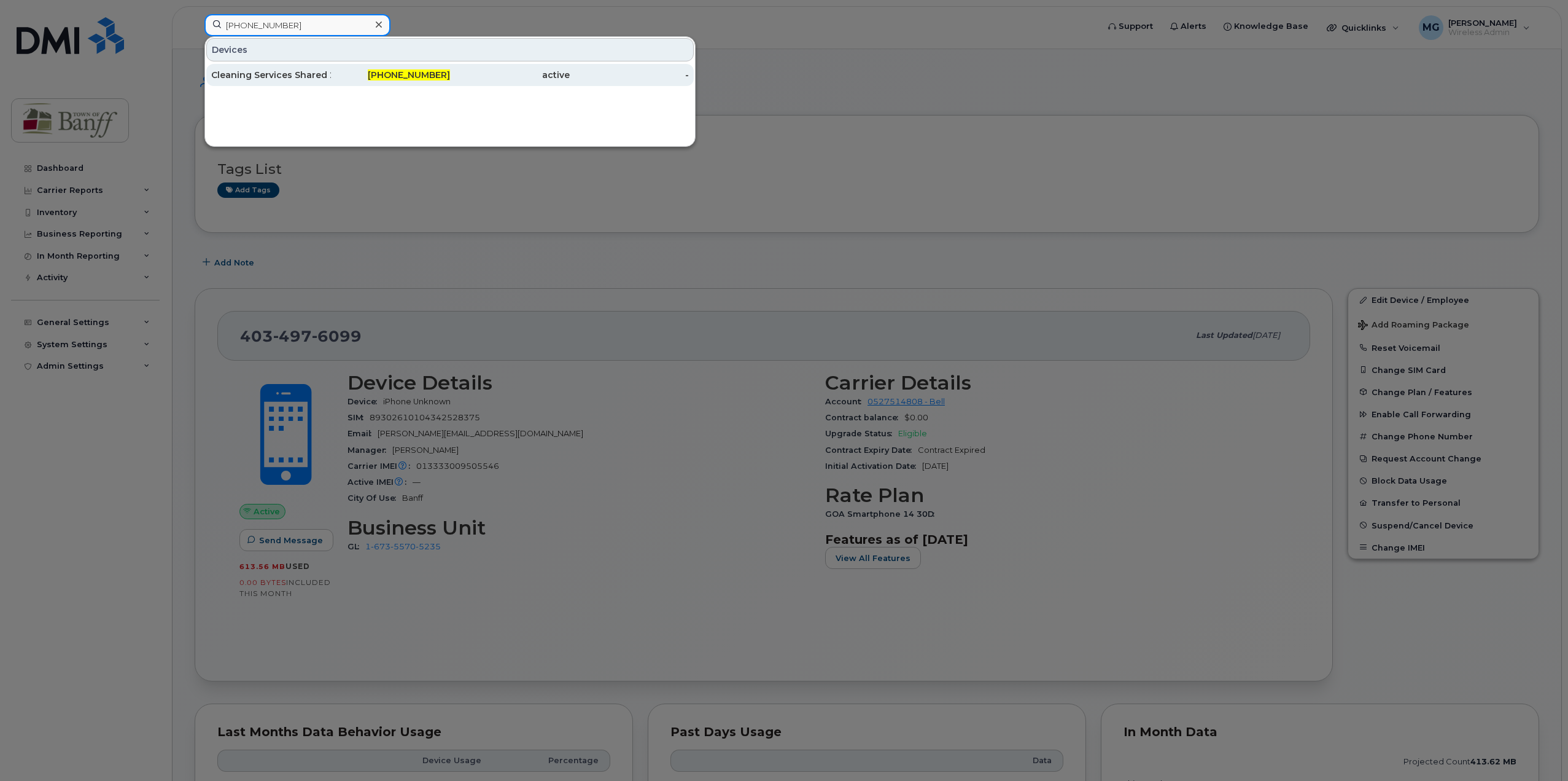
type input "403-497-4586"
click at [294, 74] on div "Cleaning Services Shared 2" at bounding box center [270, 75] width 120 height 12
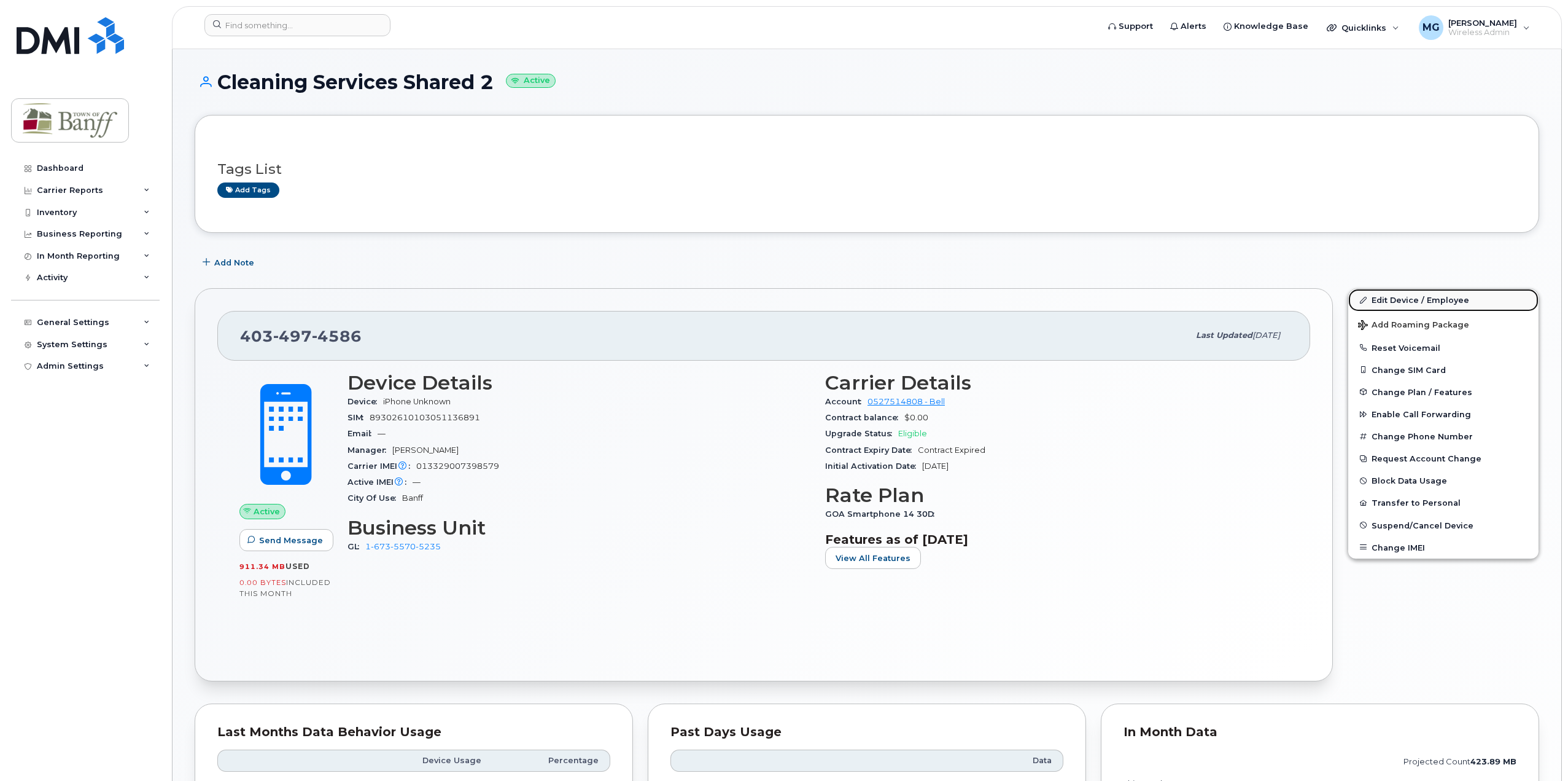
click at [1403, 304] on link "Edit Device / Employee" at bounding box center [1443, 299] width 190 height 22
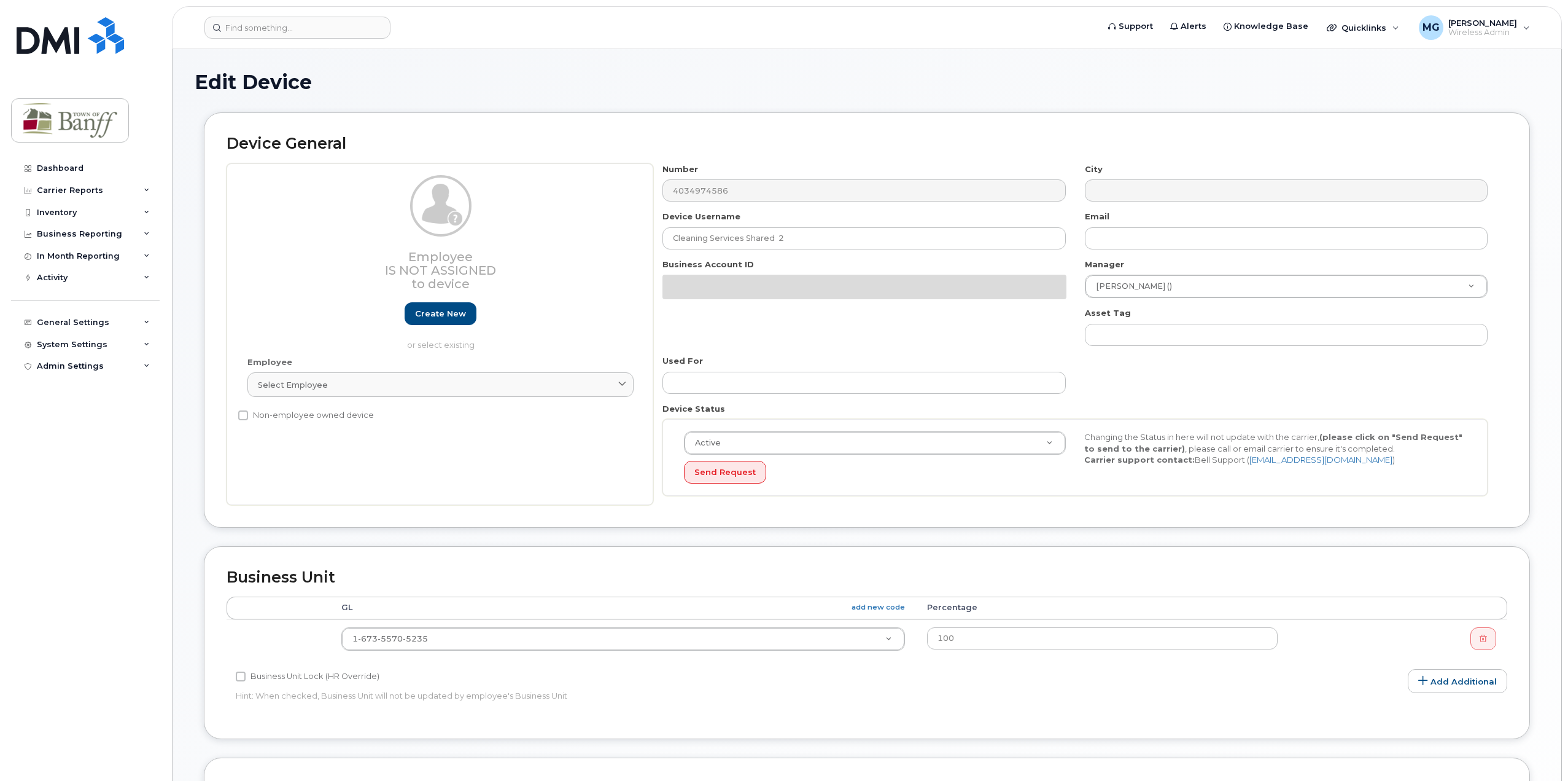
select select "7590698"
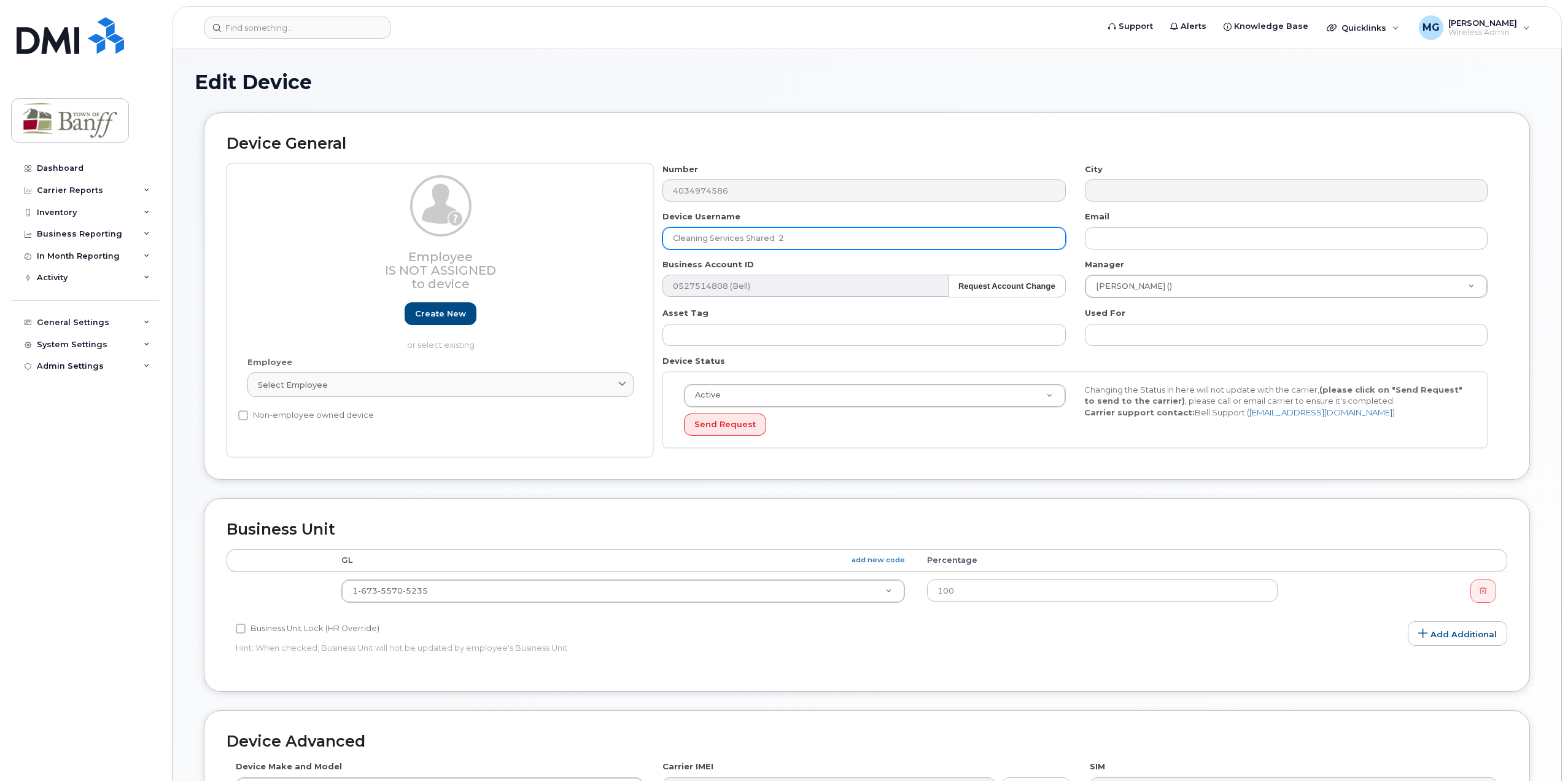
drag, startPoint x: 830, startPoint y: 238, endPoint x: -57, endPoint y: 236, distance: 887.0
click at [0, 236] on html "Support Alerts Knowledge Base Quicklinks Suspend / Cancel Device Change SIM Car…" at bounding box center [784, 538] width 1568 height 1076
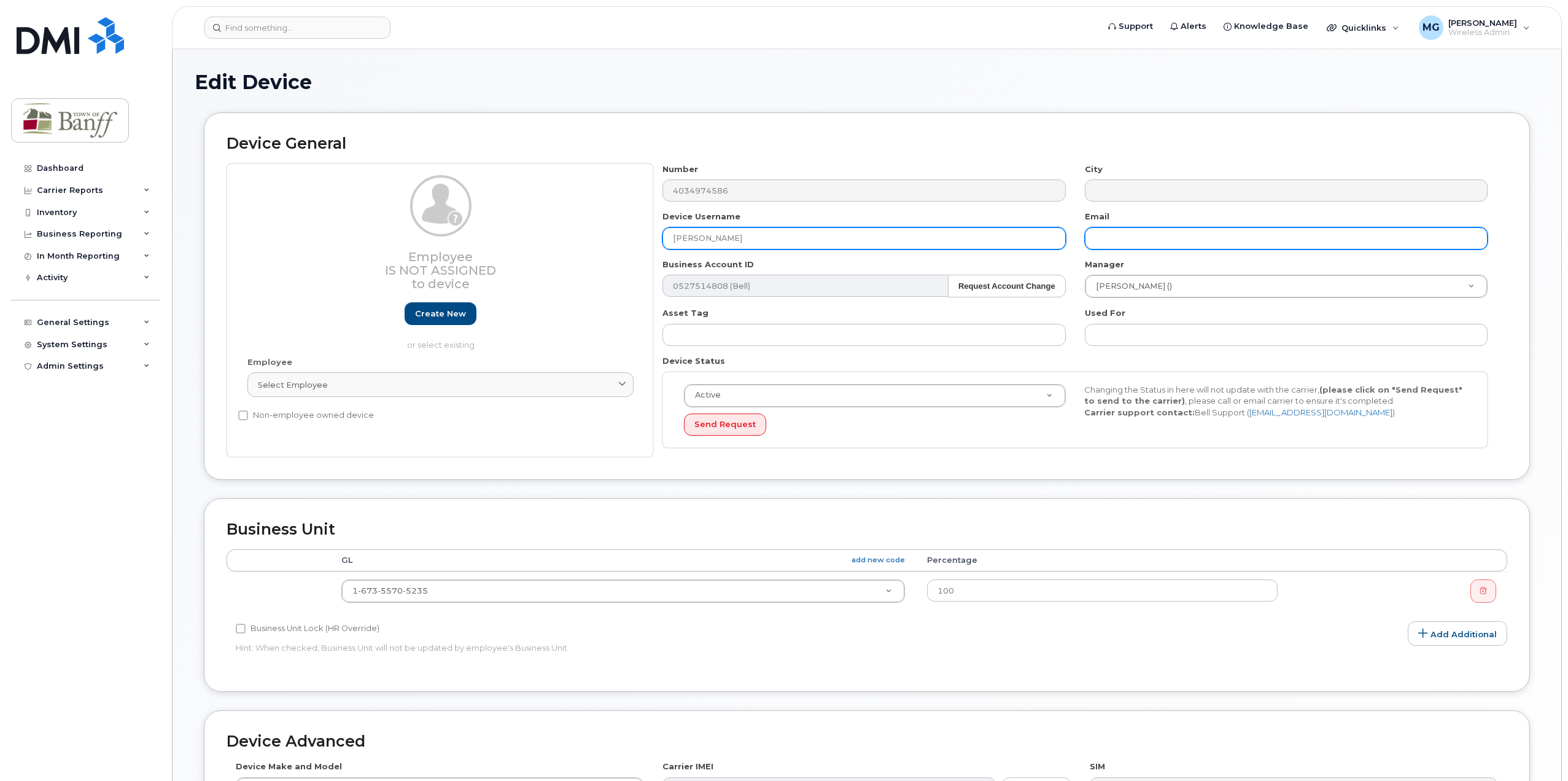
type input "[PERSON_NAME]"
click at [1102, 232] on input "text" at bounding box center [1286, 238] width 403 height 22
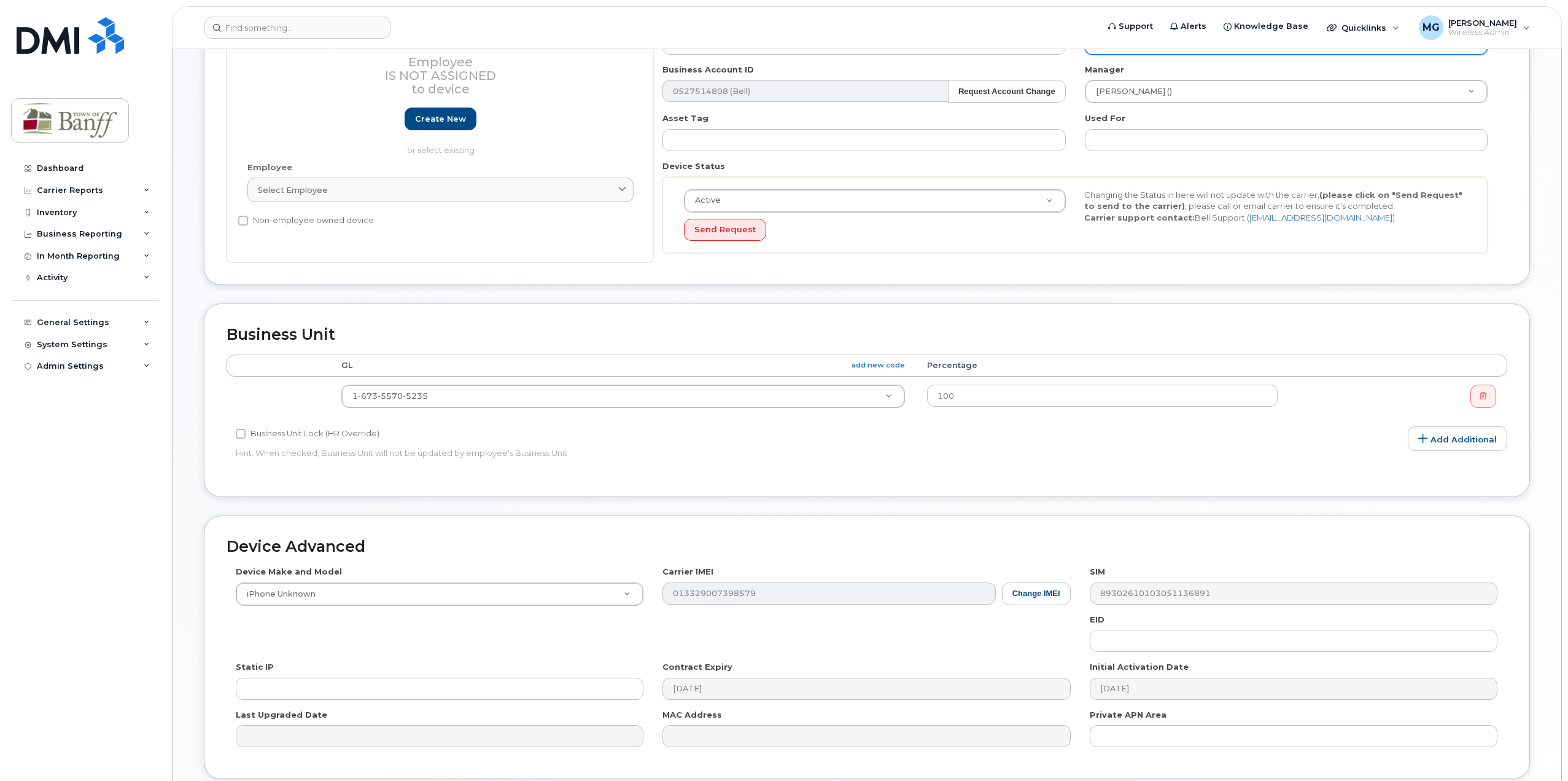
scroll to position [295, 0]
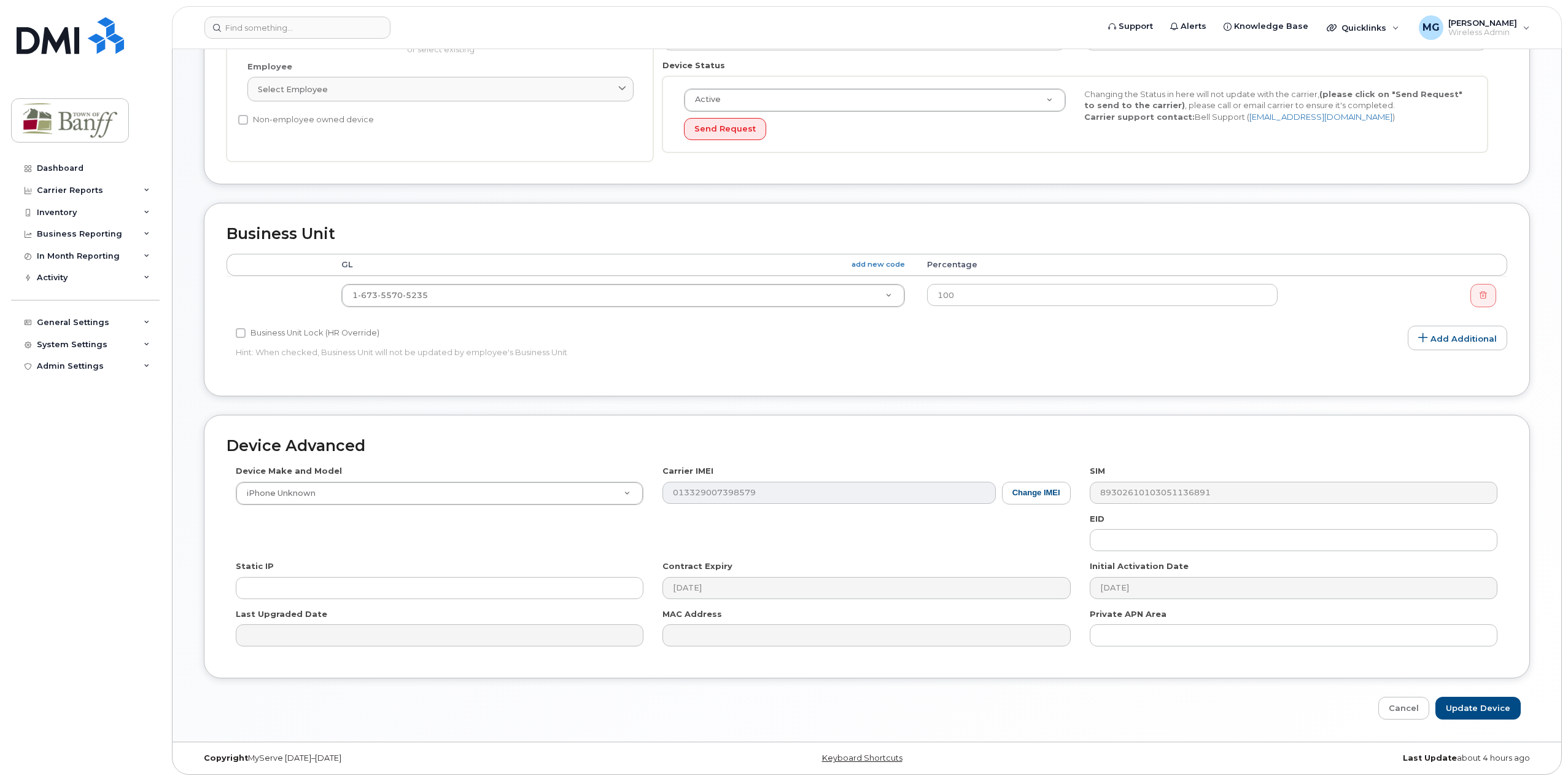
type input "[PERSON_NAME][EMAIL_ADDRESS][PERSON_NAME][DOMAIN_NAME]"
click at [1480, 720] on div "Edit Device Device General Employee Is not assigned to device Create new or sel…" at bounding box center [867, 247] width 1389 height 988
click at [1488, 709] on input "Update Device" at bounding box center [1478, 708] width 86 height 23
type input "Saving..."
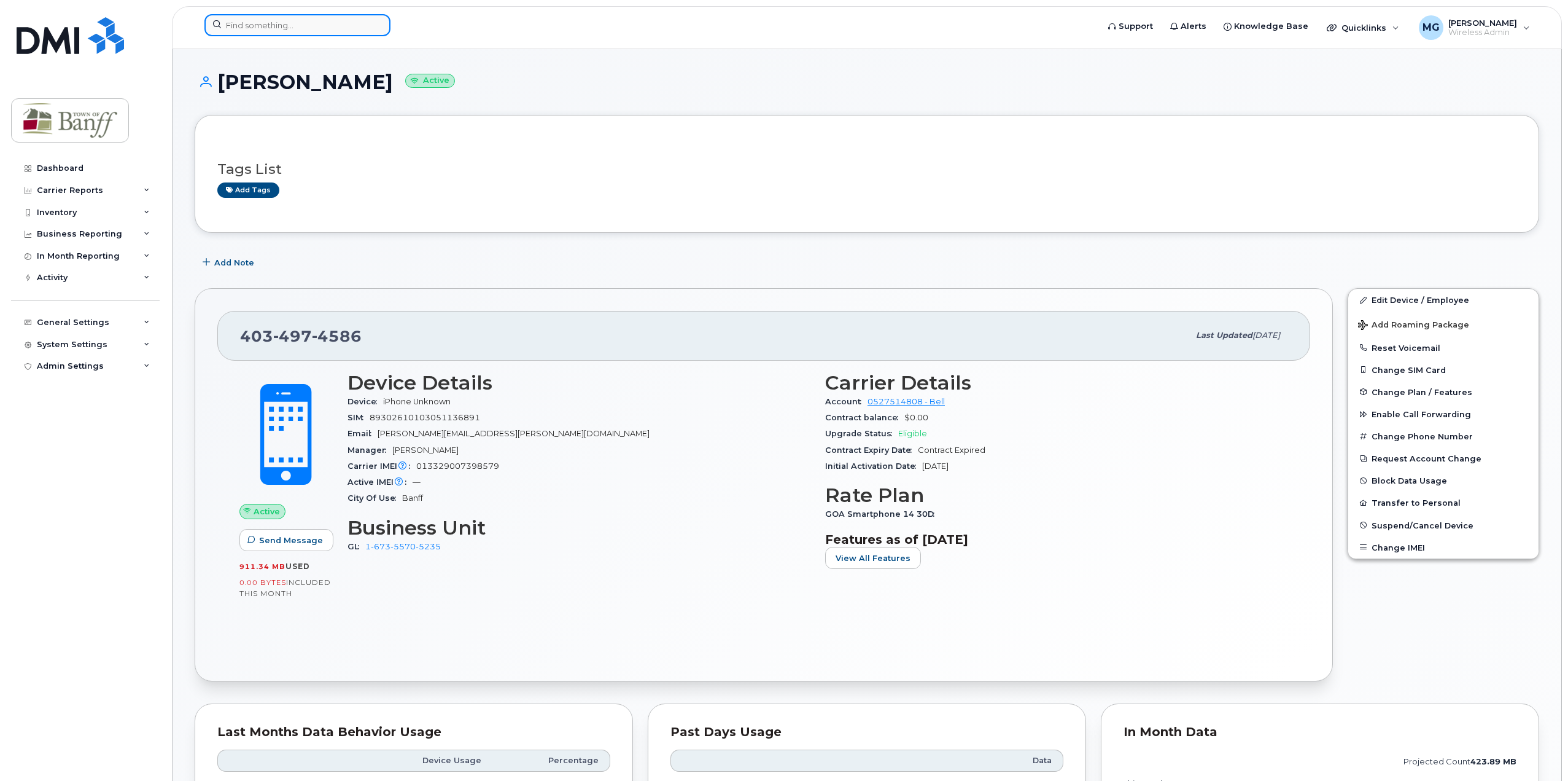
click at [286, 26] on input at bounding box center [298, 25] width 186 height 22
paste input "403-996-0673"
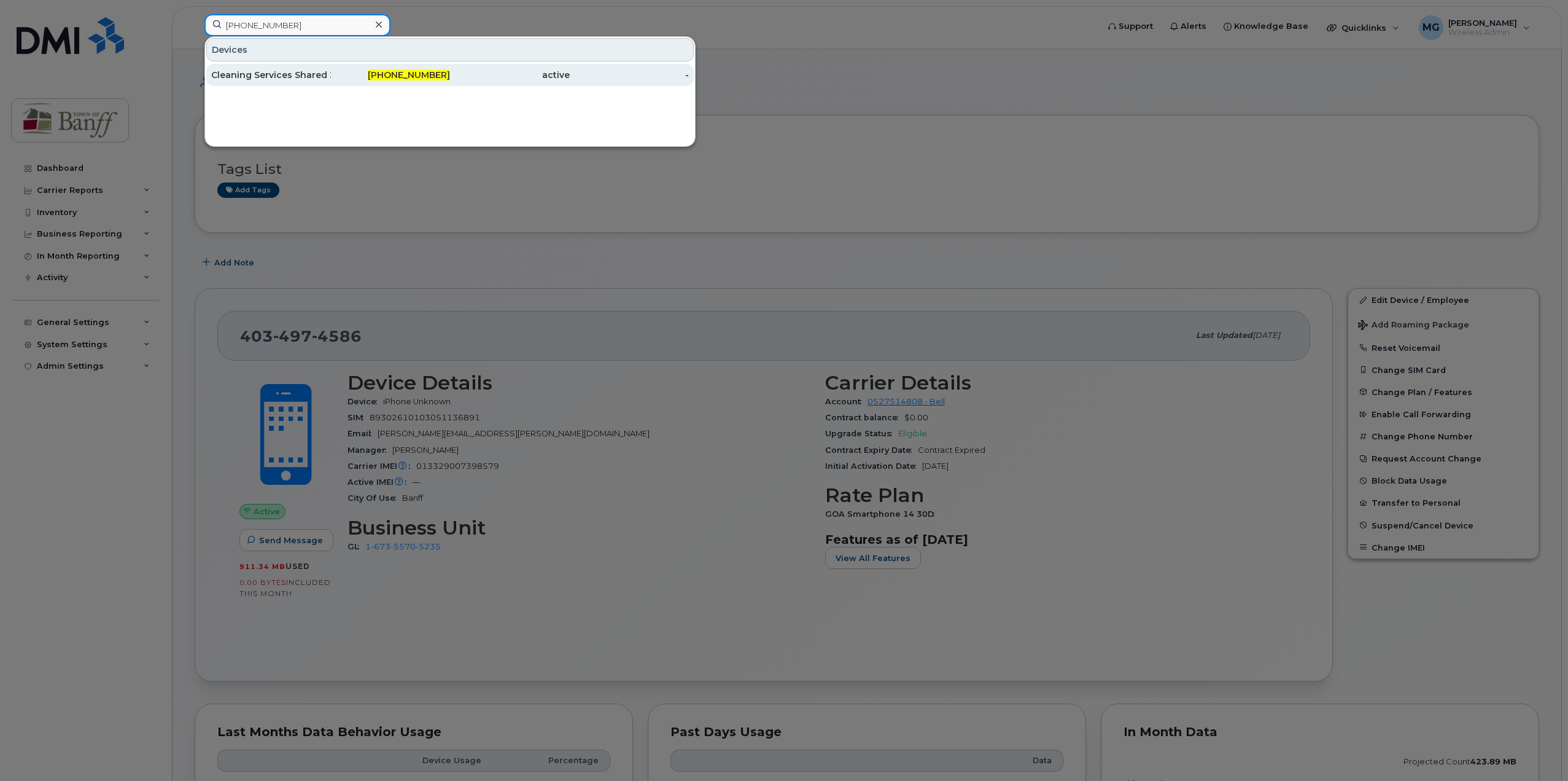
type input "403-996-0673"
click at [294, 80] on div "Cleaning Services Shared 3" at bounding box center [270, 75] width 120 height 12
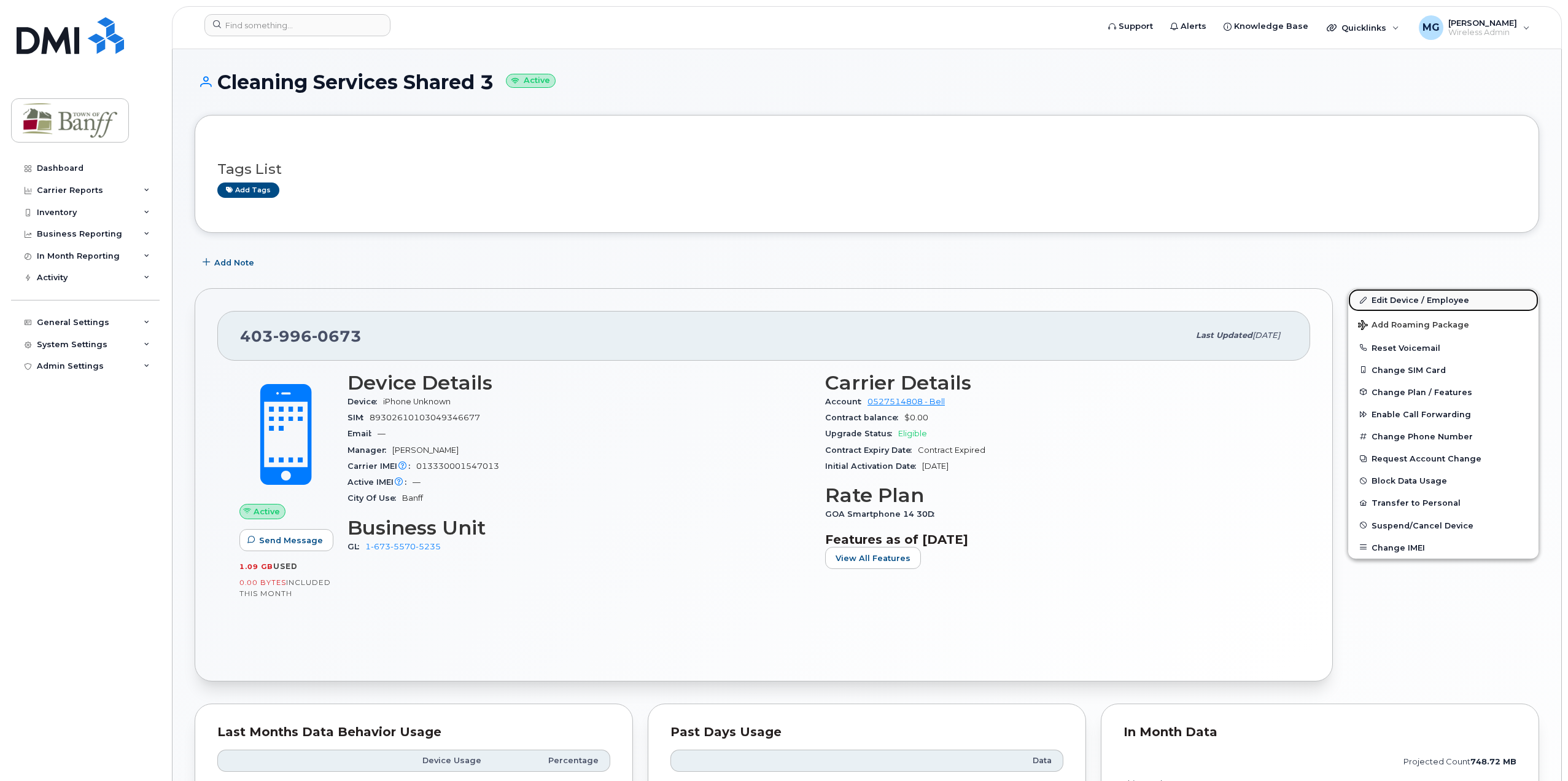
click at [1400, 302] on link "Edit Device / Employee" at bounding box center [1443, 299] width 190 height 22
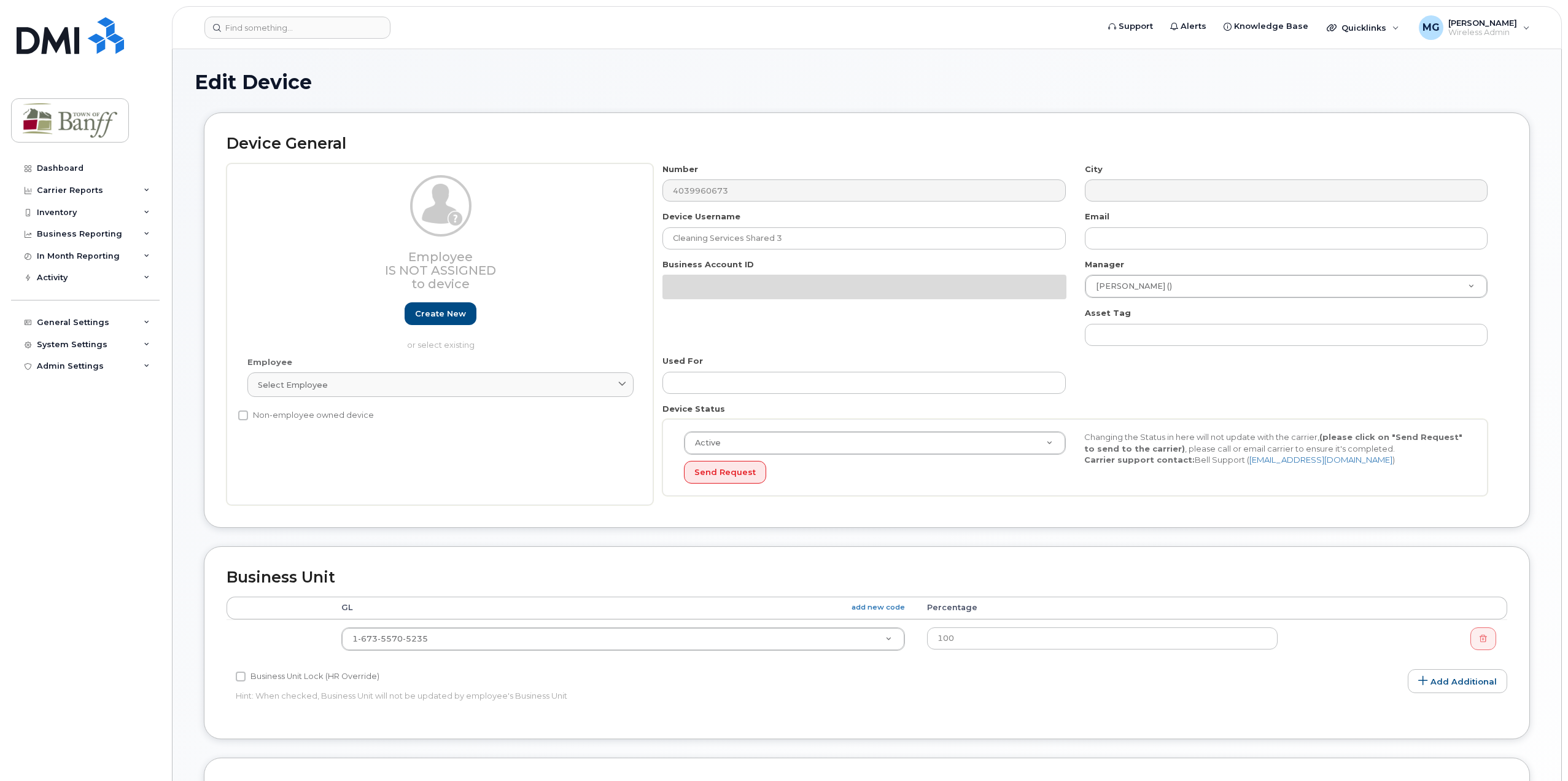
select select "7590698"
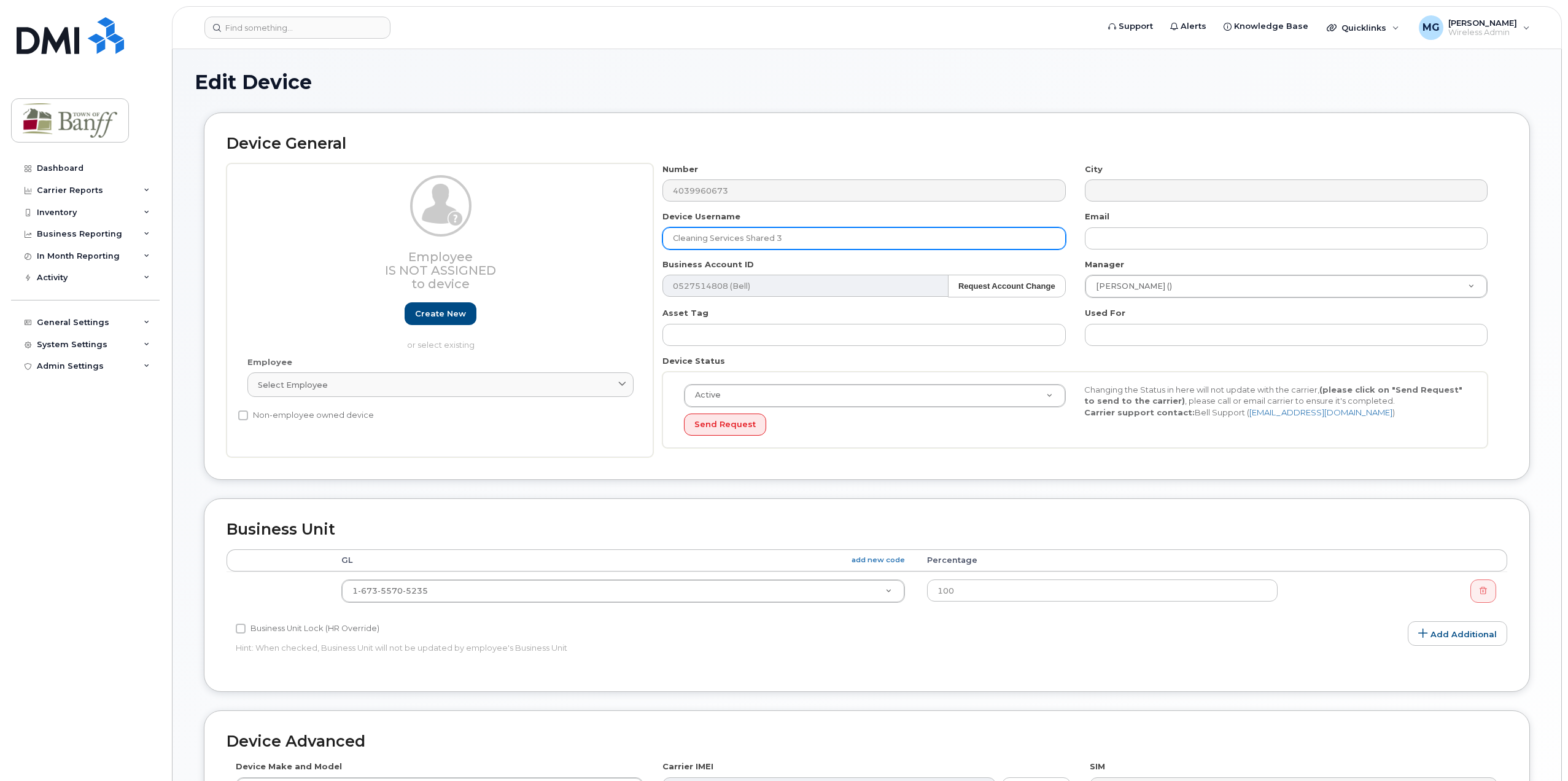
drag, startPoint x: 825, startPoint y: 240, endPoint x: 229, endPoint y: 242, distance: 596.0
click at [229, 242] on div "Employee Is not assigned to device Create new or select existing Employee Selec…" at bounding box center [867, 310] width 1280 height 294
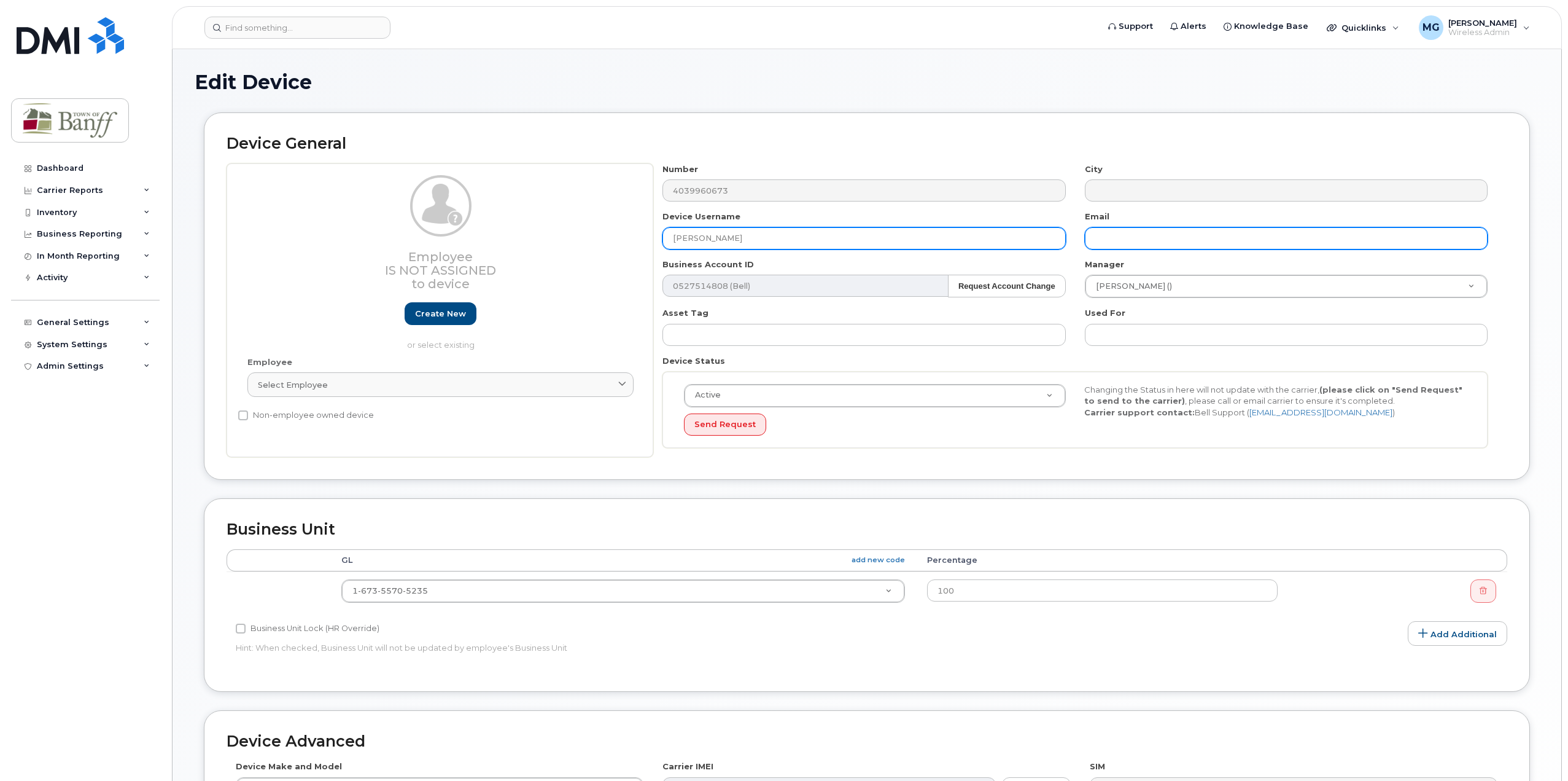
type input "[PERSON_NAME]"
click at [1113, 237] on input "text" at bounding box center [1286, 238] width 403 height 22
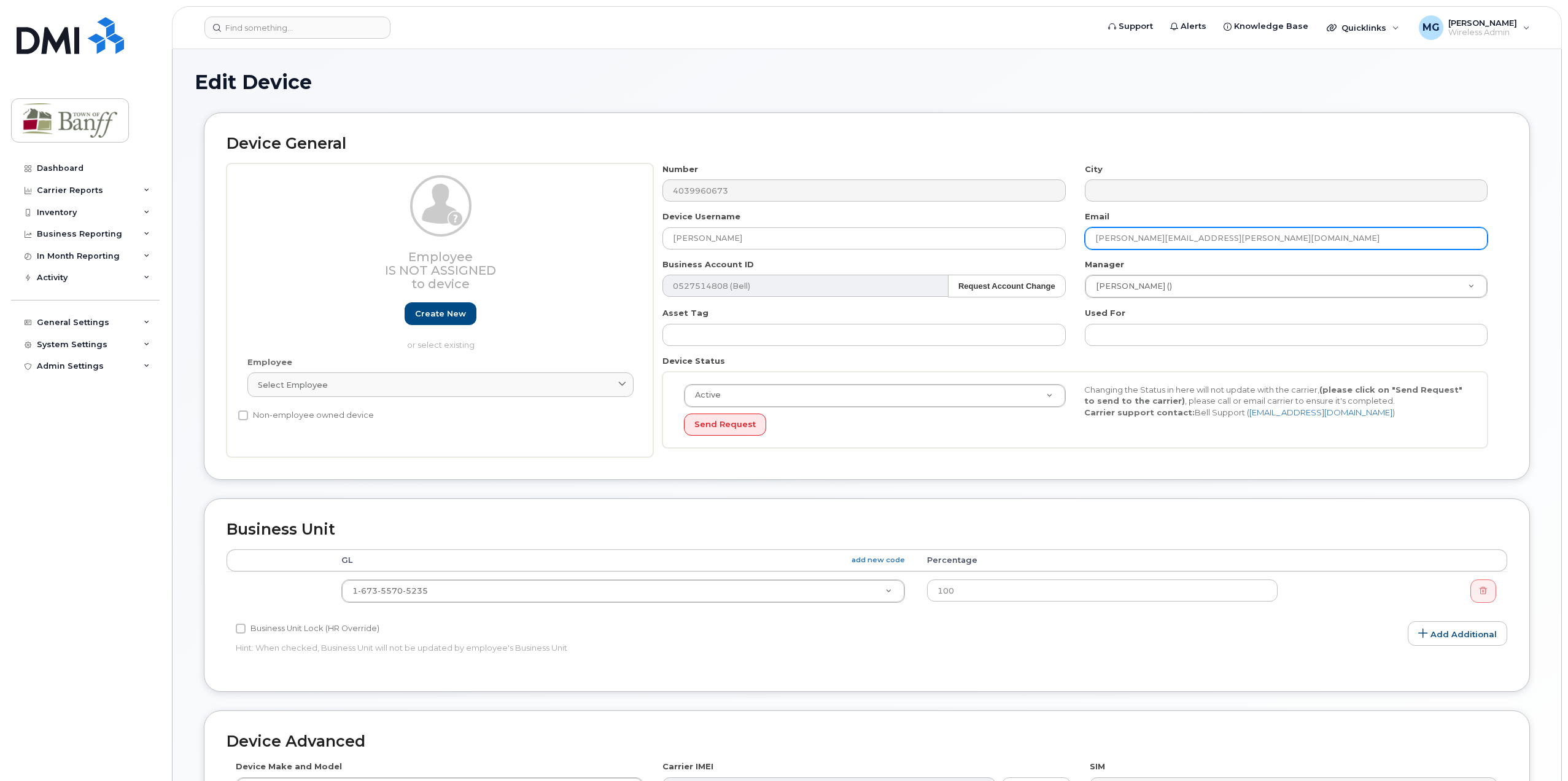
scroll to position [295, 0]
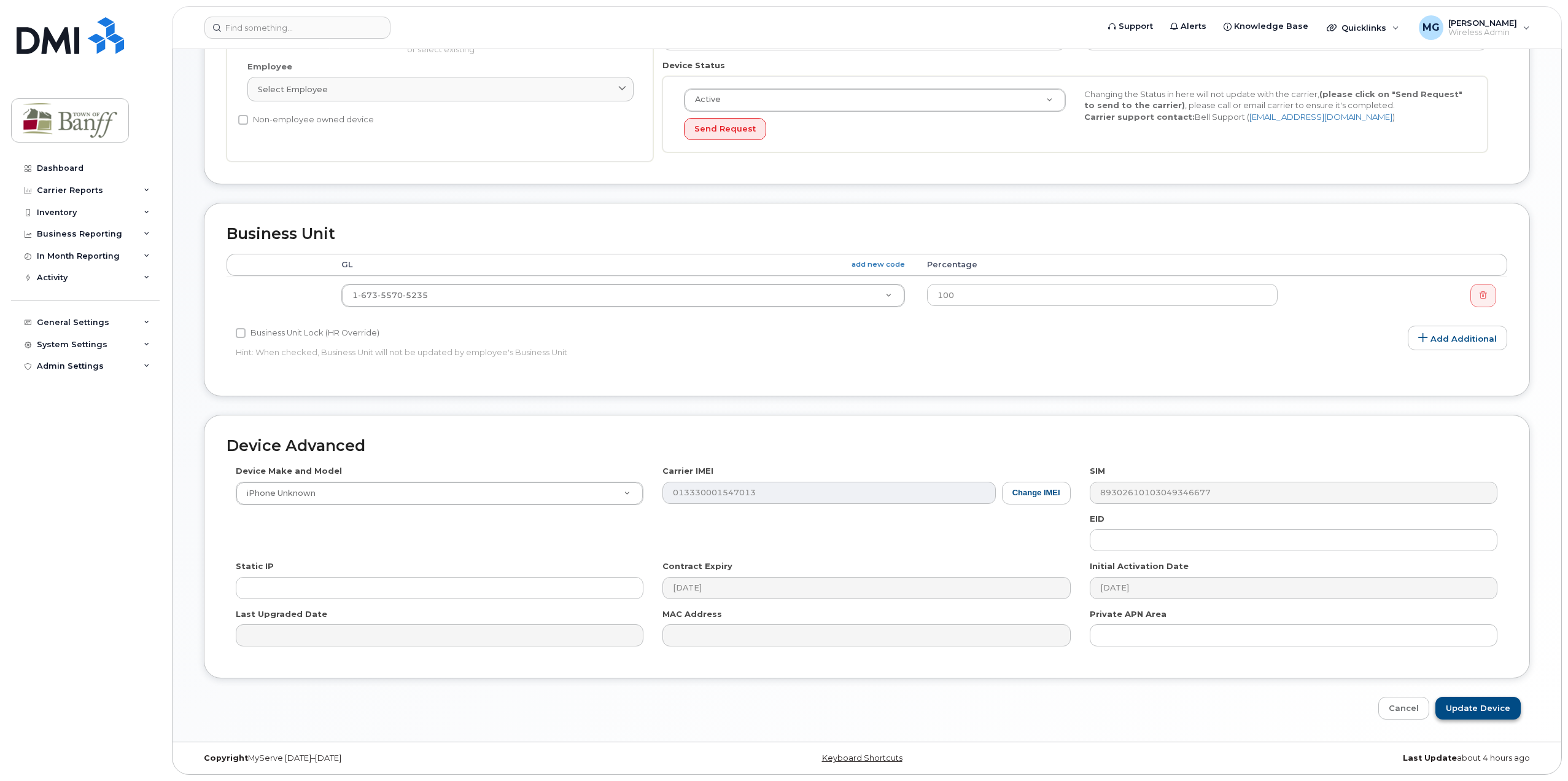
type input "[PERSON_NAME][EMAIL_ADDRESS][PERSON_NAME][DOMAIN_NAME]"
drag, startPoint x: 1500, startPoint y: 714, endPoint x: 1503, endPoint y: 708, distance: 6.7
click at [1500, 713] on input "Update Device" at bounding box center [1478, 708] width 86 height 23
type input "Saving..."
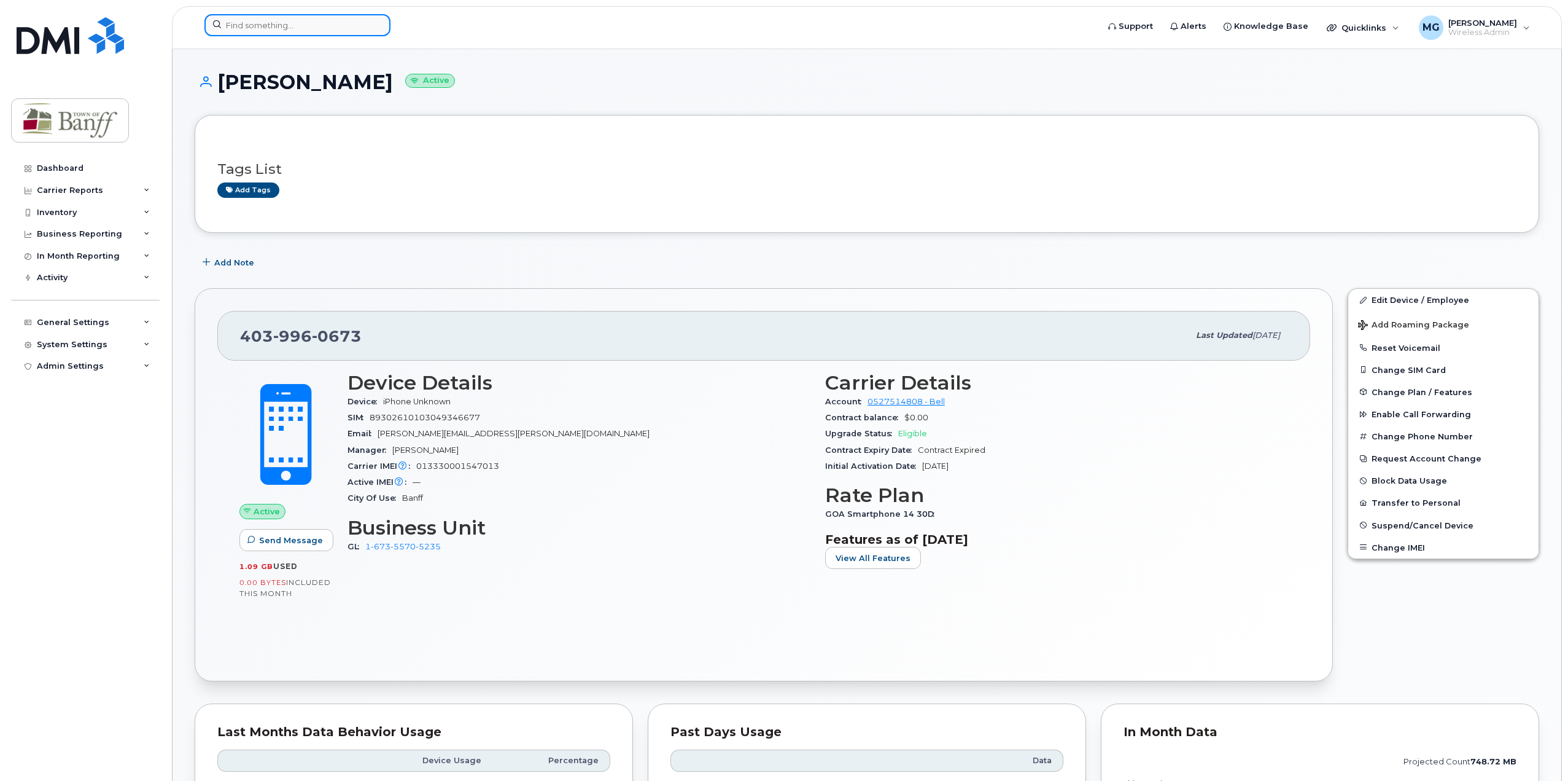
click at [309, 33] on input at bounding box center [298, 25] width 186 height 22
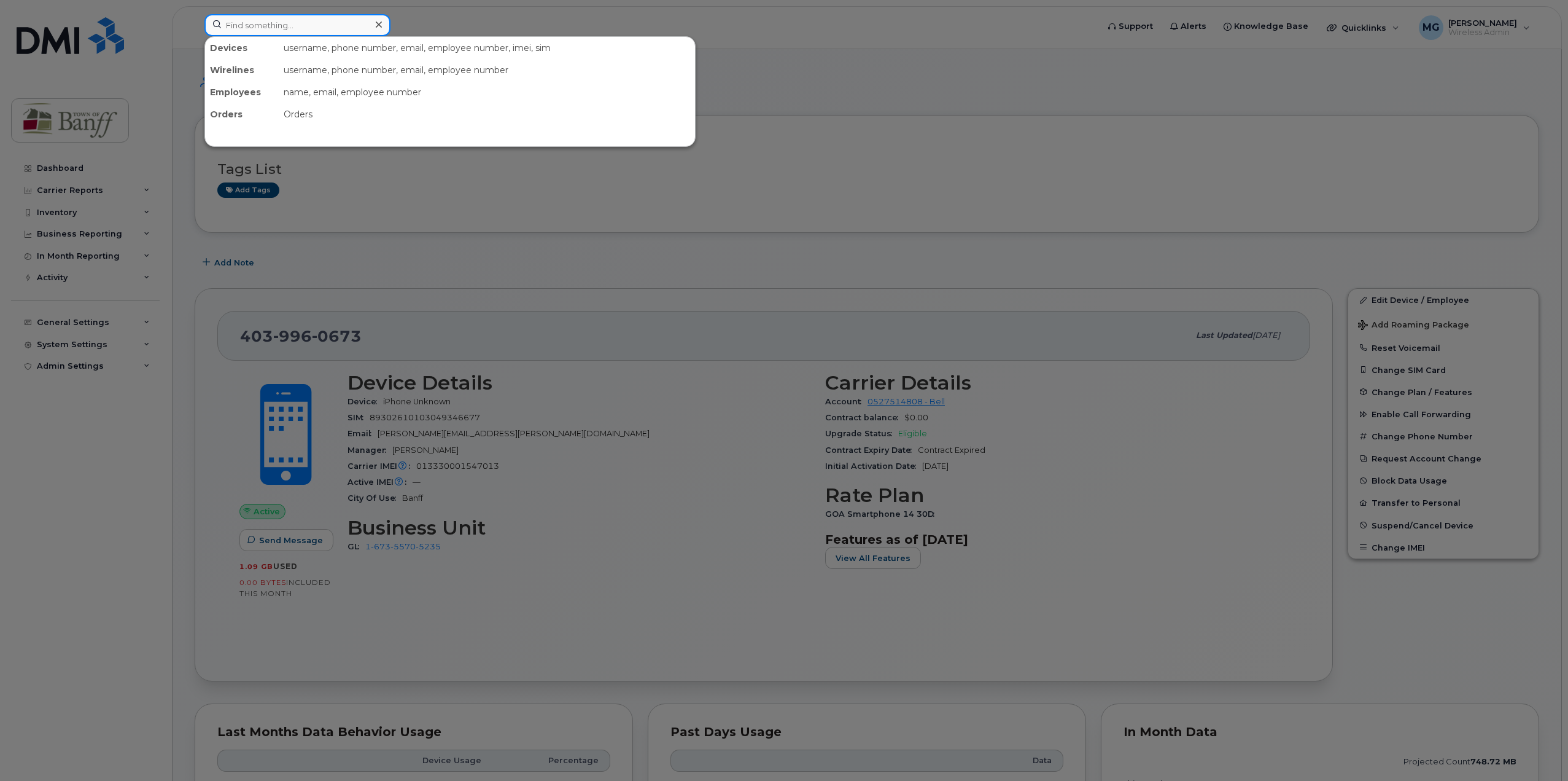
paste input "[PHONE_NUMBER]"
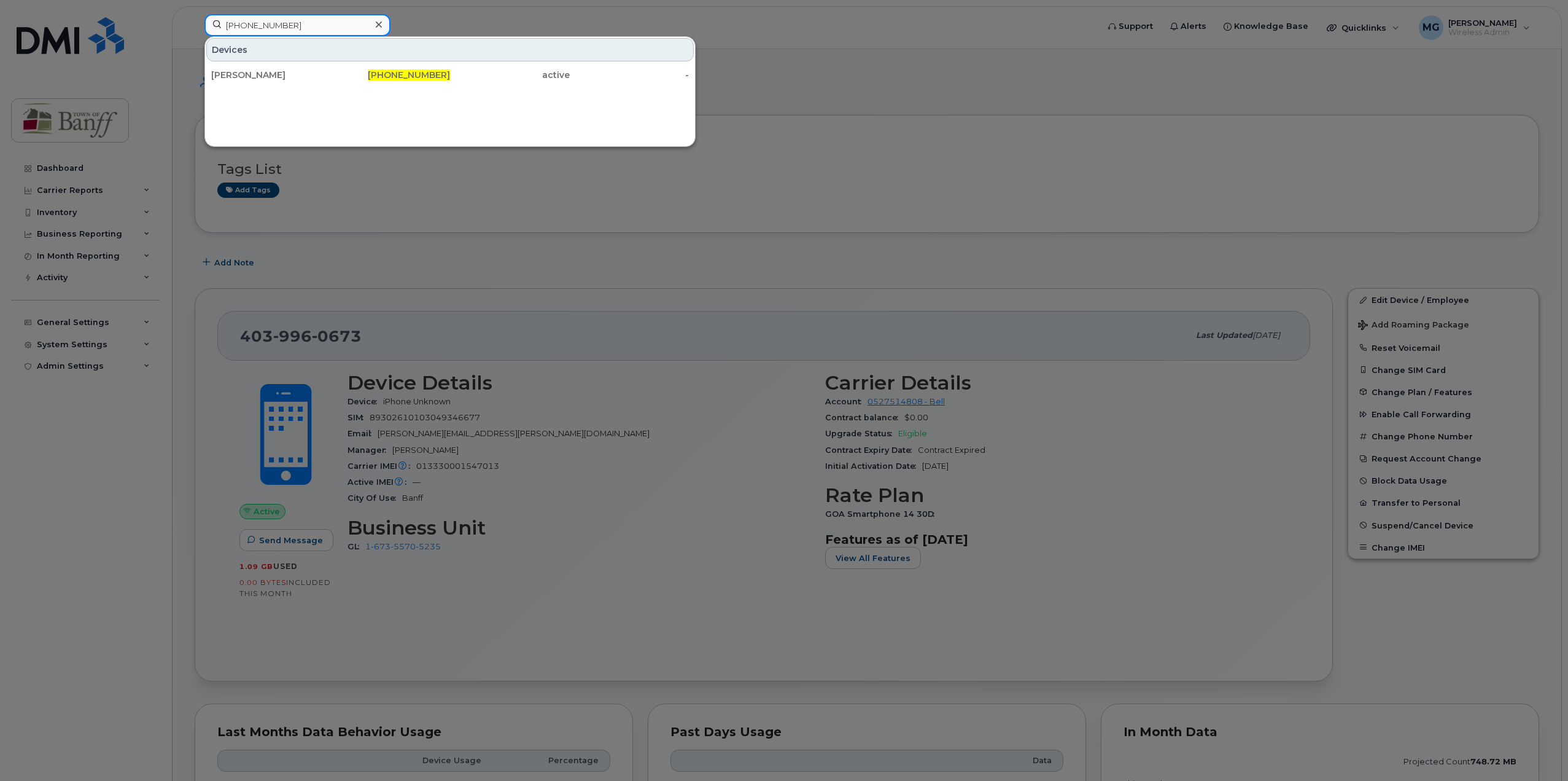
drag, startPoint x: 307, startPoint y: 25, endPoint x: -51, endPoint y: 25, distance: 358.0
paste input "467"
drag, startPoint x: 295, startPoint y: 27, endPoint x: 38, endPoint y: 23, distance: 257.0
click at [194, 23] on div "[PHONE_NUMBER] Devices Cleaning Services Casual [PHONE_NUMBER] active -" at bounding box center [647, 27] width 905 height 27
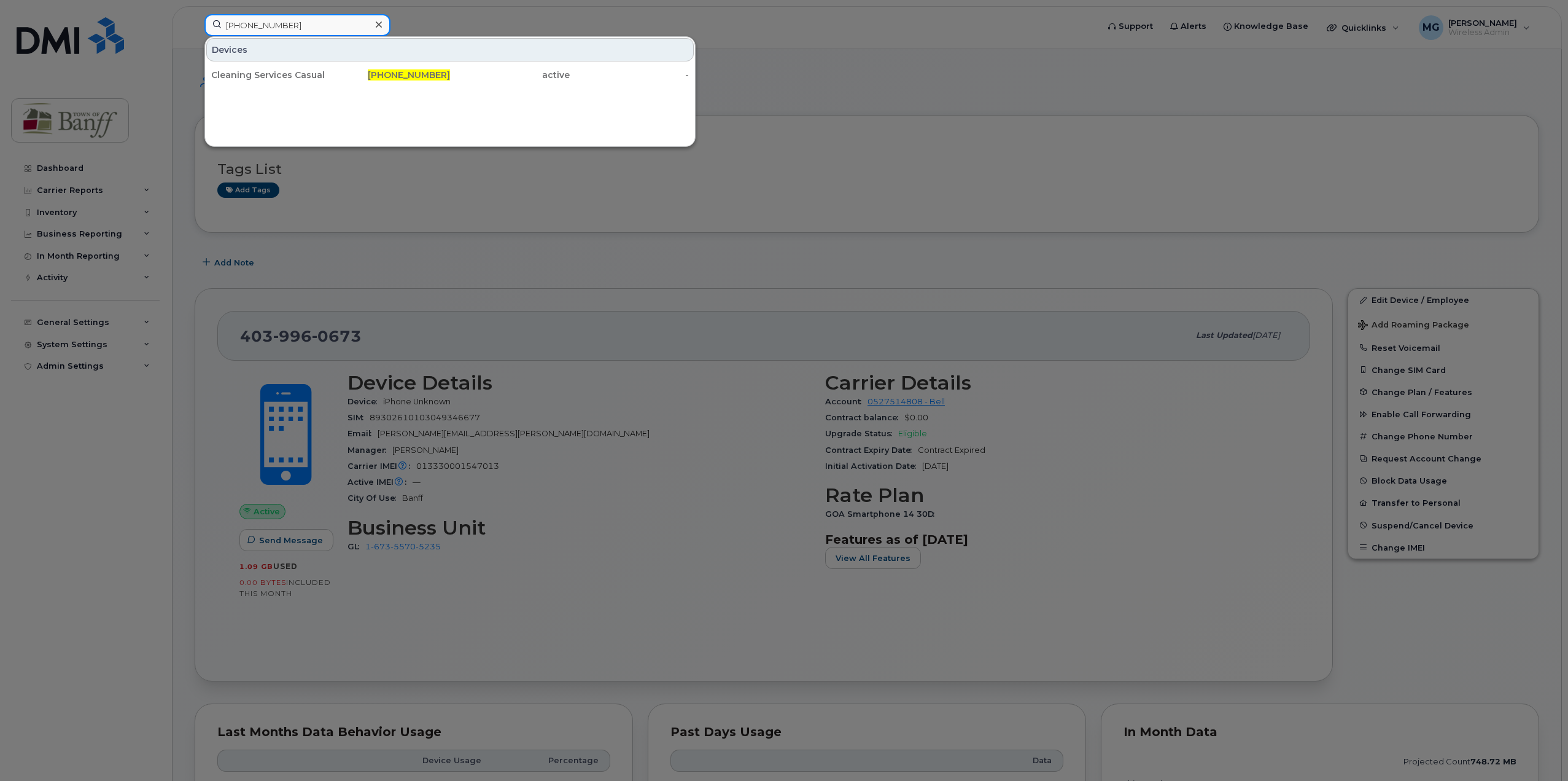
paste input "158"
type input "[PHONE_NUMBER]"
click at [235, 74] on div "[PERSON_NAME]" at bounding box center [270, 75] width 120 height 12
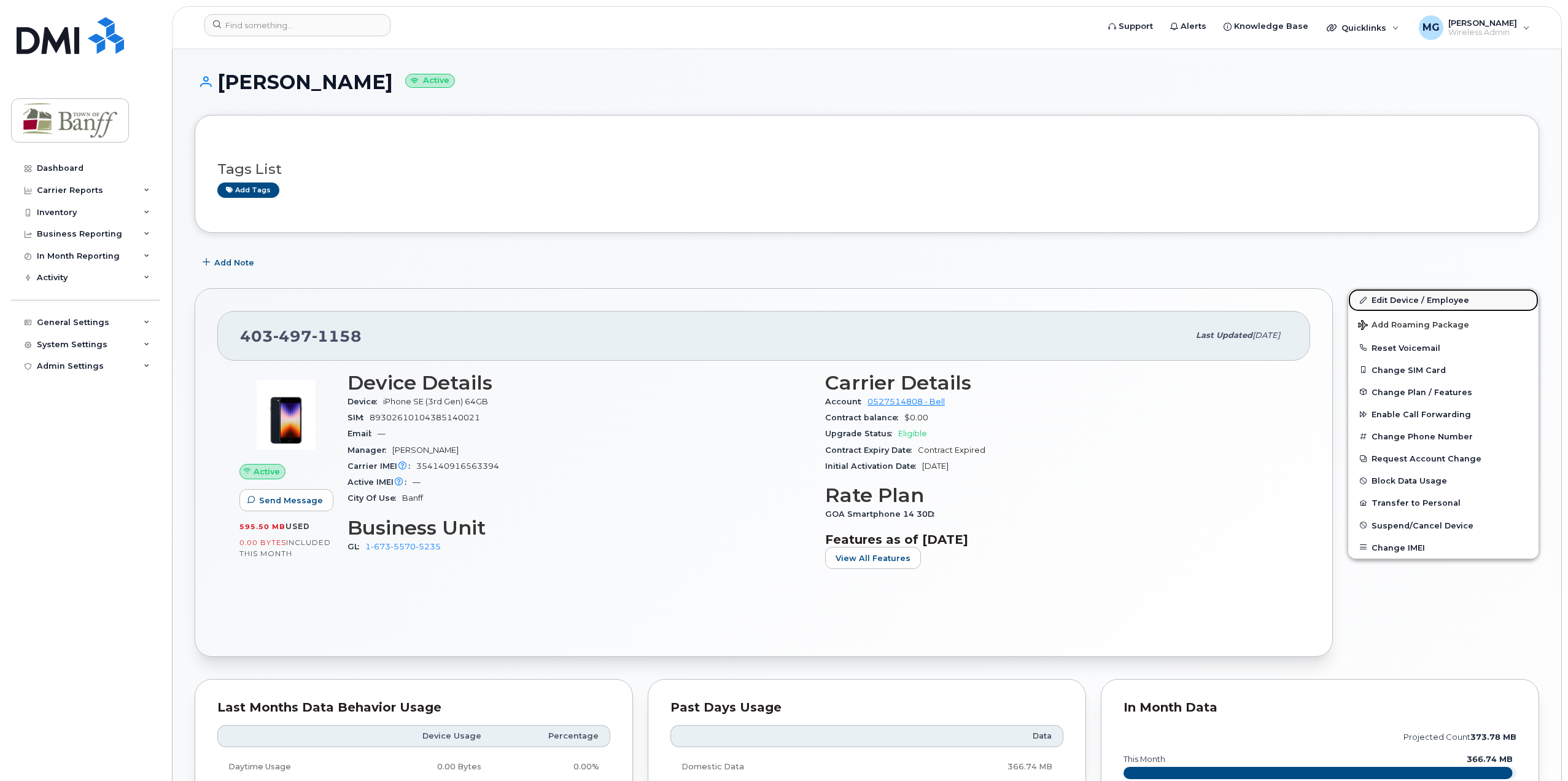
click at [1391, 297] on link "Edit Device / Employee" at bounding box center [1443, 299] width 190 height 22
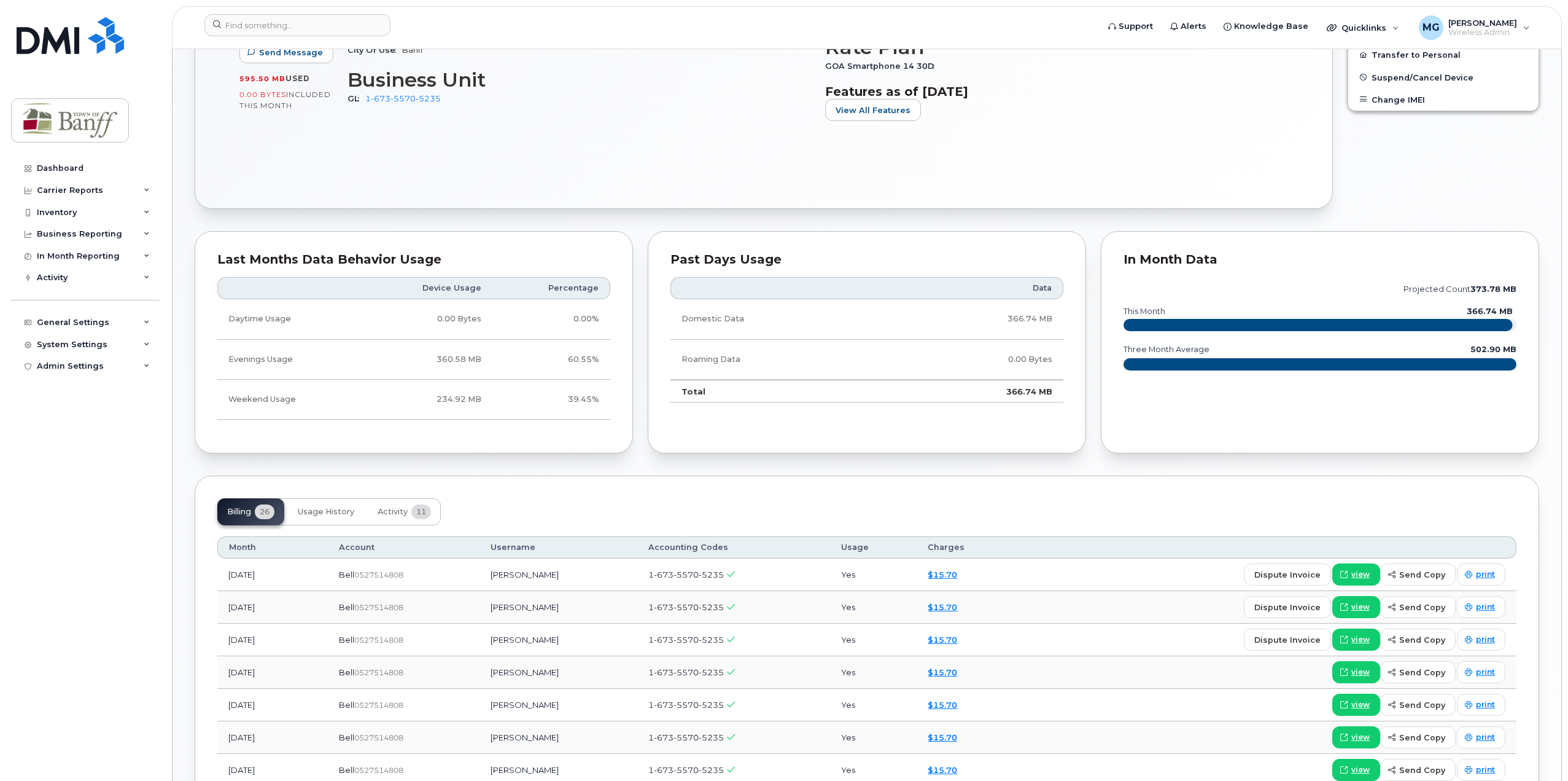
scroll to position [921, 0]
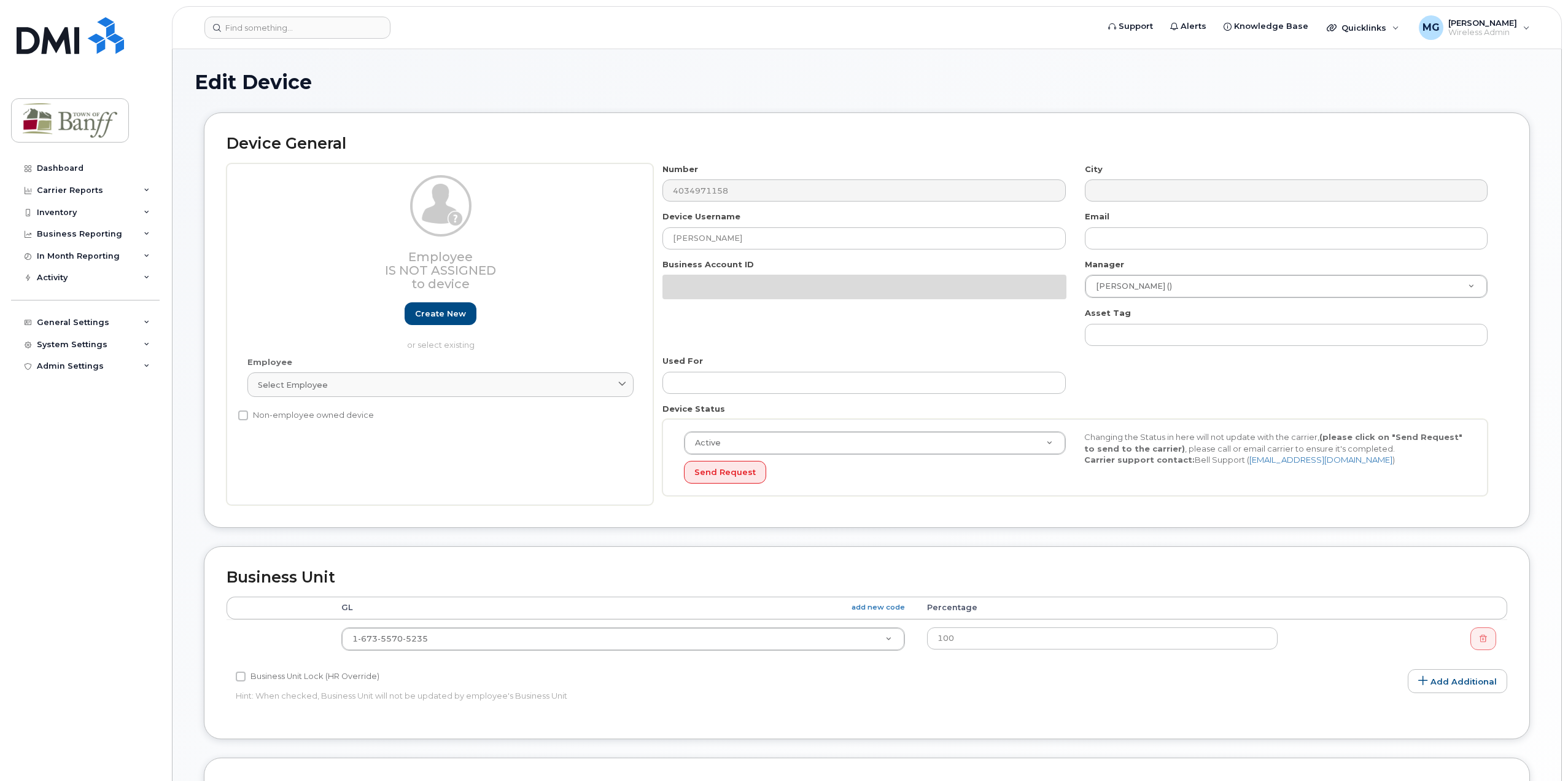
select select "7590698"
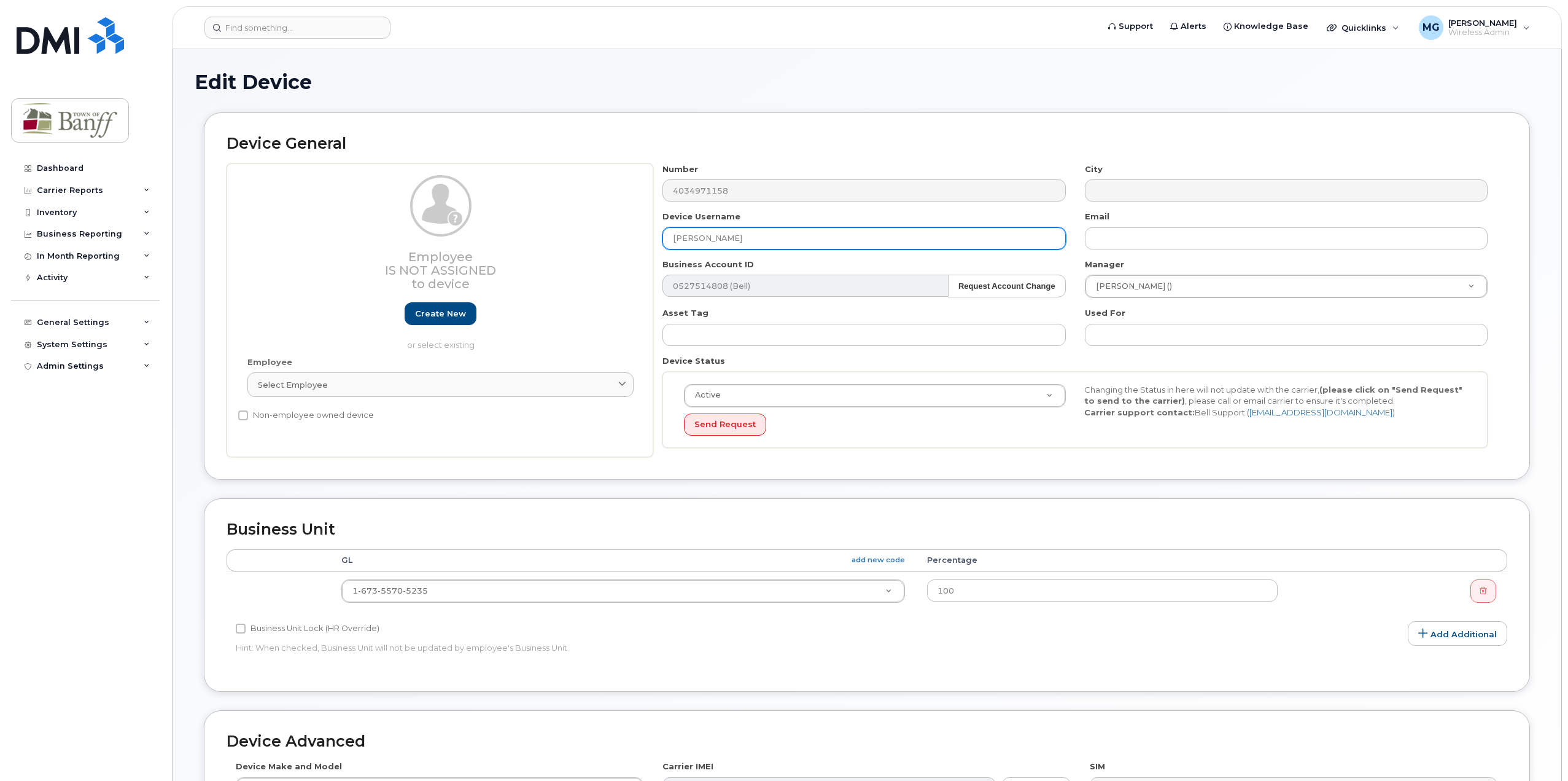
drag, startPoint x: 759, startPoint y: 236, endPoint x: 170, endPoint y: 215, distance: 589.4
click at [186, 235] on div "Edit Device Device General Employee Is not assigned to device Create new or sel…" at bounding box center [867, 543] width 1389 height 988
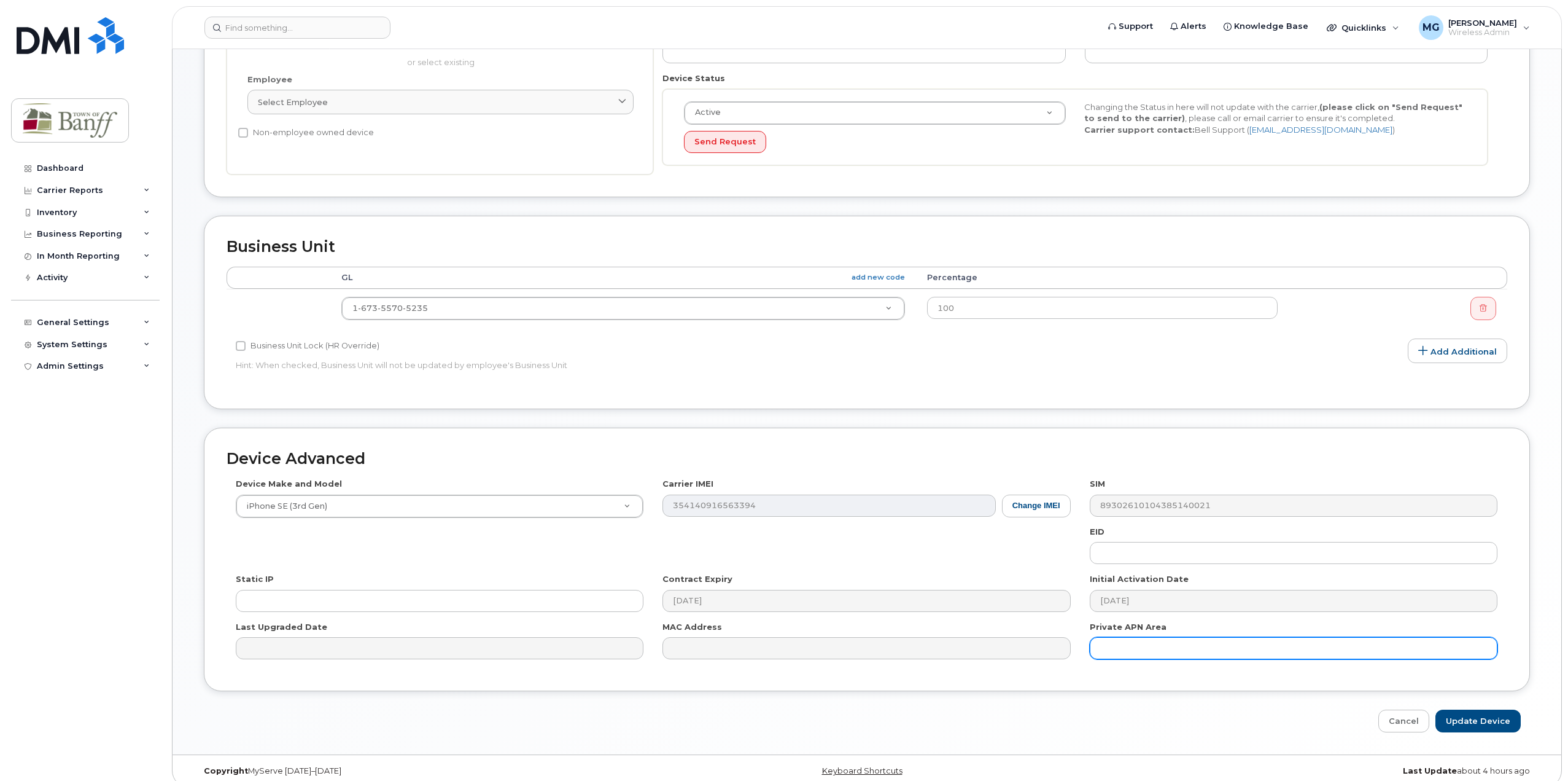
scroll to position [295, 0]
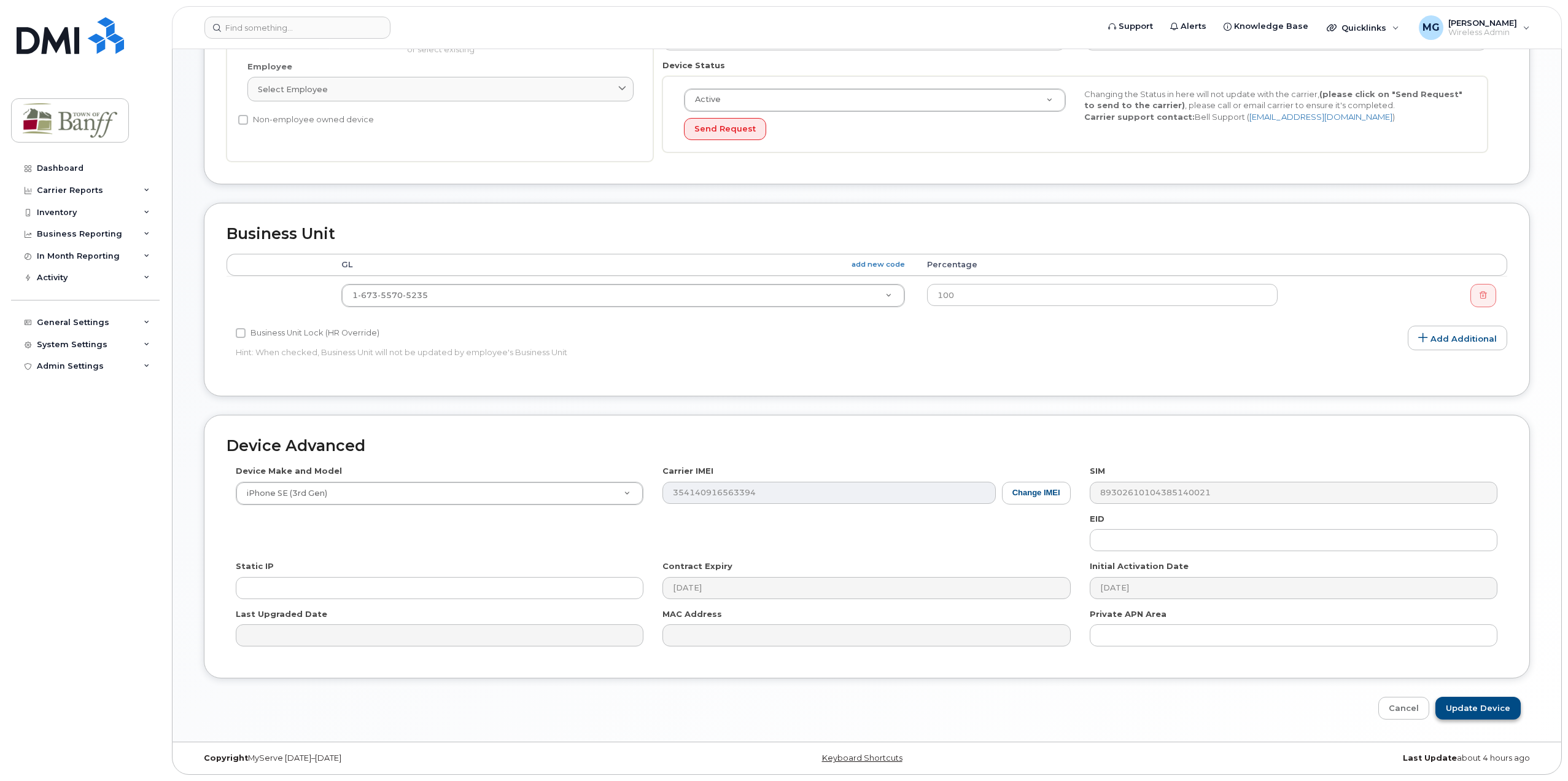
type input "Vacant"
click at [1500, 715] on input "Update Device" at bounding box center [1478, 708] width 86 height 23
type input "Saving..."
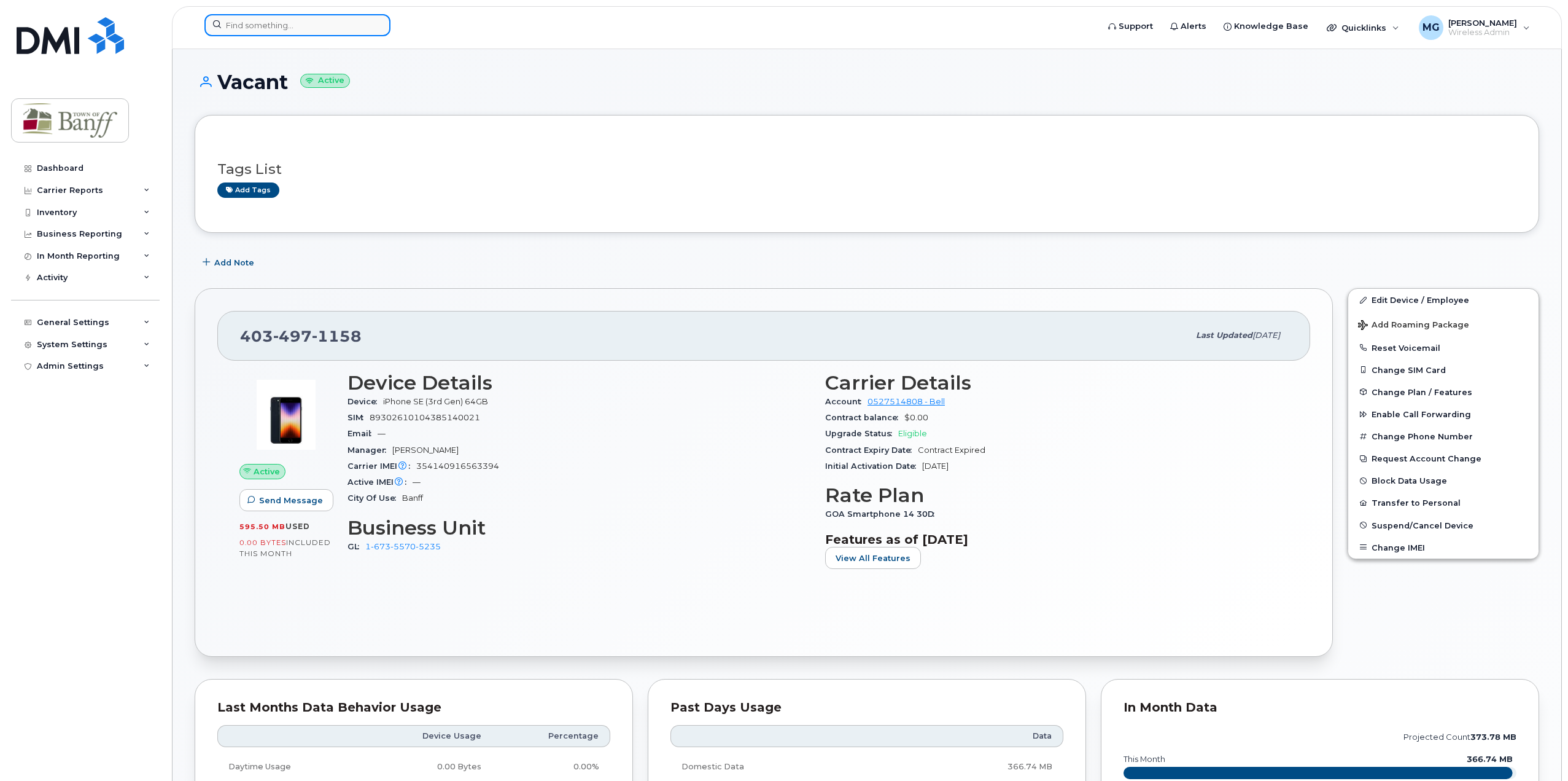
drag, startPoint x: 316, startPoint y: 23, endPoint x: 321, endPoint y: 27, distance: 6.4
click at [316, 23] on input at bounding box center [298, 25] width 186 height 22
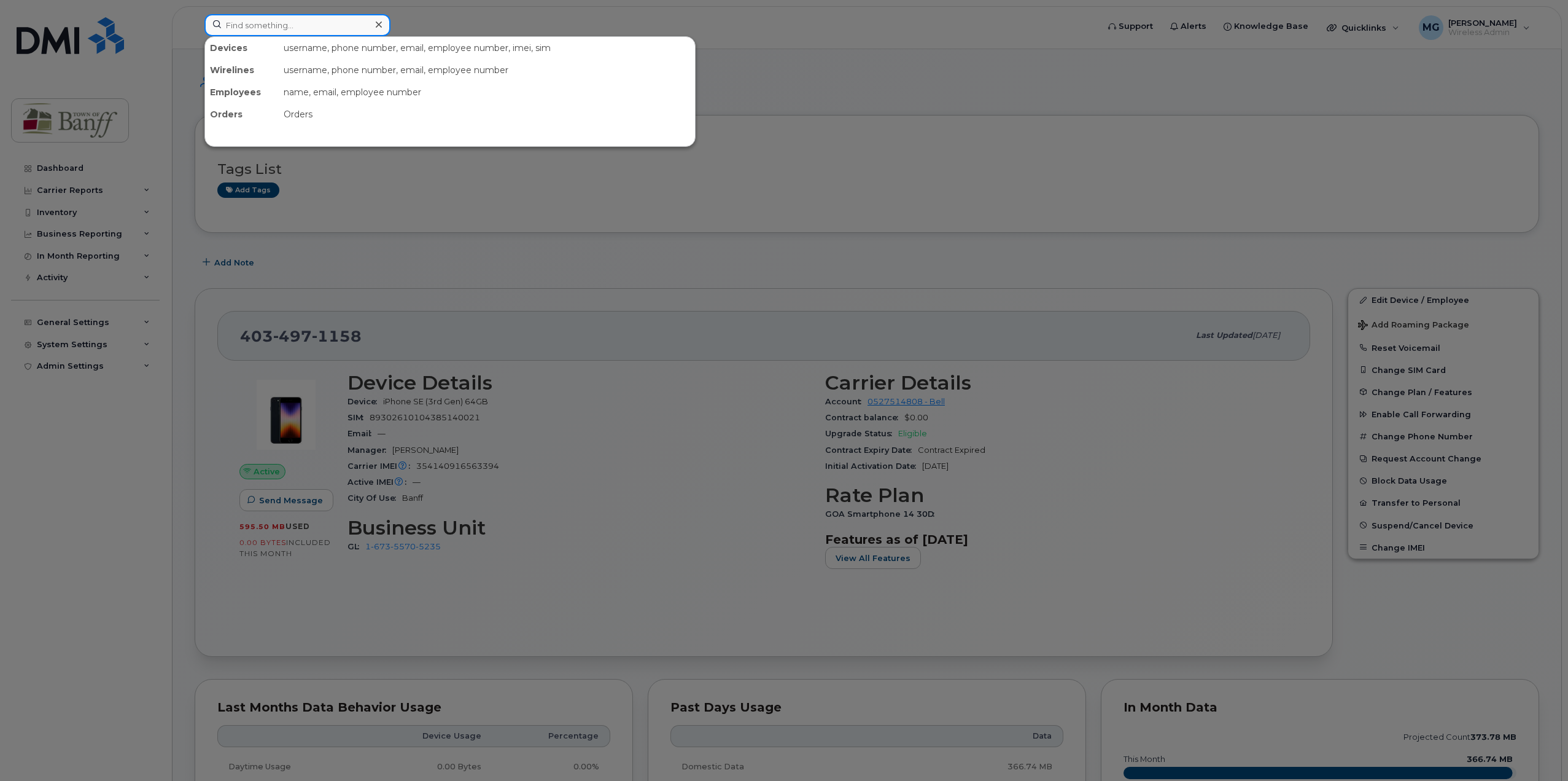
paste input "[PHONE_NUMBER]"
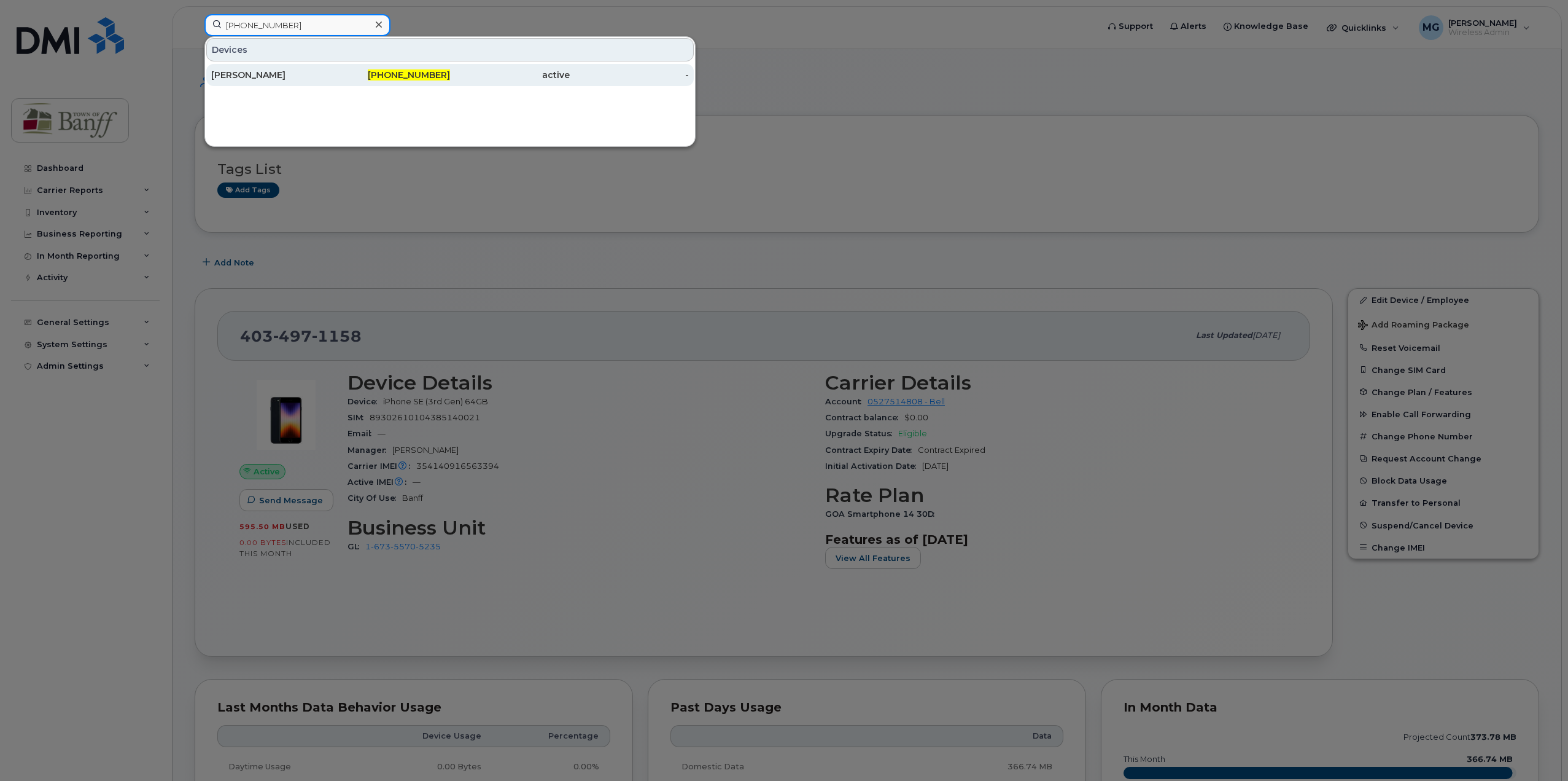
type input "[PHONE_NUMBER]"
click at [314, 74] on div "[PERSON_NAME]" at bounding box center [270, 75] width 120 height 12
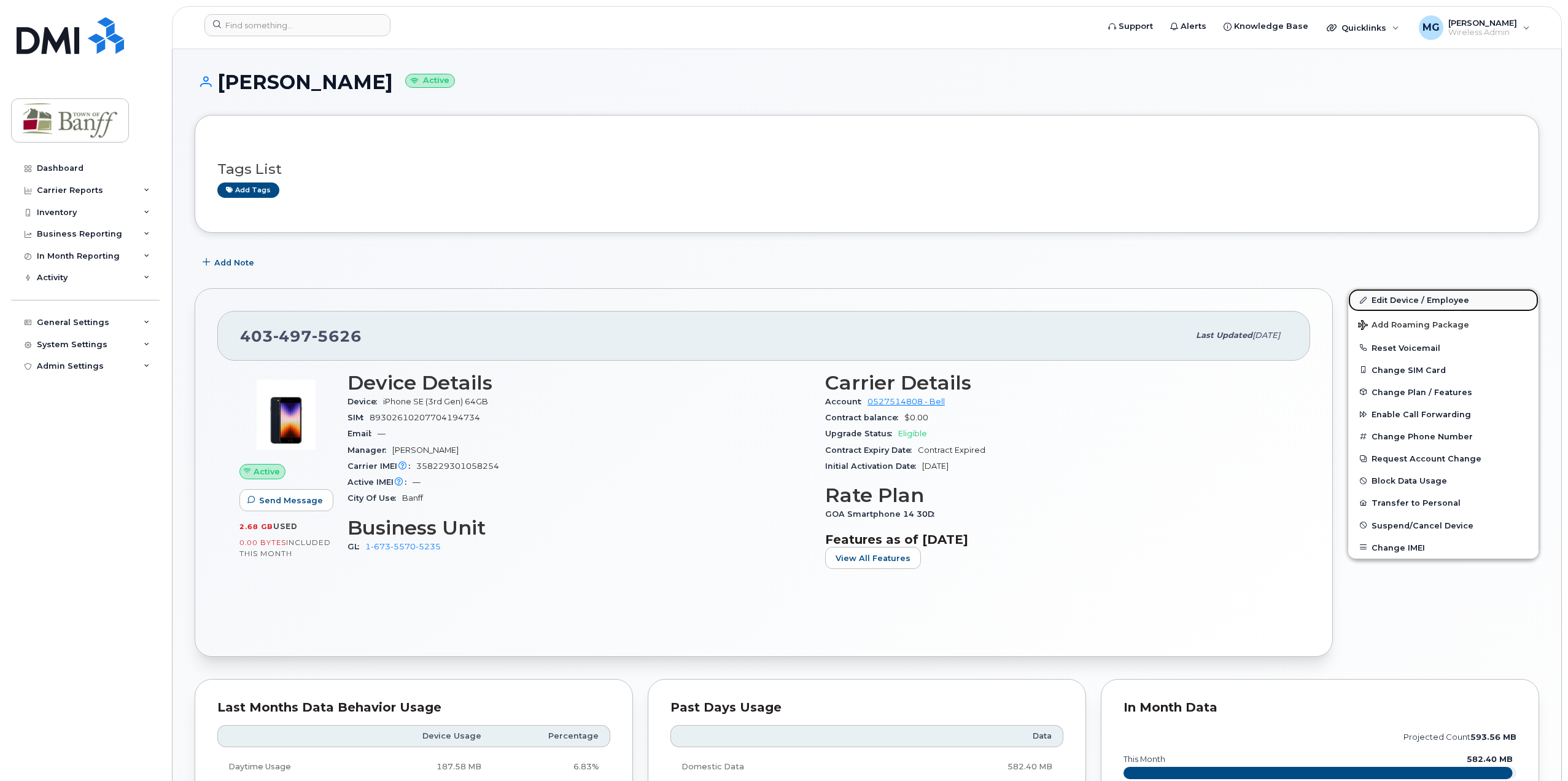
click at [1396, 299] on link "Edit Device / Employee" at bounding box center [1443, 299] width 190 height 22
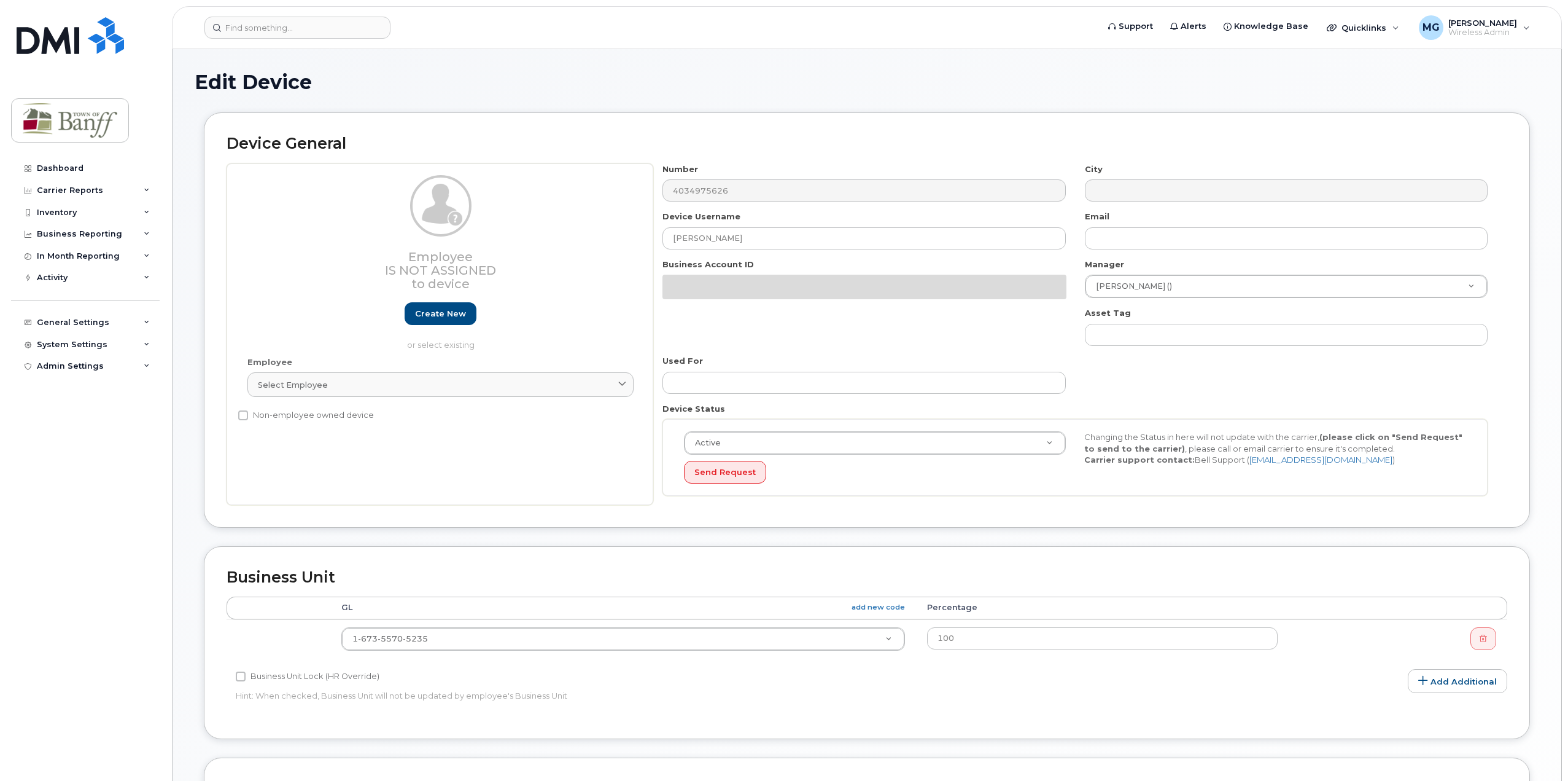
select select "7590698"
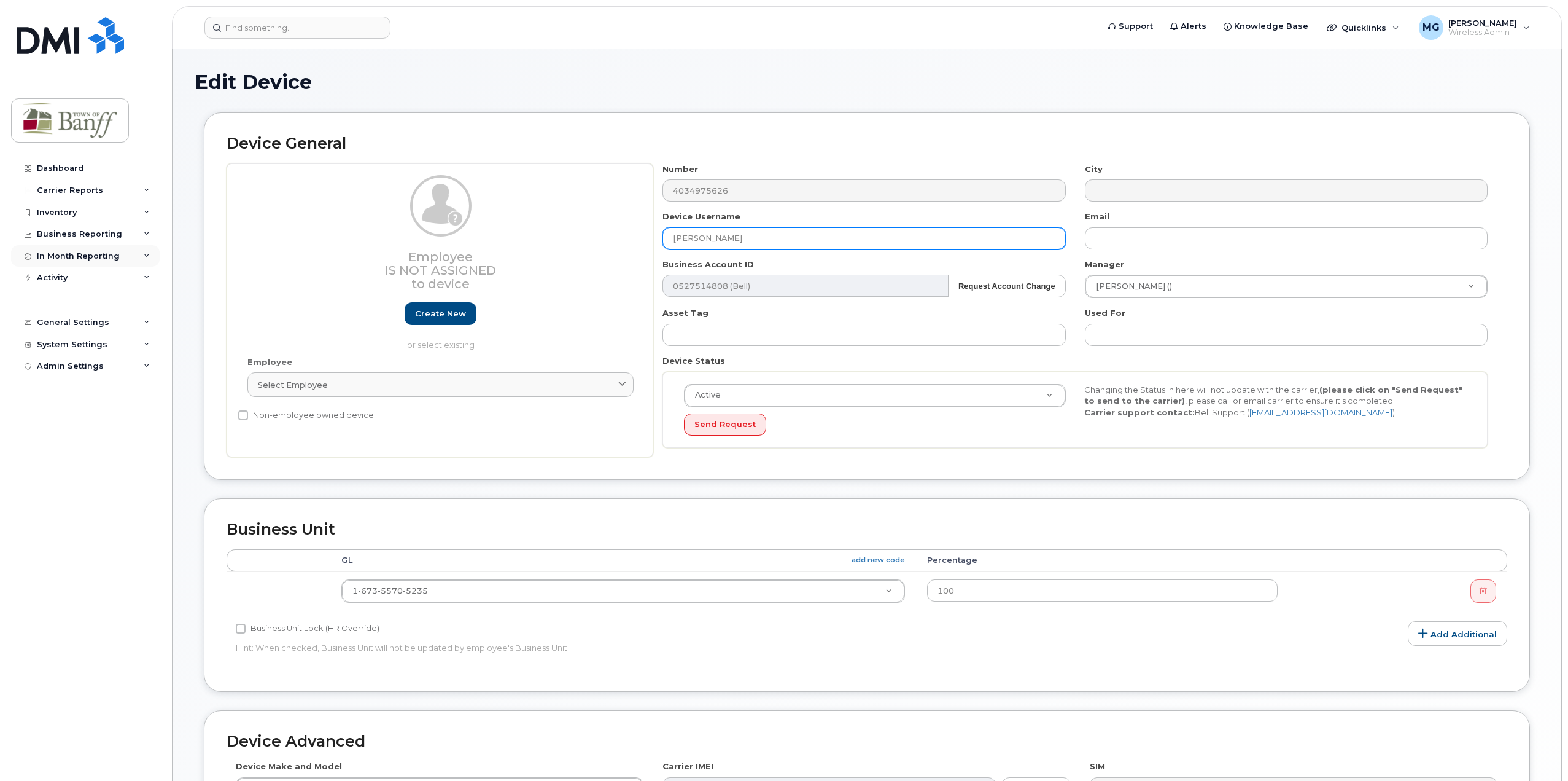
drag, startPoint x: 751, startPoint y: 243, endPoint x: 134, endPoint y: 249, distance: 617.0
click at [172, 249] on div "Support Alerts Knowledge Base Quicklinks Suspend / Cancel Device Change SIM Car…" at bounding box center [867, 543] width 1390 height 988
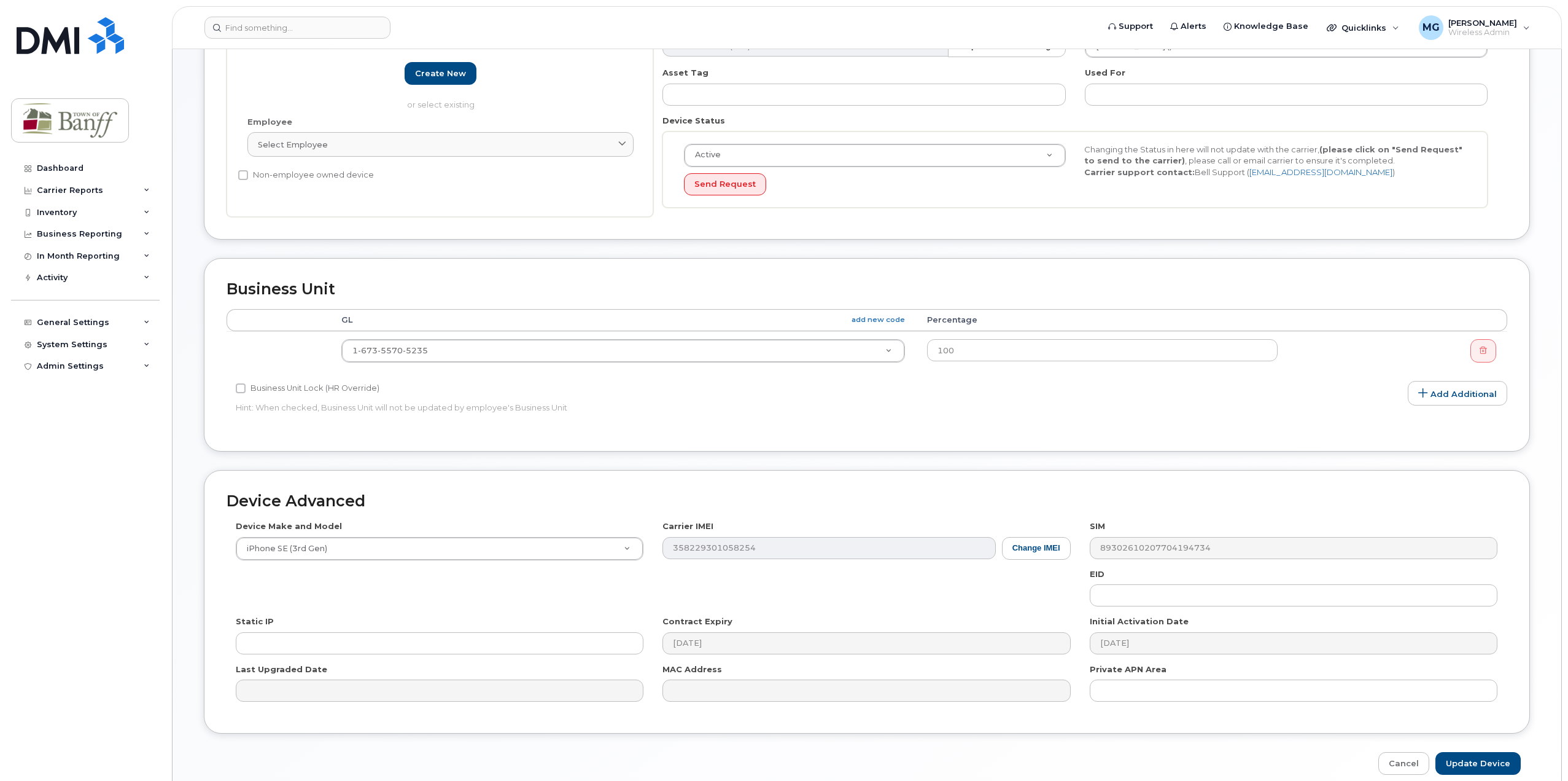
scroll to position [295, 0]
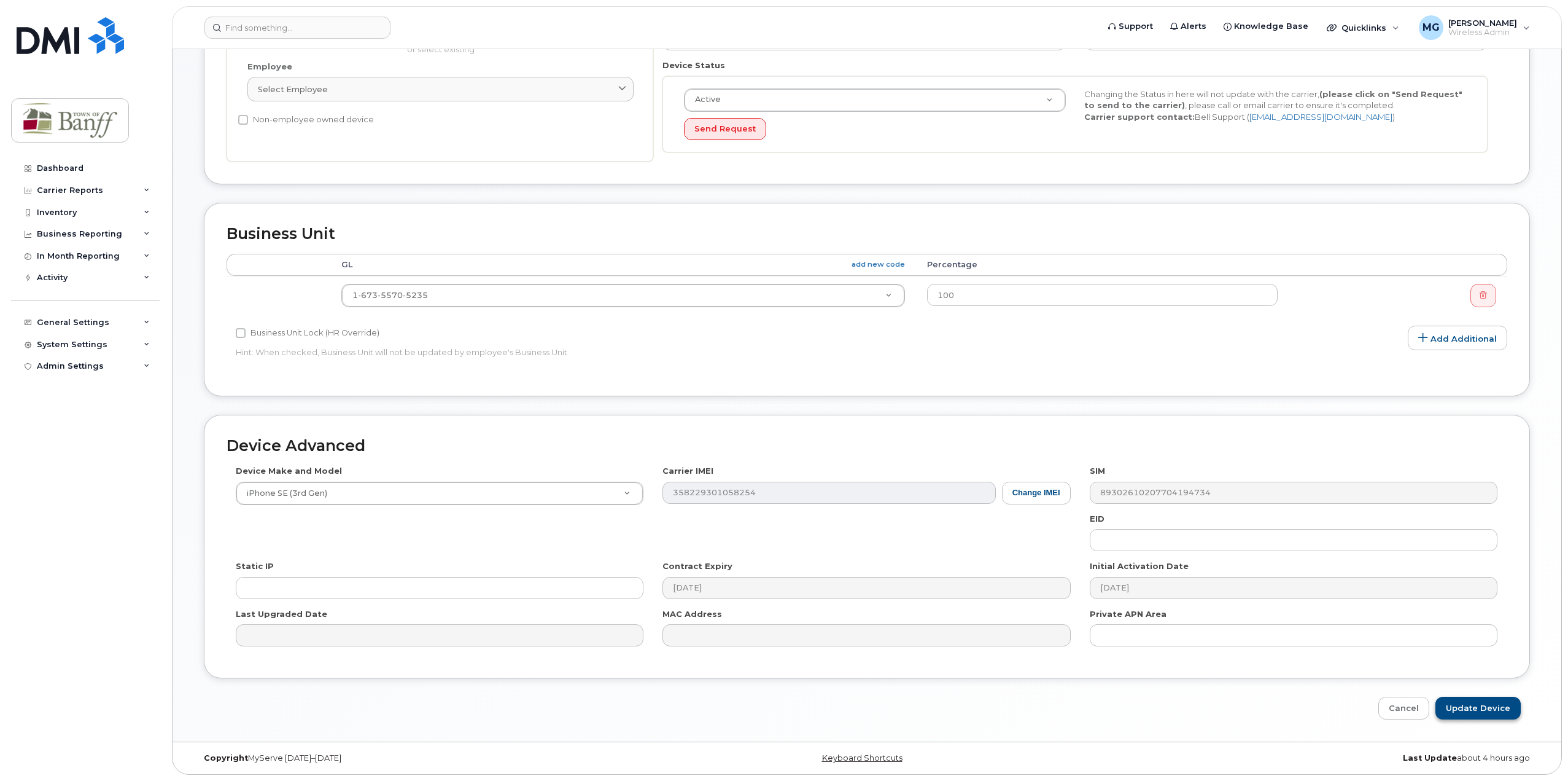
type input "Tero Parker King"
drag, startPoint x: 1464, startPoint y: 714, endPoint x: 214, endPoint y: 683, distance: 1250.4
click at [1465, 713] on input "Update Device" at bounding box center [1478, 708] width 86 height 23
type input "Saving..."
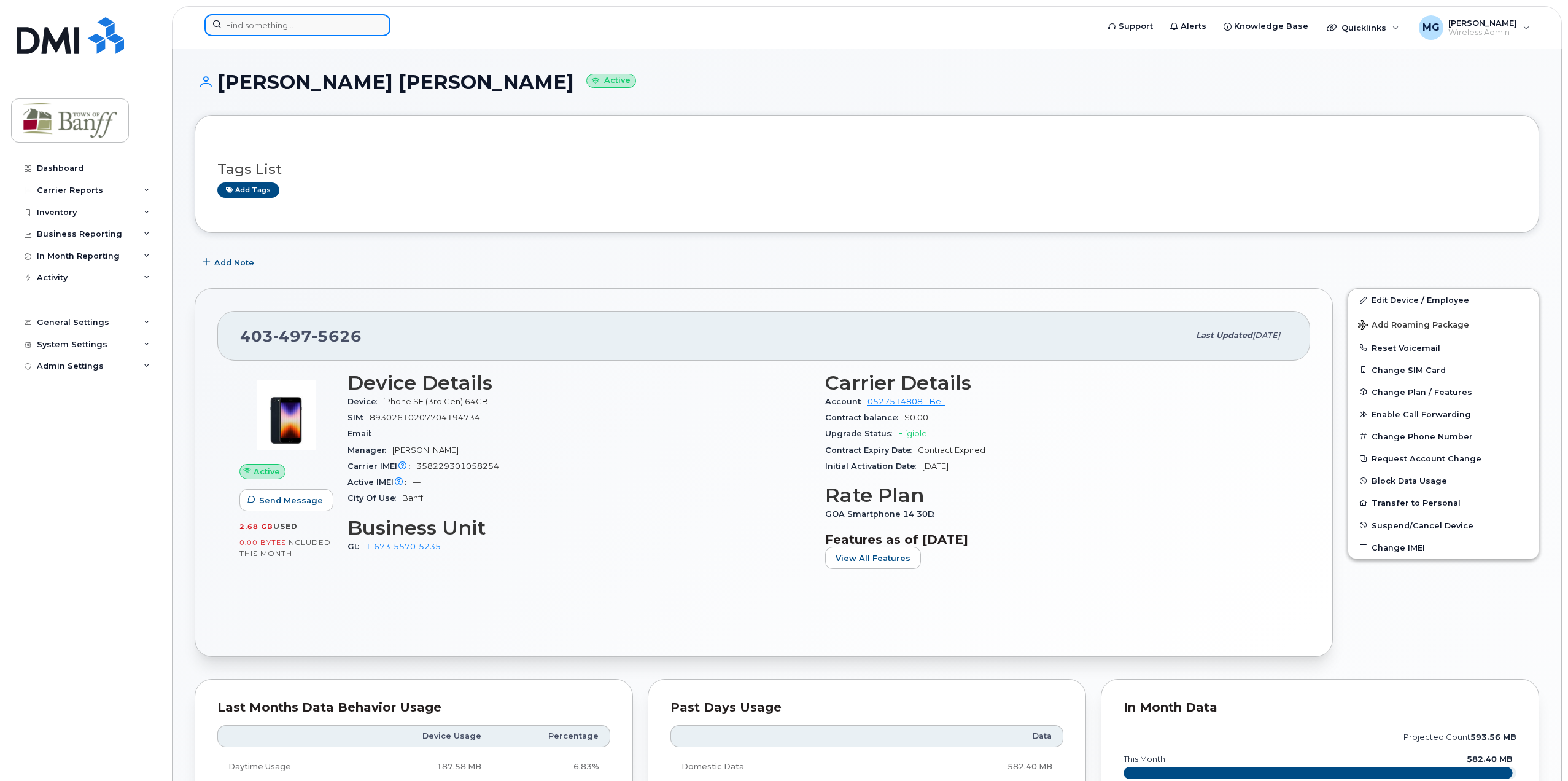
click at [301, 27] on input at bounding box center [298, 25] width 186 height 22
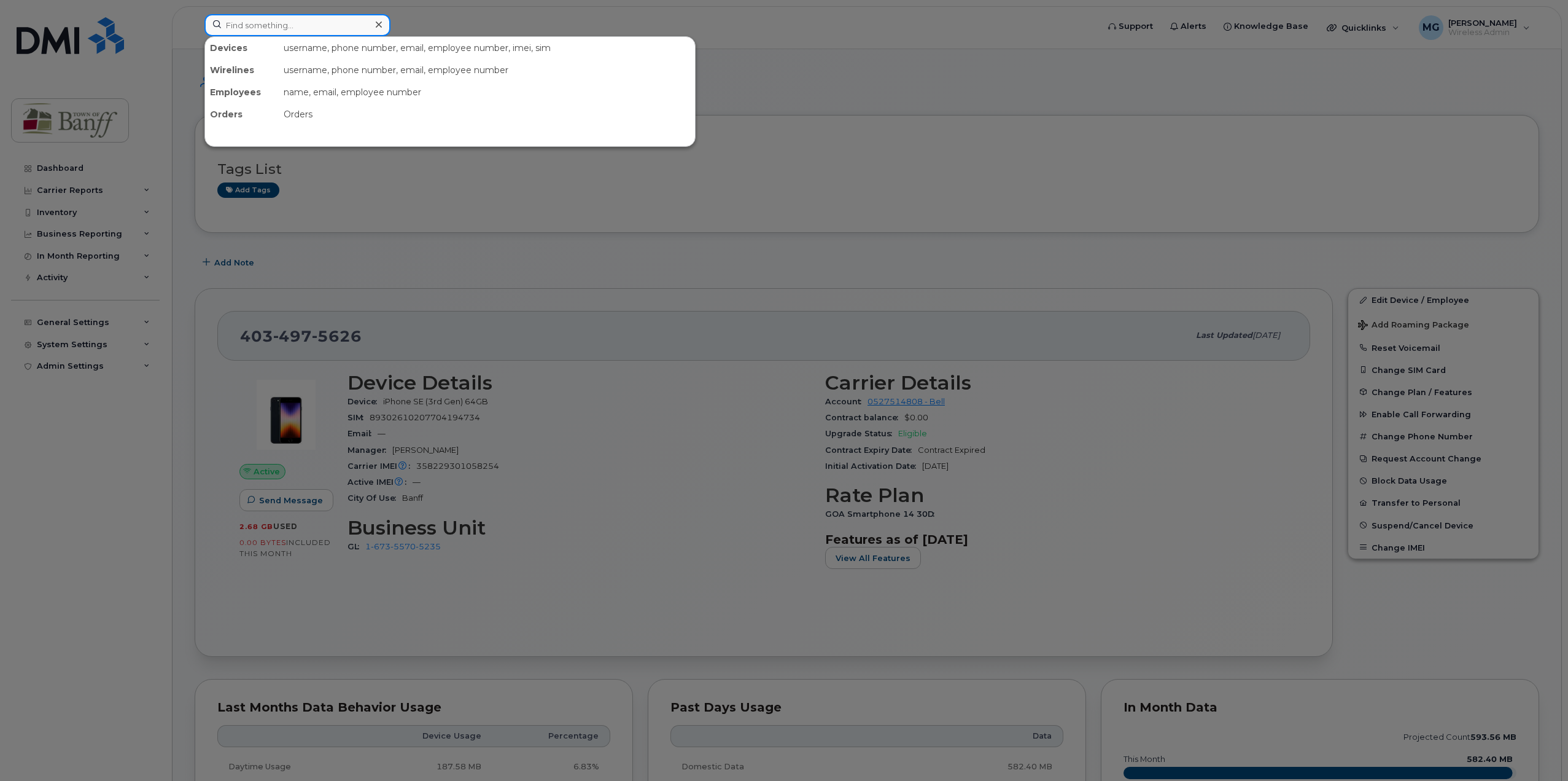
paste input "403-497-4893"
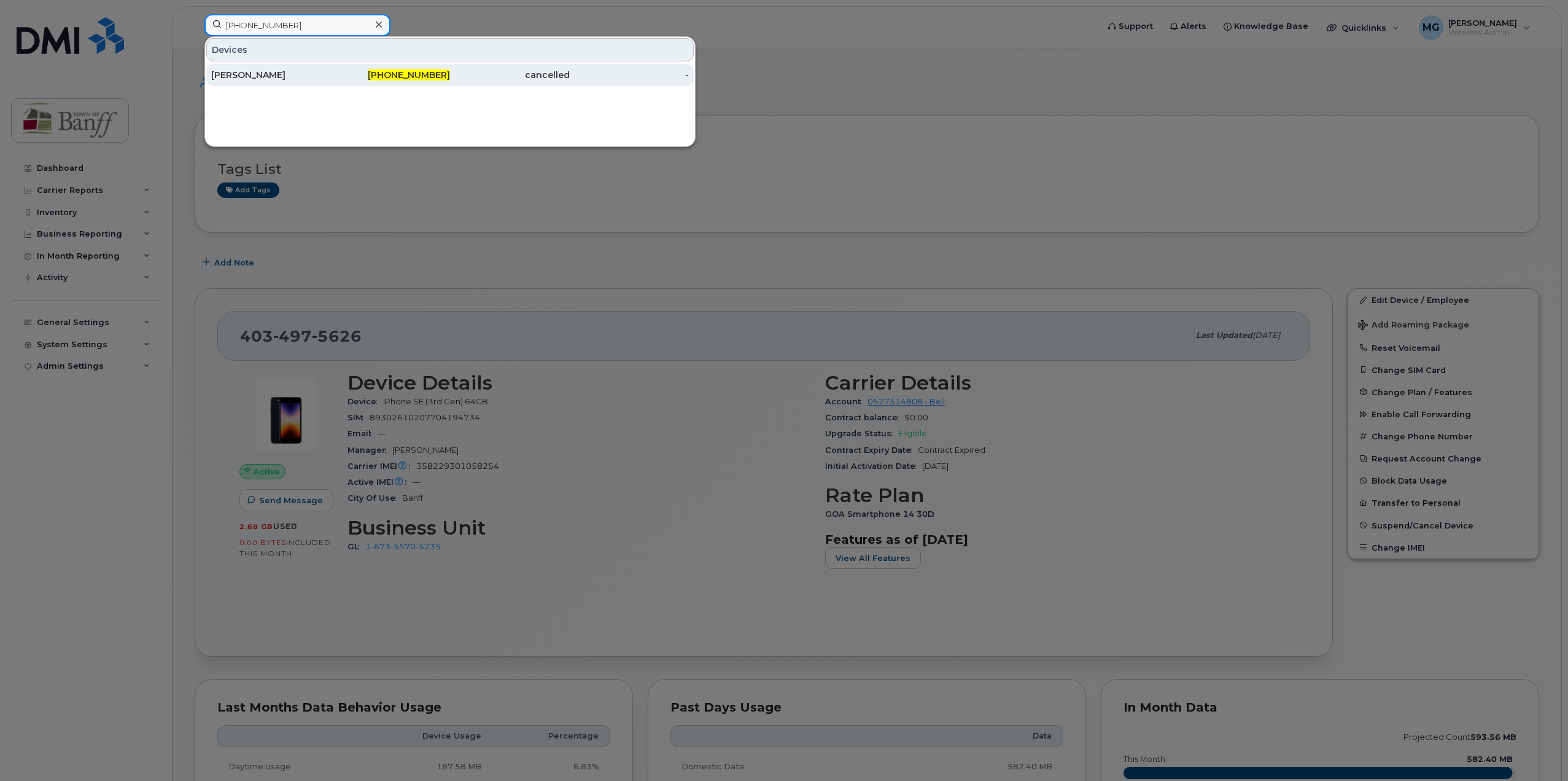
type input "403-497-4893"
click at [257, 74] on div "Ellen Cahill" at bounding box center [270, 75] width 120 height 12
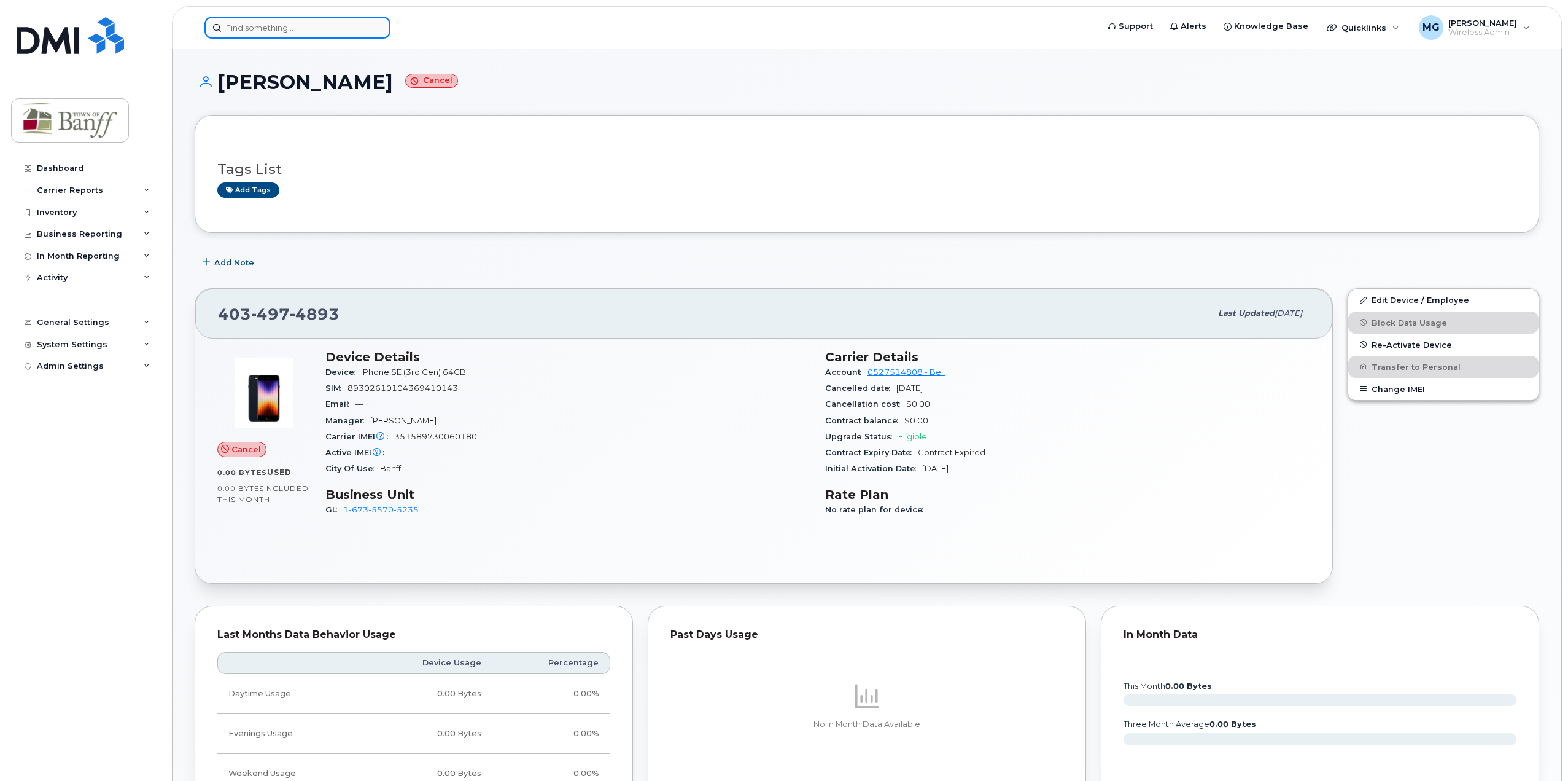
click at [325, 28] on input at bounding box center [298, 27] width 186 height 22
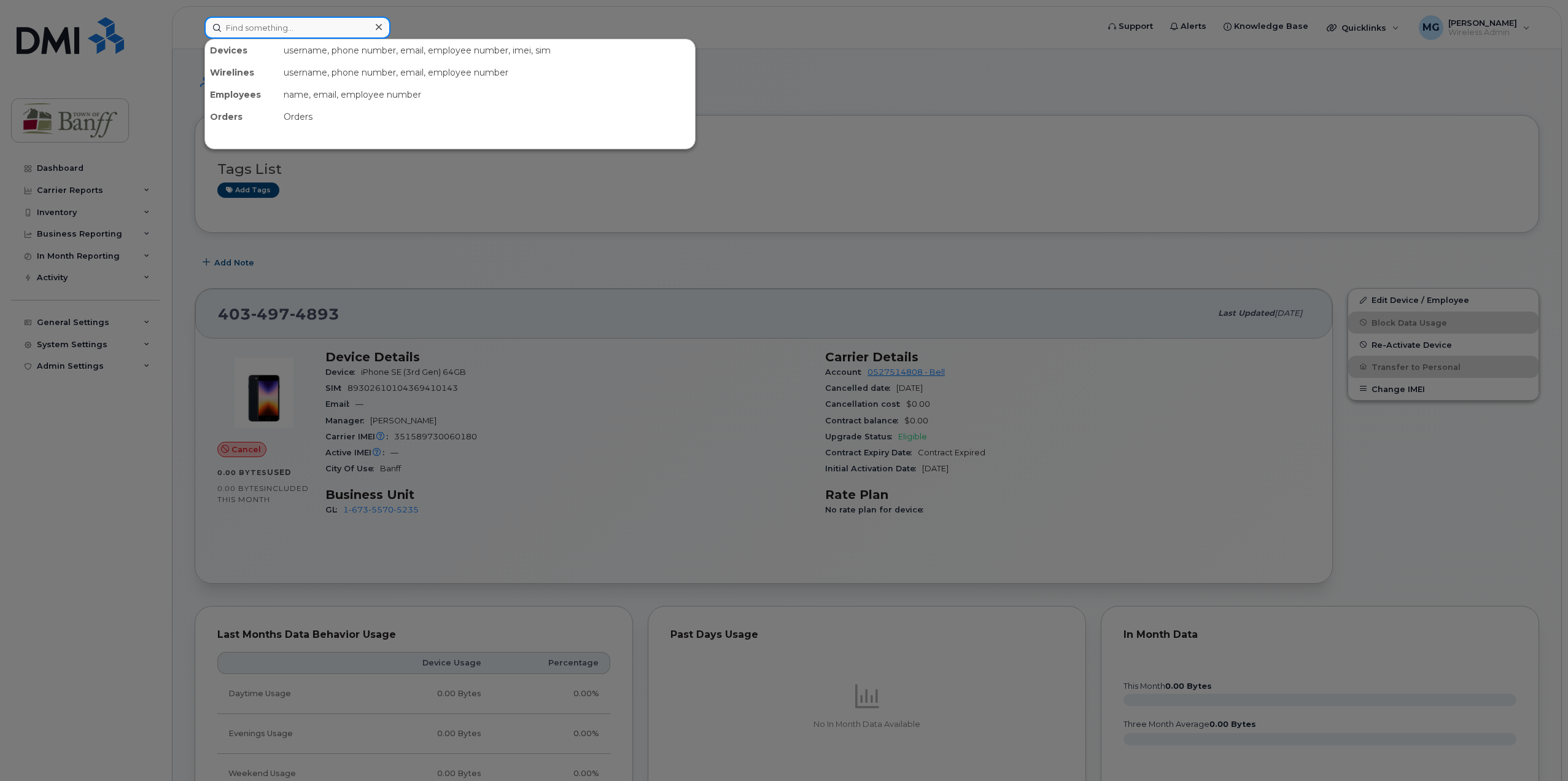
paste input "[PHONE_NUMBER]"
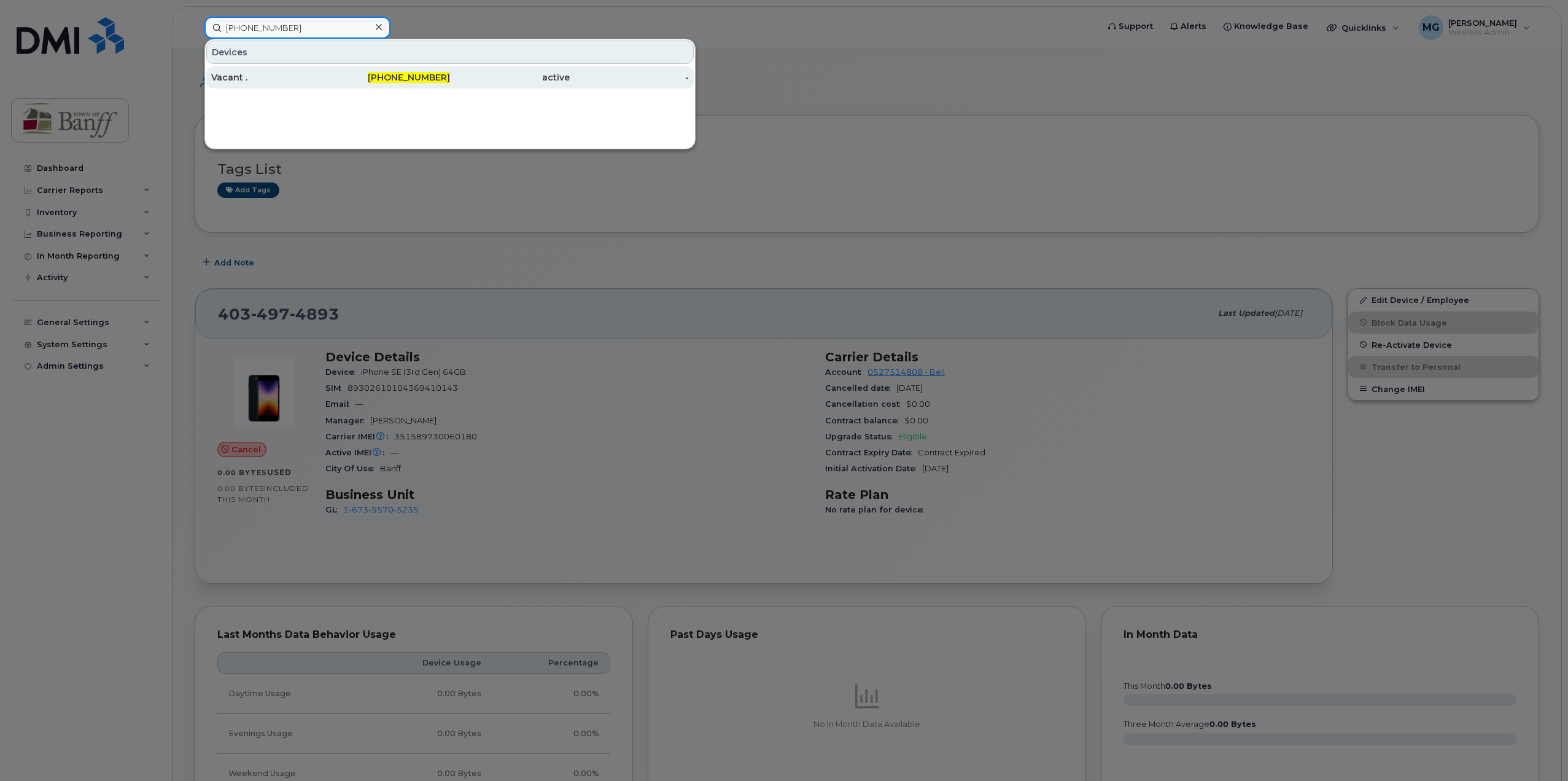
type input "[PHONE_NUMBER]"
click at [417, 81] on span "[PHONE_NUMBER]" at bounding box center [409, 77] width 82 height 11
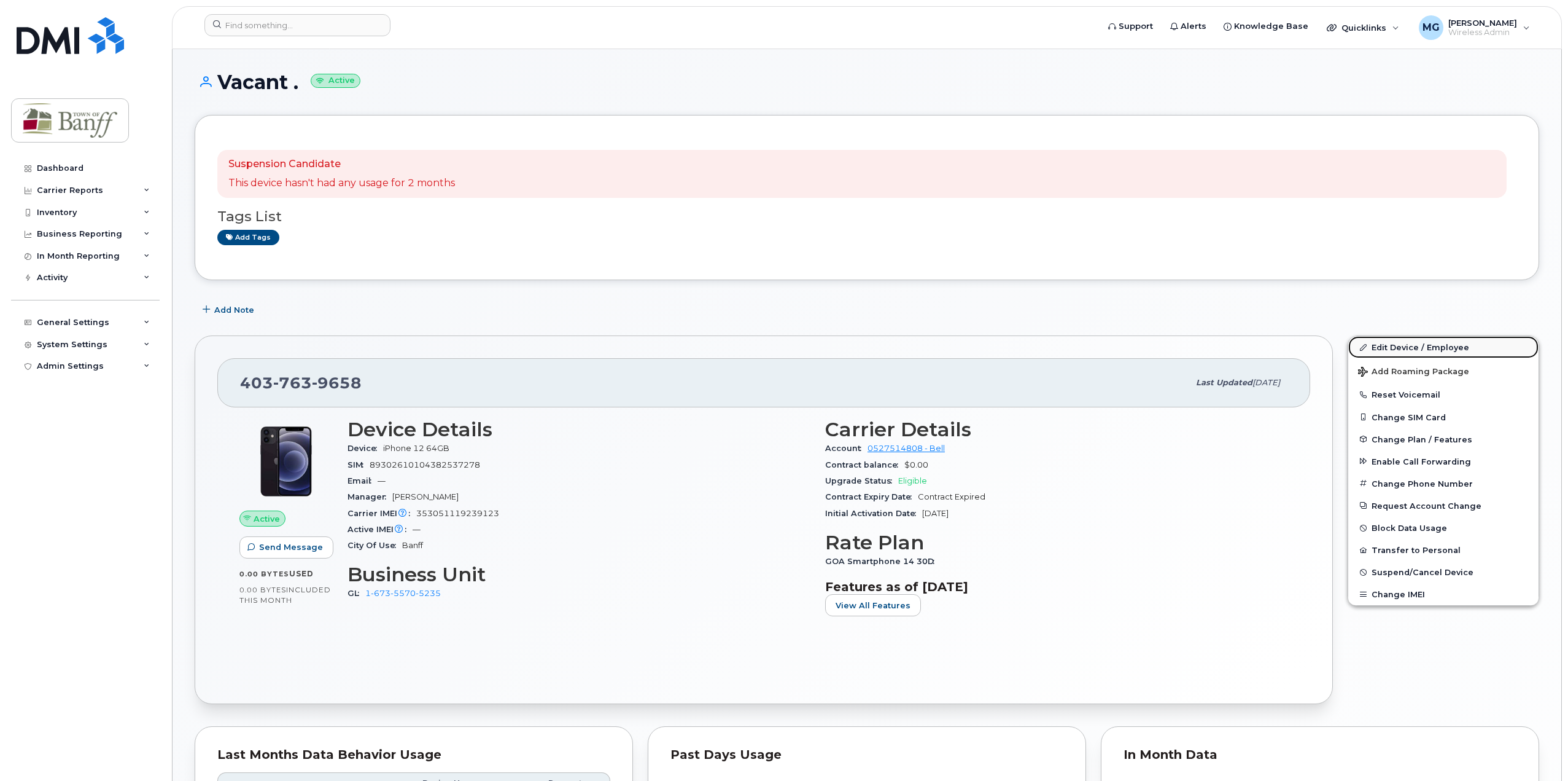
click at [1413, 341] on link "Edit Device / Employee" at bounding box center [1443, 347] width 190 height 22
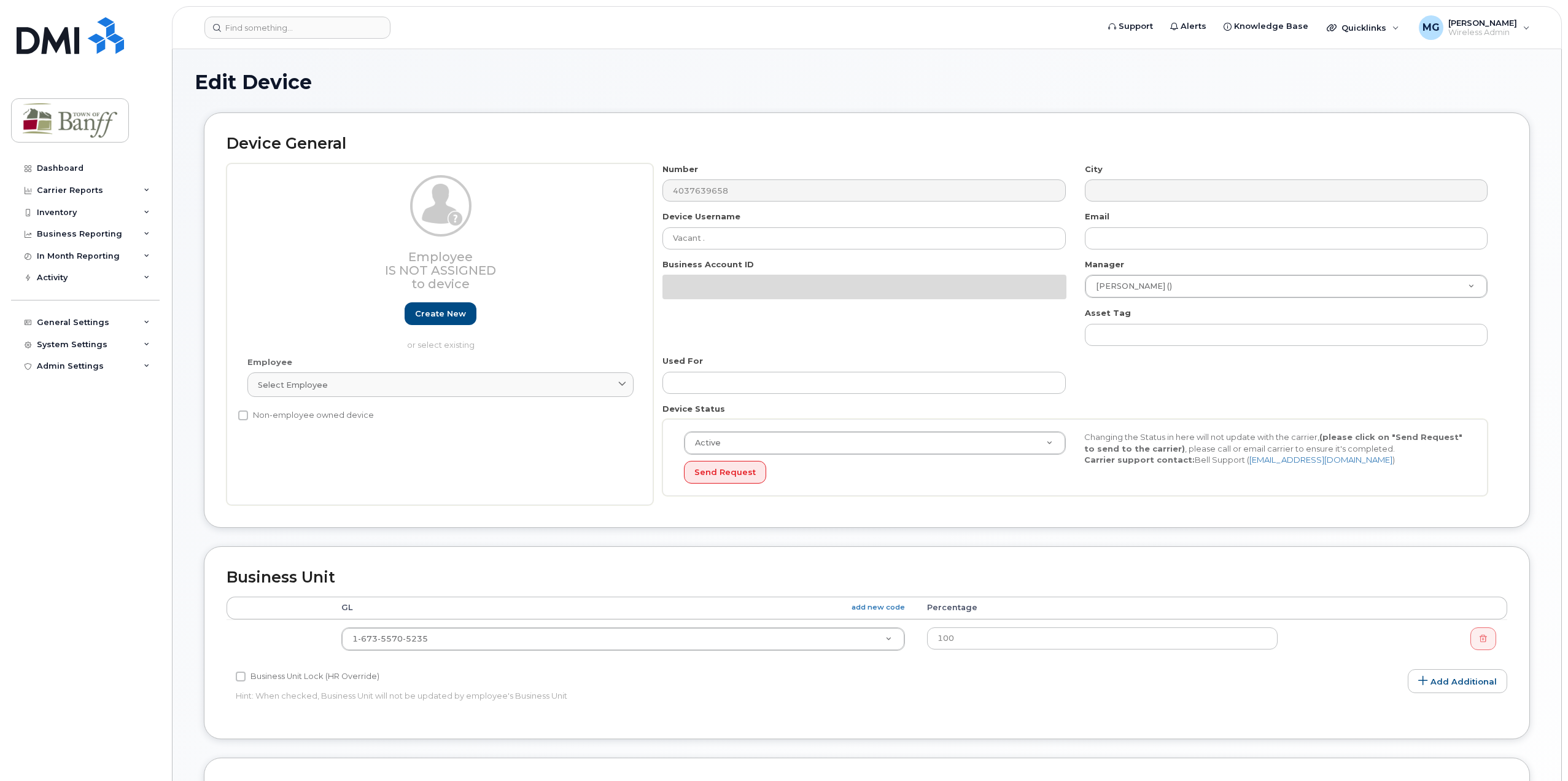
select select "7590698"
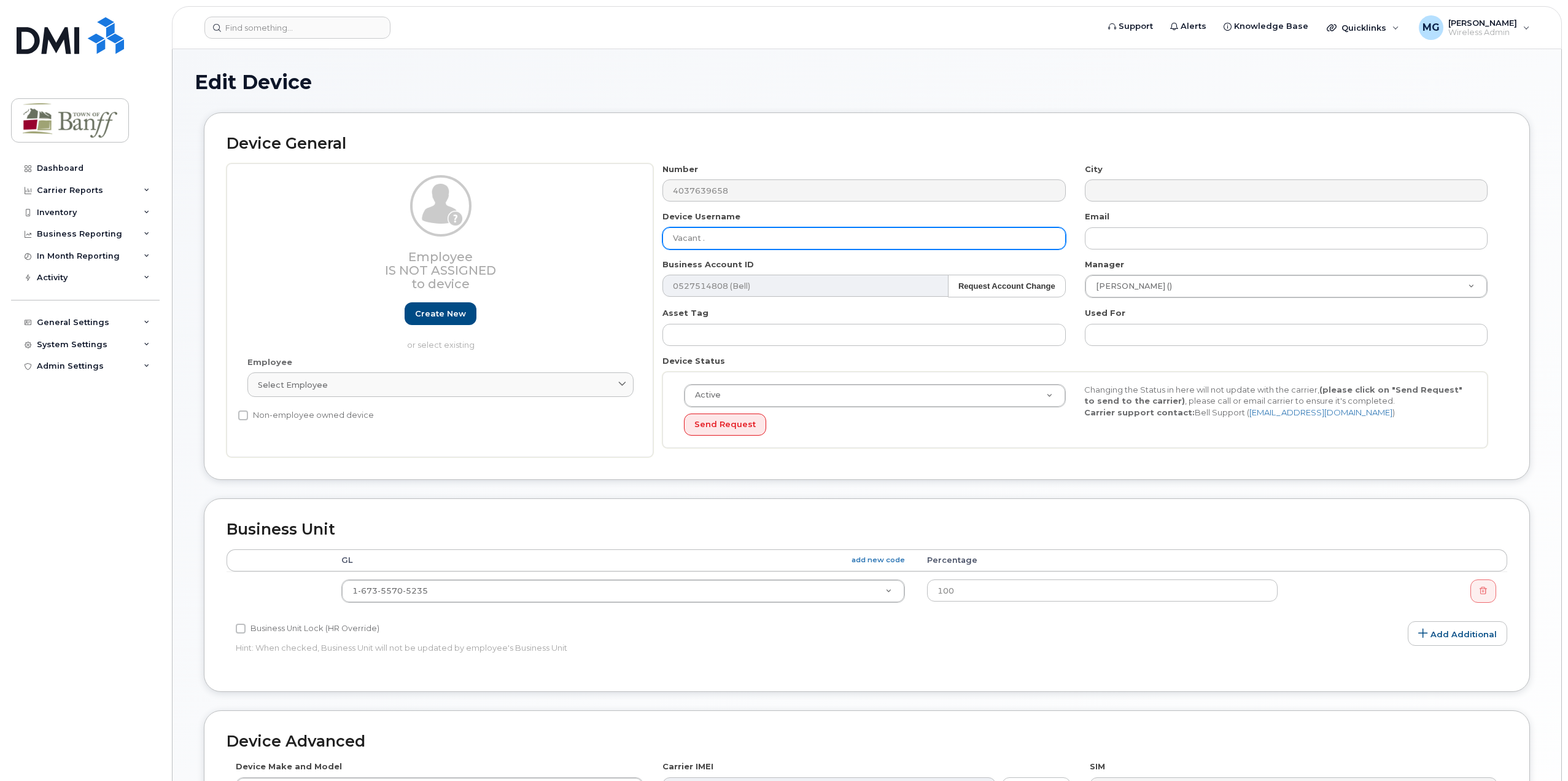
drag, startPoint x: 751, startPoint y: 236, endPoint x: 268, endPoint y: 240, distance: 483.0
click at [268, 239] on div "Employee Is not assigned to device Create new or select existing Employee Selec…" at bounding box center [867, 310] width 1280 height 294
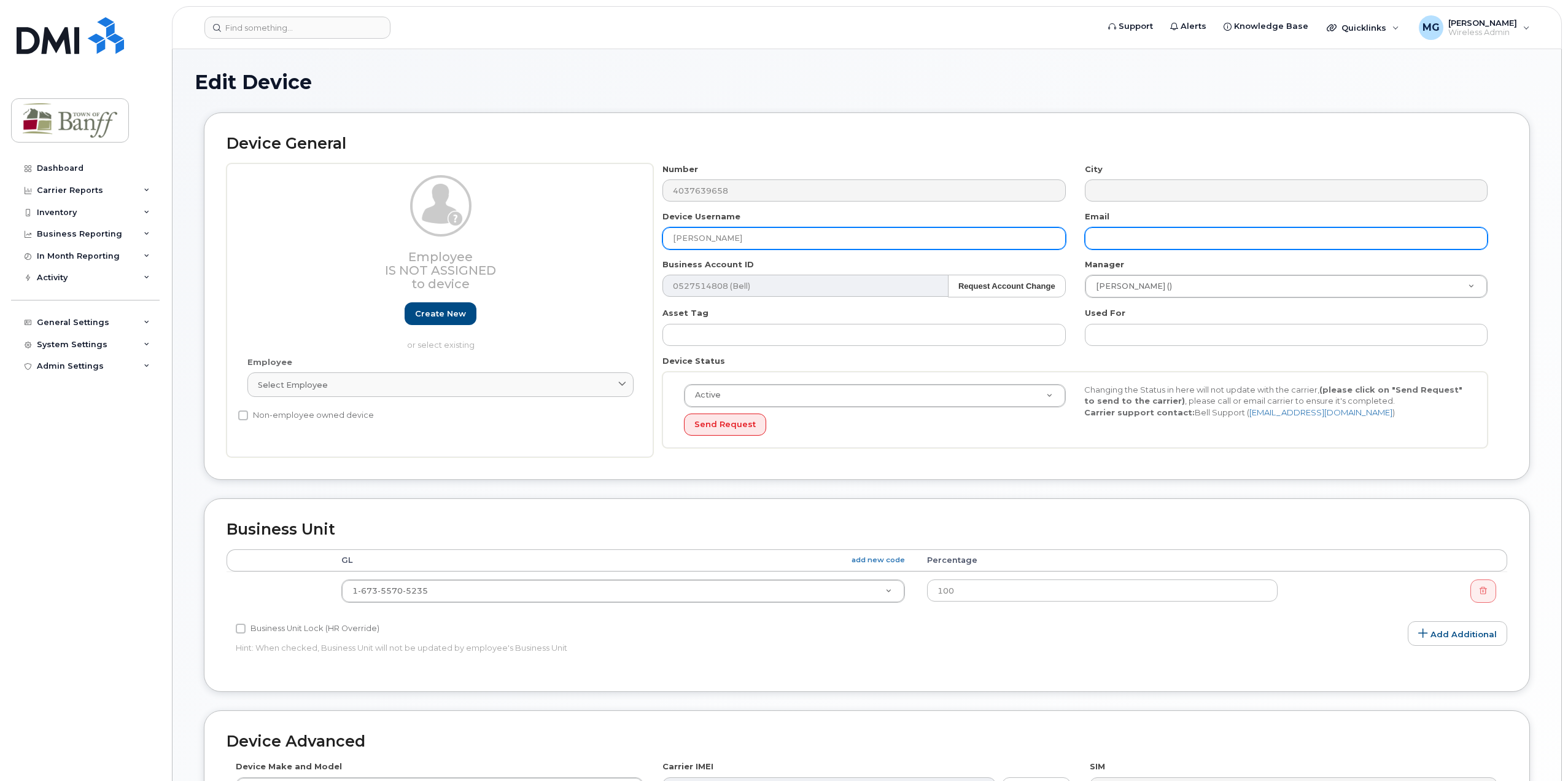
type input "[PERSON_NAME]"
click at [1146, 235] on input "text" at bounding box center [1286, 238] width 403 height 22
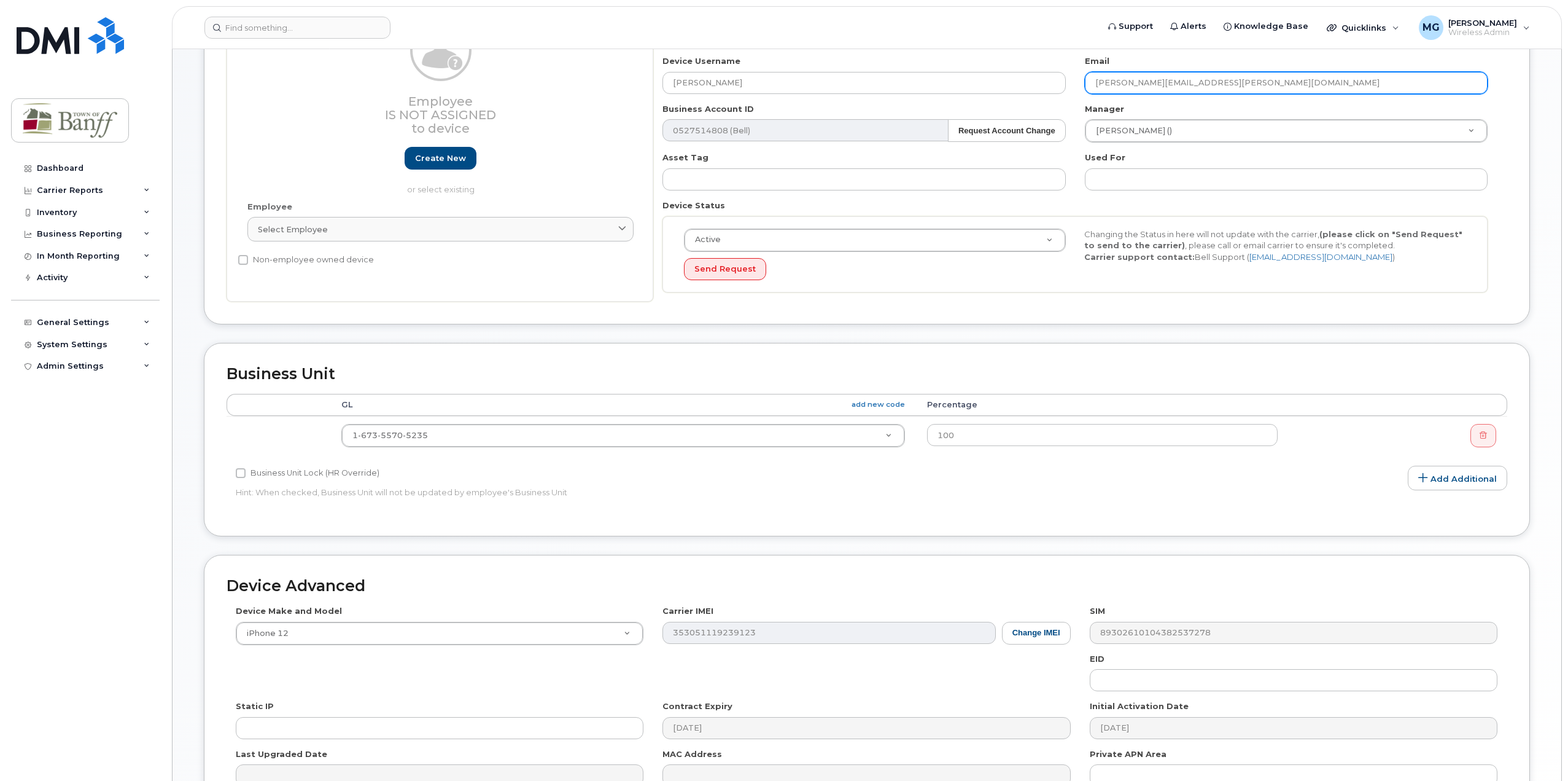
scroll to position [295, 0]
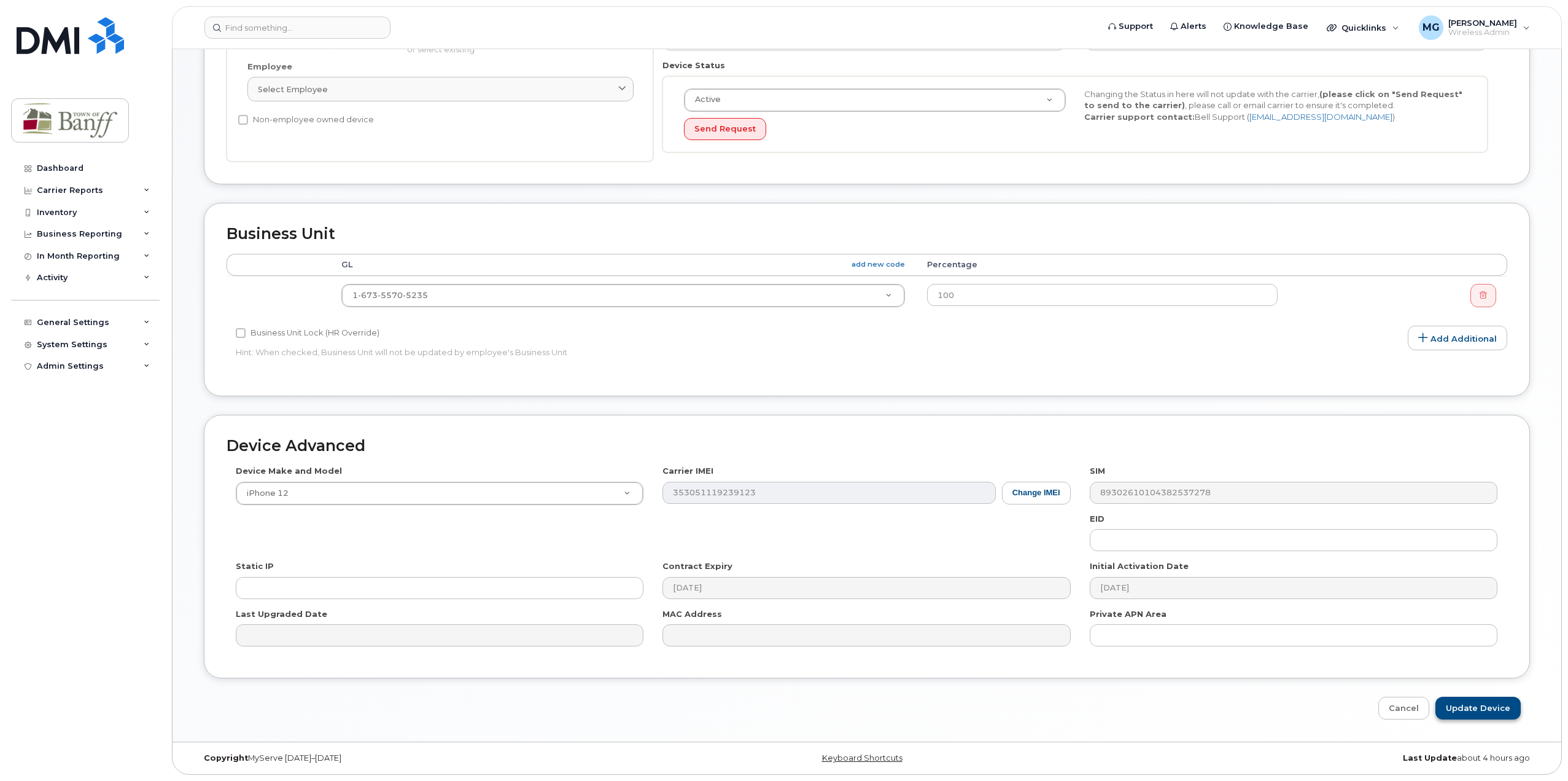
type input "[PERSON_NAME][EMAIL_ADDRESS][PERSON_NAME][DOMAIN_NAME]"
drag, startPoint x: 1476, startPoint y: 703, endPoint x: 1456, endPoint y: 701, distance: 20.1
click at [1476, 703] on input "Update Device" at bounding box center [1478, 708] width 86 height 23
type input "Saving..."
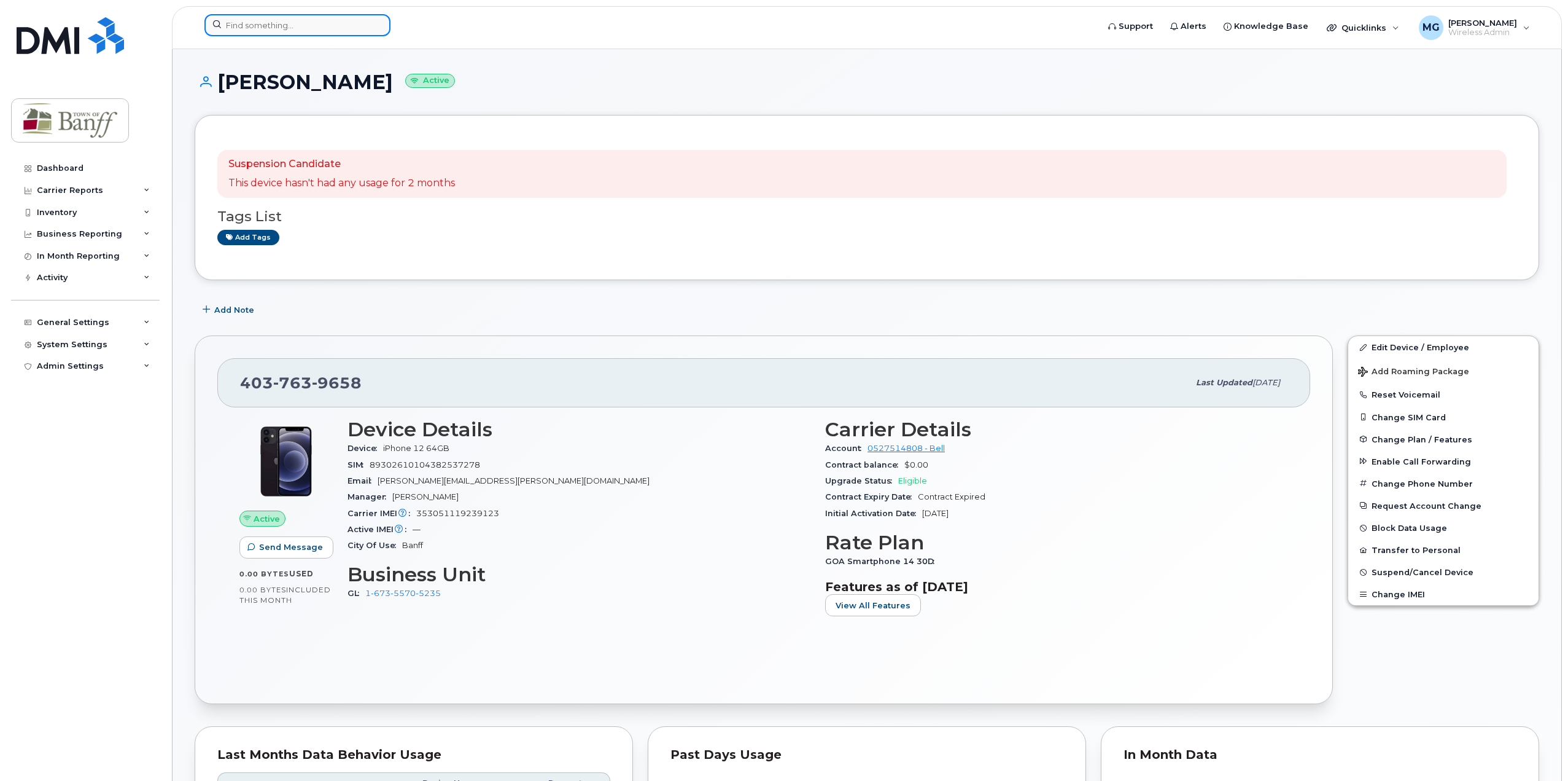
click at [291, 26] on input at bounding box center [298, 25] width 186 height 22
paste input "4034974471"
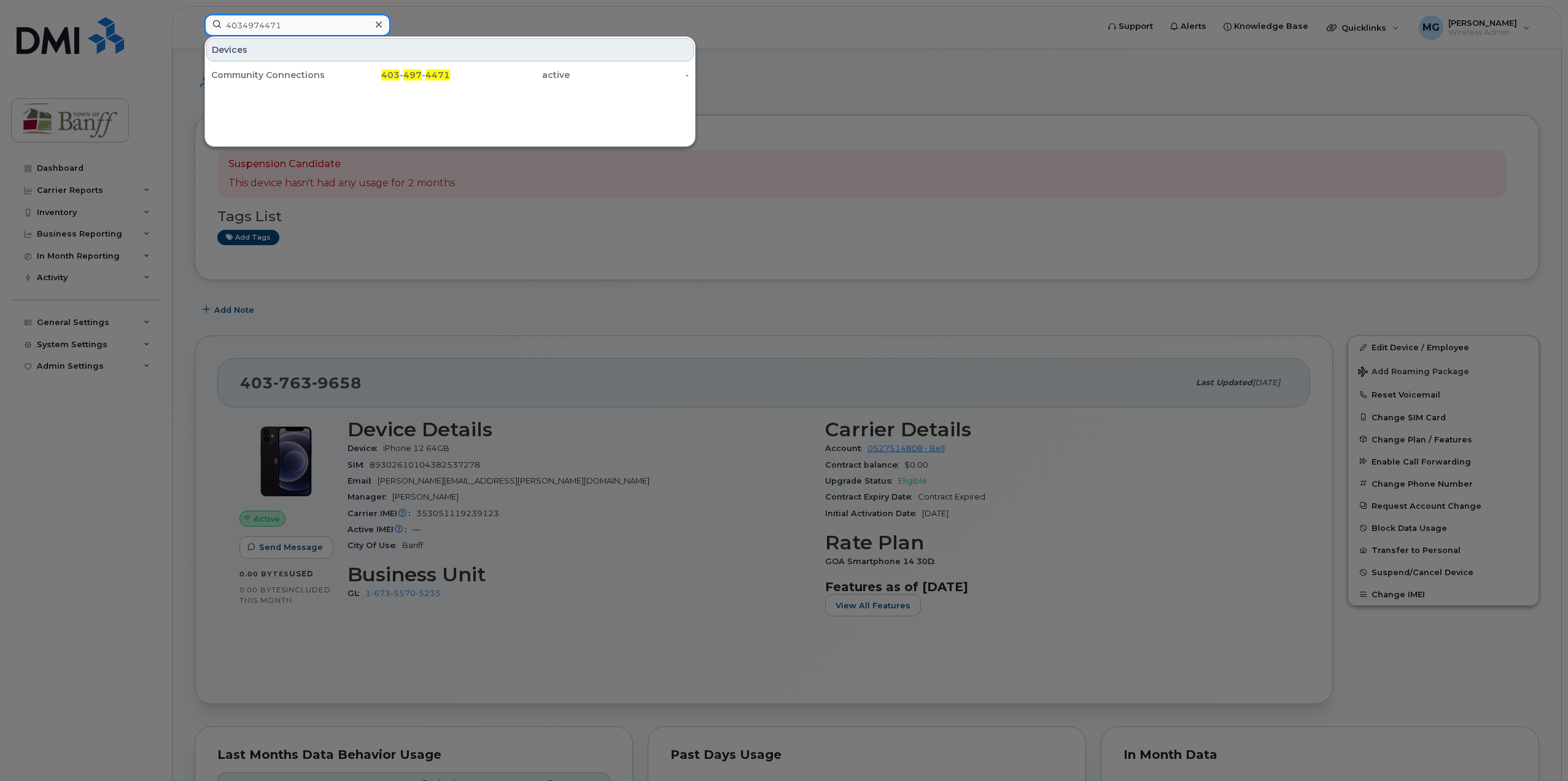
drag, startPoint x: 314, startPoint y: 24, endPoint x: 85, endPoint y: 23, distance: 229.0
click at [194, 23] on div "4034974471 Devices Community Connections 403 - 497 - 4471 active -" at bounding box center [647, 27] width 905 height 27
paste input "313557"
drag, startPoint x: 317, startPoint y: 32, endPoint x: -15, endPoint y: 31, distance: 332.0
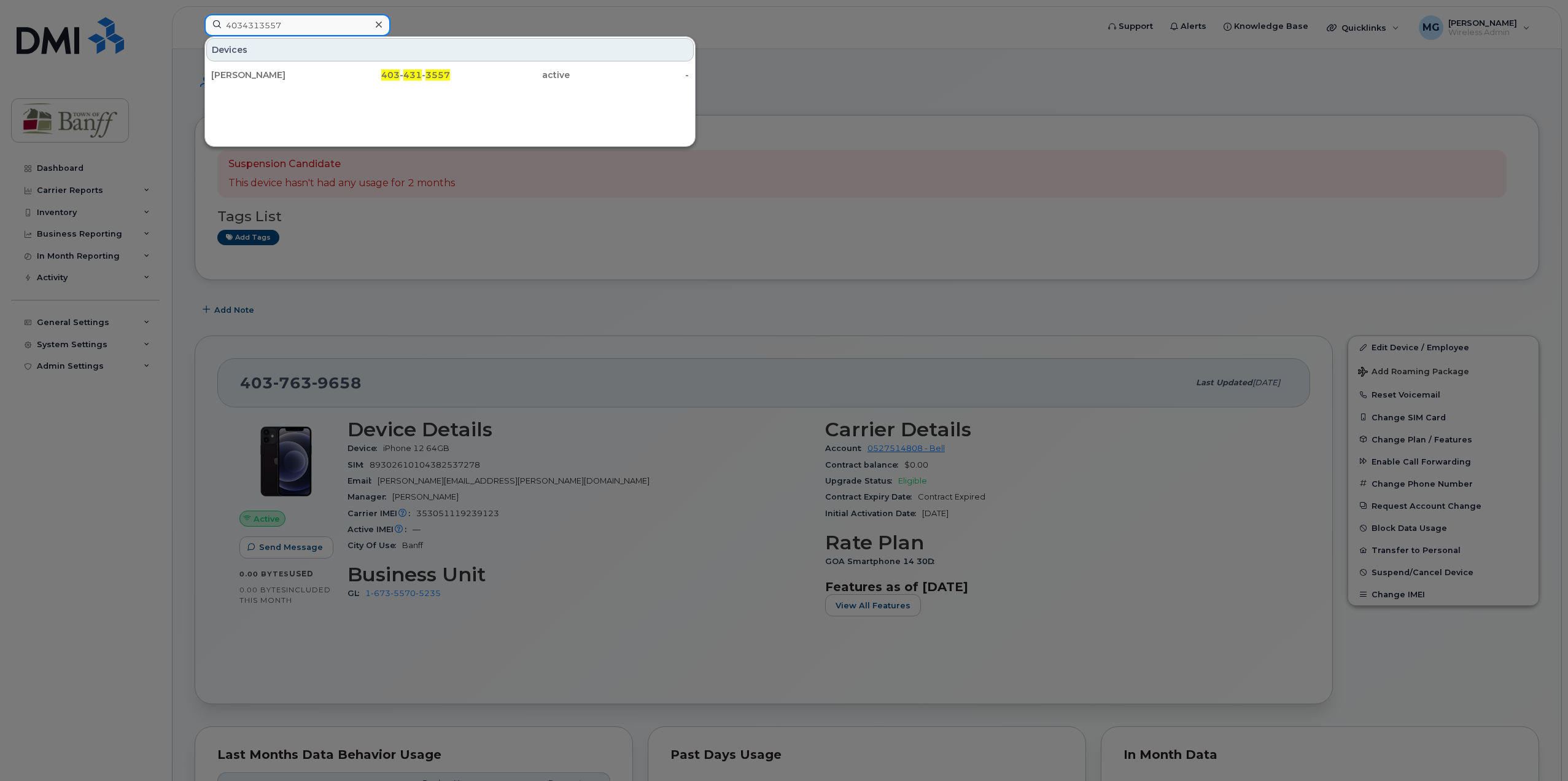
paste input "760493"
drag, startPoint x: 300, startPoint y: 25, endPoint x: 68, endPoint y: 25, distance: 232.0
click at [194, 25] on div "4037604937 Devices Settlement Services 403 - 760 - 4937 active -" at bounding box center [647, 27] width 905 height 27
paste input "4975870"
drag, startPoint x: 292, startPoint y: 23, endPoint x: 8, endPoint y: 21, distance: 284.0
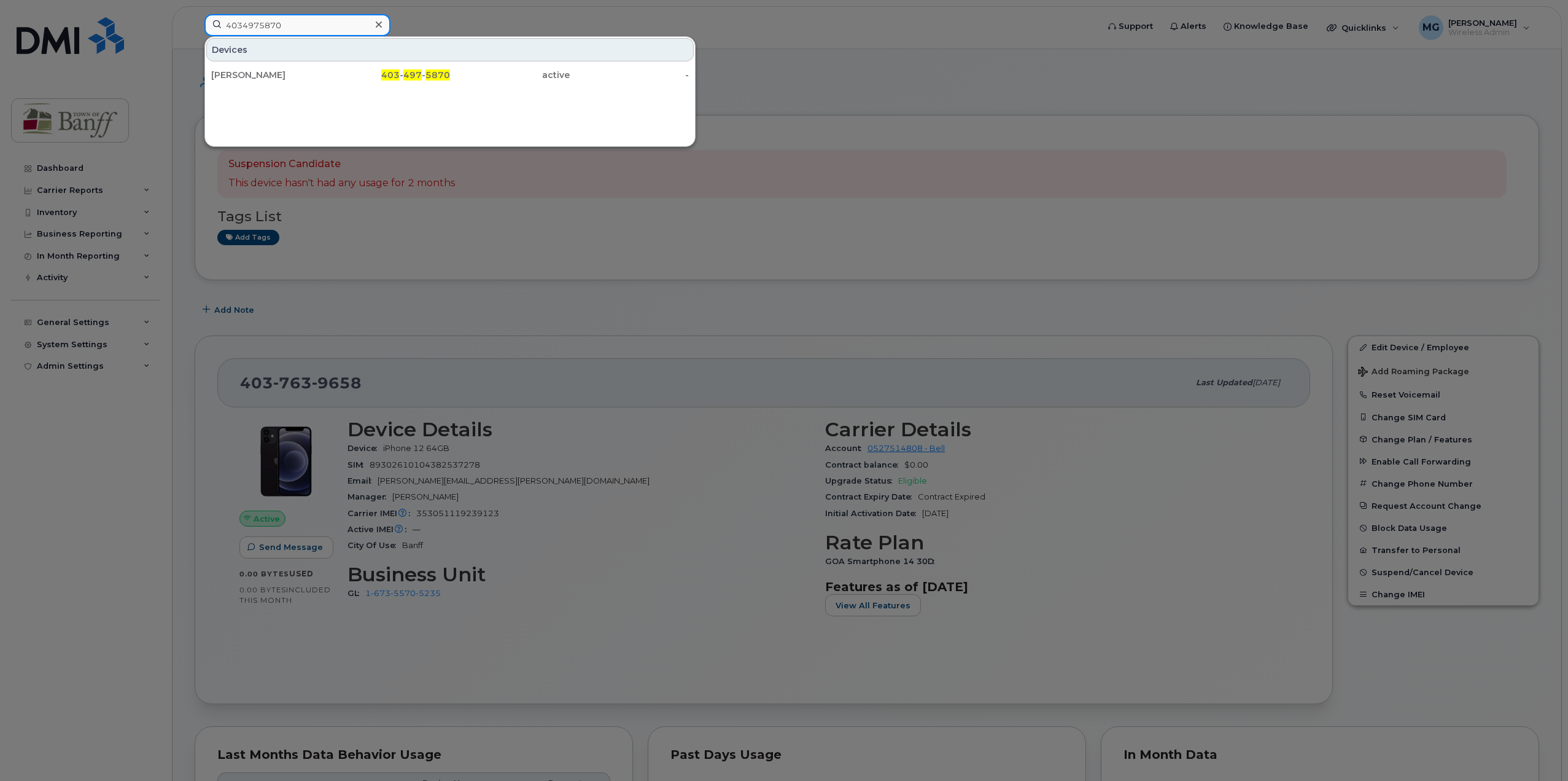
click at [194, 21] on div "4034975870 Devices Marissa Gamilovskij 403 - 497 - 5870 active -" at bounding box center [647, 27] width 905 height 27
paste input "7604937"
drag, startPoint x: 316, startPoint y: 25, endPoint x: 77, endPoint y: 25, distance: 239.0
click at [194, 25] on div "4037604937 Devices Settlement Services 403 - 760 - 4937 active -" at bounding box center [647, 27] width 905 height 27
paste input "4975399"
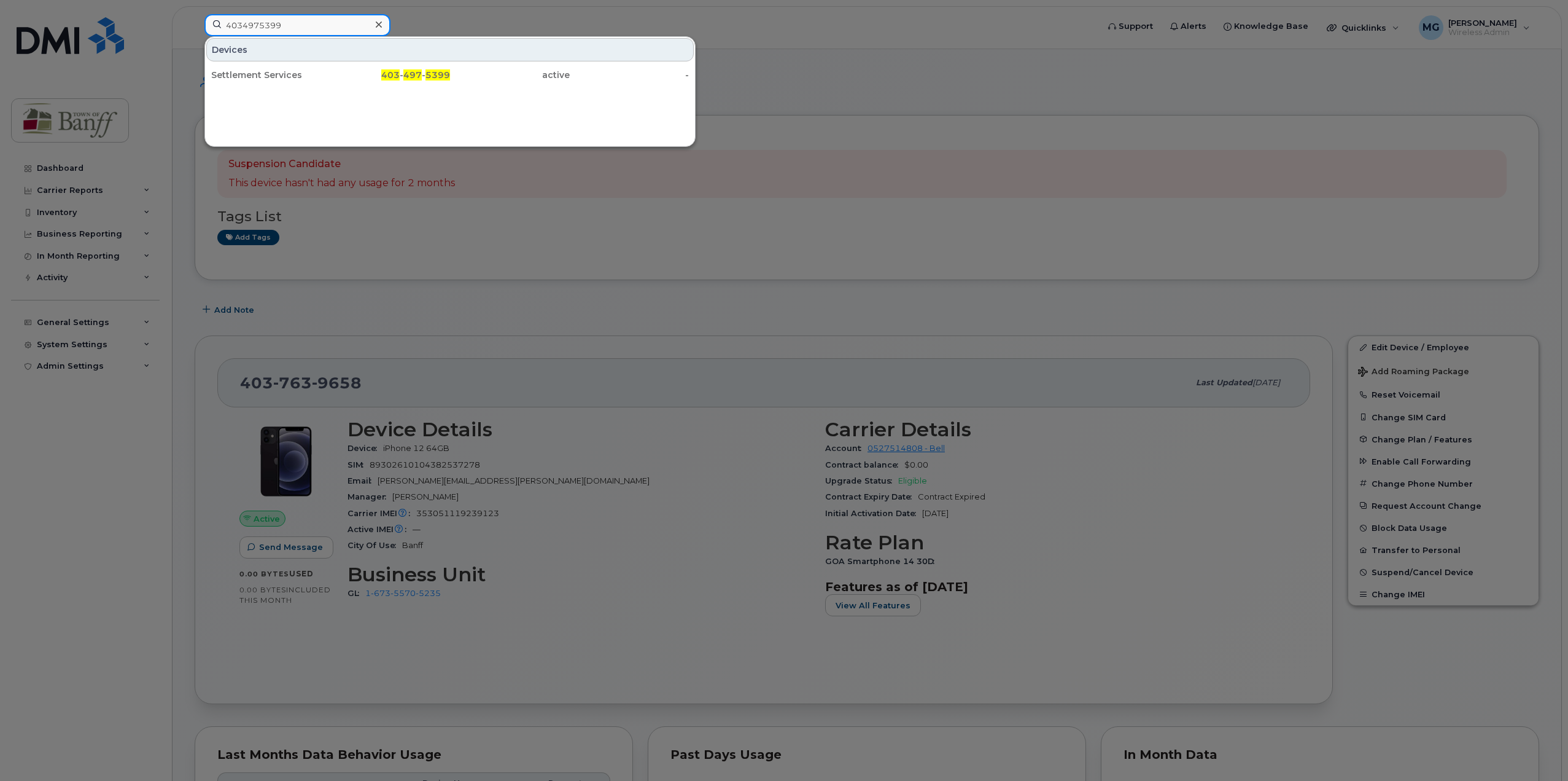
drag, startPoint x: 294, startPoint y: 21, endPoint x: 80, endPoint y: 21, distance: 214.0
click at [194, 21] on div "4034975399 Devices Settlement Services 403 - 497 - 5399 active -" at bounding box center [647, 27] width 905 height 27
paste input "7639703"
drag, startPoint x: 301, startPoint y: 32, endPoint x: 7, endPoint y: 17, distance: 294.4
click at [194, 17] on div "4037639703 Devices Settlement Services 403 - 763 - 9703 cancelled -" at bounding box center [647, 27] width 905 height 27
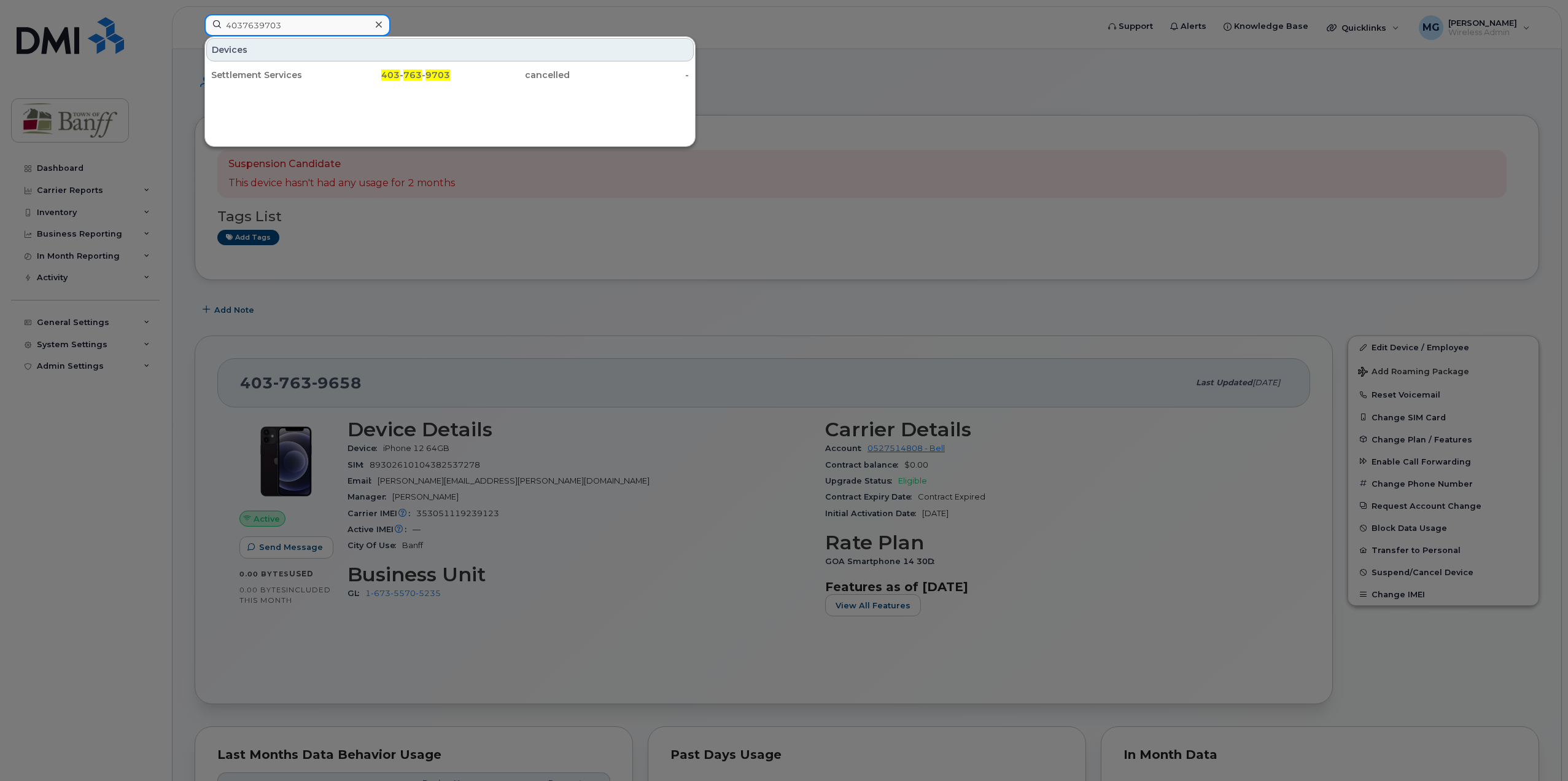
paste input "3528"
drag, startPoint x: 294, startPoint y: 32, endPoint x: 90, endPoint y: 30, distance: 204.0
click at [194, 30] on div "4037633528 Devices Settlement Services 403 - 763 - 3528 cancelled -" at bounding box center [647, 27] width 905 height 27
paste input "4975083"
drag, startPoint x: 289, startPoint y: 22, endPoint x: 95, endPoint y: 18, distance: 194.0
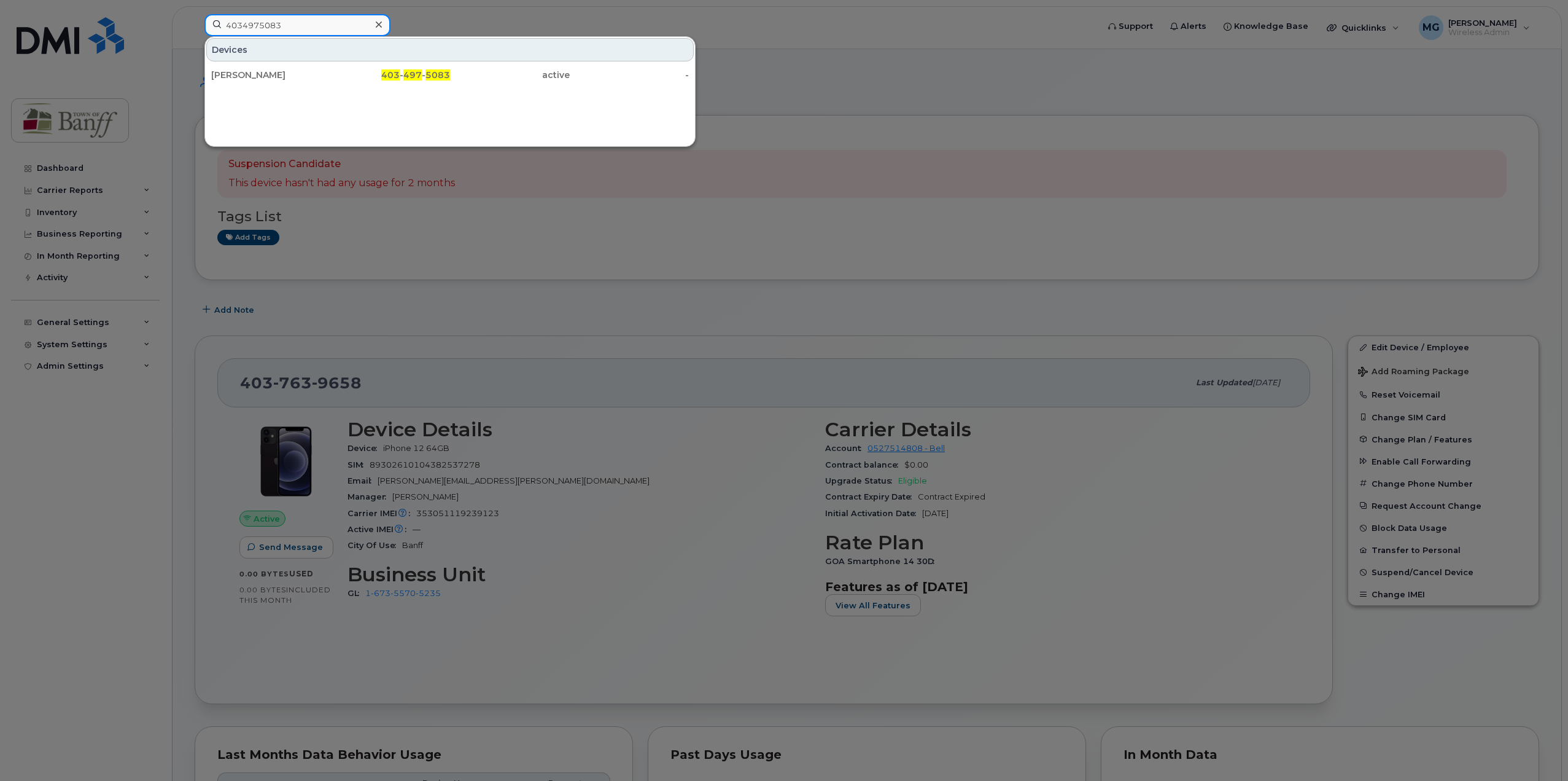
click at [194, 18] on div "4034975083 Devices Olha Kulybanych 403 - 497 - 5083 active -" at bounding box center [647, 27] width 905 height 27
paste input "941"
drag, startPoint x: 314, startPoint y: 21, endPoint x: 71, endPoint y: 21, distance: 243.0
click at [194, 21] on div "4034975941 Devices Camila Cordovez 403 - 497 - 5941 active -" at bounding box center [647, 27] width 905 height 27
paste input "2670"
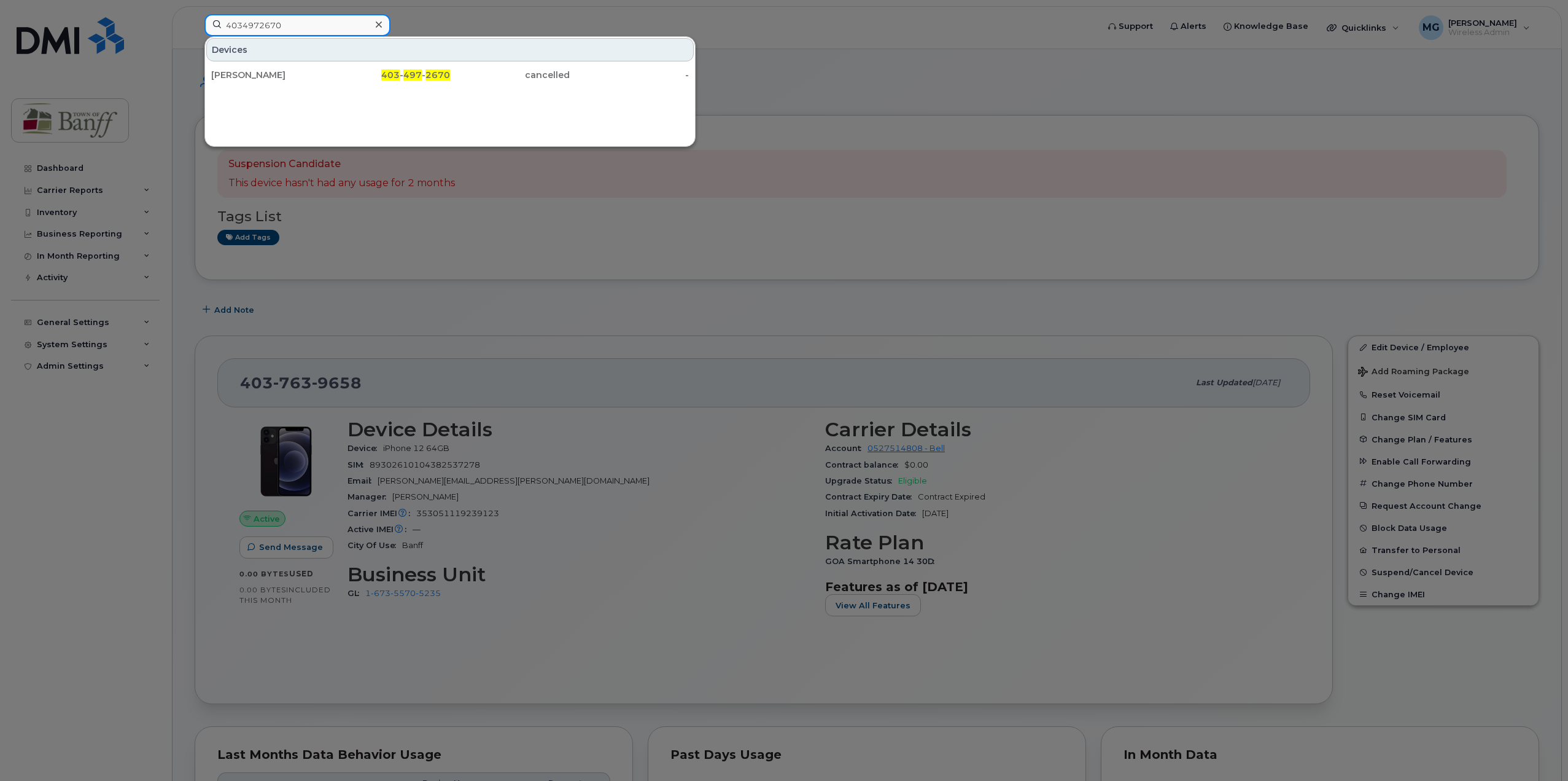
drag, startPoint x: 316, startPoint y: 24, endPoint x: 94, endPoint y: 23, distance: 222.0
click at [194, 23] on div "4034972670 Devices Zoe Ouimette 403 - 497 - 2670 cancelled -" at bounding box center [647, 27] width 905 height 27
paste input "4208"
drag, startPoint x: 327, startPoint y: 32, endPoint x: 1, endPoint y: 27, distance: 326.0
click at [194, 27] on div "4034974208 Devices Tineke Van Der Merwe 403 - 497 - 4208 active -" at bounding box center [647, 27] width 905 height 27
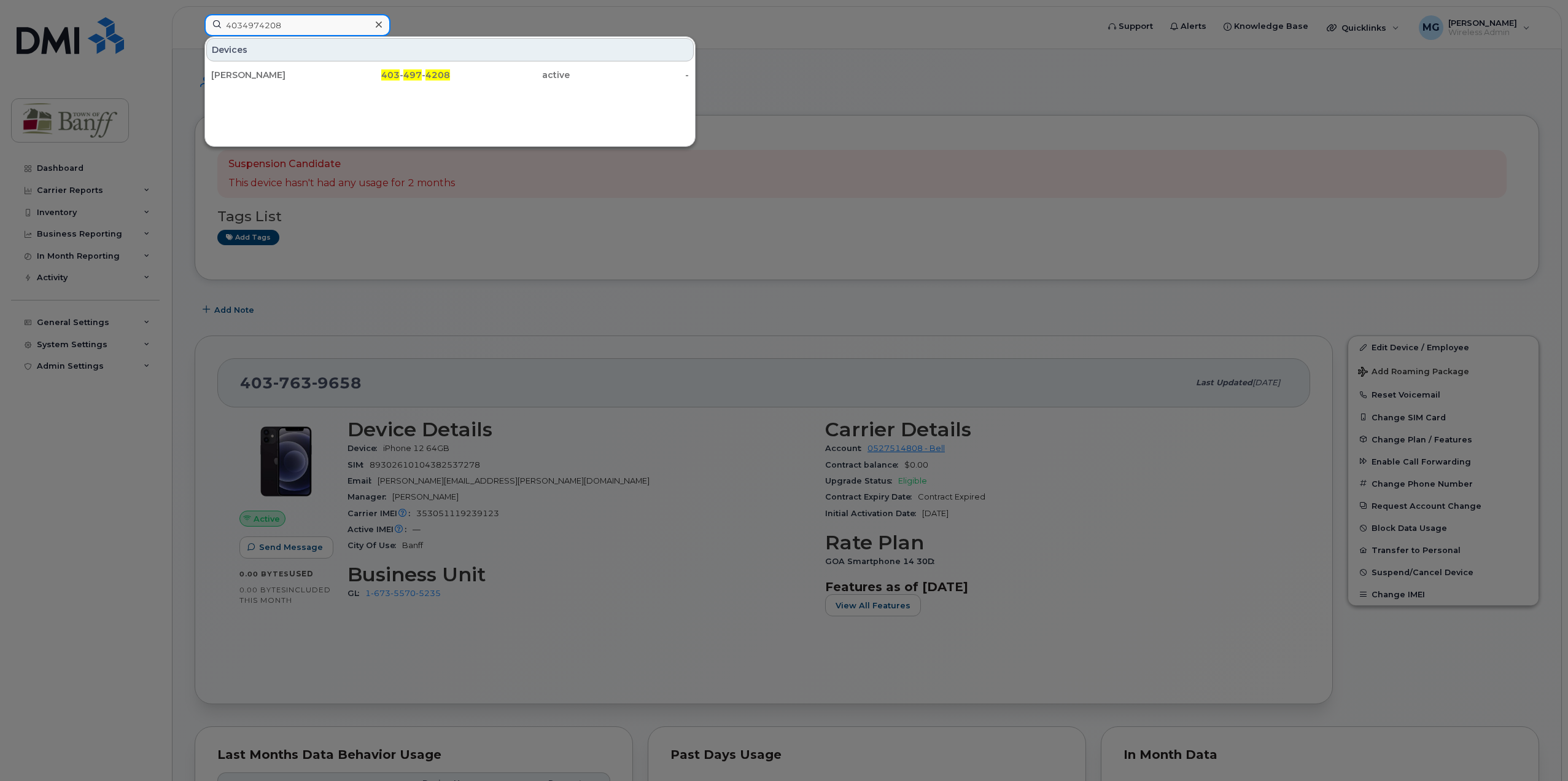
paste input "56"
drag, startPoint x: 321, startPoint y: 32, endPoint x: 45, endPoint y: 27, distance: 276.0
click at [194, 27] on div "4034974256 Devices Jack Dean 403 - 497 - 4256 active -" at bounding box center [647, 27] width 905 height 27
paste input "5075"
drag, startPoint x: 303, startPoint y: 23, endPoint x: 68, endPoint y: 23, distance: 235.0
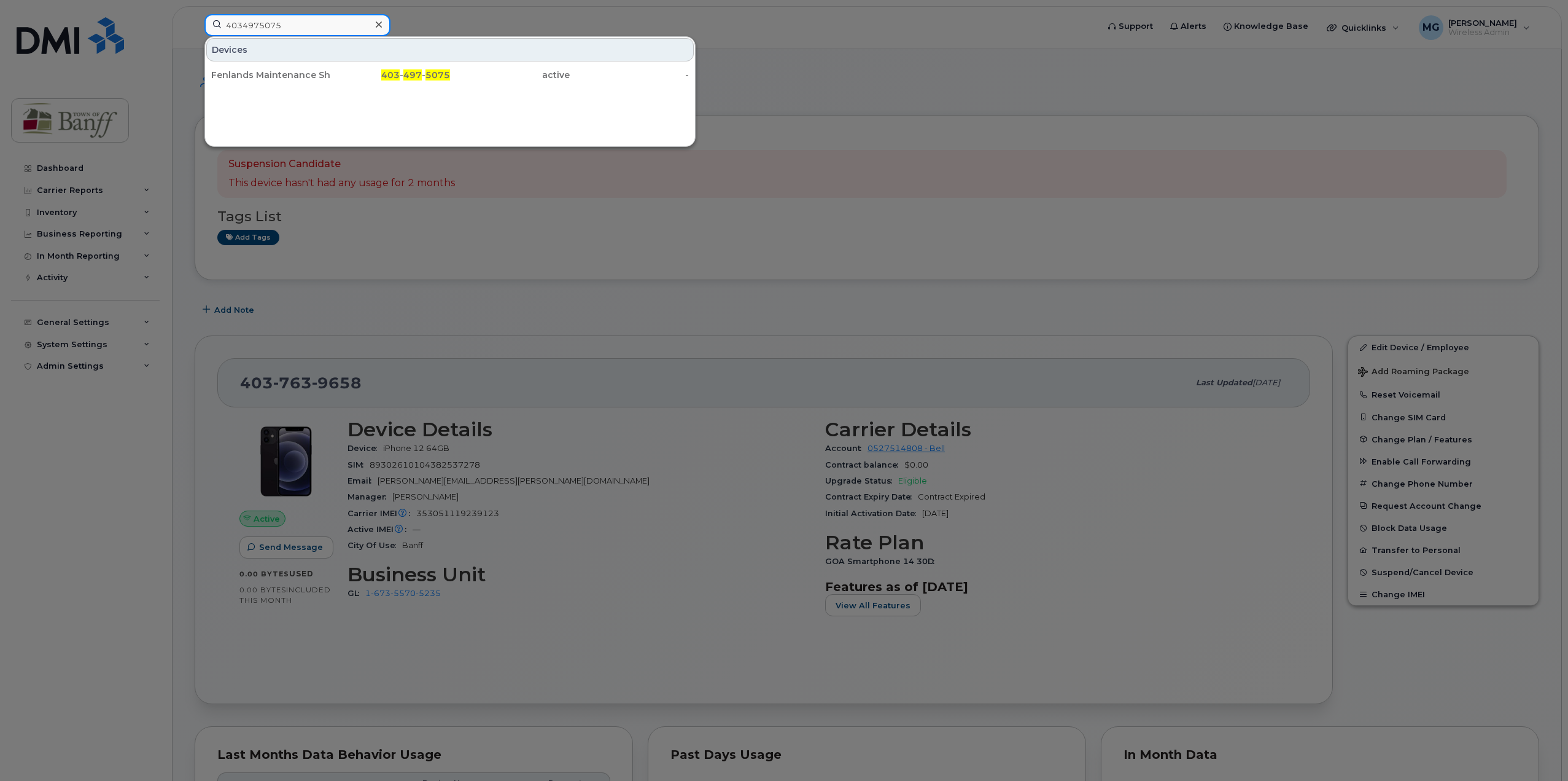
click at [194, 23] on div "4034975075 Devices Fenlands Maintenance Shared 3 403 - 497 - 5075 active -" at bounding box center [647, 27] width 905 height 27
paste input "4853"
drag, startPoint x: 325, startPoint y: 32, endPoint x: 45, endPoint y: 31, distance: 280.0
click at [194, 31] on div "4034974853 Devices Fenlands Ipad 403 - 497 - 4853 active -" at bounding box center [647, 27] width 905 height 27
paste input "5368"
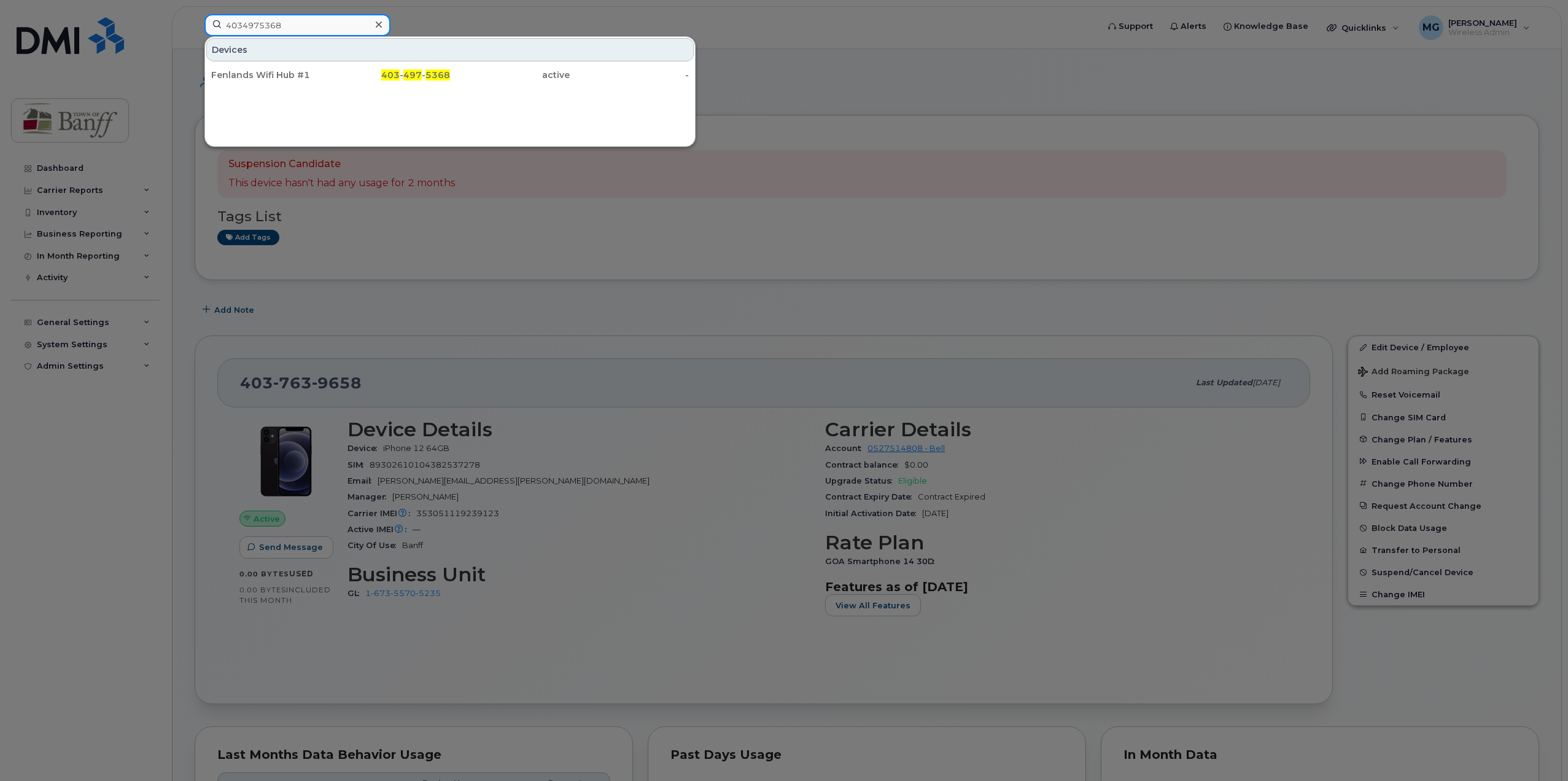
drag, startPoint x: 300, startPoint y: 25, endPoint x: -7, endPoint y: 25, distance: 307.0
paste input "7633804"
drag, startPoint x: 299, startPoint y: 23, endPoint x: 30, endPoint y: 29, distance: 269.1
click at [194, 29] on div "4037633804 Devices Fenlands Wifi Hub #1 403 - 763 - 3804 suspended -" at bounding box center [647, 27] width 905 height 27
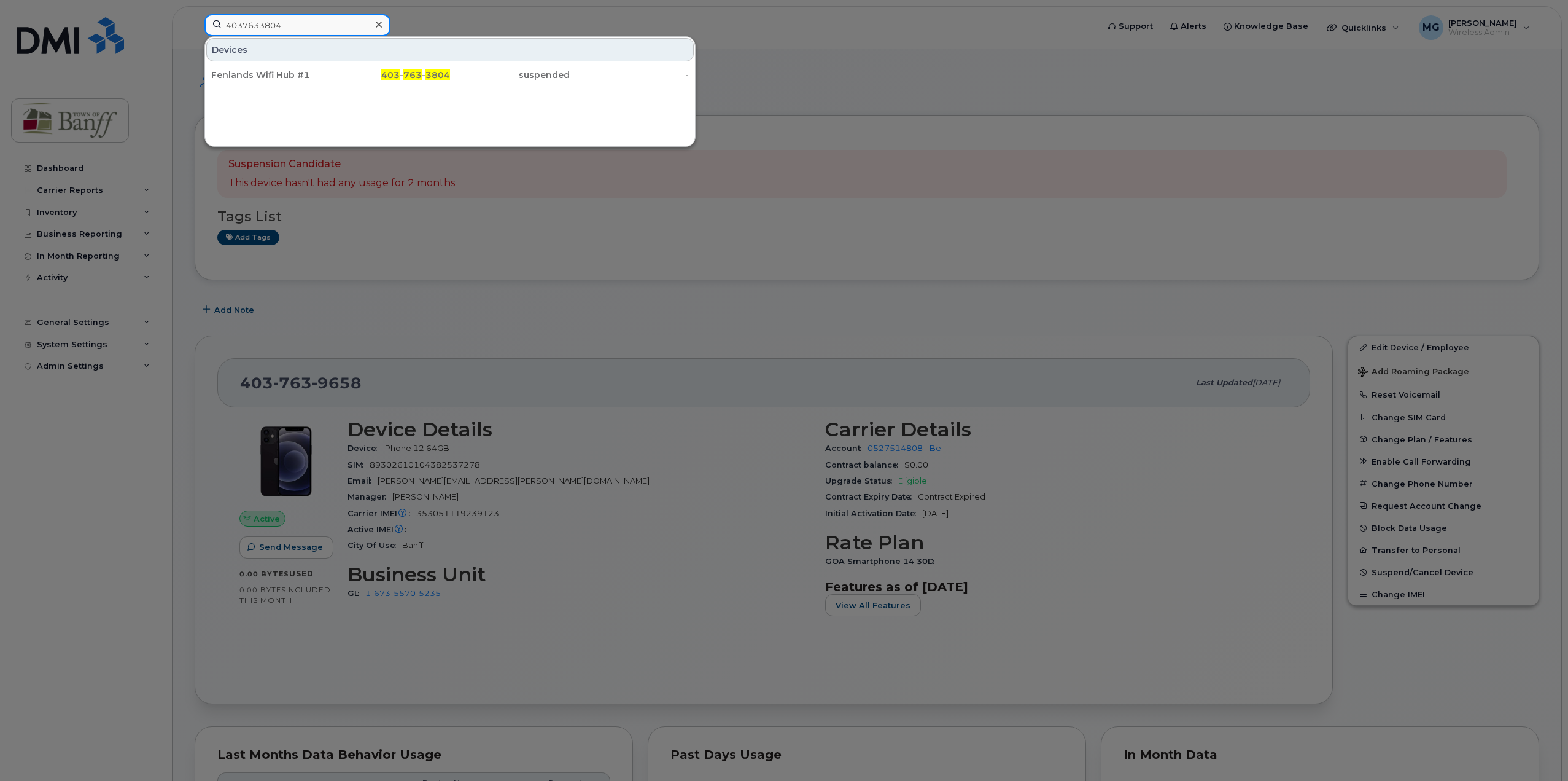
paste input "927"
drag, startPoint x: 307, startPoint y: 26, endPoint x: 65, endPoint y: 26, distance: 242.0
click at [194, 26] on div "4037639274 Devices Fenlands Wifi Hub #2 403 - 763 - 9274 active -" at bounding box center [647, 27] width 905 height 27
paste input "380"
type input "4037633804"
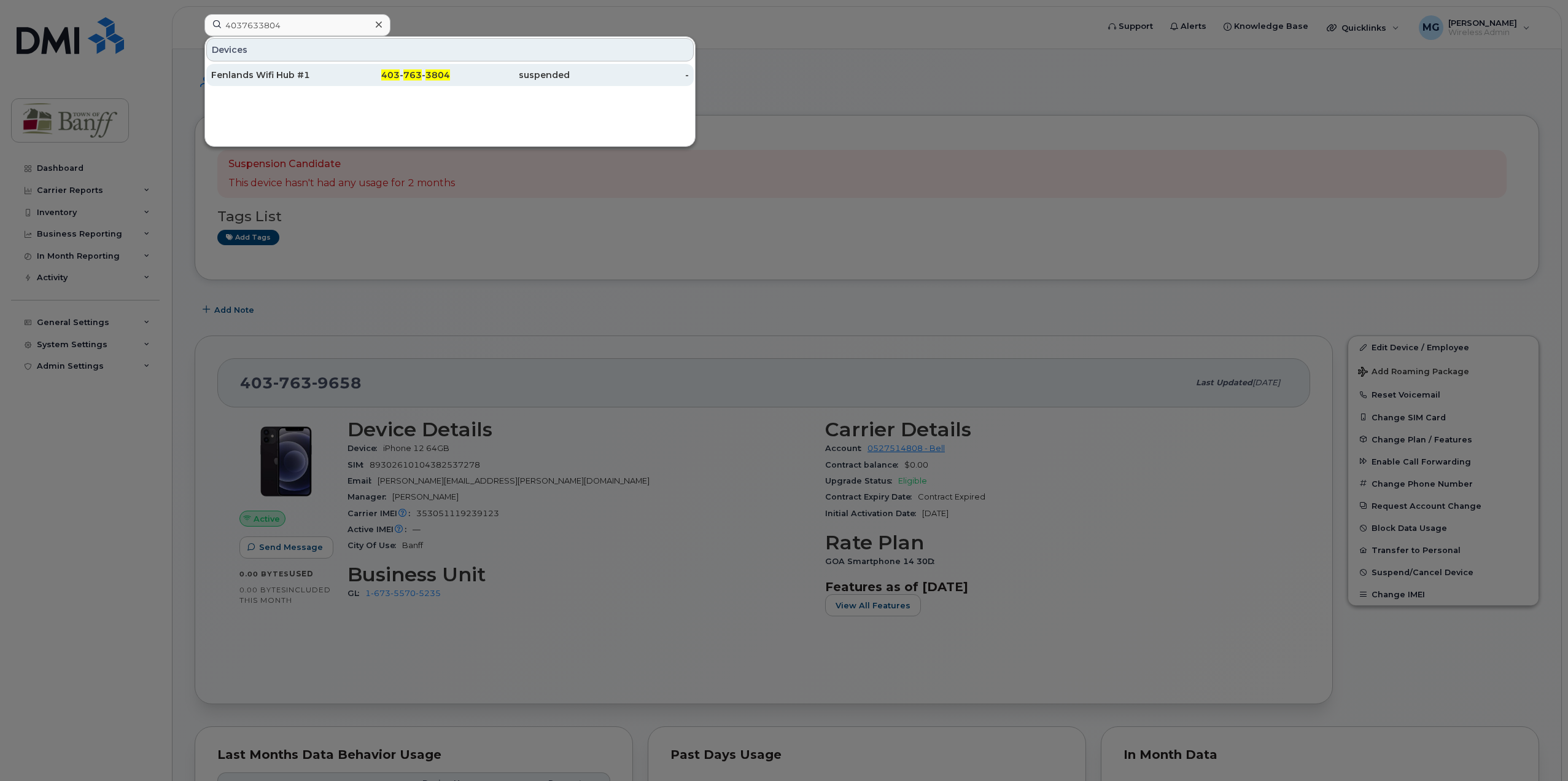
click at [368, 74] on div "403 - 763 - 3804" at bounding box center [390, 75] width 120 height 12
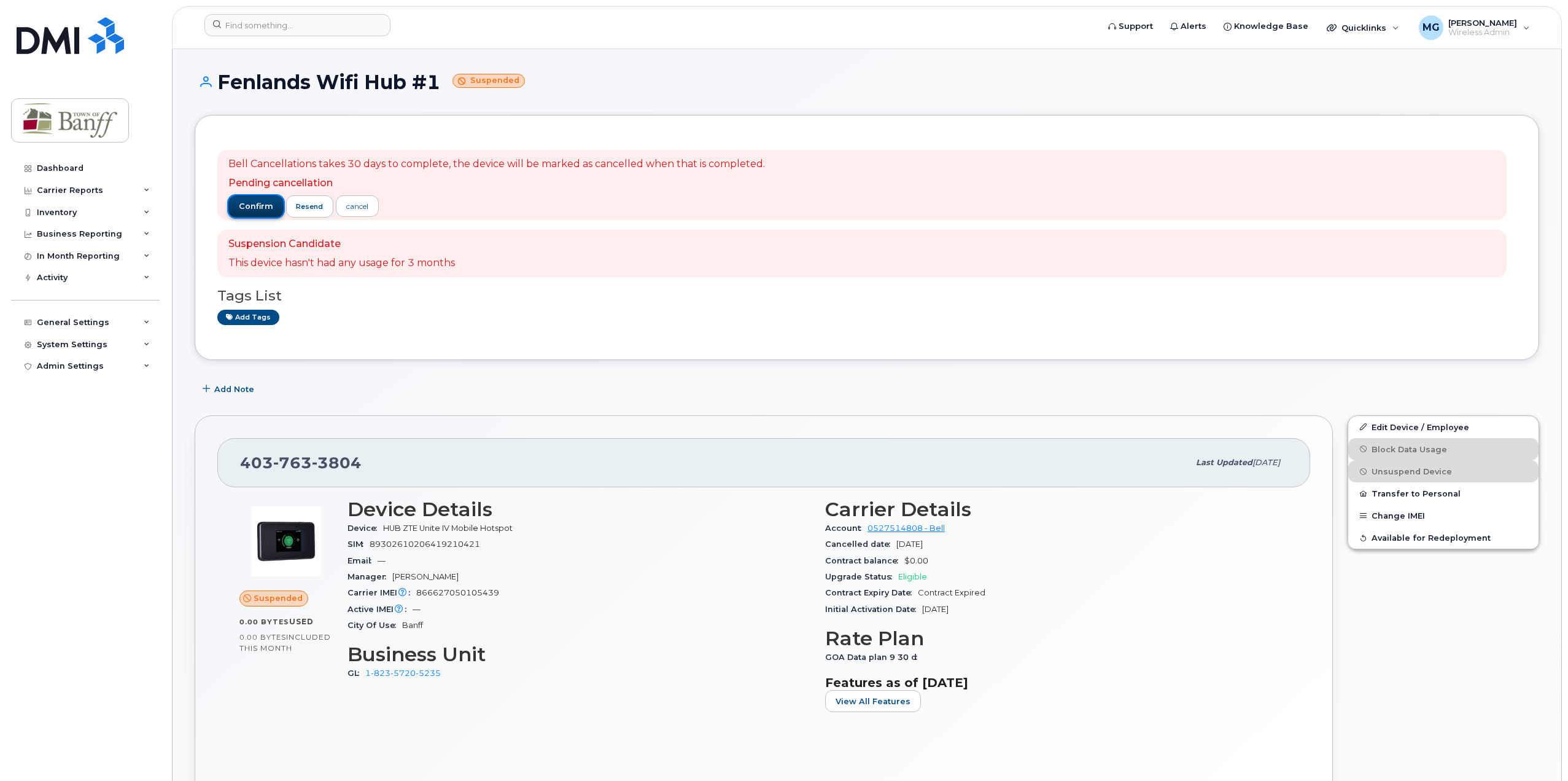
click at [262, 207] on span "confirm" at bounding box center [256, 206] width 34 height 11
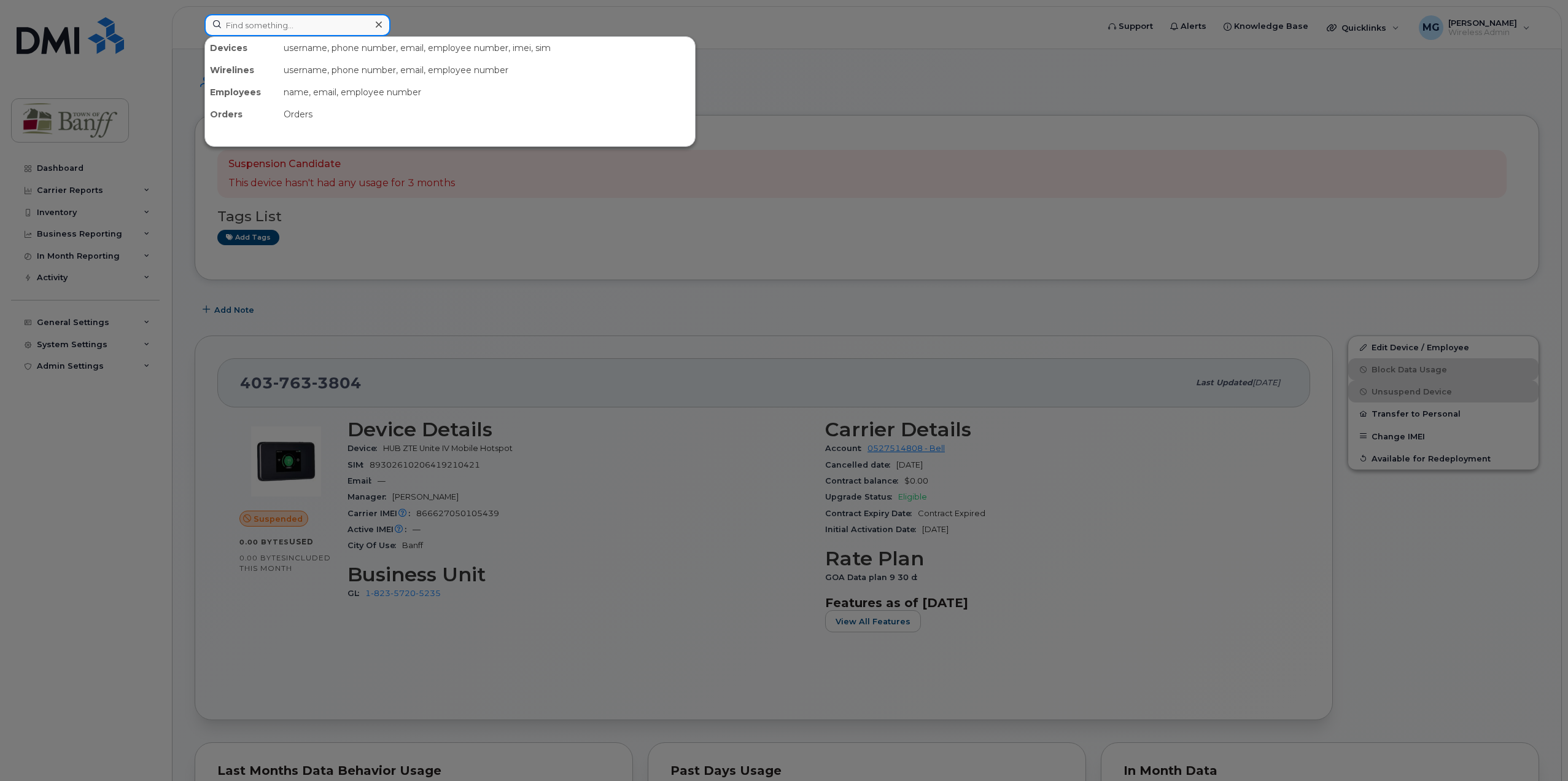
click at [253, 27] on input at bounding box center [298, 25] width 186 height 22
paste input "4037639274"
drag, startPoint x: 306, startPoint y: 26, endPoint x: 105, endPoint y: 21, distance: 201.1
click at [194, 21] on div "4037639274 Devices Fenlands Wifi Hub #2 403 - 763 - 9274 active -" at bounding box center [647, 27] width 905 height 27
paste input "0550"
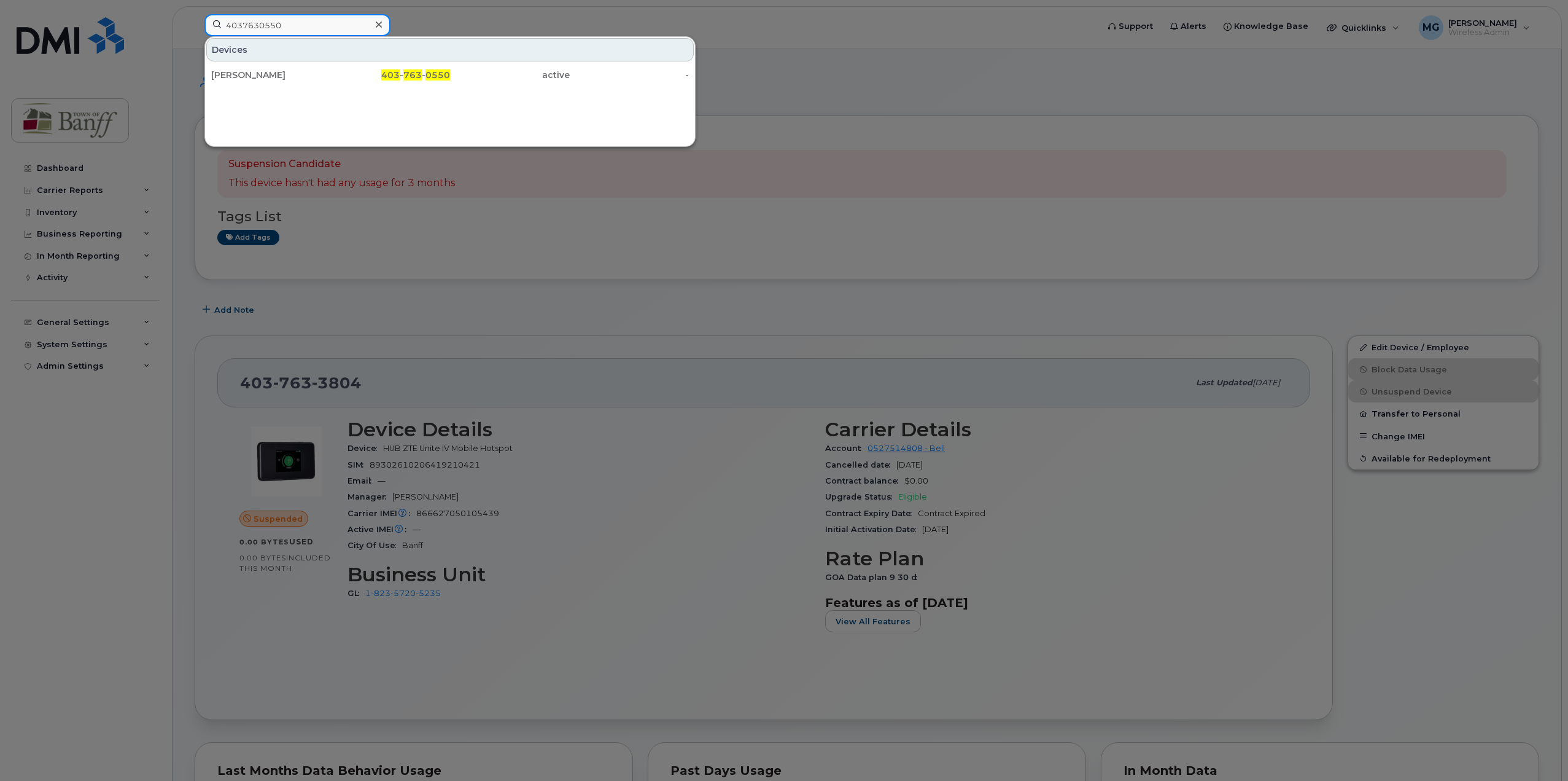
click at [194, 14] on div "4037630550 Devices [PERSON_NAME] 403 - 763 - 0550 active -" at bounding box center [647, 27] width 905 height 27
paste input "21115"
type input "4037621115"
drag, startPoint x: 407, startPoint y: 82, endPoint x: 548, endPoint y: 132, distance: 149.6
click at [407, 82] on div "403 - 762 - 1115" at bounding box center [390, 75] width 120 height 22
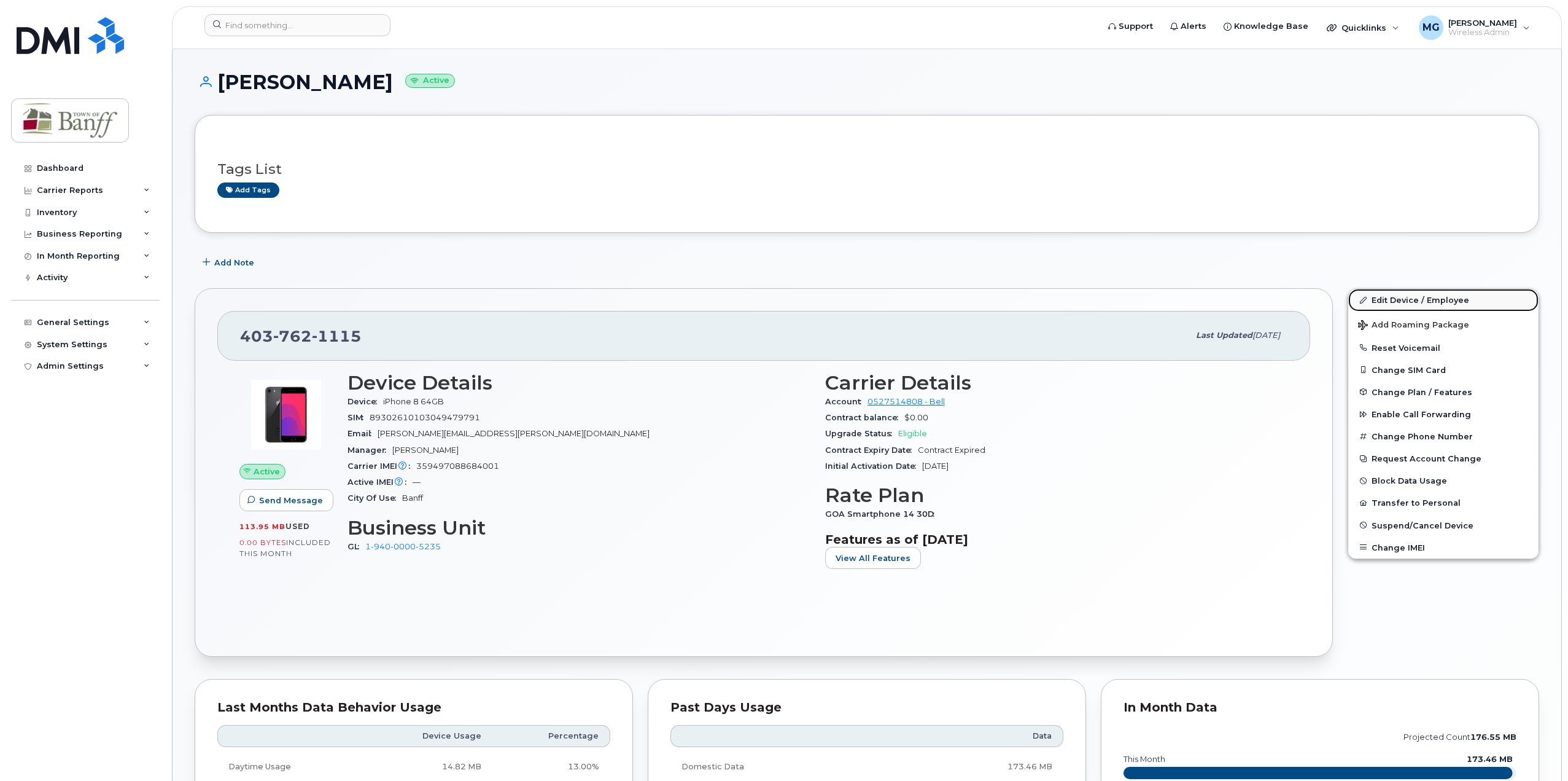
click at [1396, 303] on link "Edit Device / Employee" at bounding box center [1443, 299] width 190 height 22
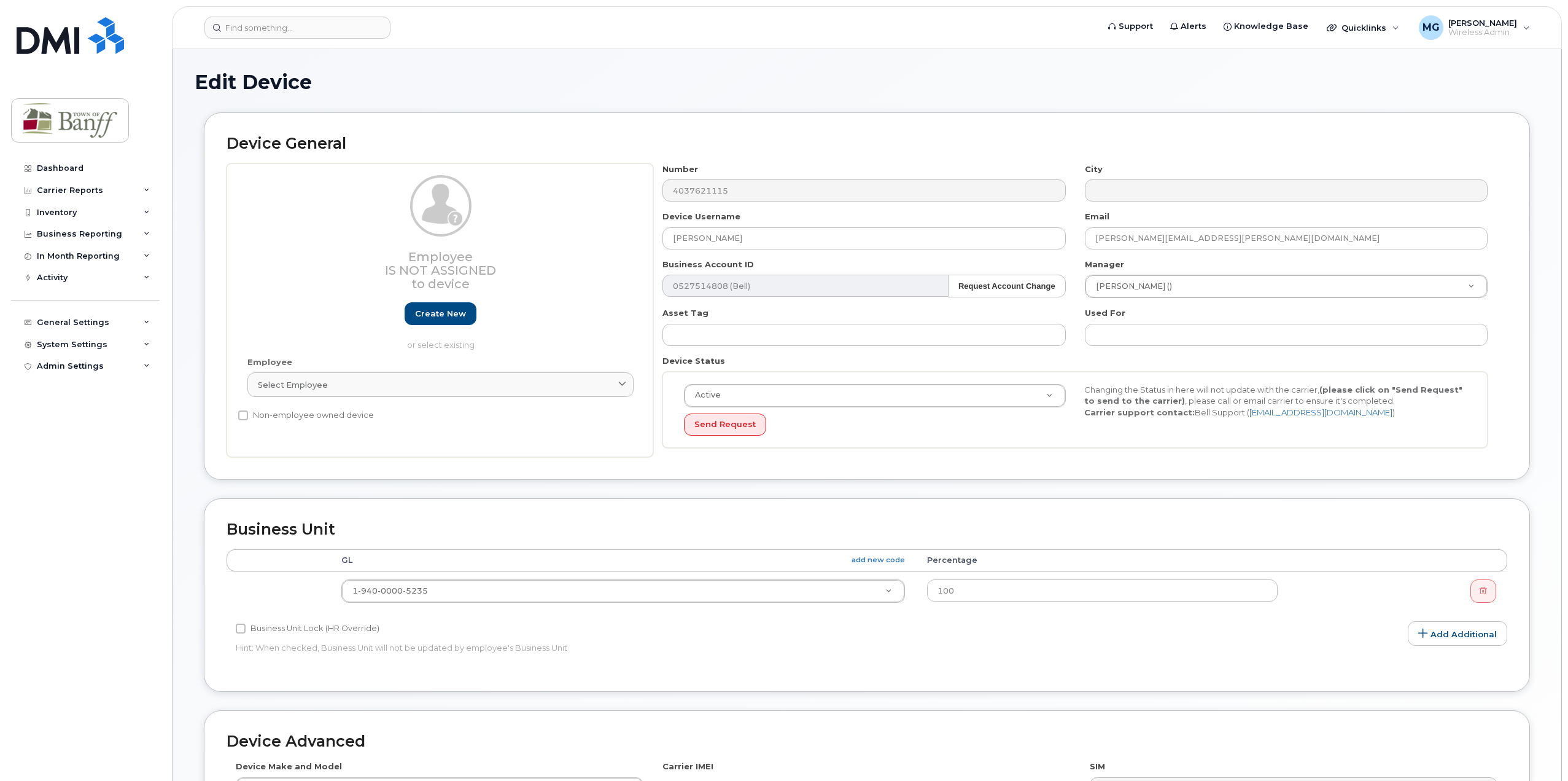
select select "7590688"
drag, startPoint x: 753, startPoint y: 234, endPoint x: 325, endPoint y: 238, distance: 428.0
click at [324, 236] on div "Employee Is not assigned to device Create new or select existing Employee Selec…" at bounding box center [867, 310] width 1280 height 294
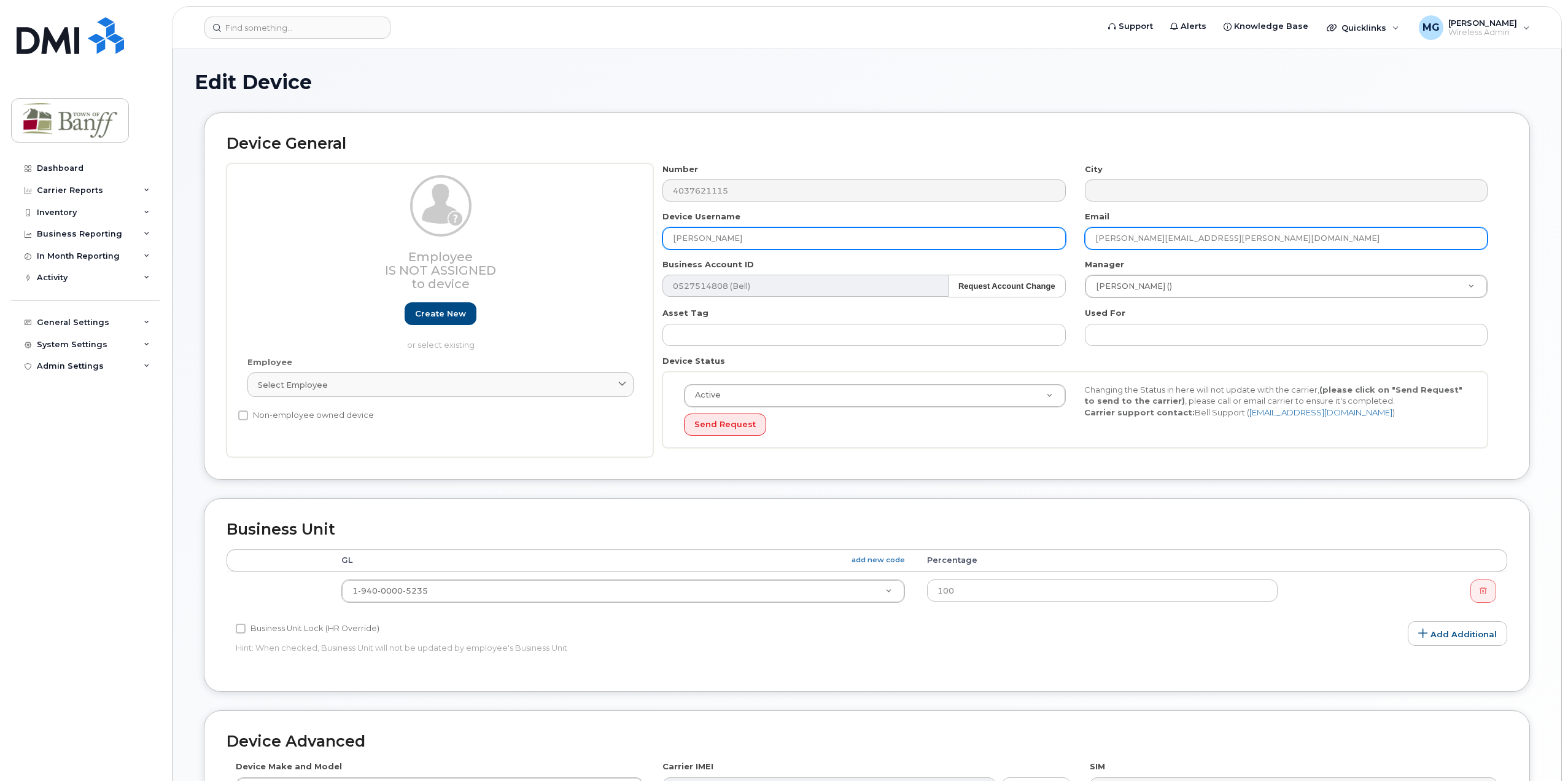
type input "[PERSON_NAME]"
drag, startPoint x: 1165, startPoint y: 235, endPoint x: 668, endPoint y: 258, distance: 497.5
click at [668, 258] on div "Number 4037621115 City Device Username [PERSON_NAME] Email [PERSON_NAME][EMAIL_…" at bounding box center [1075, 310] width 844 height 294
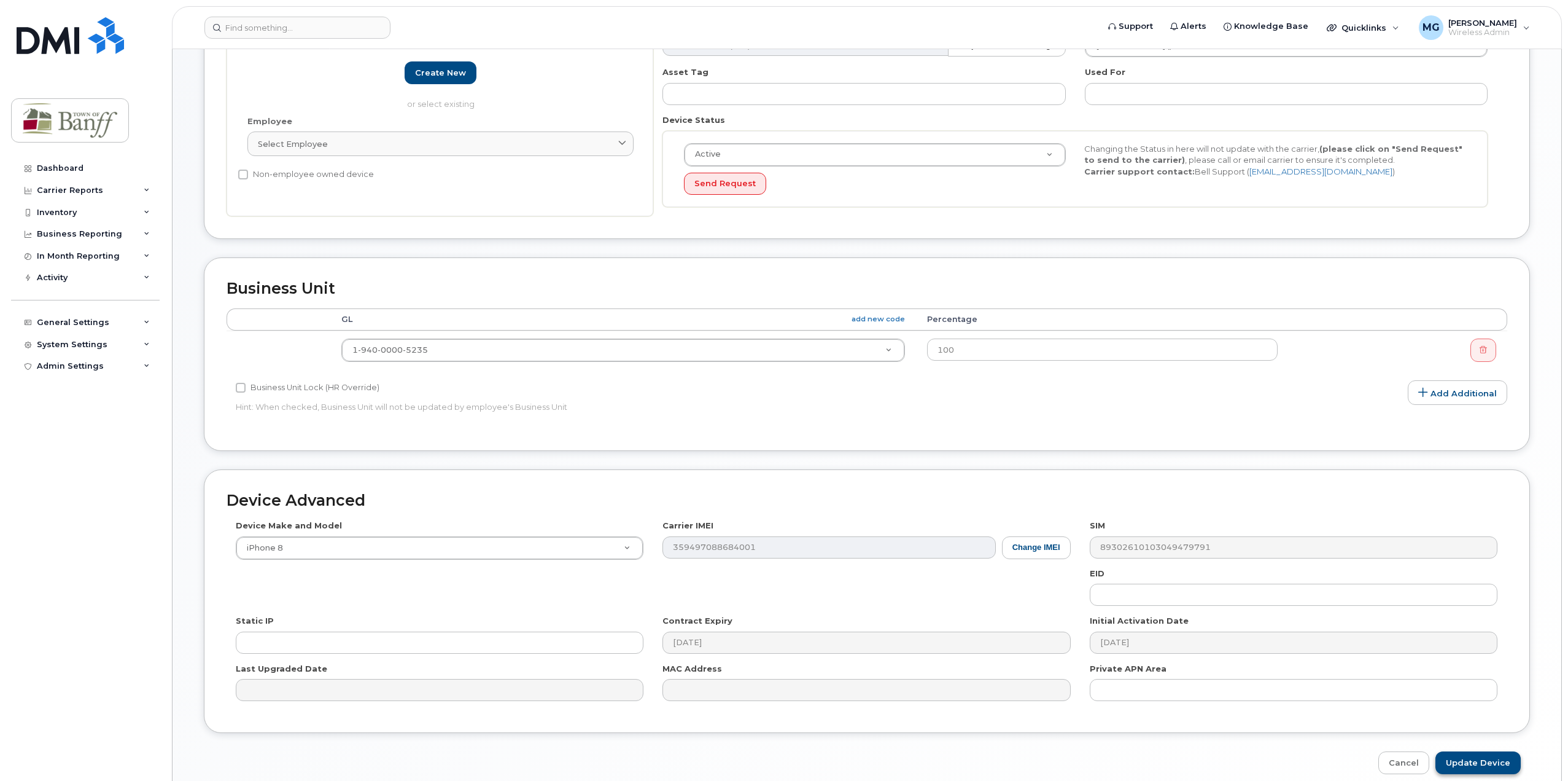
scroll to position [246, 0]
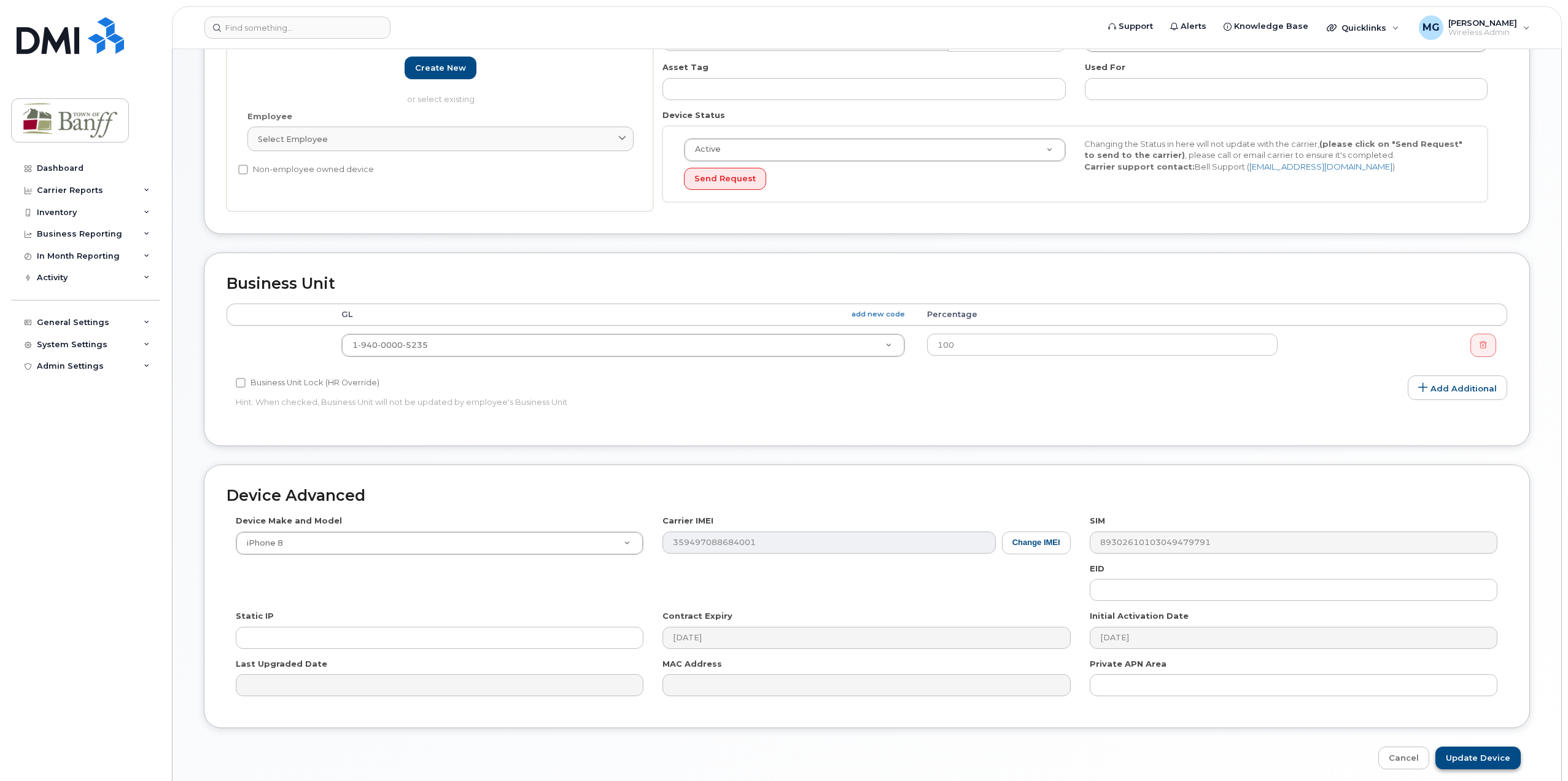
type input "[PERSON_NAME],[PERSON_NAME][EMAIL_ADDRESS][DOMAIN_NAME]"
click at [1476, 757] on input "Update Device" at bounding box center [1478, 757] width 86 height 23
type input "Saving..."
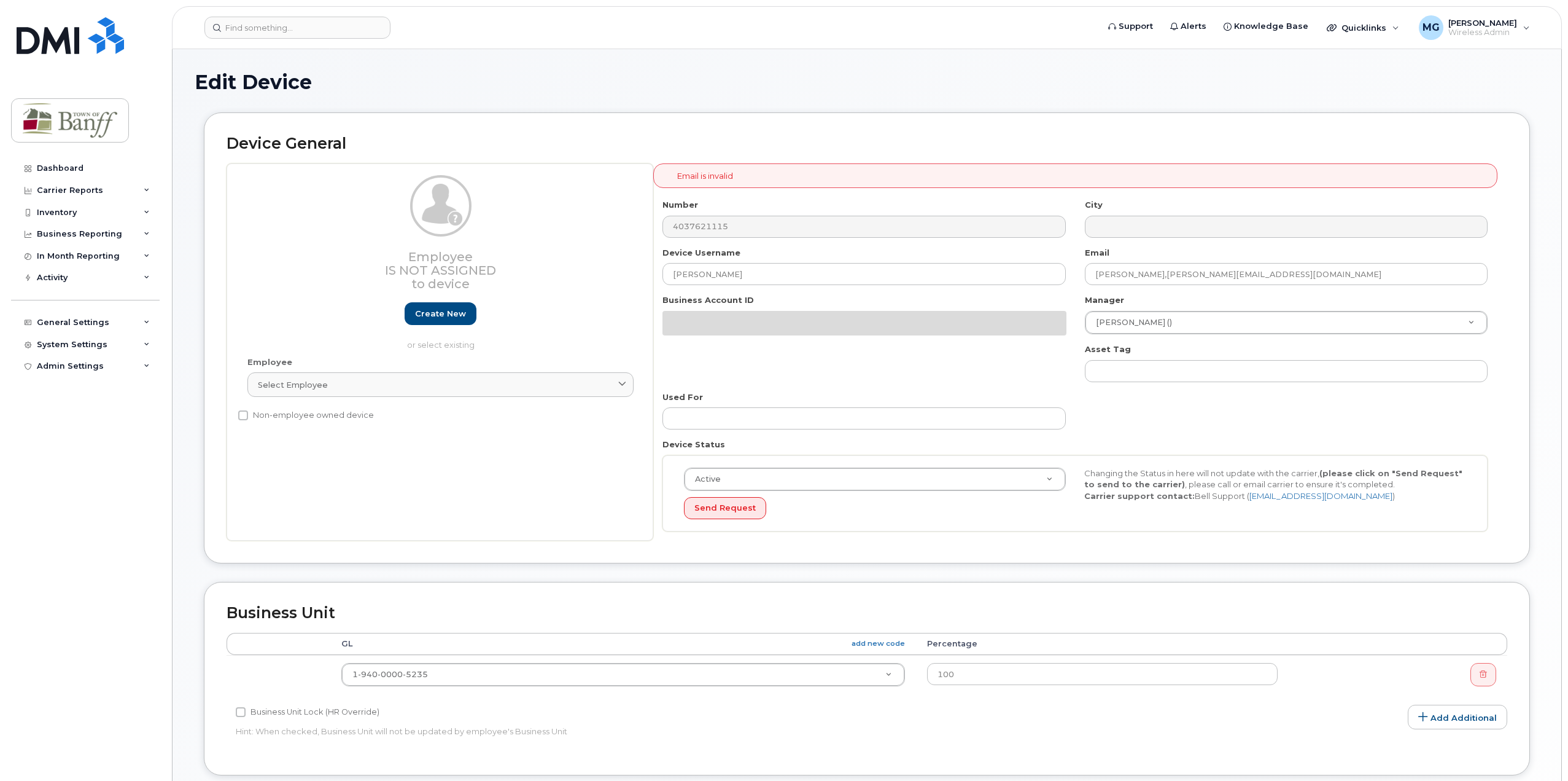
select select "7590688"
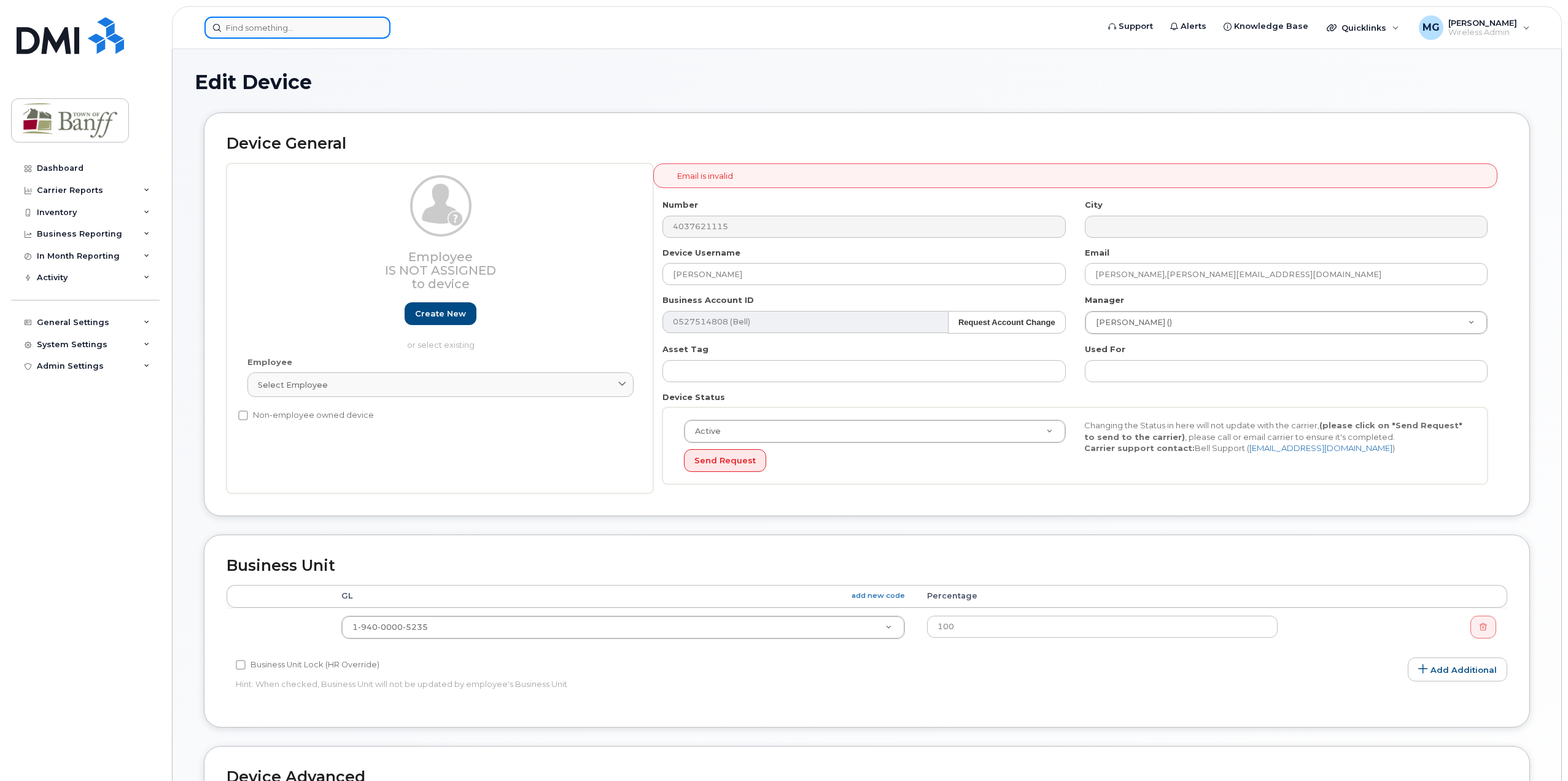
click at [324, 34] on input at bounding box center [298, 27] width 186 height 22
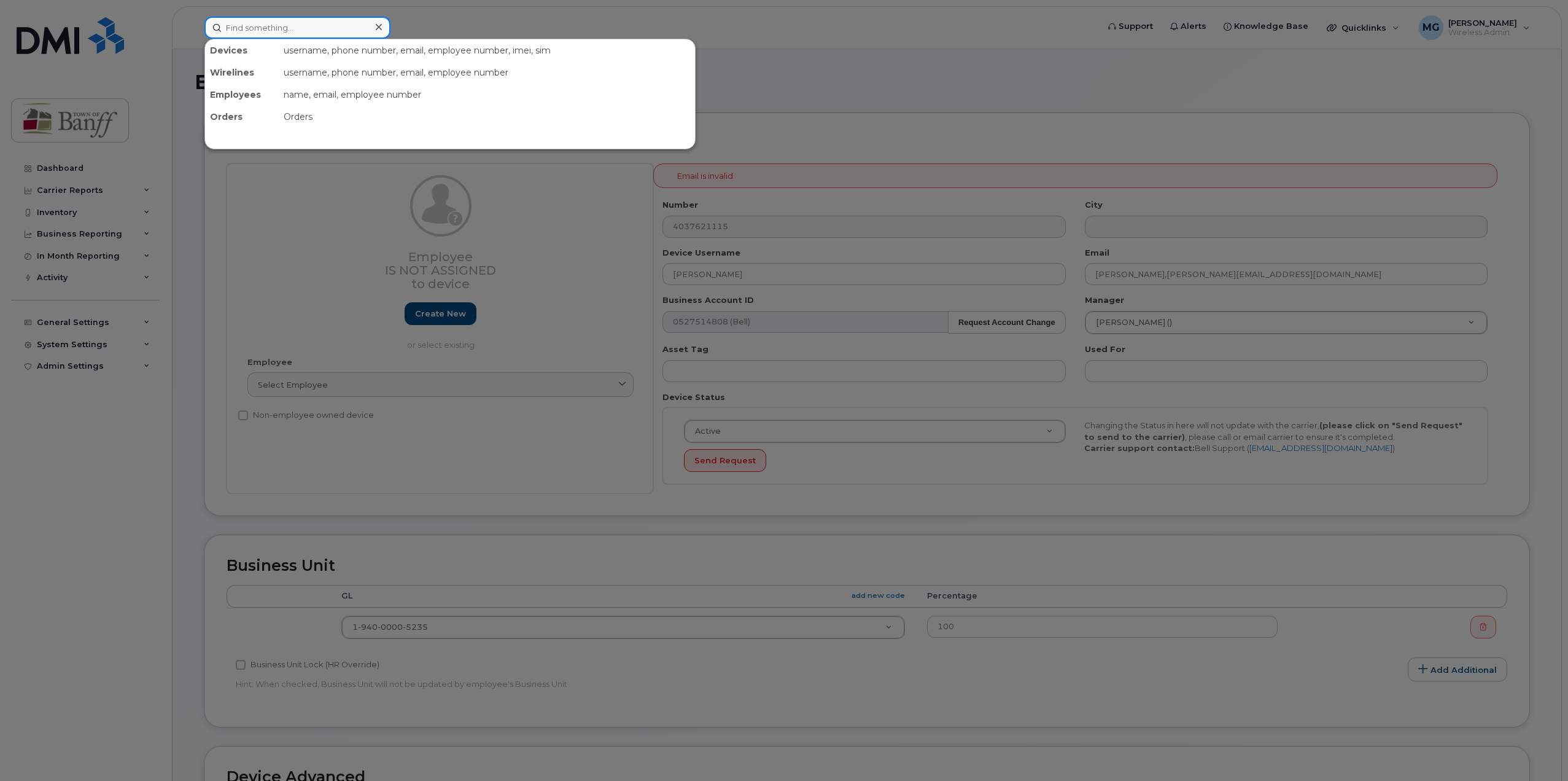
paste input "4034975365"
type input "4034975365"
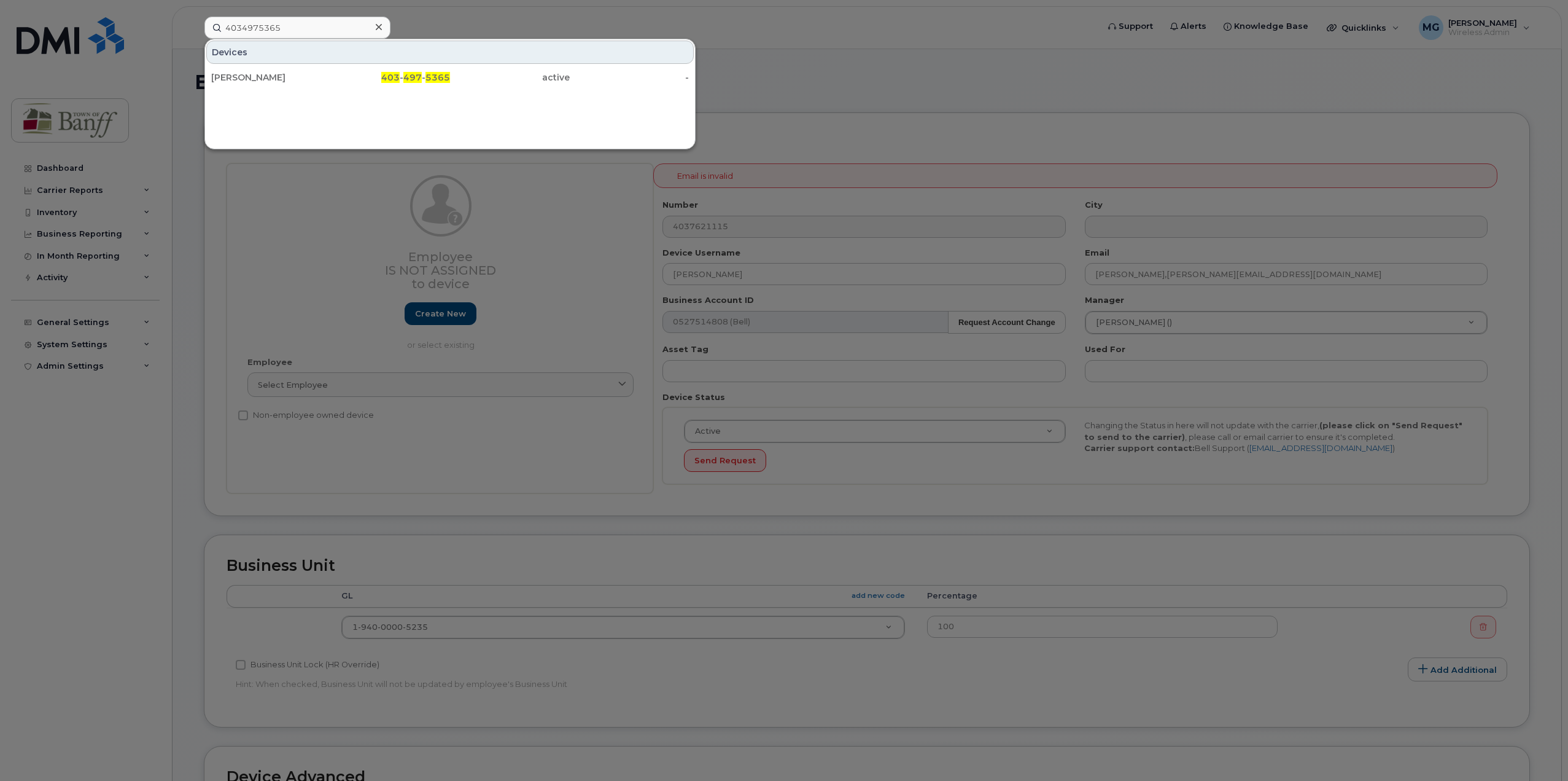
click at [966, 114] on div at bounding box center [784, 390] width 1568 height 781
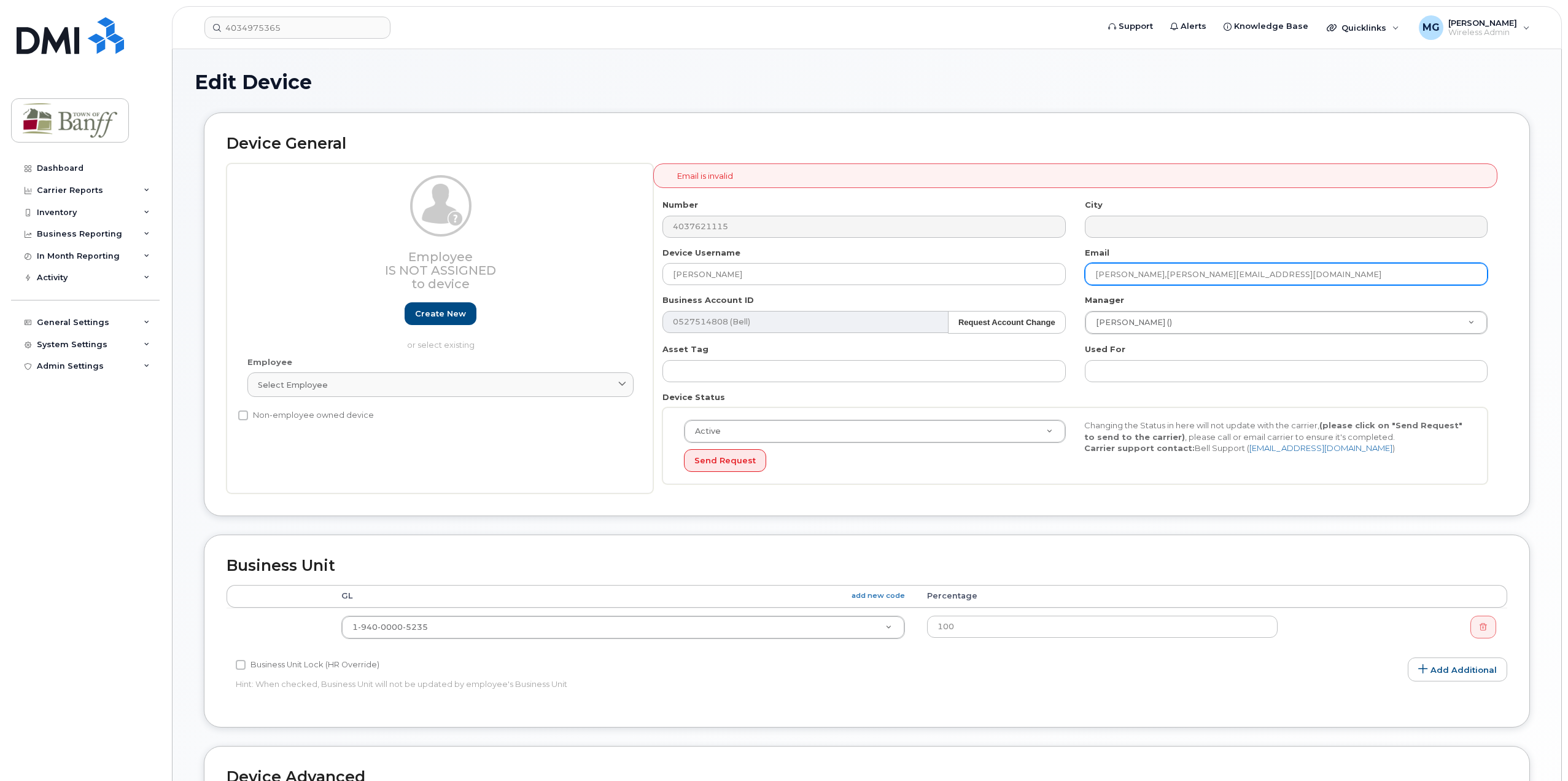
click at [1119, 272] on input "sarah,schaefer@banff.ca" at bounding box center [1286, 274] width 403 height 22
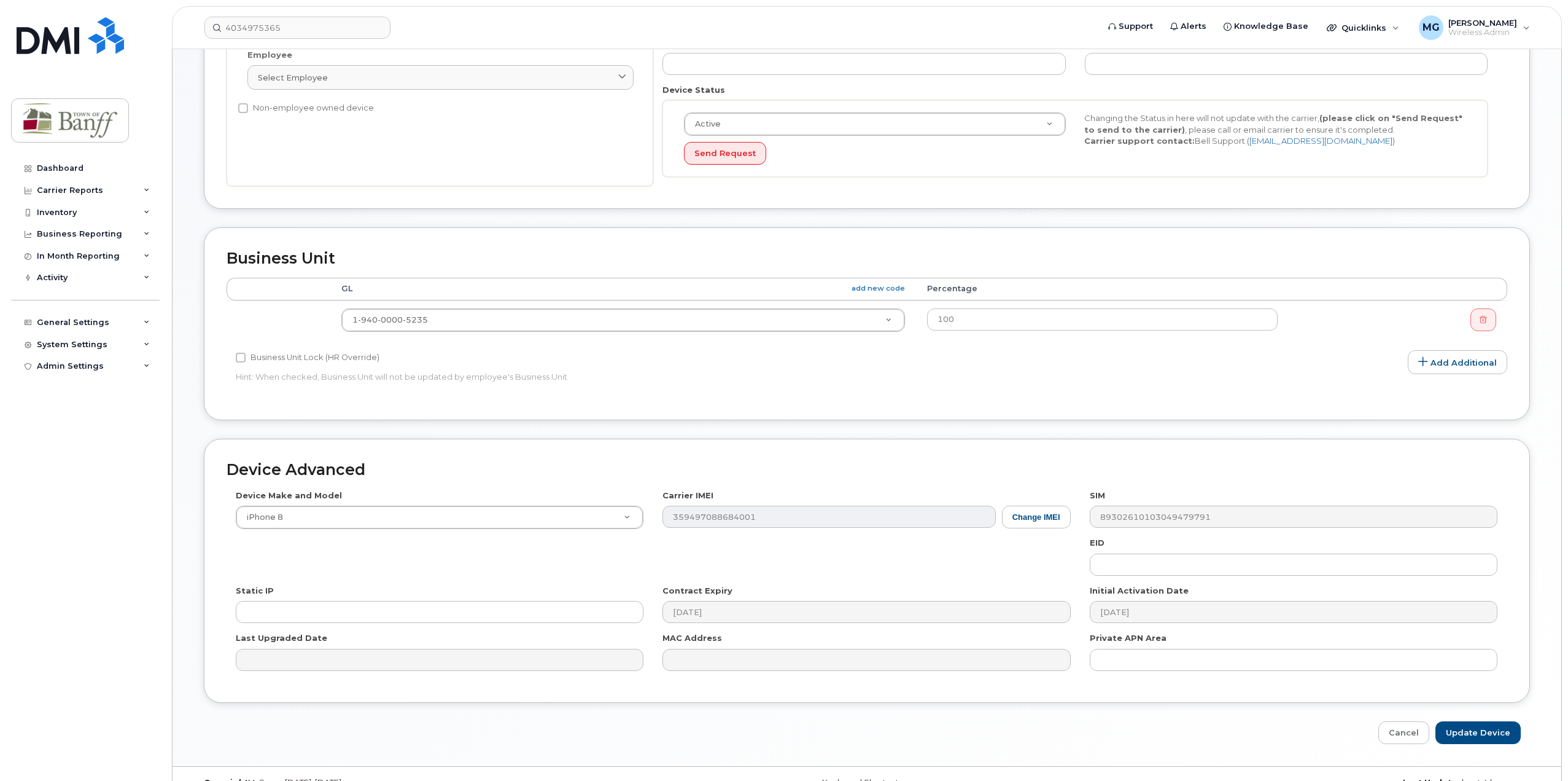
scroll to position [332, 0]
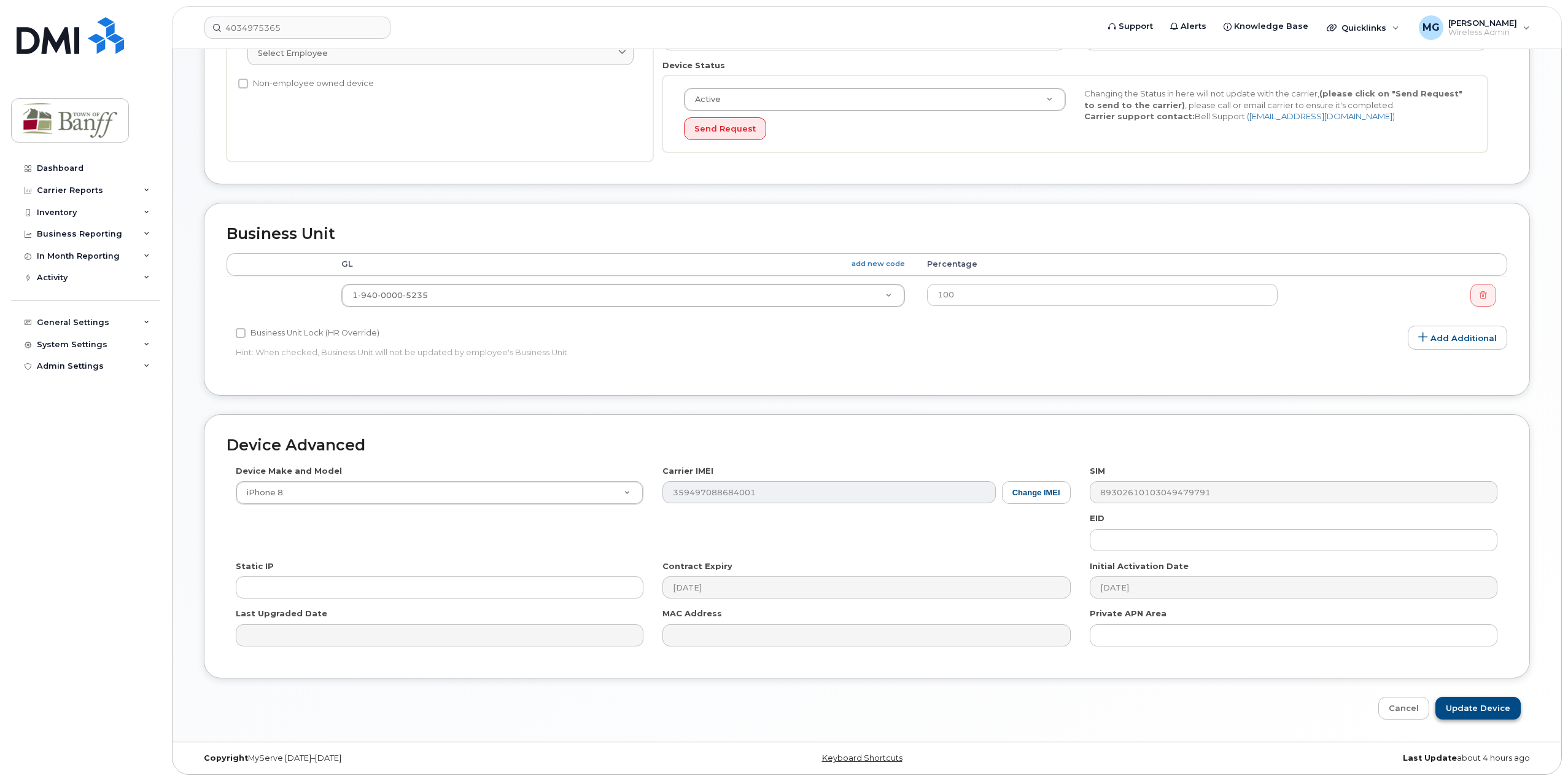
type input "[PERSON_NAME][EMAIL_ADDRESS][PERSON_NAME][DOMAIN_NAME]"
click at [1481, 707] on input "Update Device" at bounding box center [1478, 708] width 86 height 23
type input "Saving..."
